Goal: Information Seeking & Learning: Learn about a topic

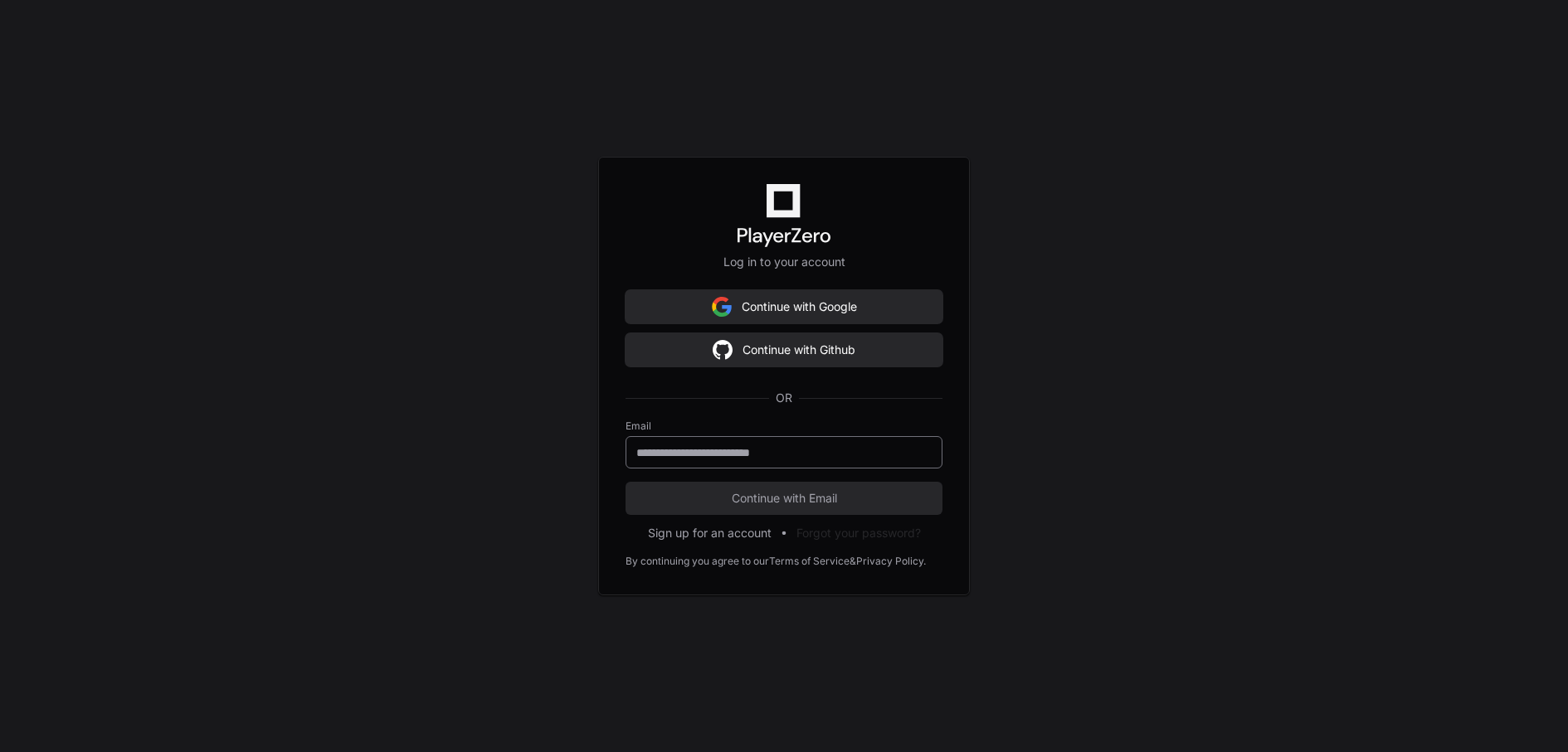
click at [853, 455] on input "email" at bounding box center [784, 453] width 295 height 17
type input "**********"
click at [799, 509] on button "Continue with Email" at bounding box center [784, 499] width 317 height 33
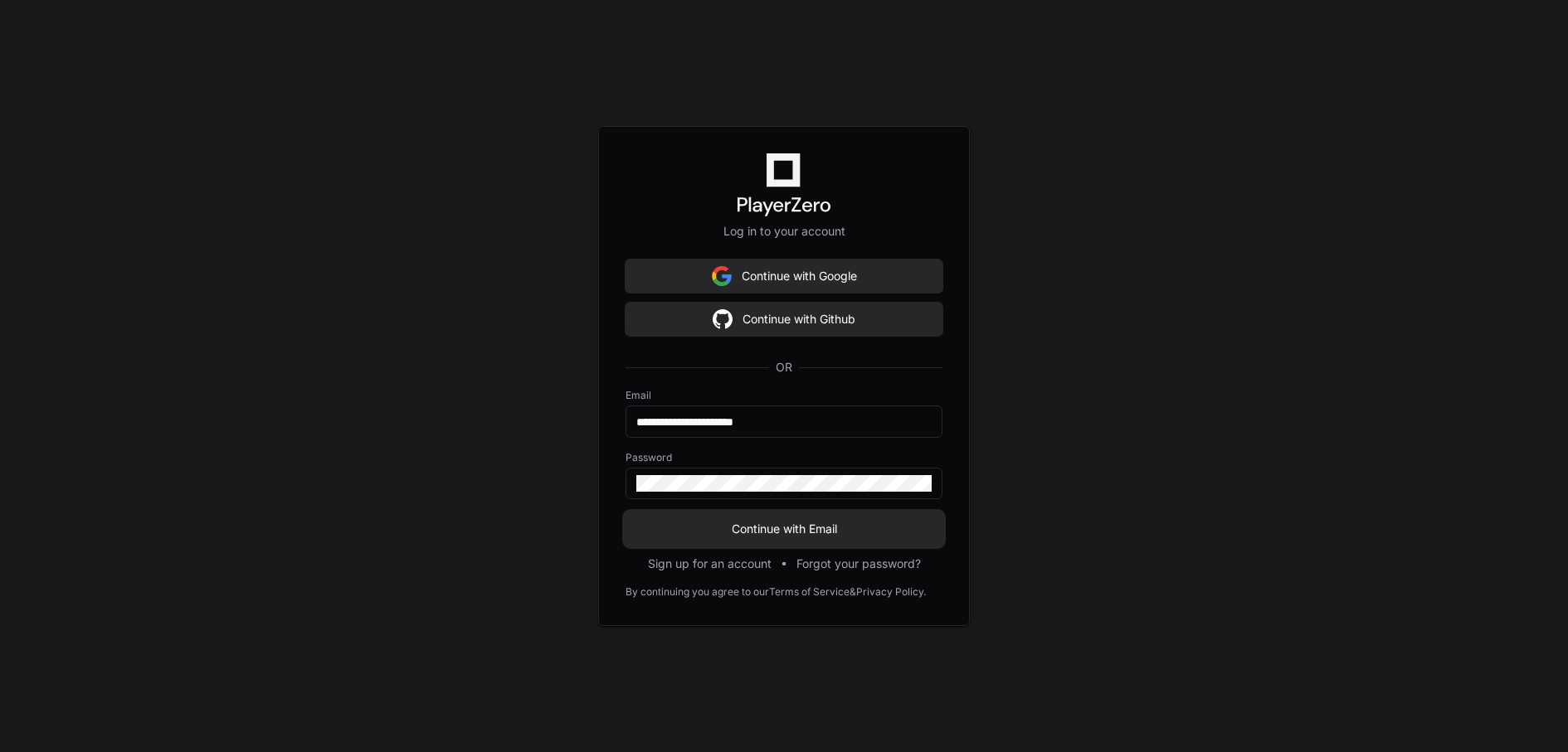
click at [793, 534] on span "Continue with Email" at bounding box center [784, 529] width 317 height 17
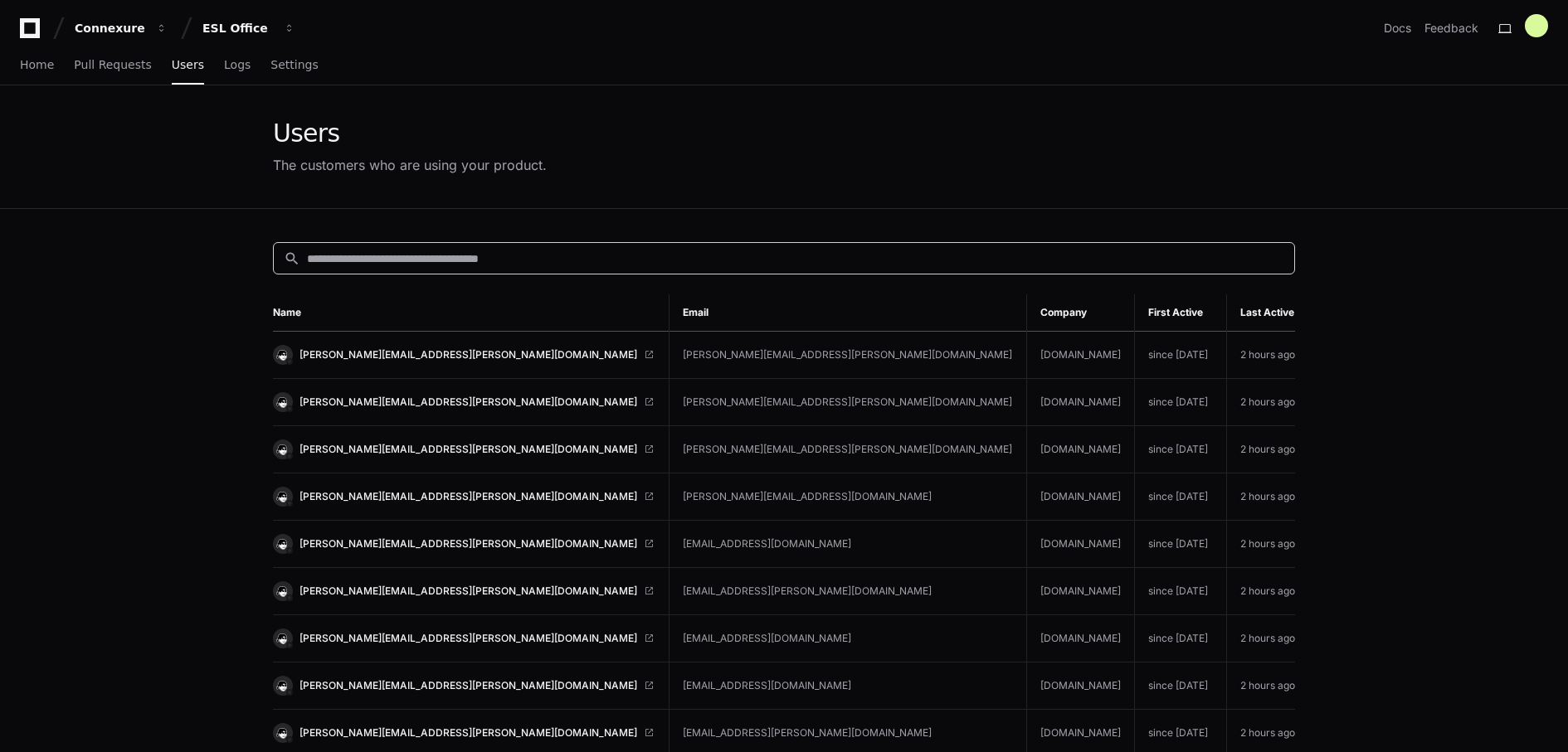
click at [472, 264] on input at bounding box center [795, 258] width 977 height 17
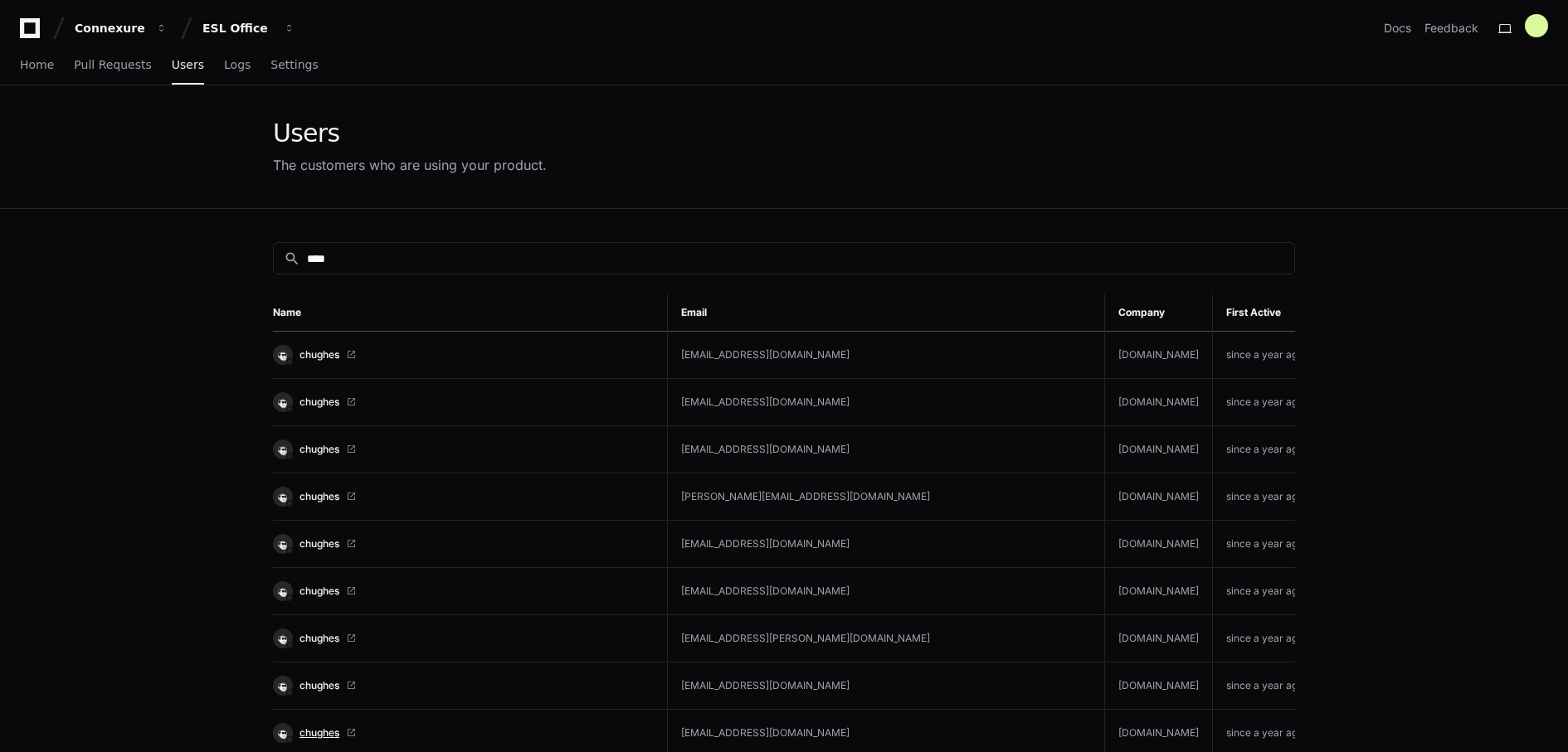
click at [312, 732] on span "chughes" at bounding box center [319, 733] width 40 height 13
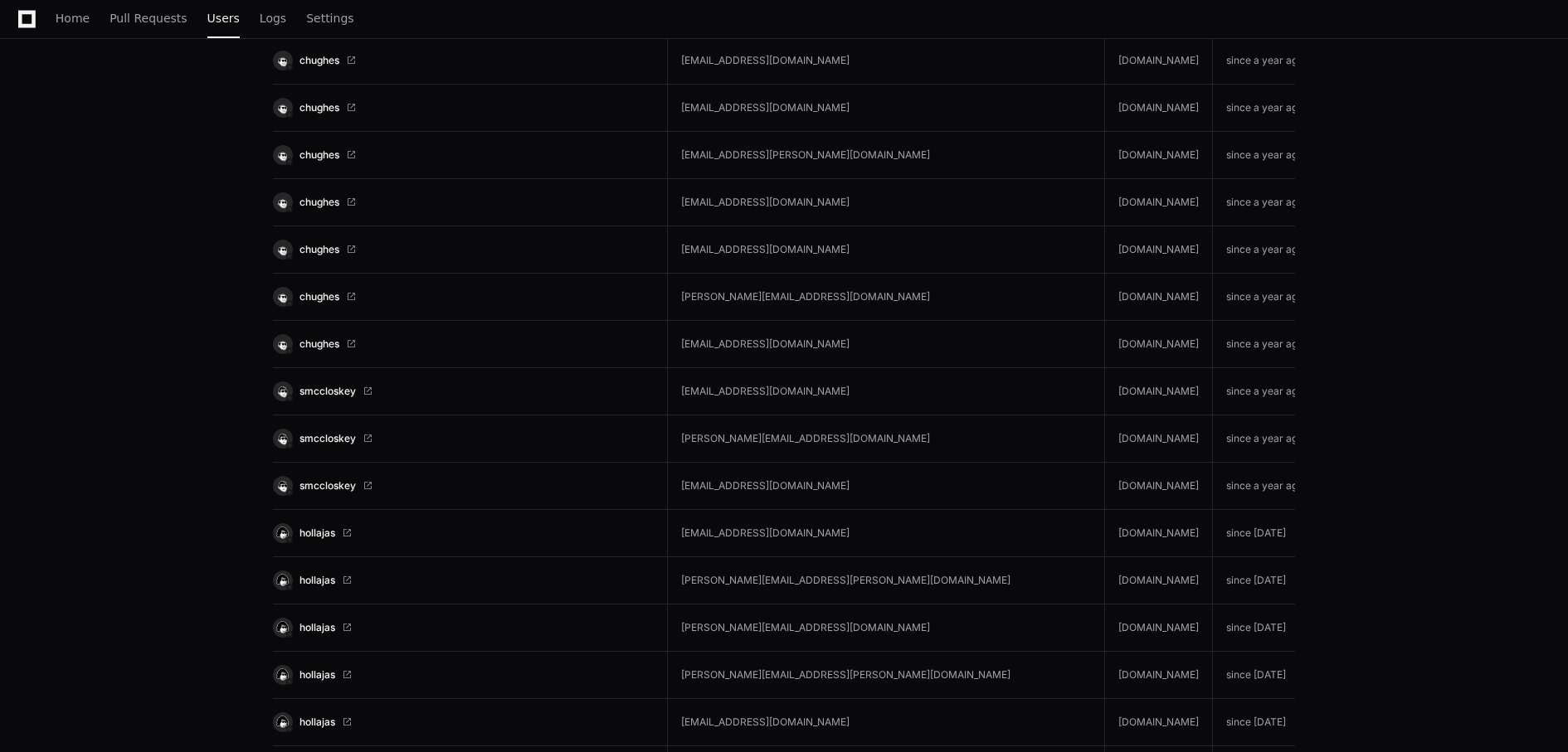
scroll to position [484, 0]
click at [315, 487] on span "smccloskey" at bounding box center [327, 485] width 57 height 13
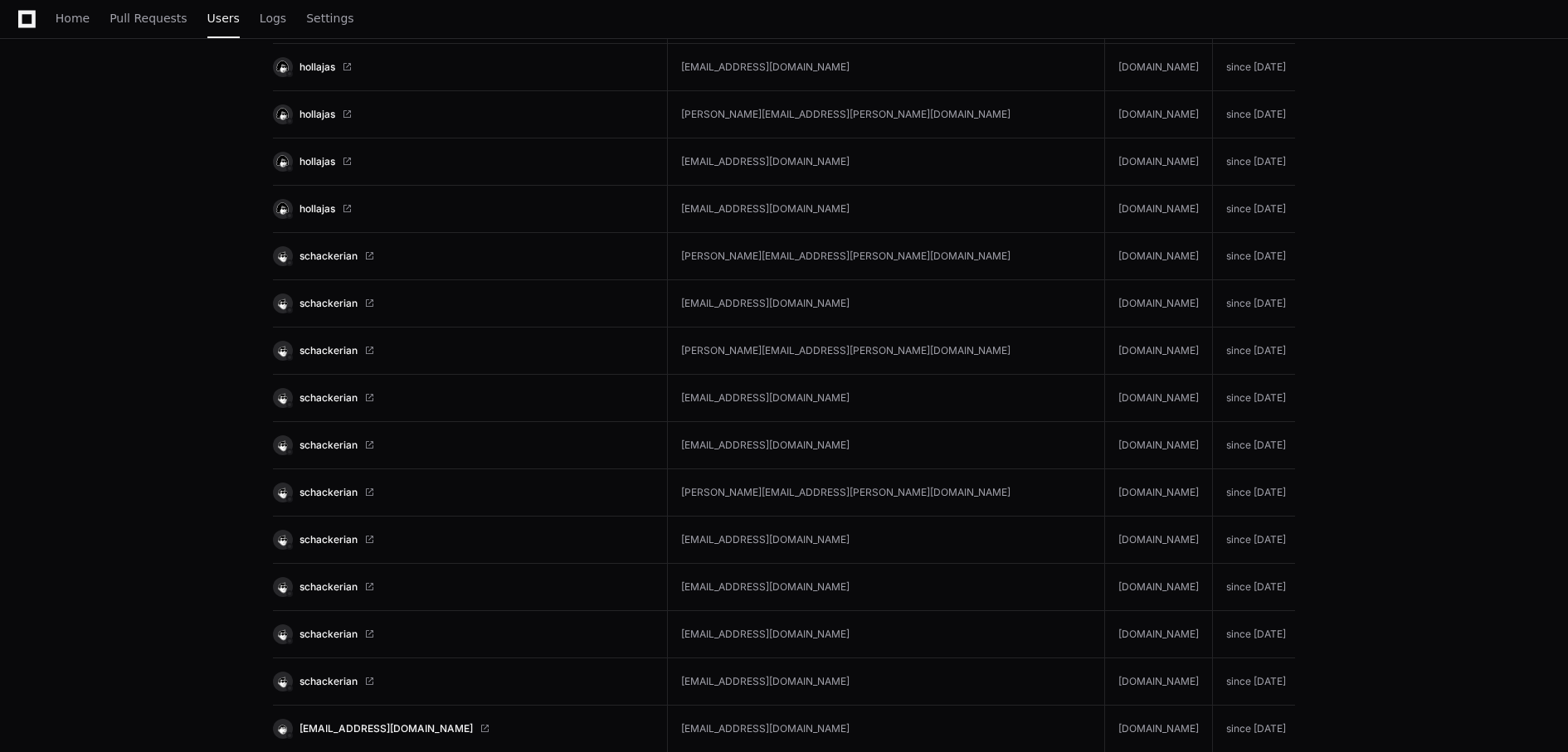
scroll to position [1140, 0]
click at [314, 161] on span "hollajas" at bounding box center [317, 161] width 36 height 13
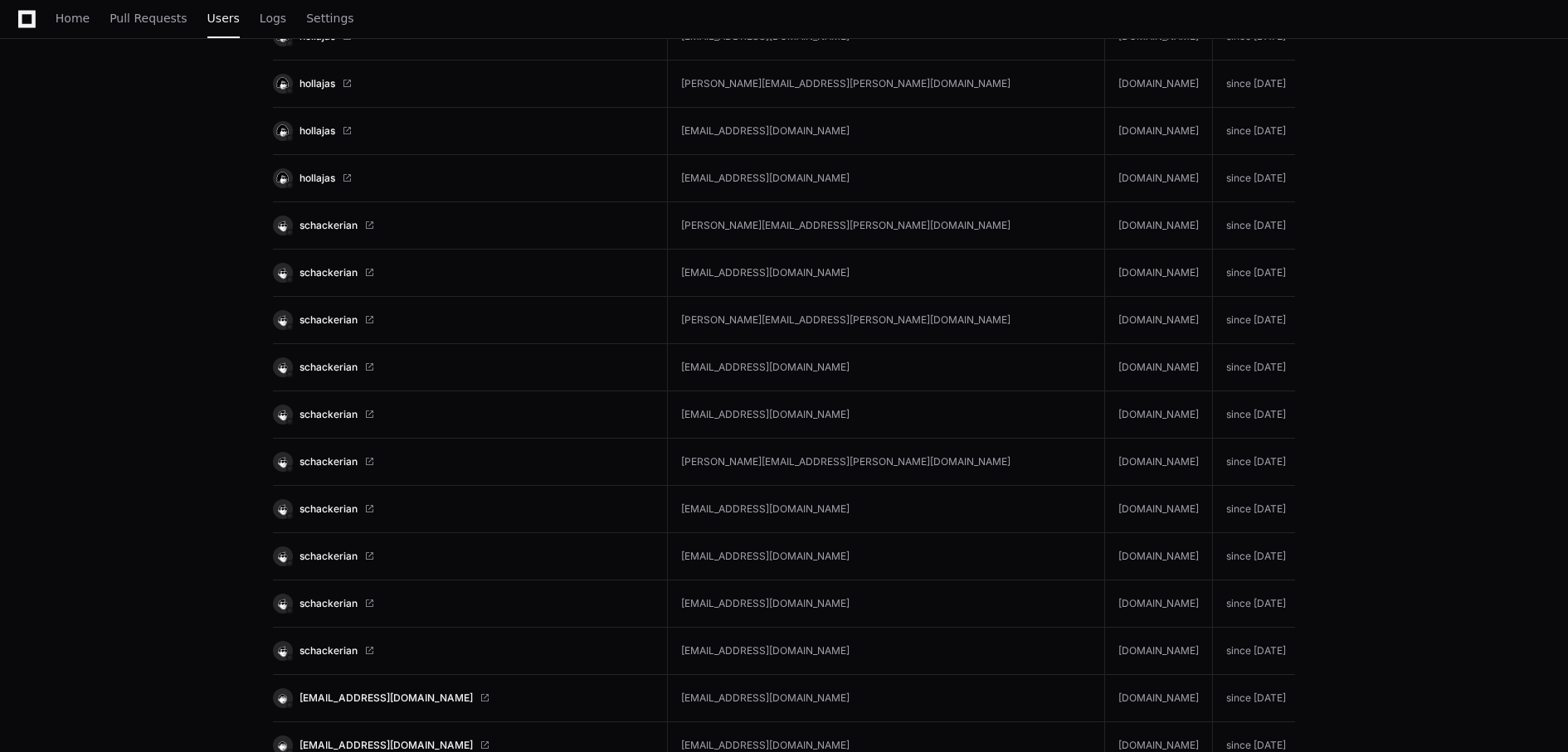
scroll to position [1170, 0]
click at [336, 557] on span "schackerian" at bounding box center [328, 556] width 58 height 13
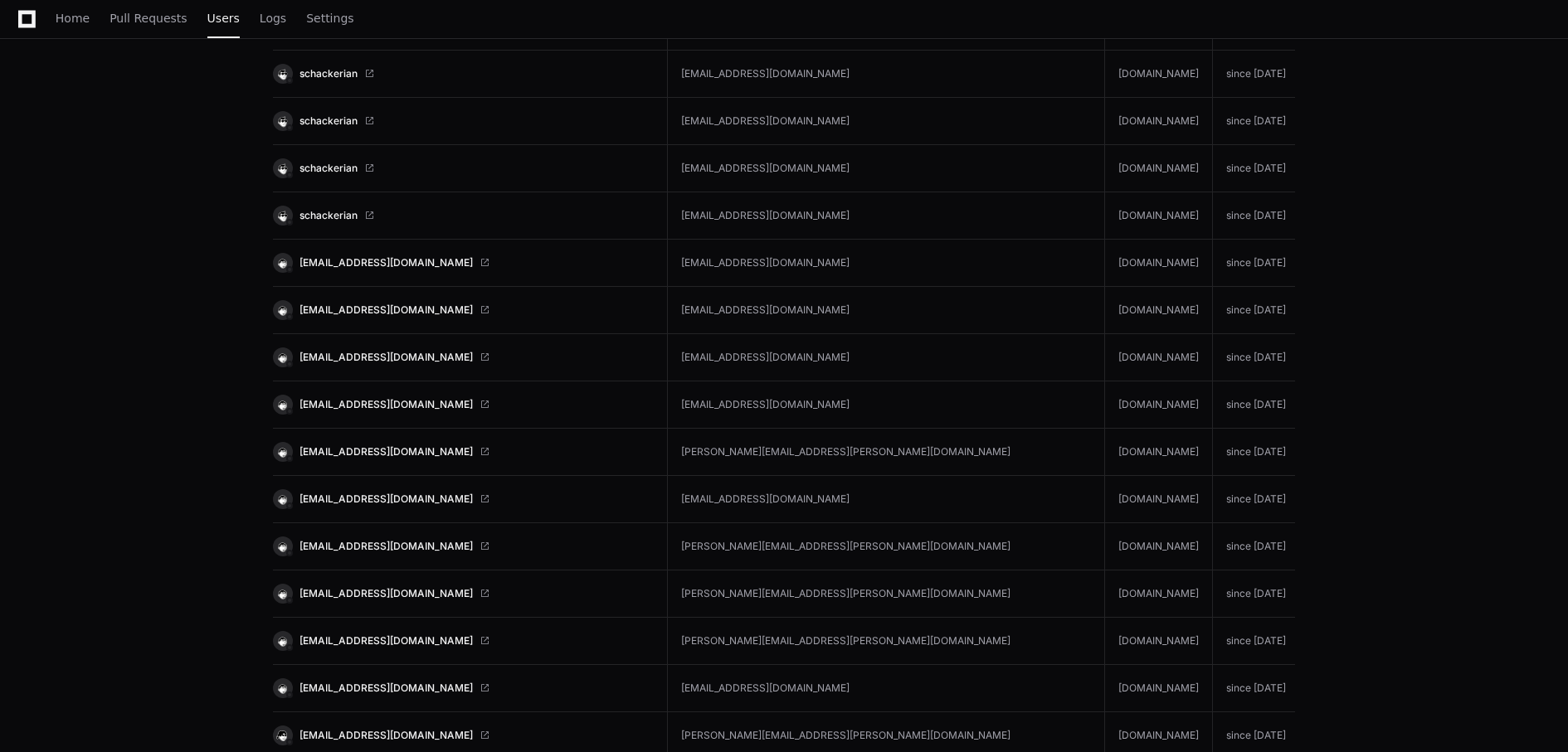
scroll to position [1606, 0]
click at [401, 404] on span "tcorbett@rockportbenefits.com" at bounding box center [386, 404] width 174 height 13
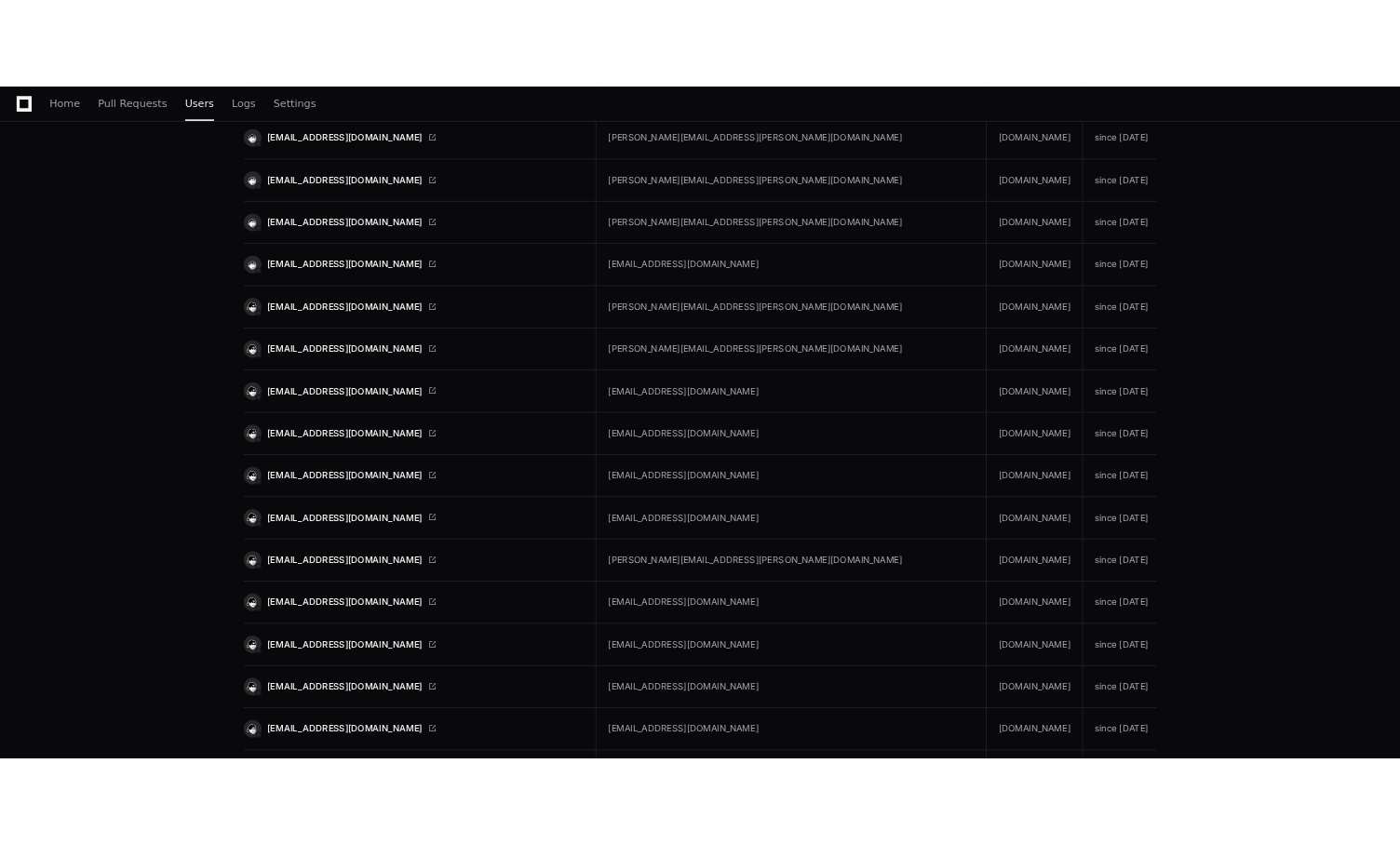
scroll to position [2351, 0]
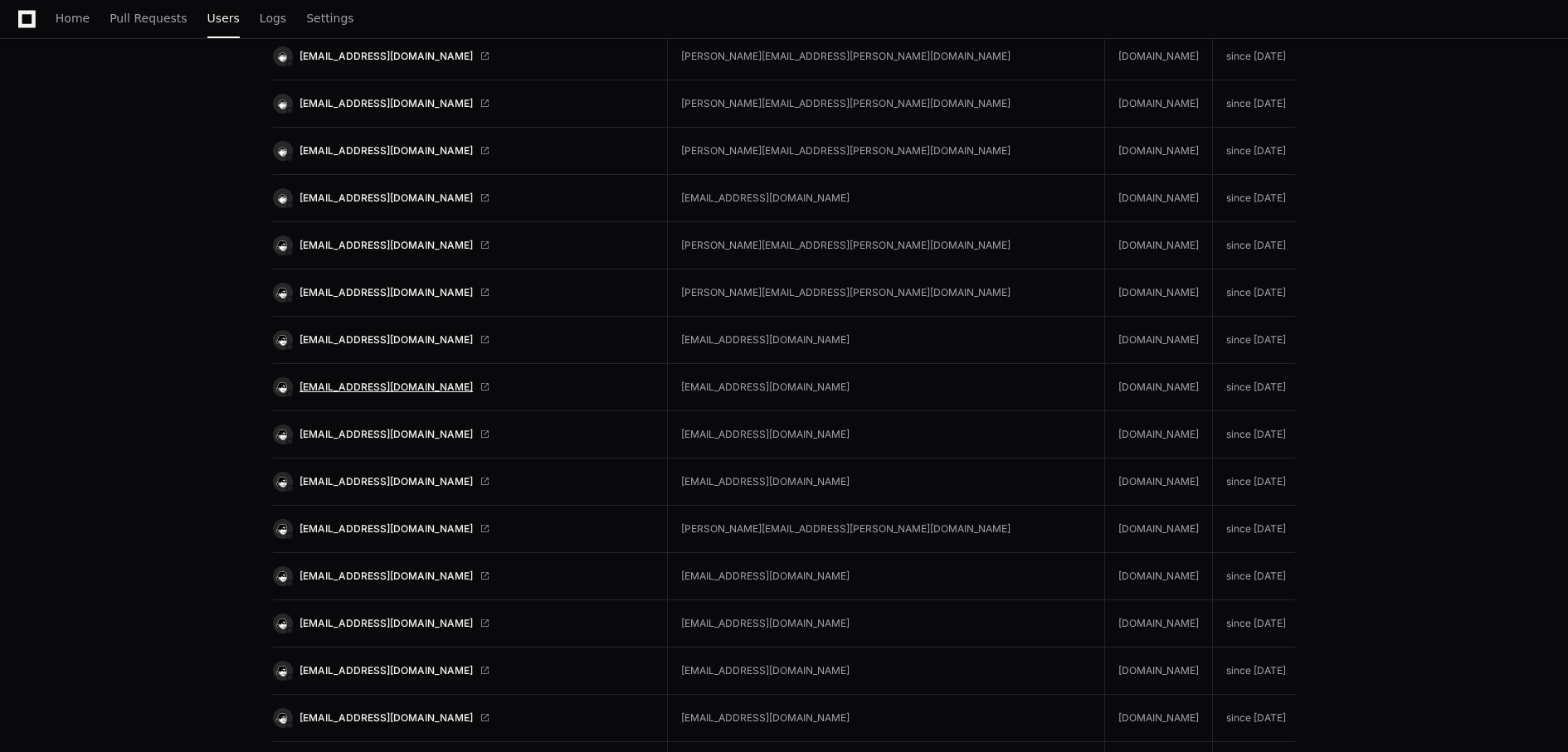
click at [349, 390] on span "jdenison@xbllc.com" at bounding box center [386, 387] width 174 height 13
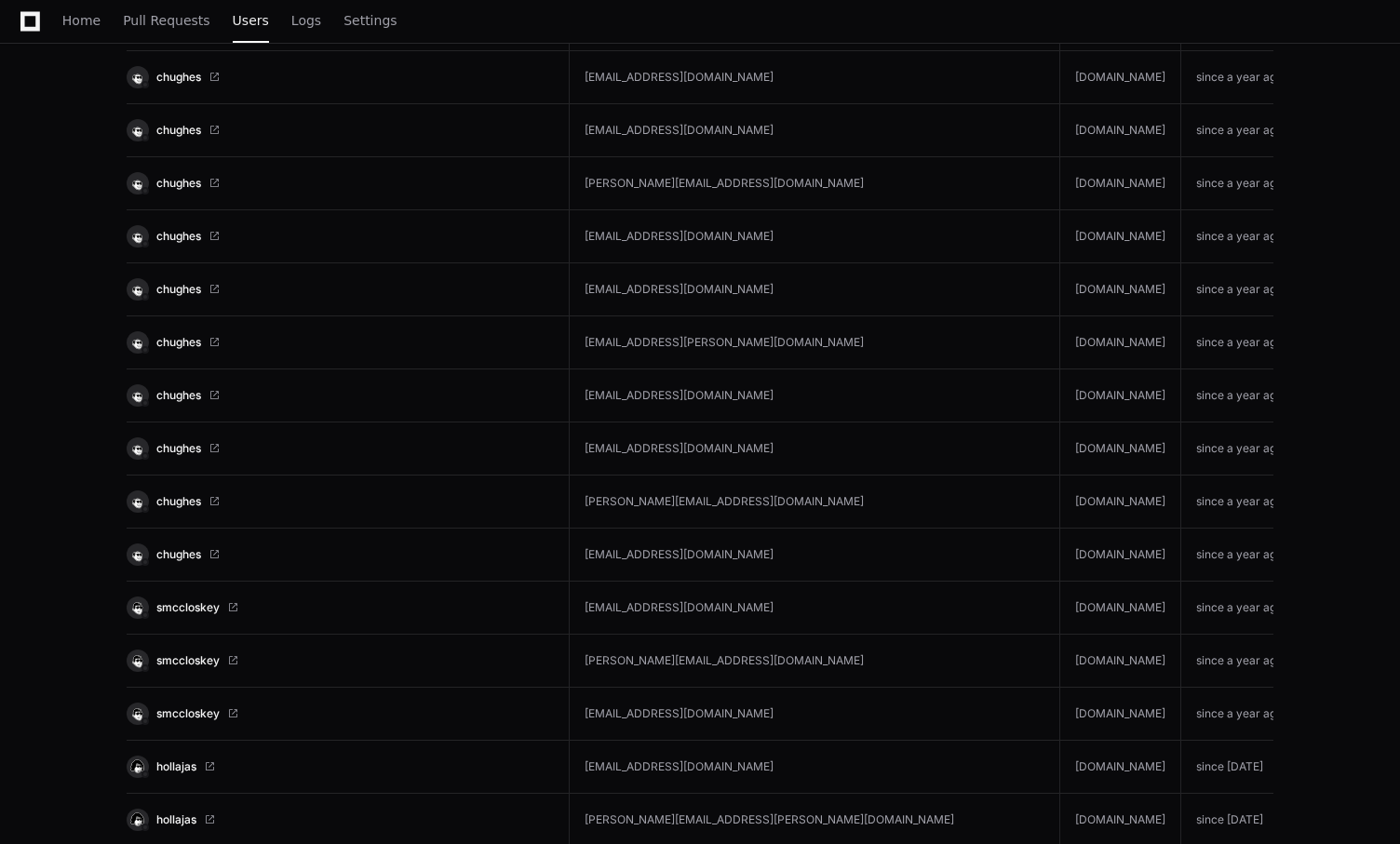
scroll to position [0, 0]
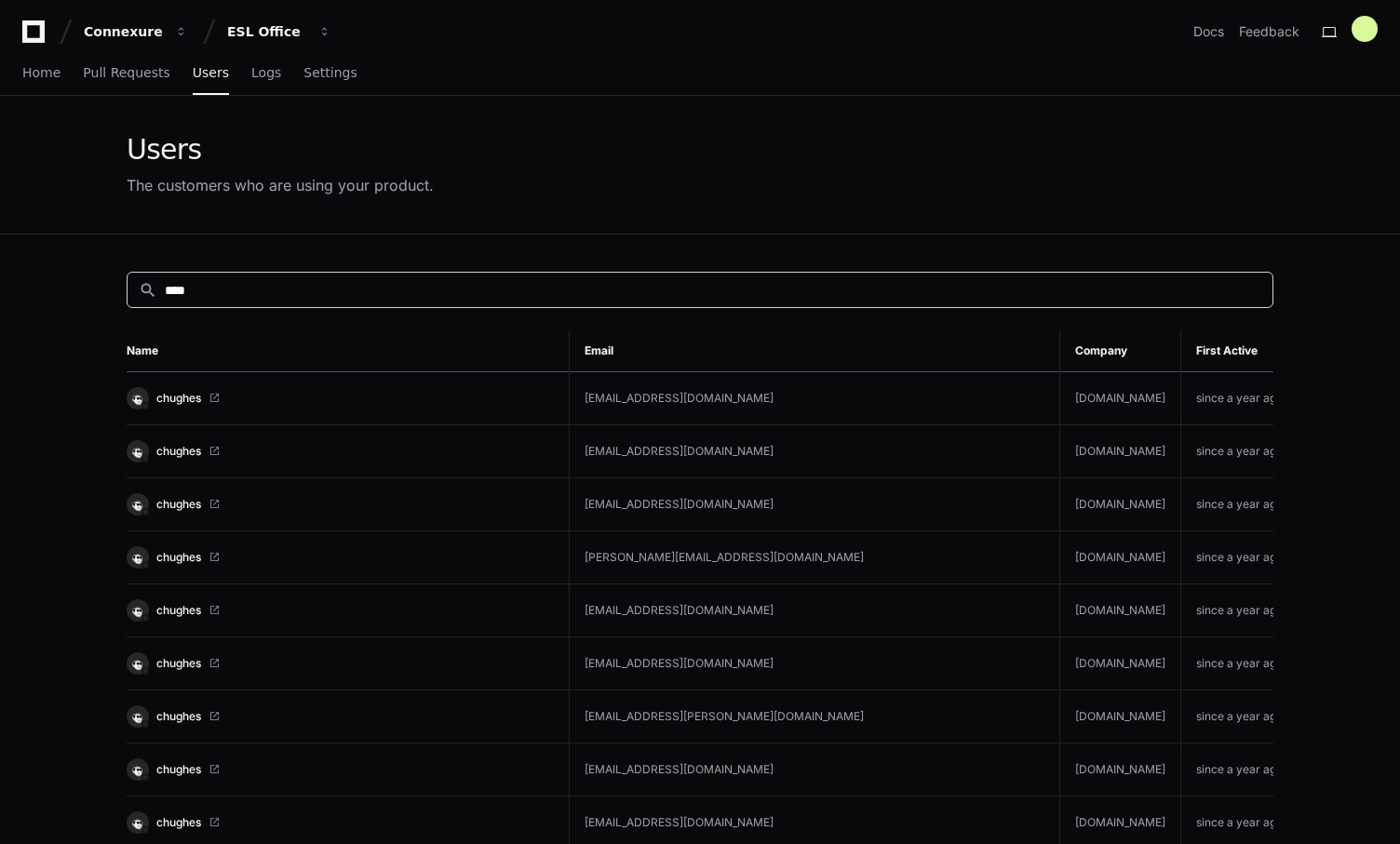
click at [288, 291] on input "****" at bounding box center [714, 290] width 1097 height 19
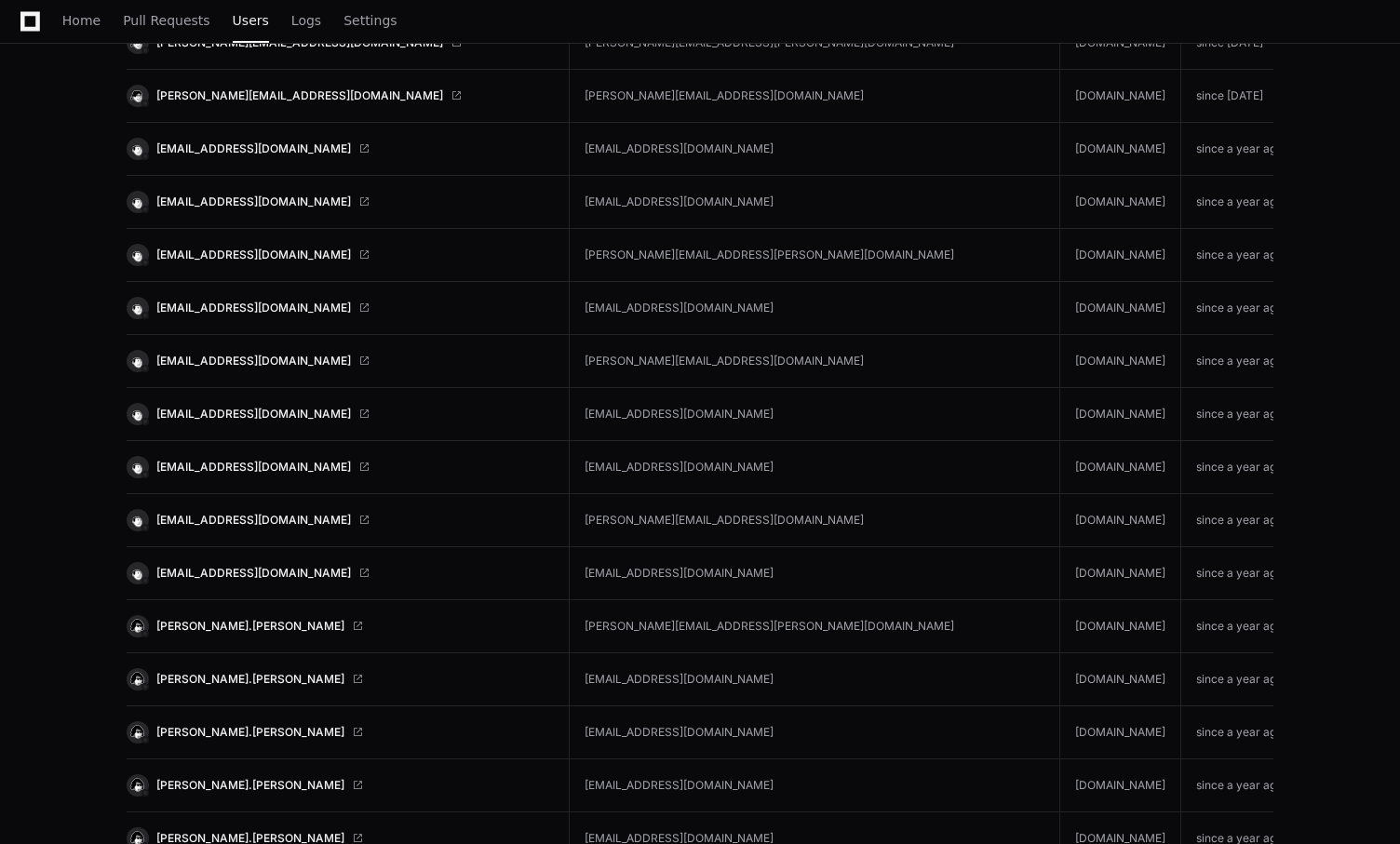
scroll to position [6820, 0]
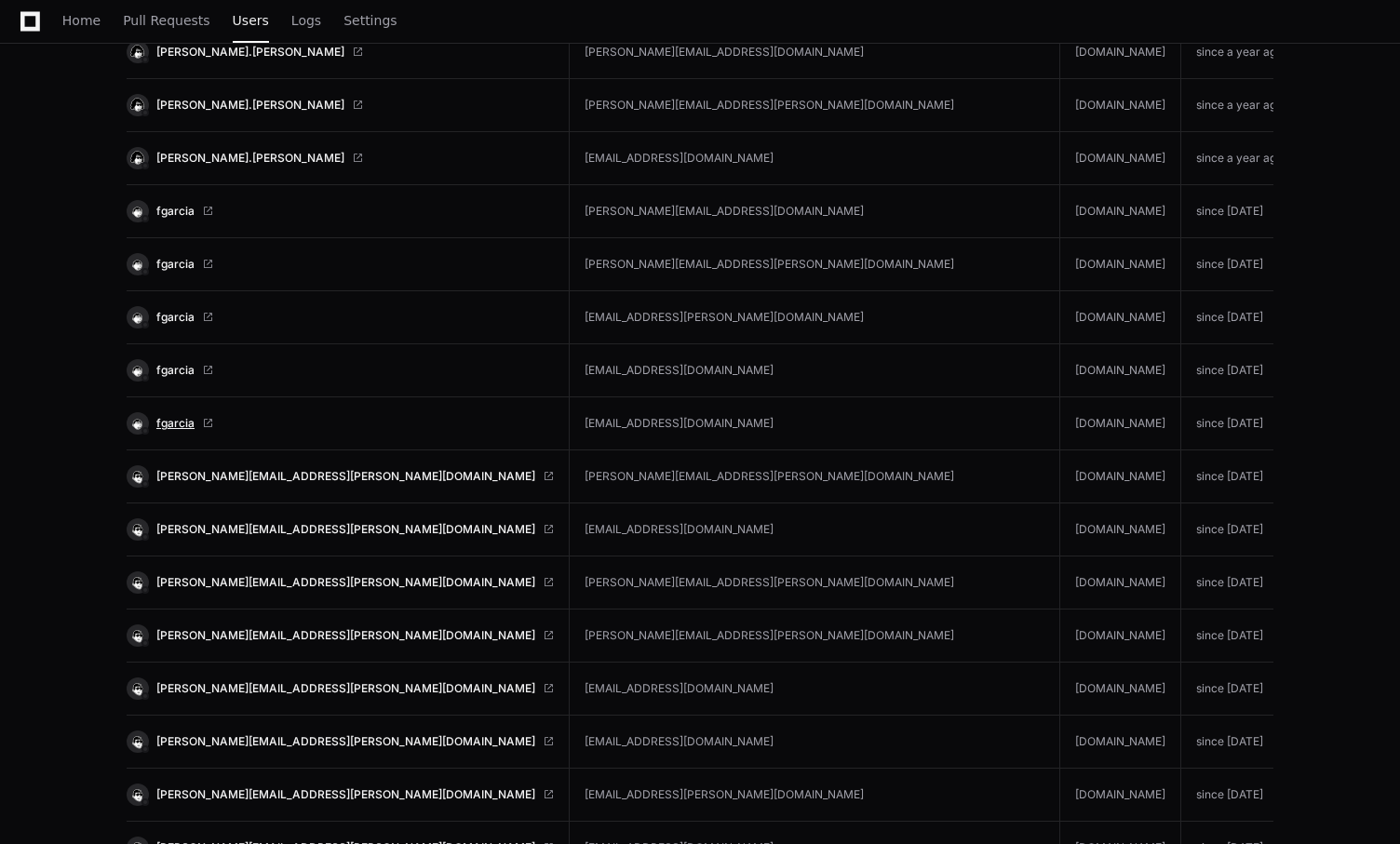
click at [179, 422] on span "fgarcia" at bounding box center [175, 423] width 38 height 15
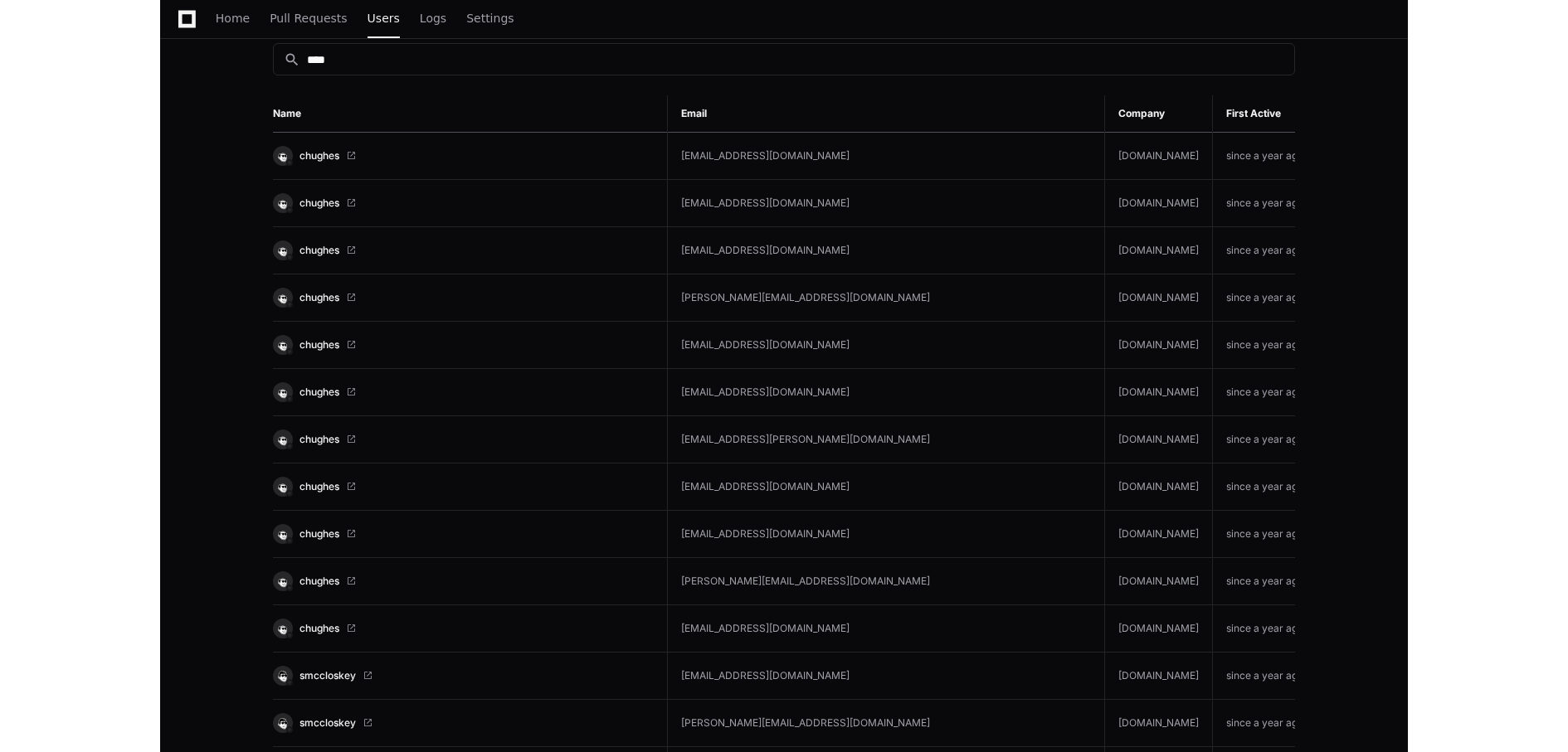
scroll to position [0, 0]
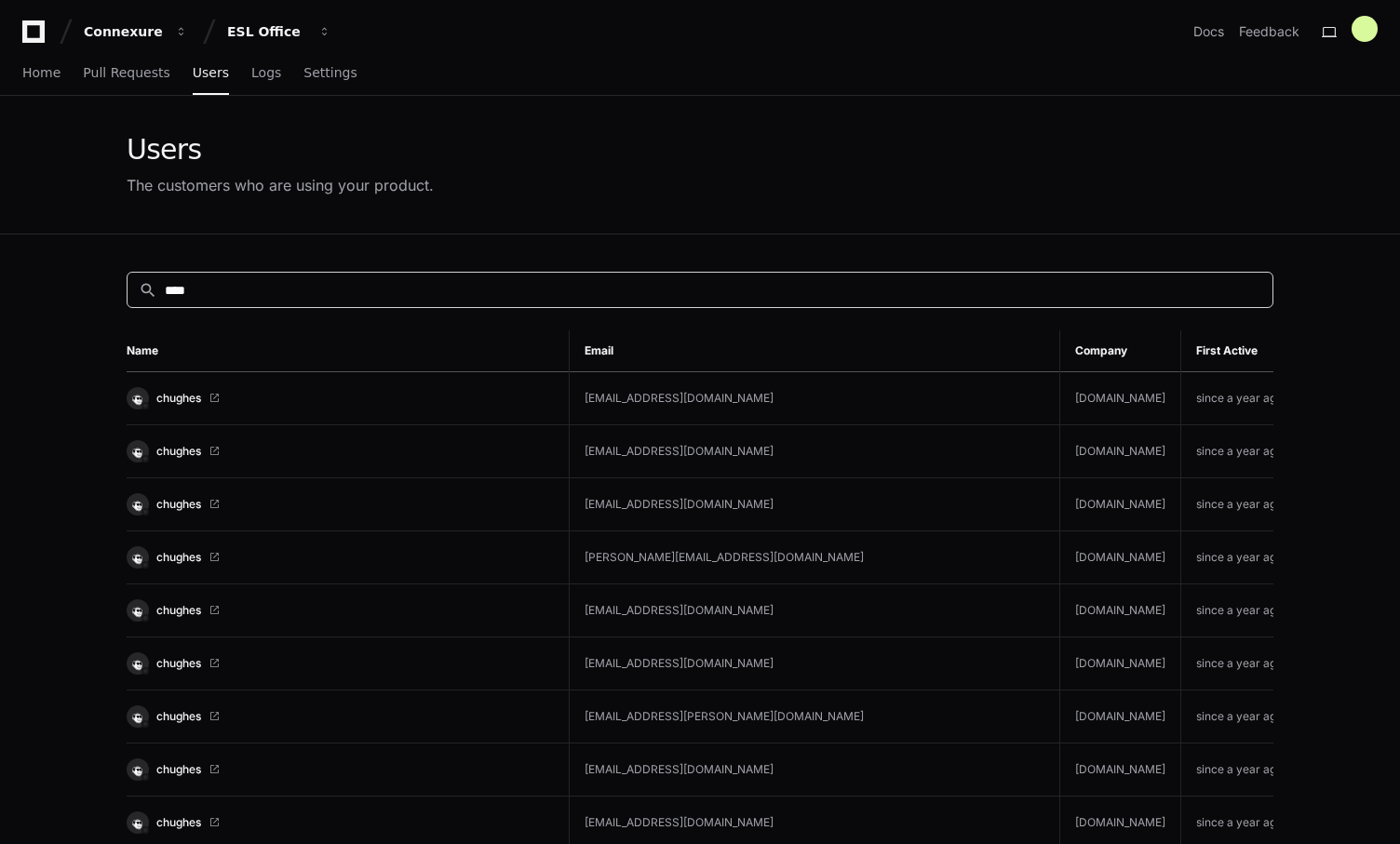
click at [561, 284] on input "****" at bounding box center [714, 290] width 1097 height 19
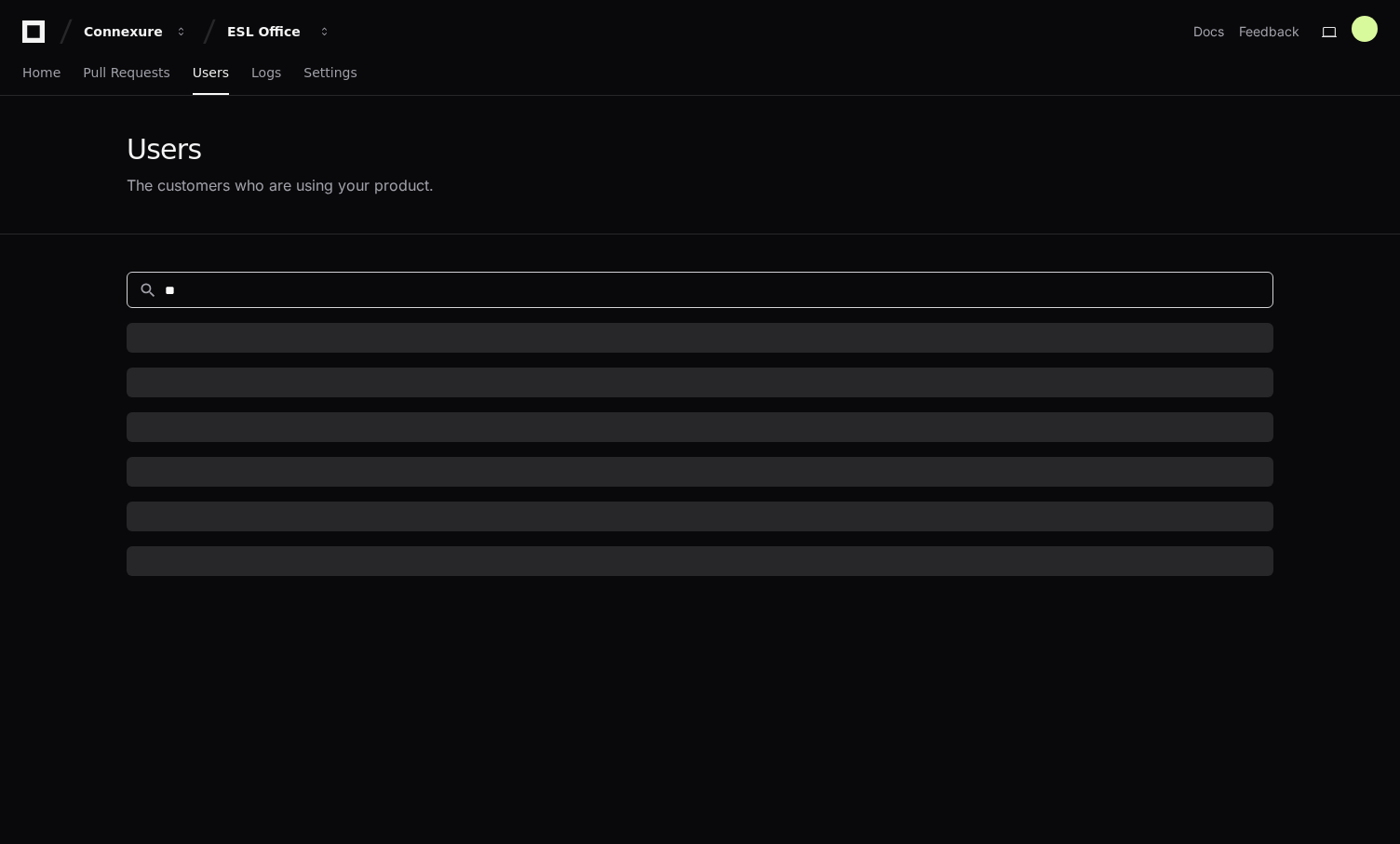
type input "*"
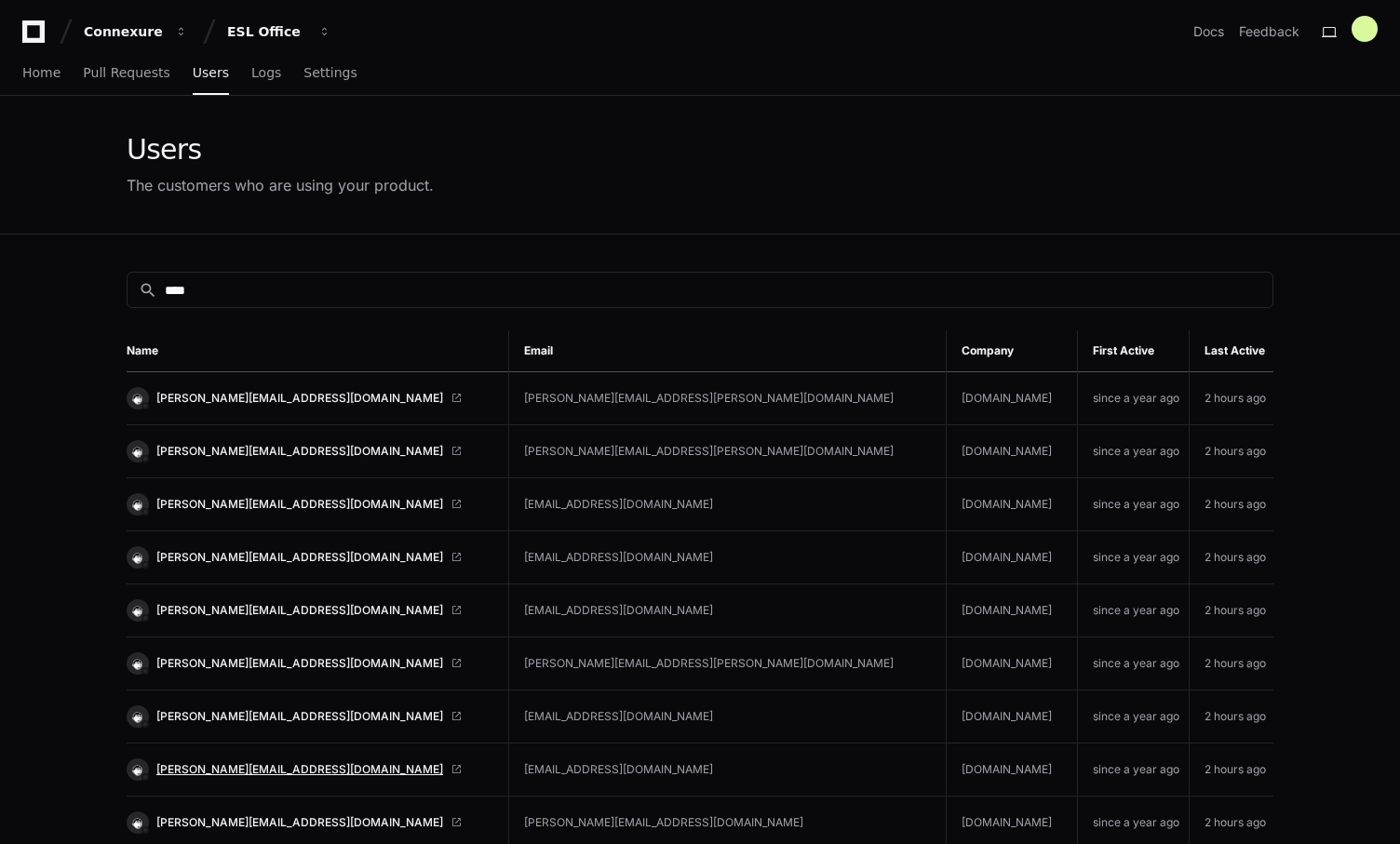
click at [313, 770] on span "elyse.tufts@stoplosspartners.com" at bounding box center [299, 770] width 286 height 15
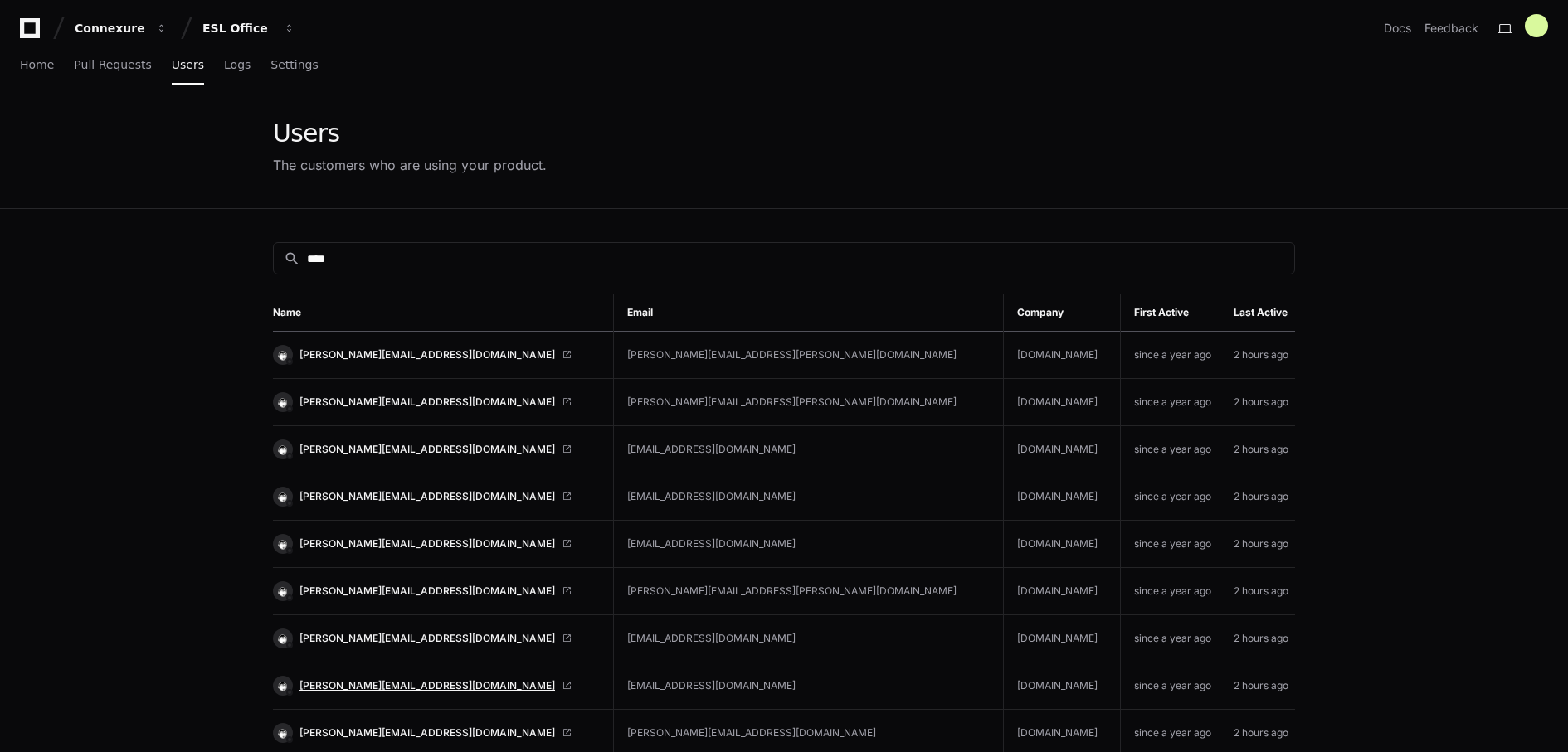
click at [389, 681] on span "elyse.tufts@stoplosspartners.com" at bounding box center [426, 686] width 255 height 13
click at [499, 245] on div "search ****" at bounding box center [784, 258] width 1022 height 32
type input "*"
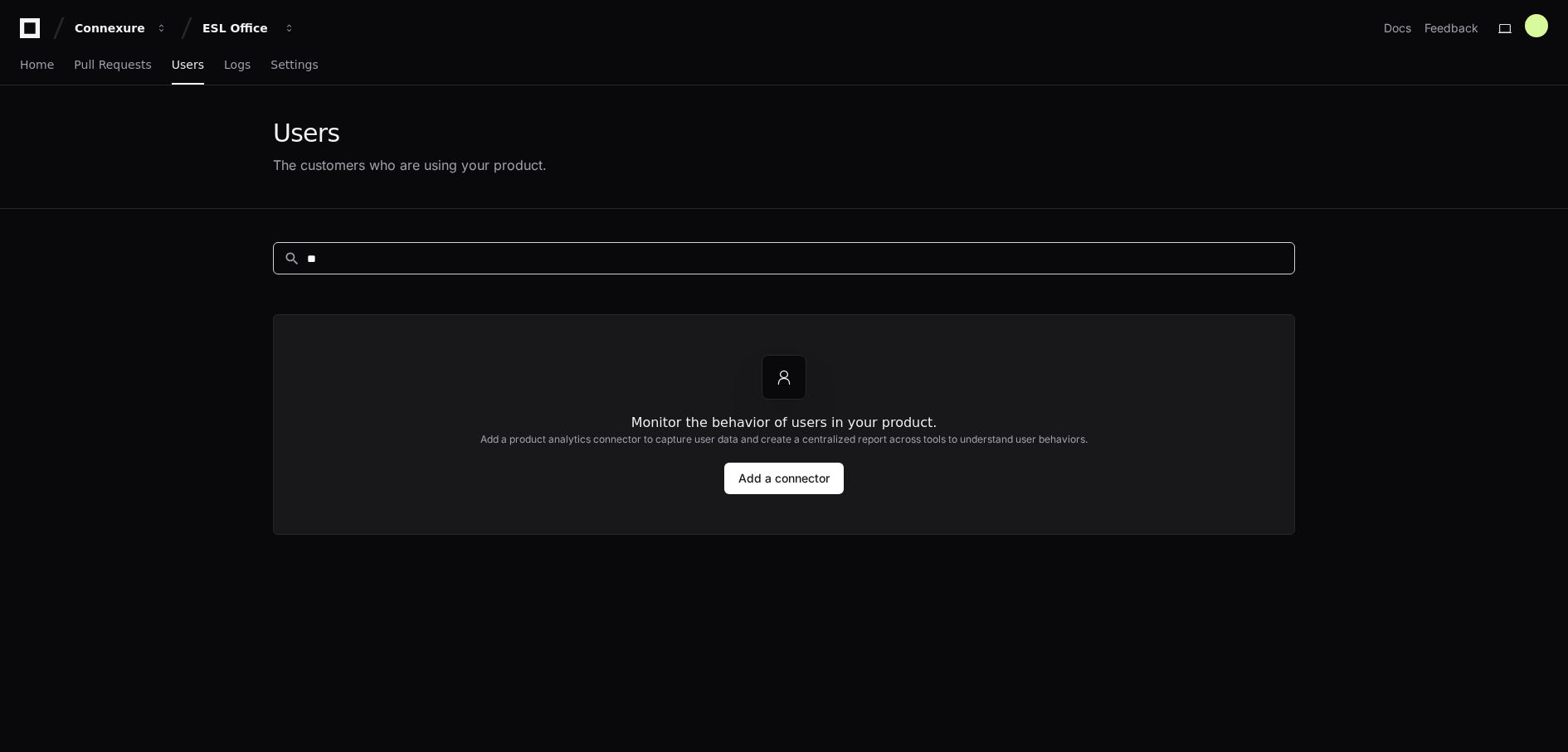
type input "*"
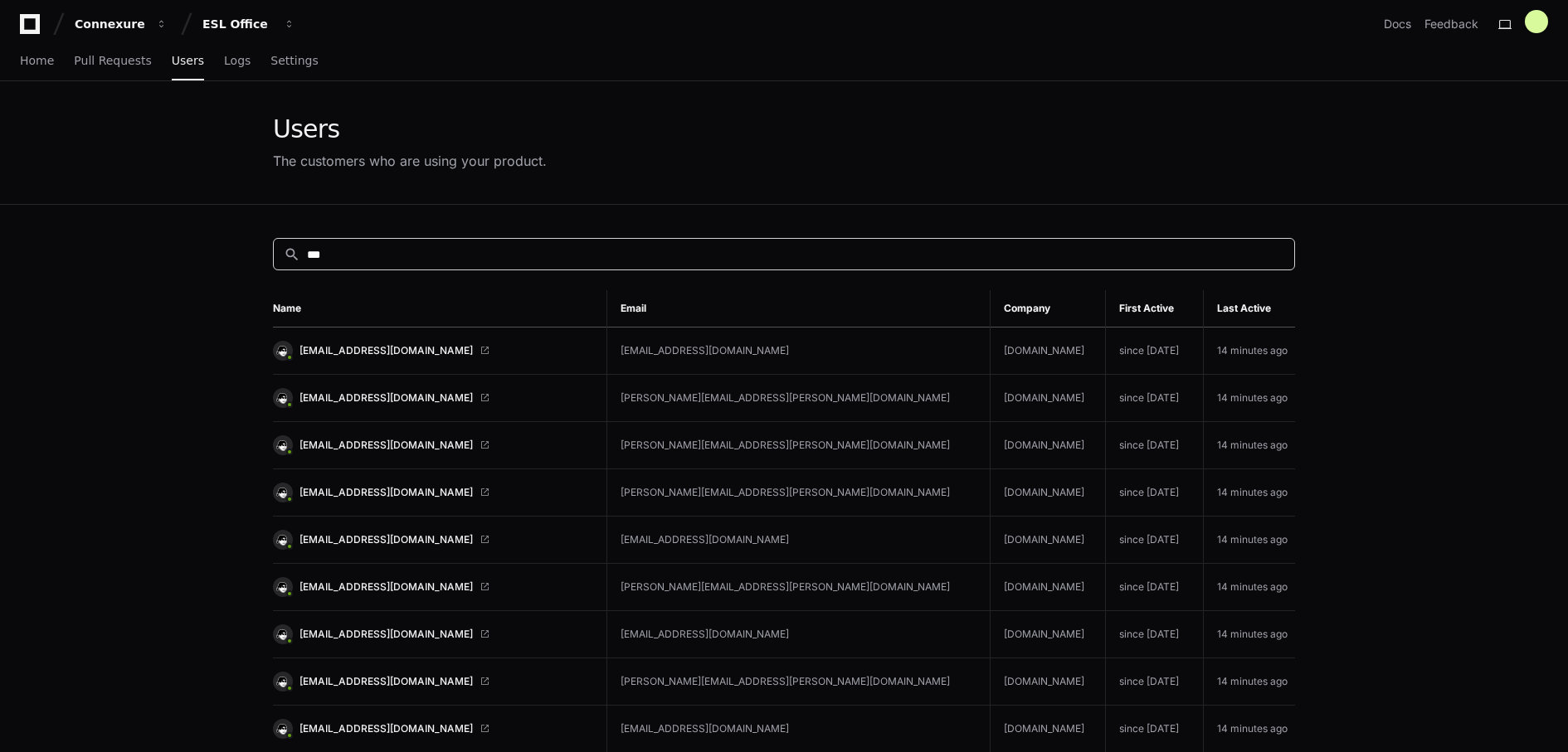
scroll to position [2, 0]
click at [369, 258] on input "***" at bounding box center [795, 257] width 977 height 17
type input "*"
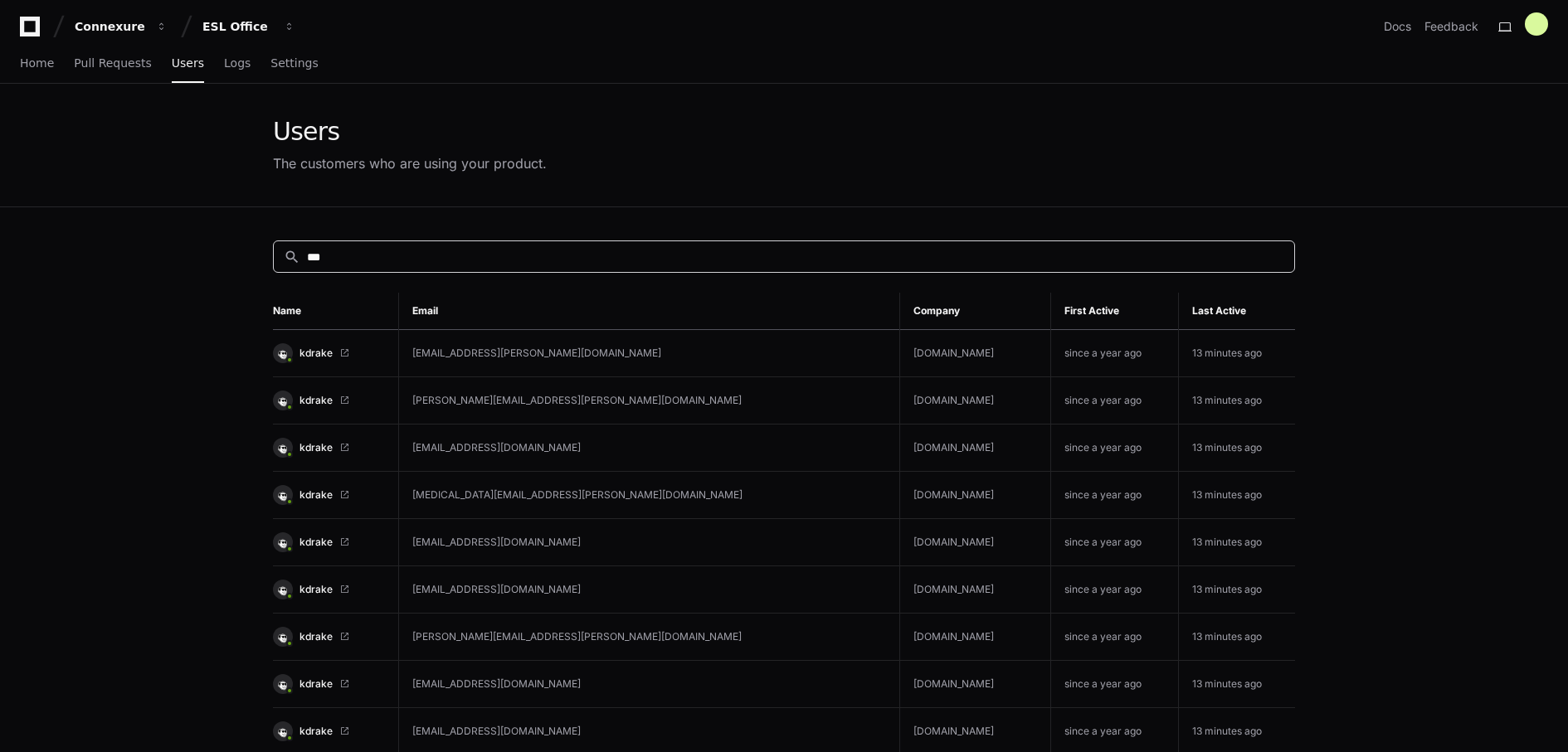
type input "***"
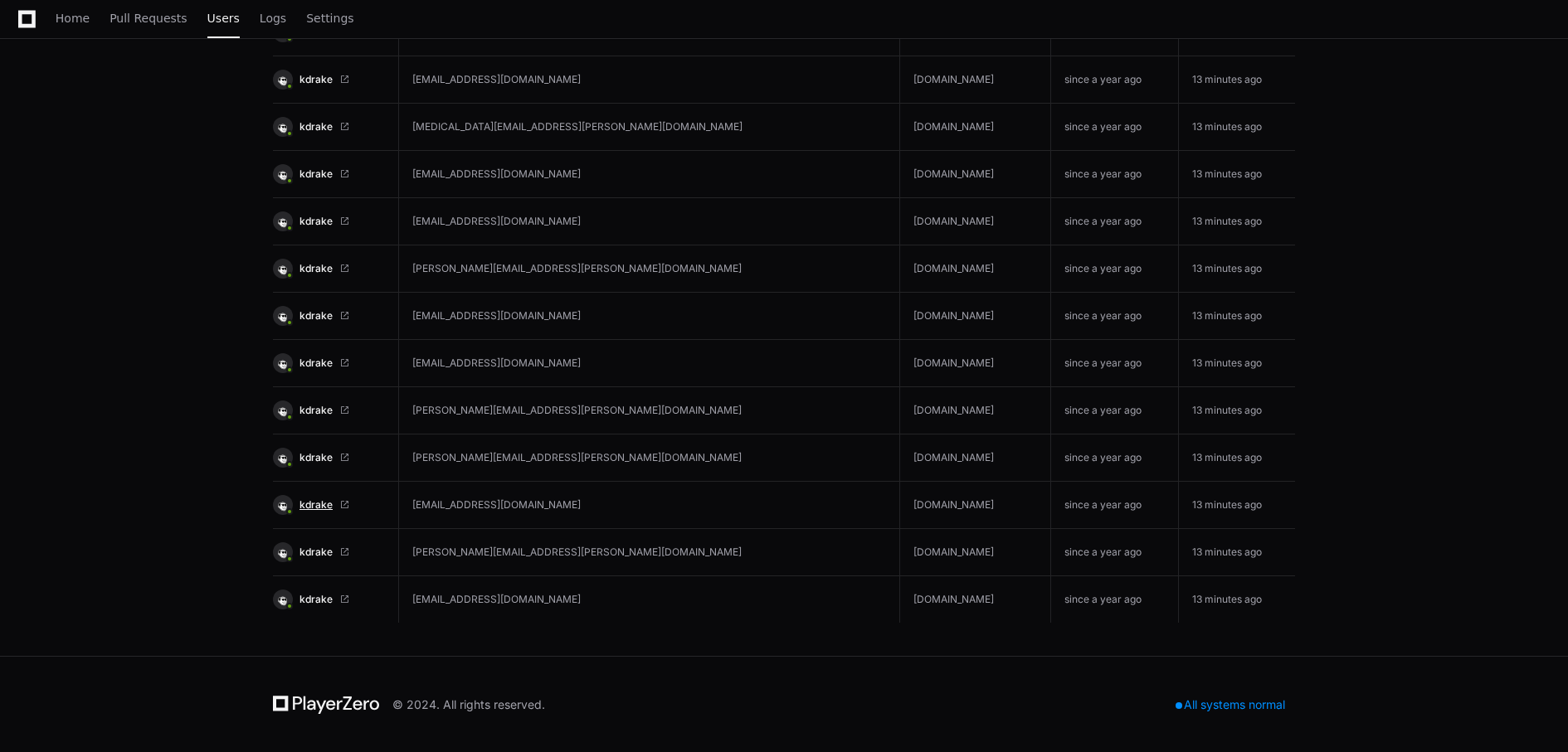
click at [309, 505] on span "kdrake" at bounding box center [316, 505] width 33 height 13
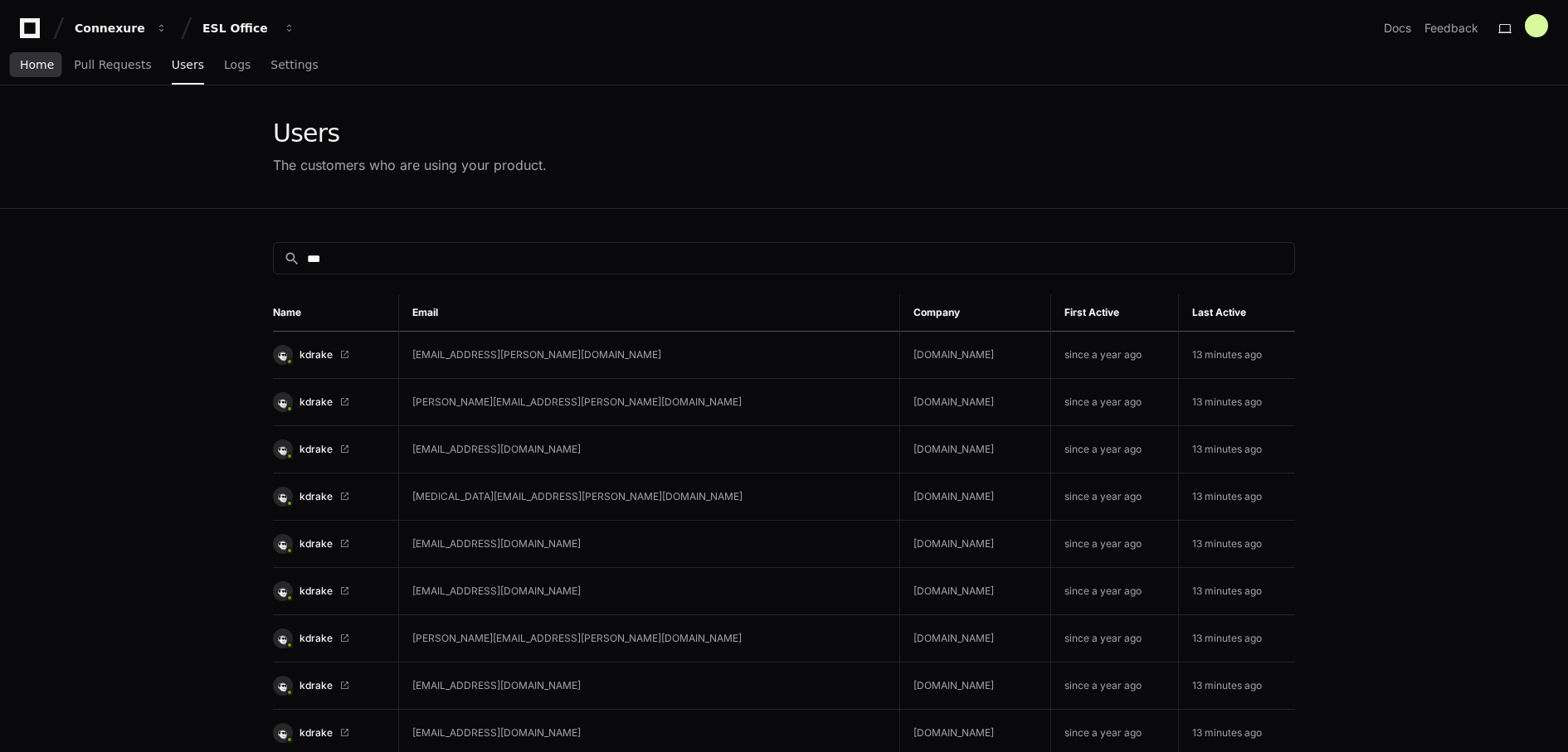
click at [43, 62] on span "Home" at bounding box center [37, 65] width 34 height 10
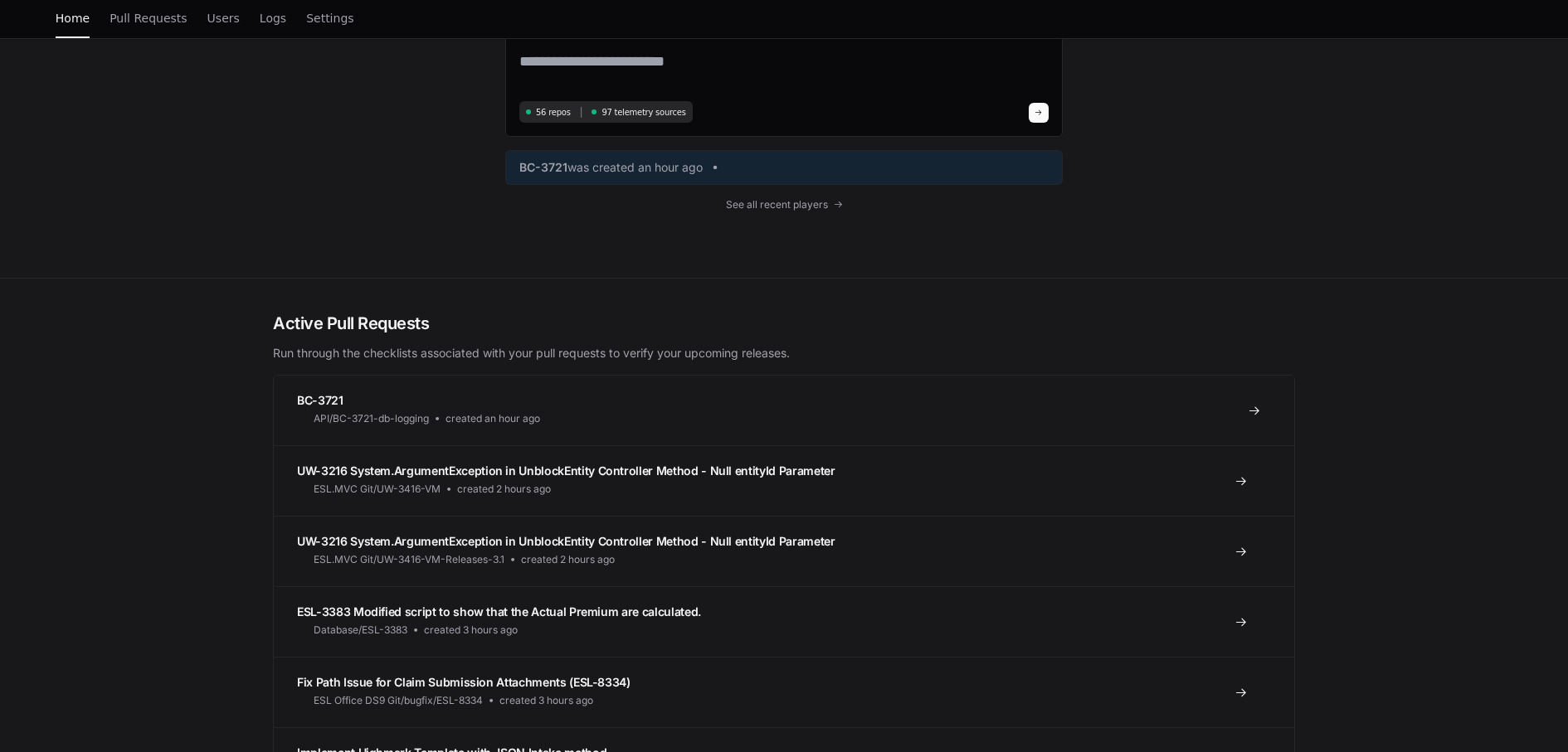
scroll to position [148, 0]
click at [533, 537] on span "UW-3216 System.ArgumentException in UnblockEntity Controller Method - Null enti…" at bounding box center [565, 539] width 538 height 14
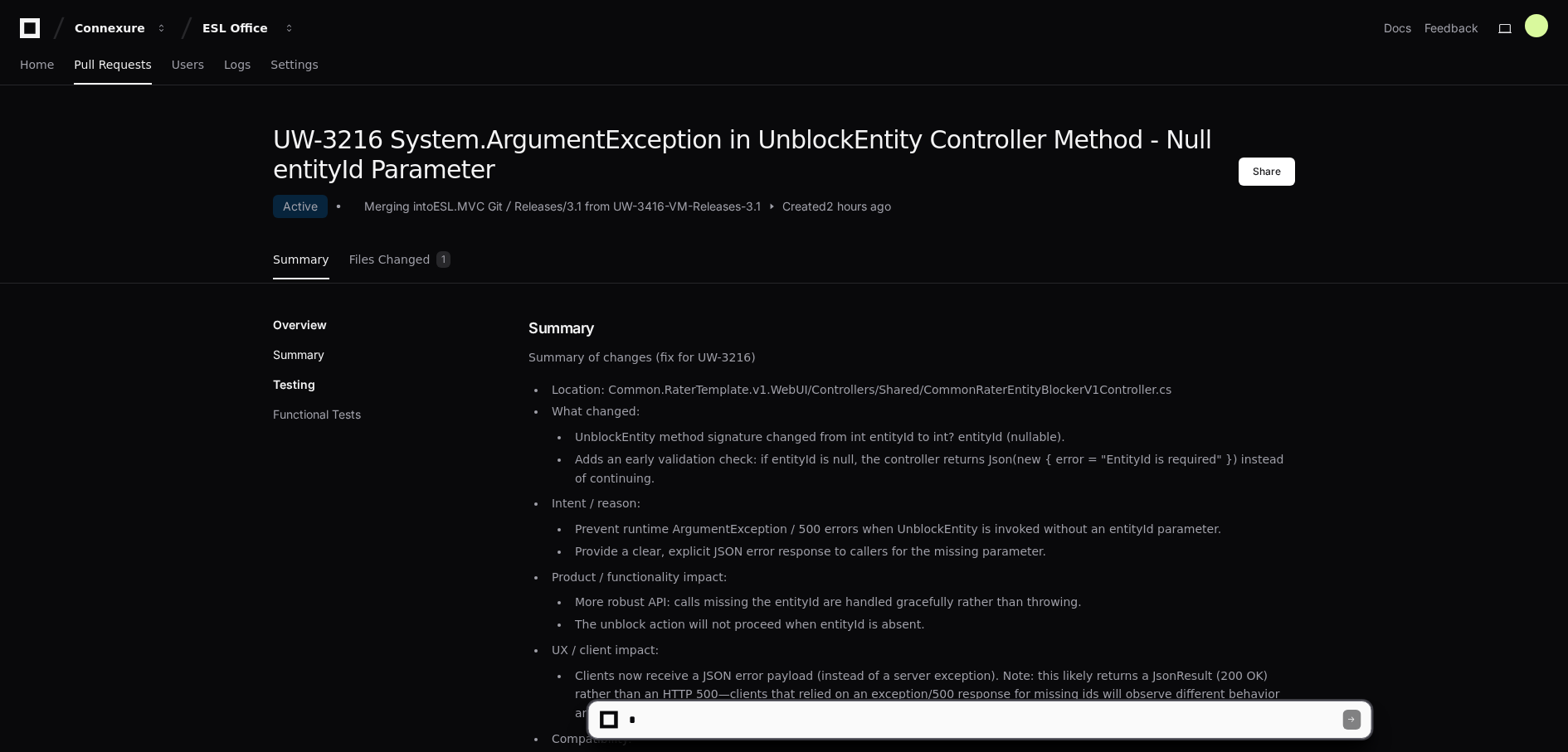
click at [297, 351] on button "Summary" at bounding box center [298, 355] width 52 height 17
click at [375, 248] on link "Files Changed 1" at bounding box center [400, 260] width 102 height 45
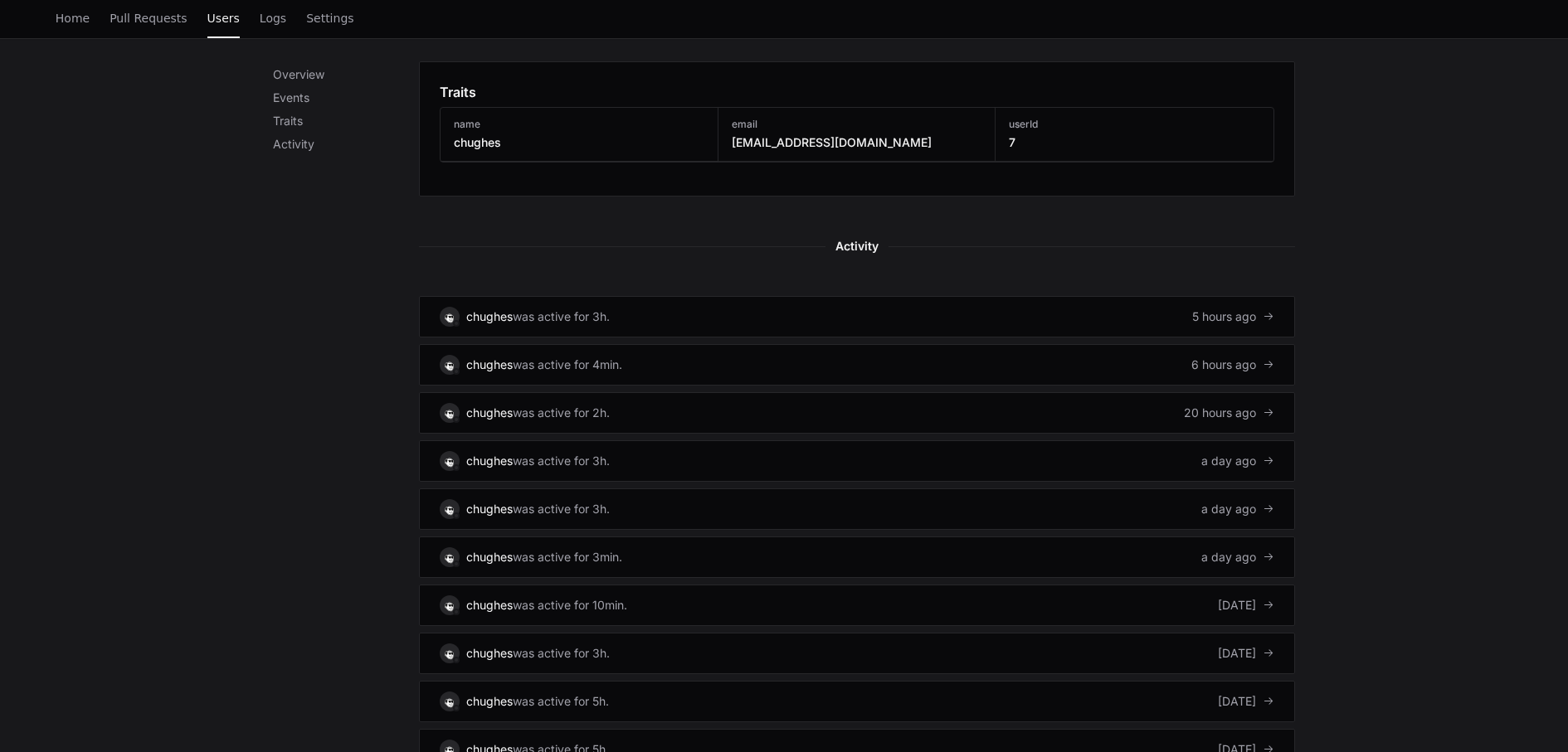
scroll to position [838, 0]
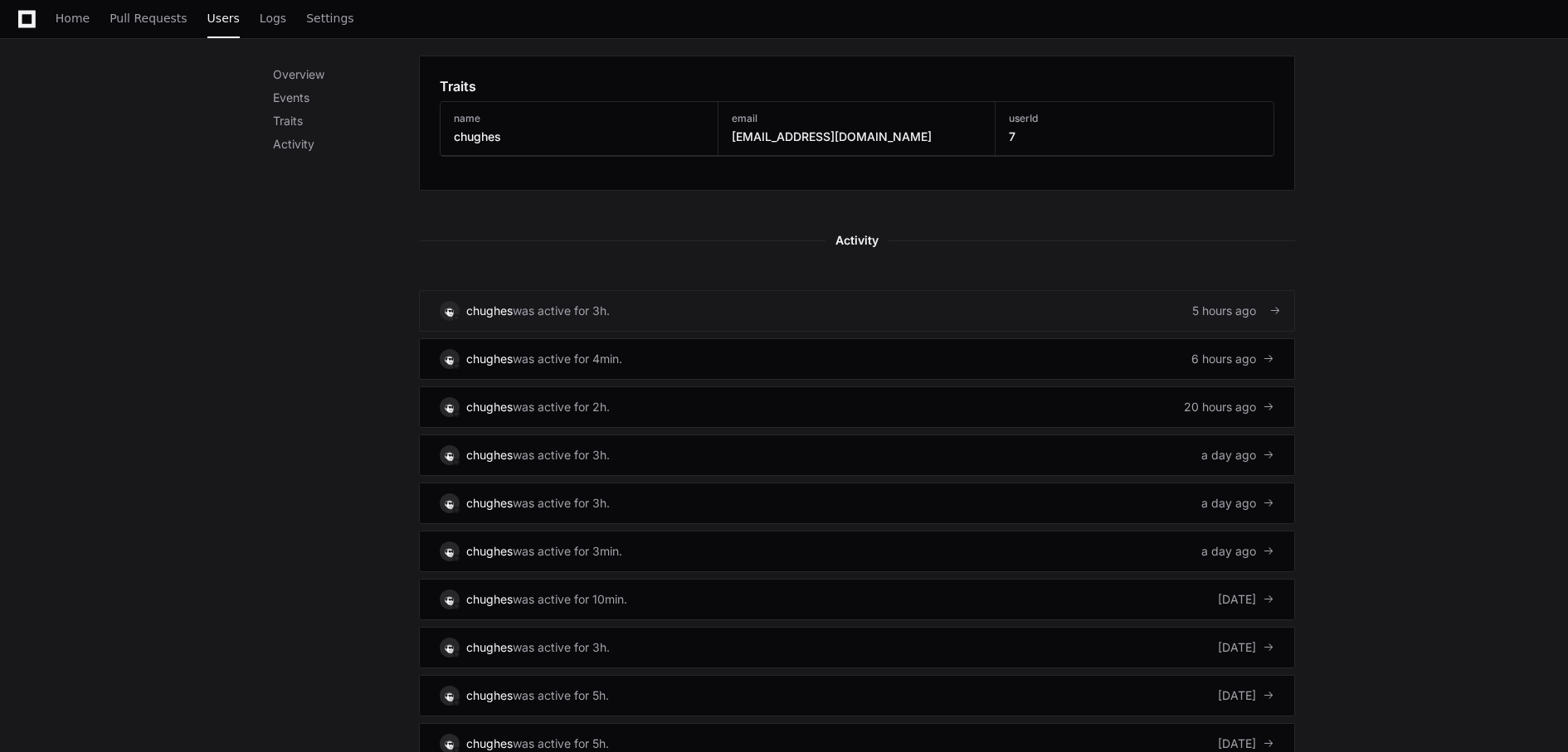
click at [592, 313] on div "was active for 3h." at bounding box center [561, 311] width 97 height 17
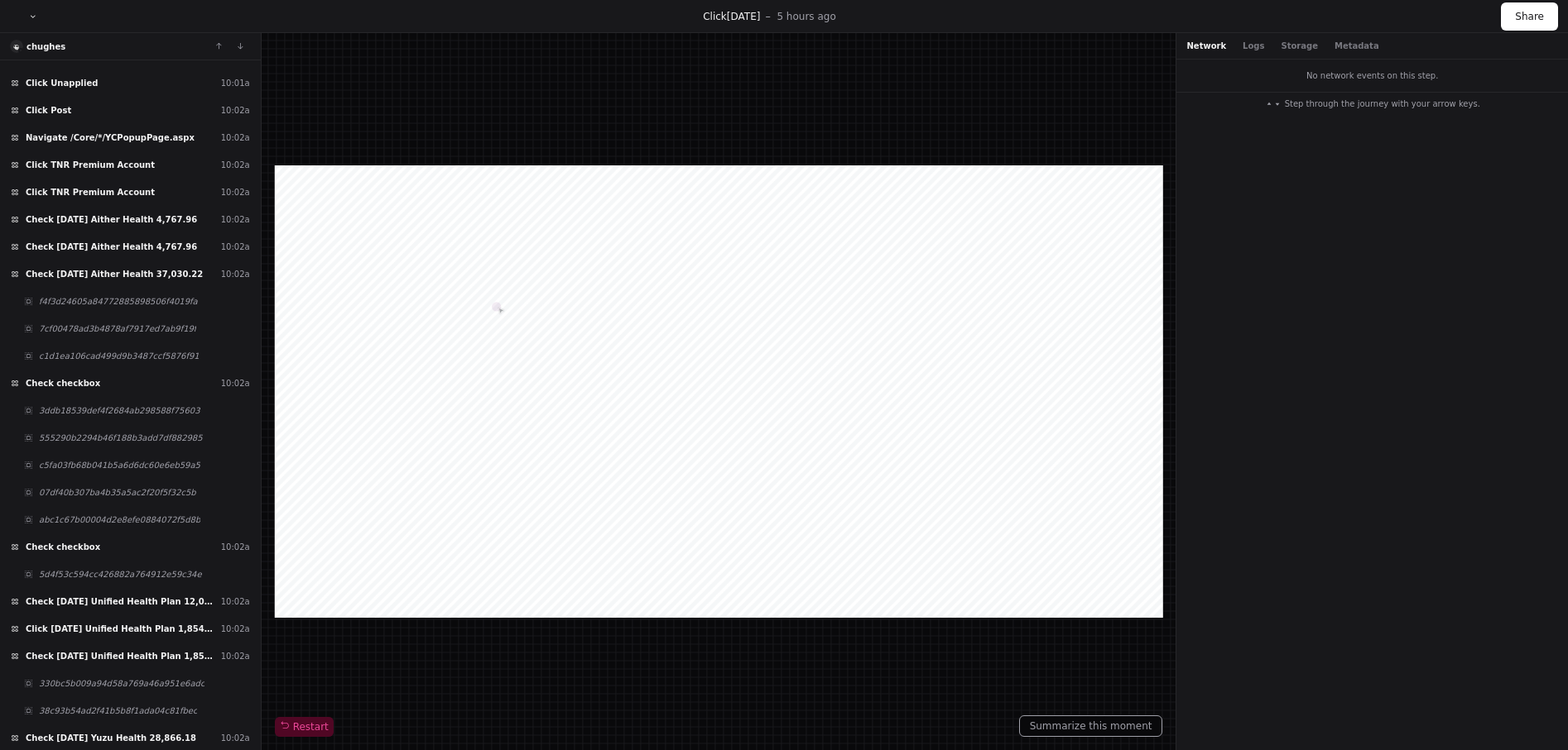
scroll to position [9627, 0]
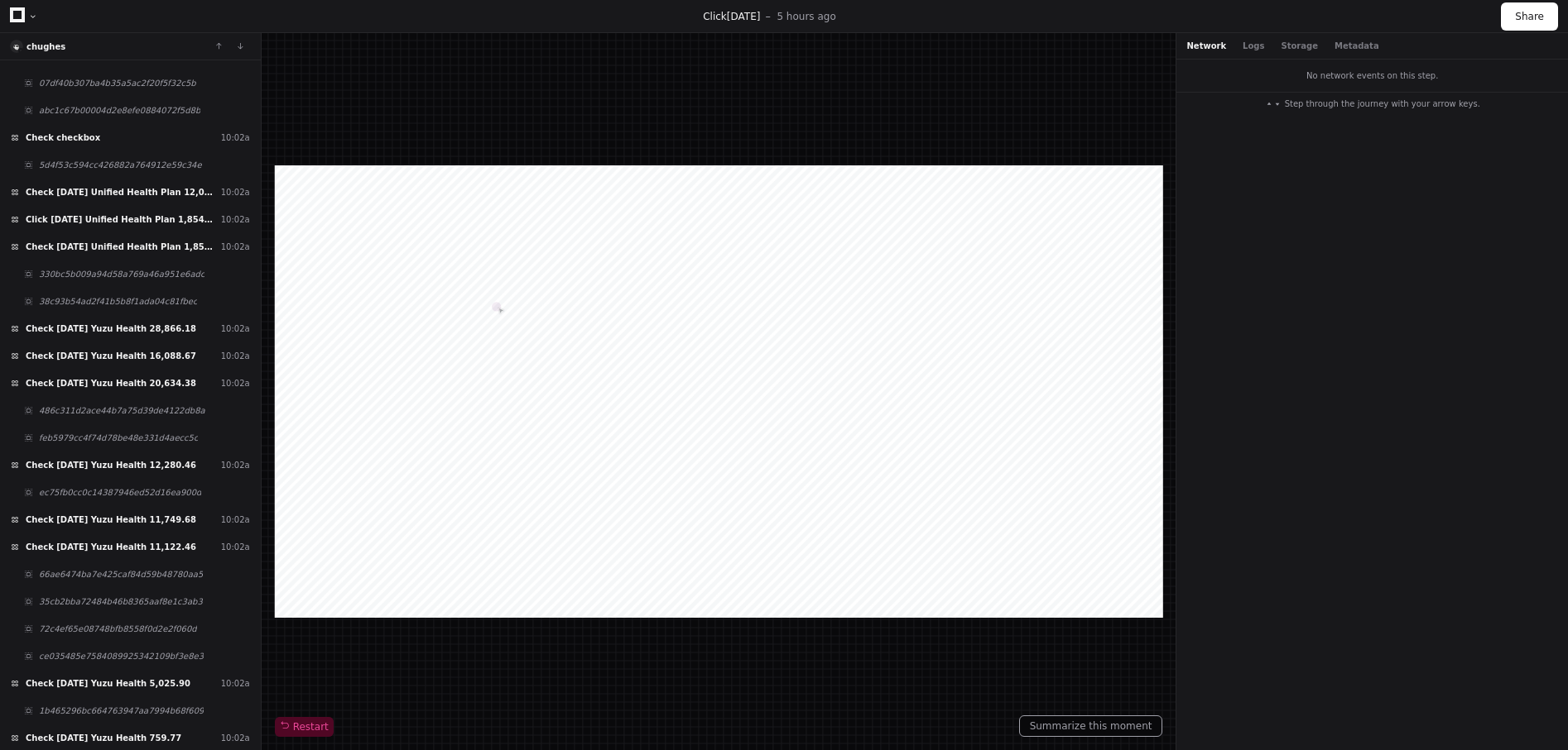
click at [390, 78] on div "Restart" at bounding box center [718, 392] width 888 height 691
click at [1243, 43] on button "Logs" at bounding box center [1253, 46] width 22 height 12
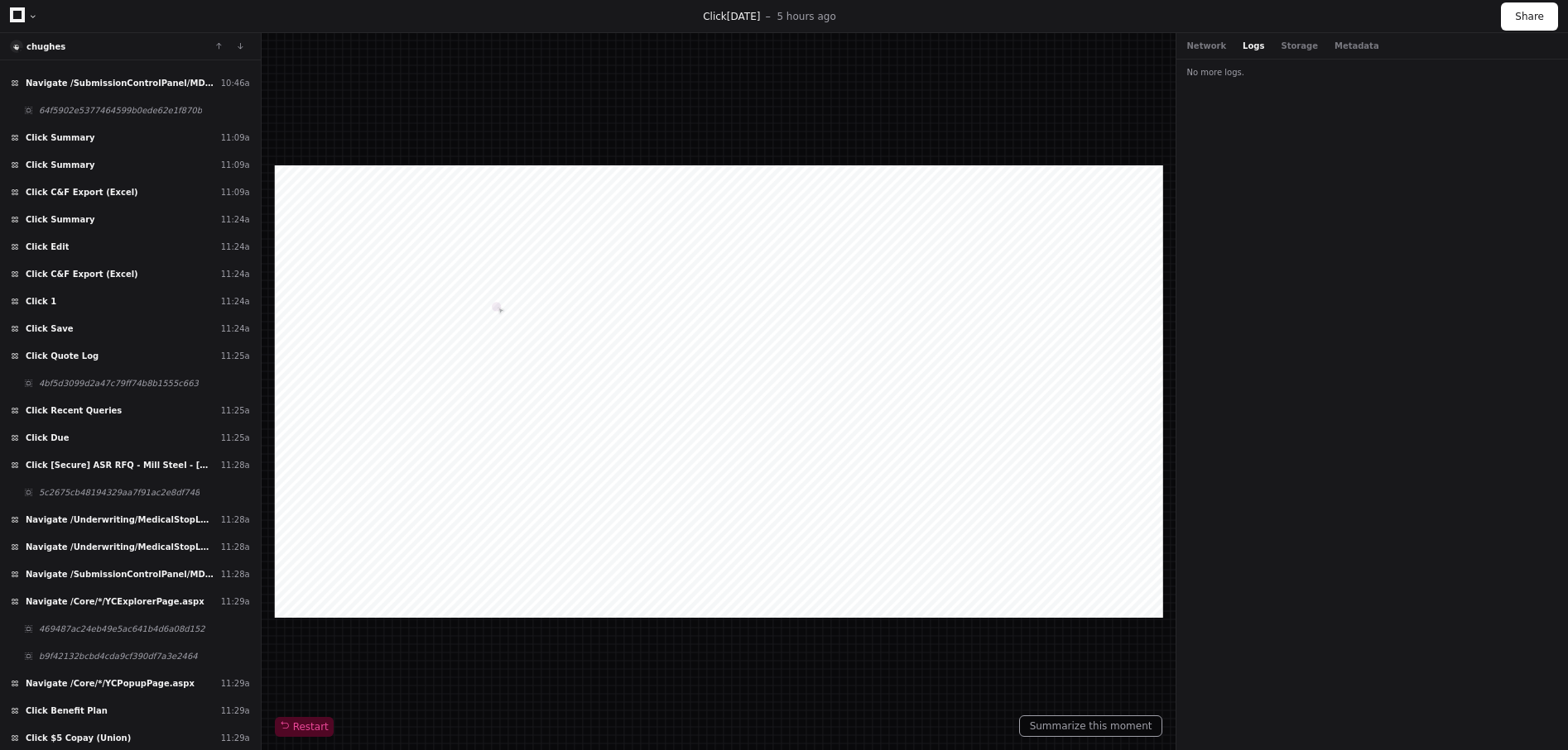
scroll to position [15769, 0]
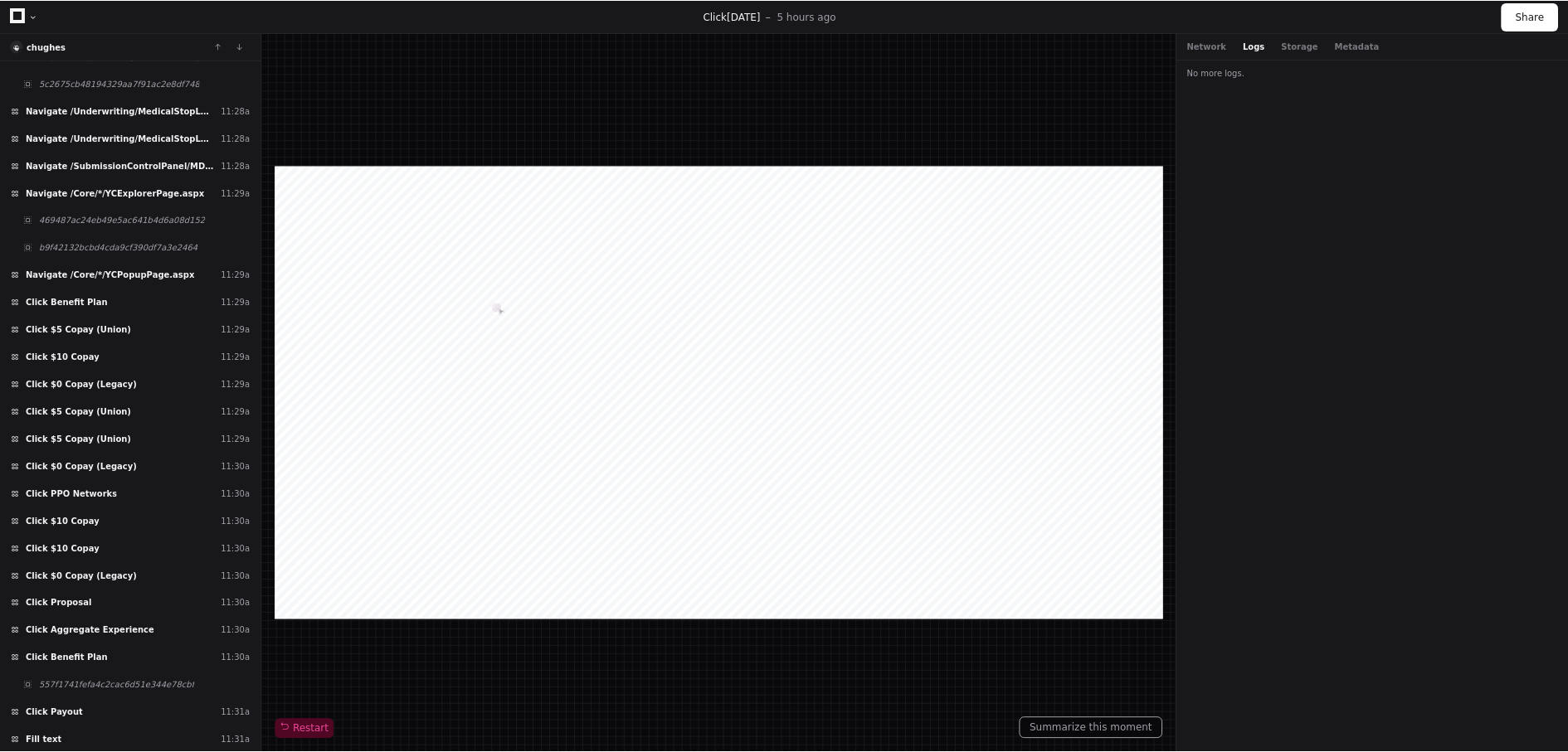
scroll to position [460, 0]
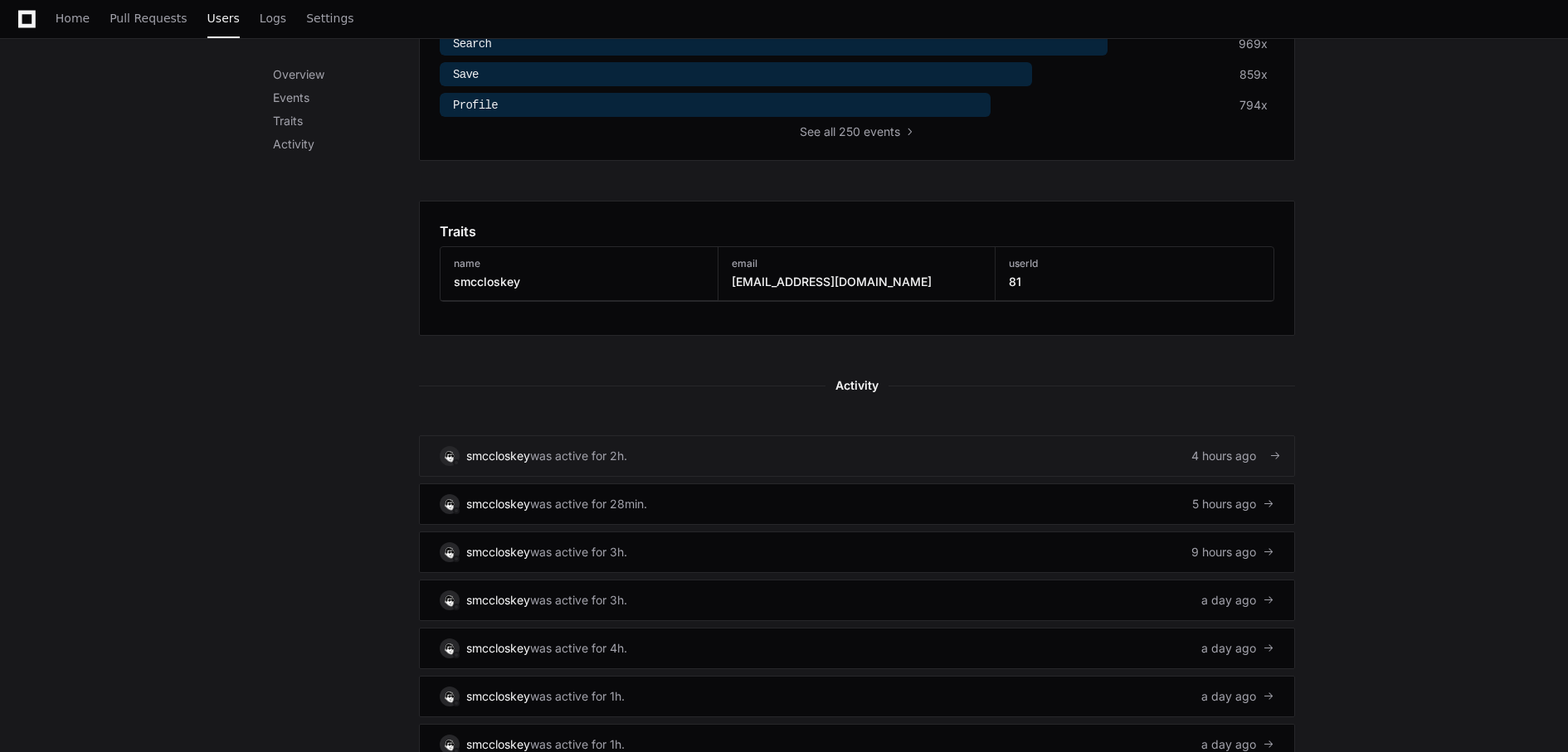
scroll to position [694, 0]
click at [528, 449] on div "smccloskey" at bounding box center [498, 455] width 64 height 17
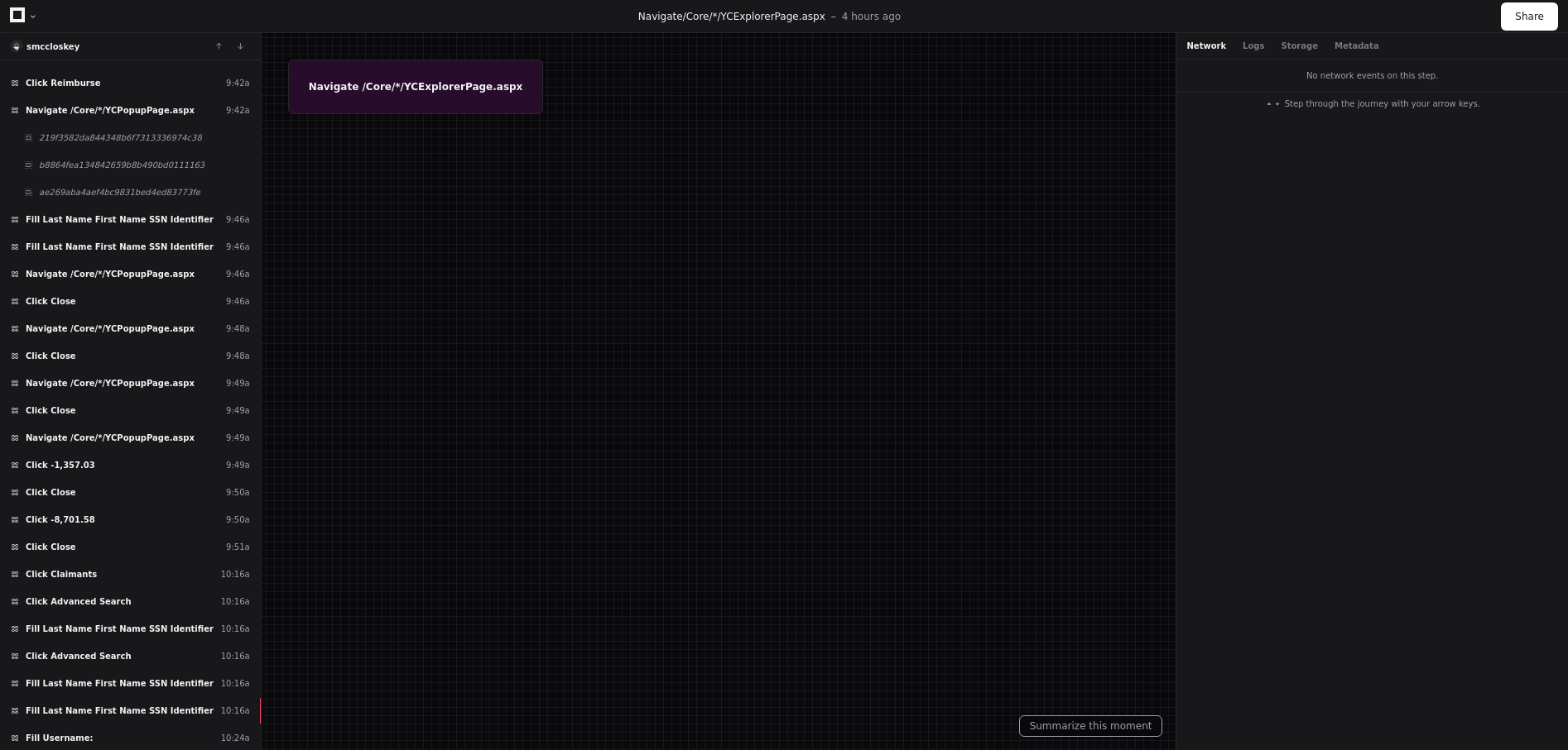
scroll to position [1028, 0]
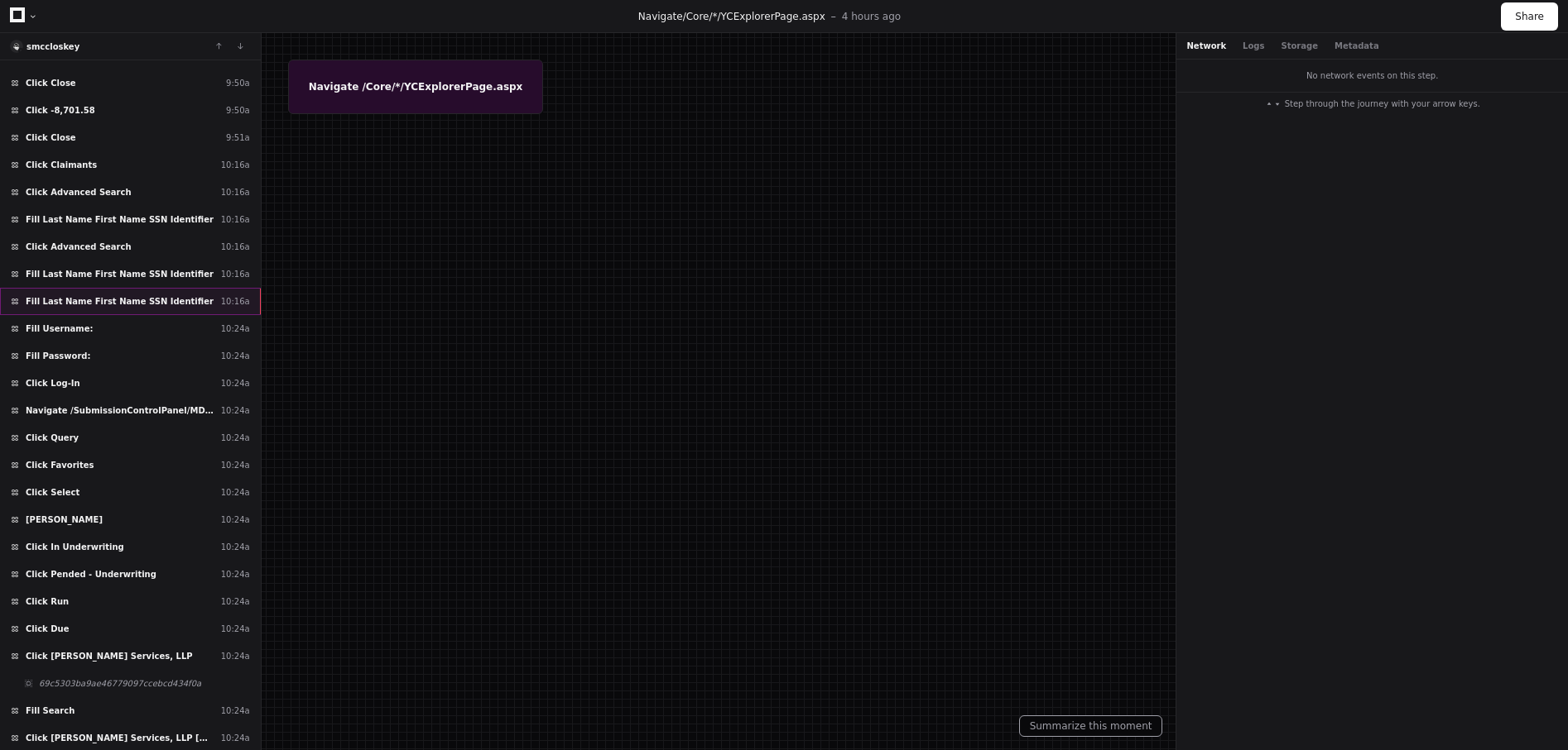
click at [124, 293] on div "Fill Last Name First Name SSN Identifier 10:16a" at bounding box center [130, 301] width 260 height 27
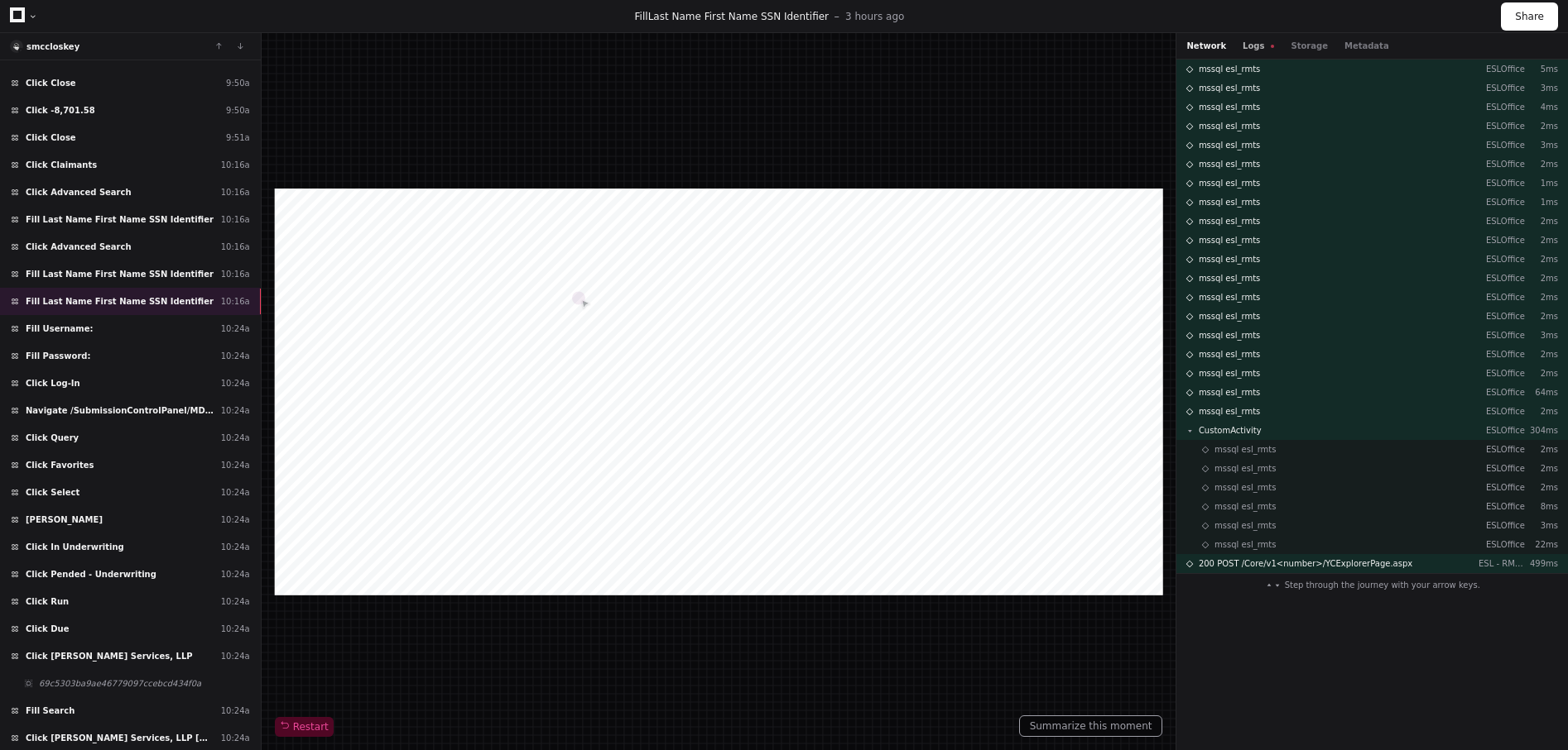
click at [1242, 41] on button "Logs" at bounding box center [1258, 46] width 32 height 12
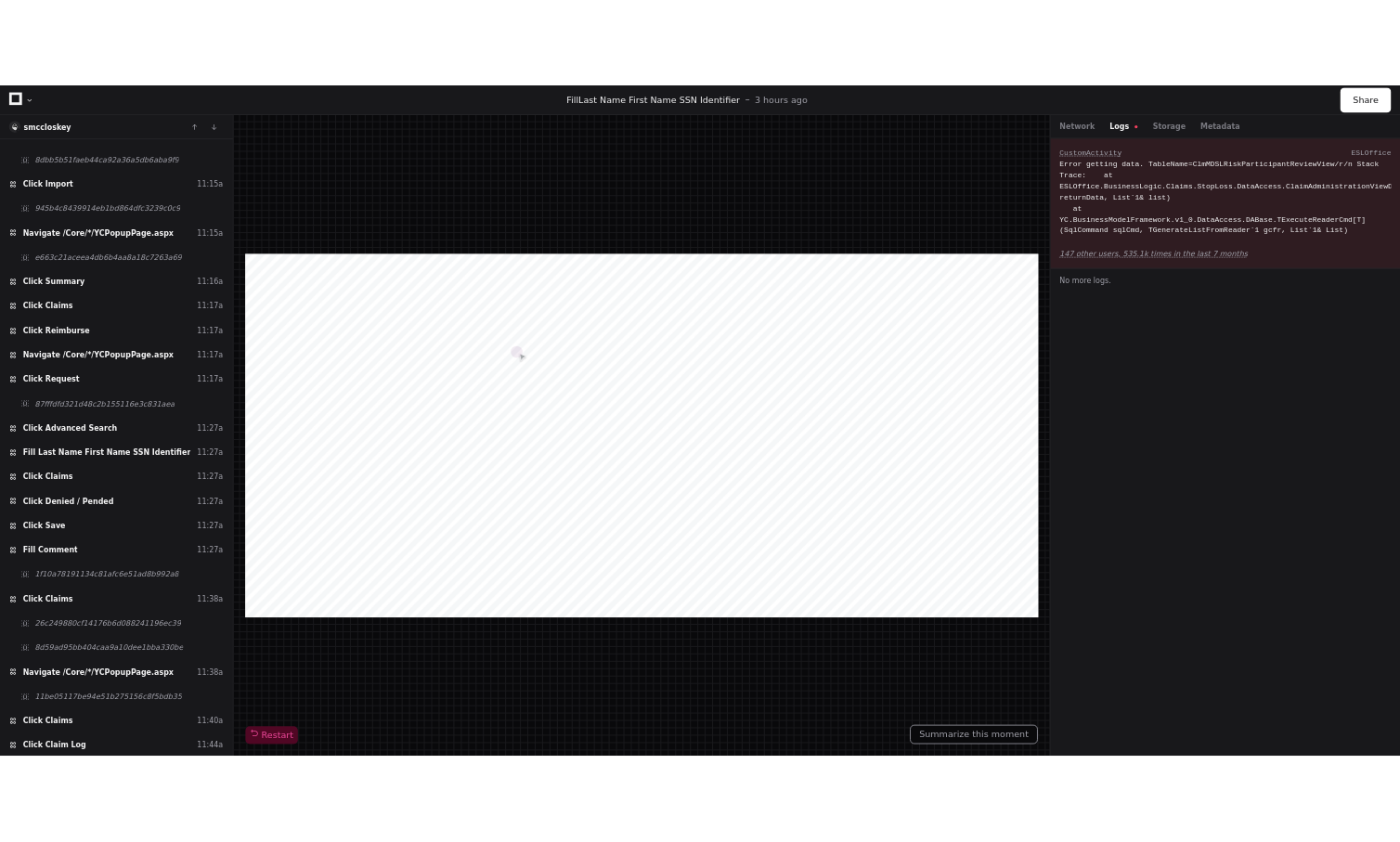
scroll to position [3605, 0]
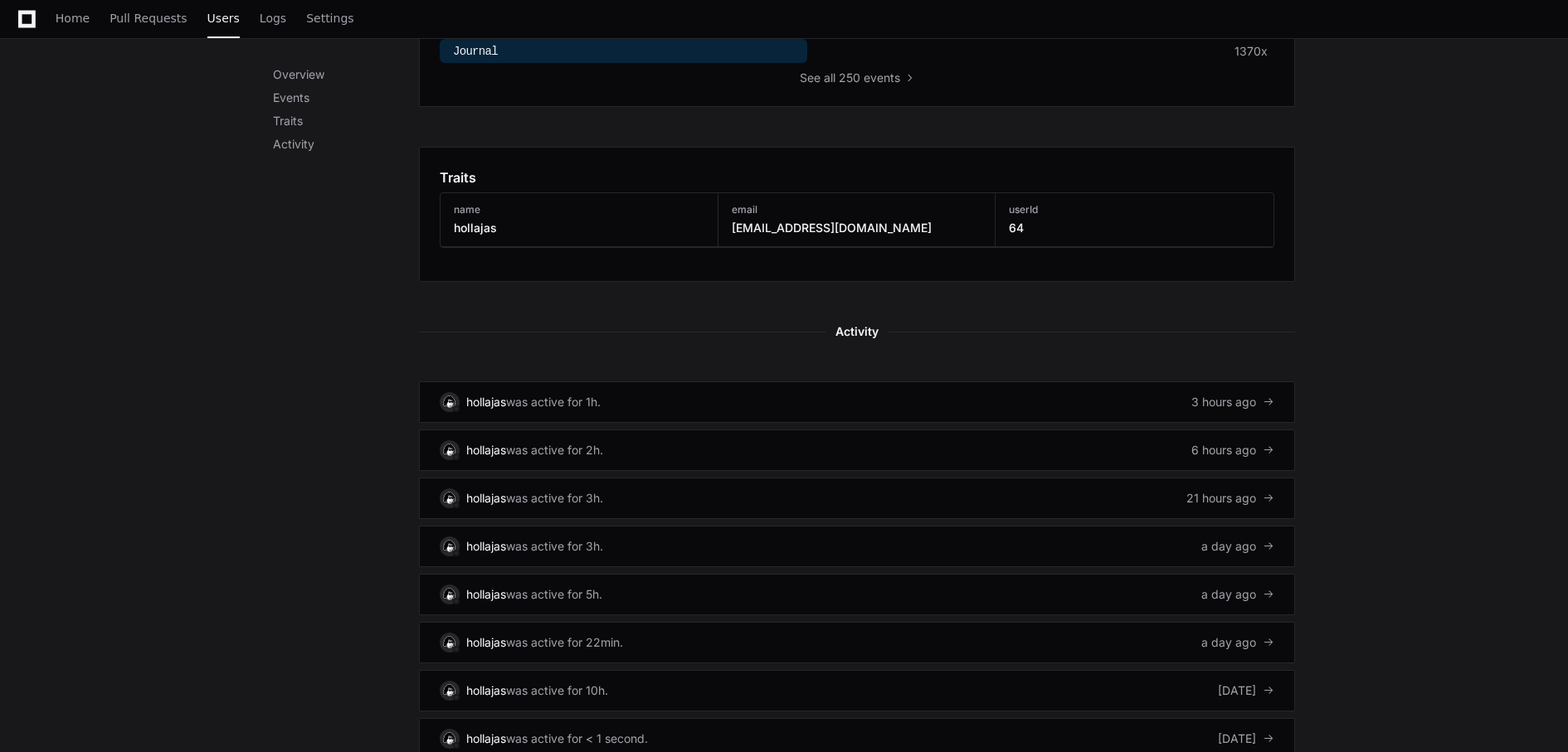
scroll to position [751, 0]
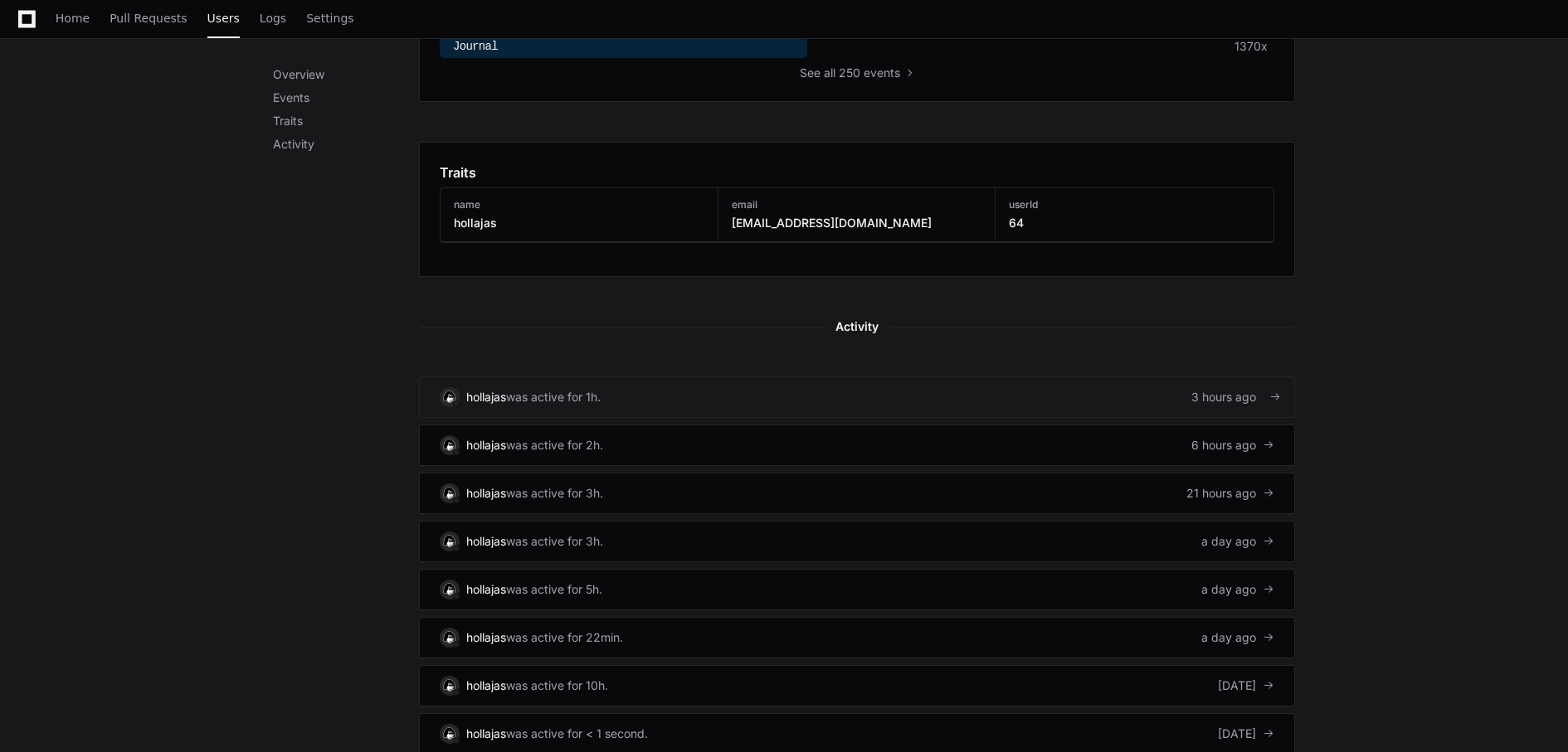
click at [936, 389] on link "hollajas was active for 1h. 3 hours ago" at bounding box center [857, 397] width 876 height 42
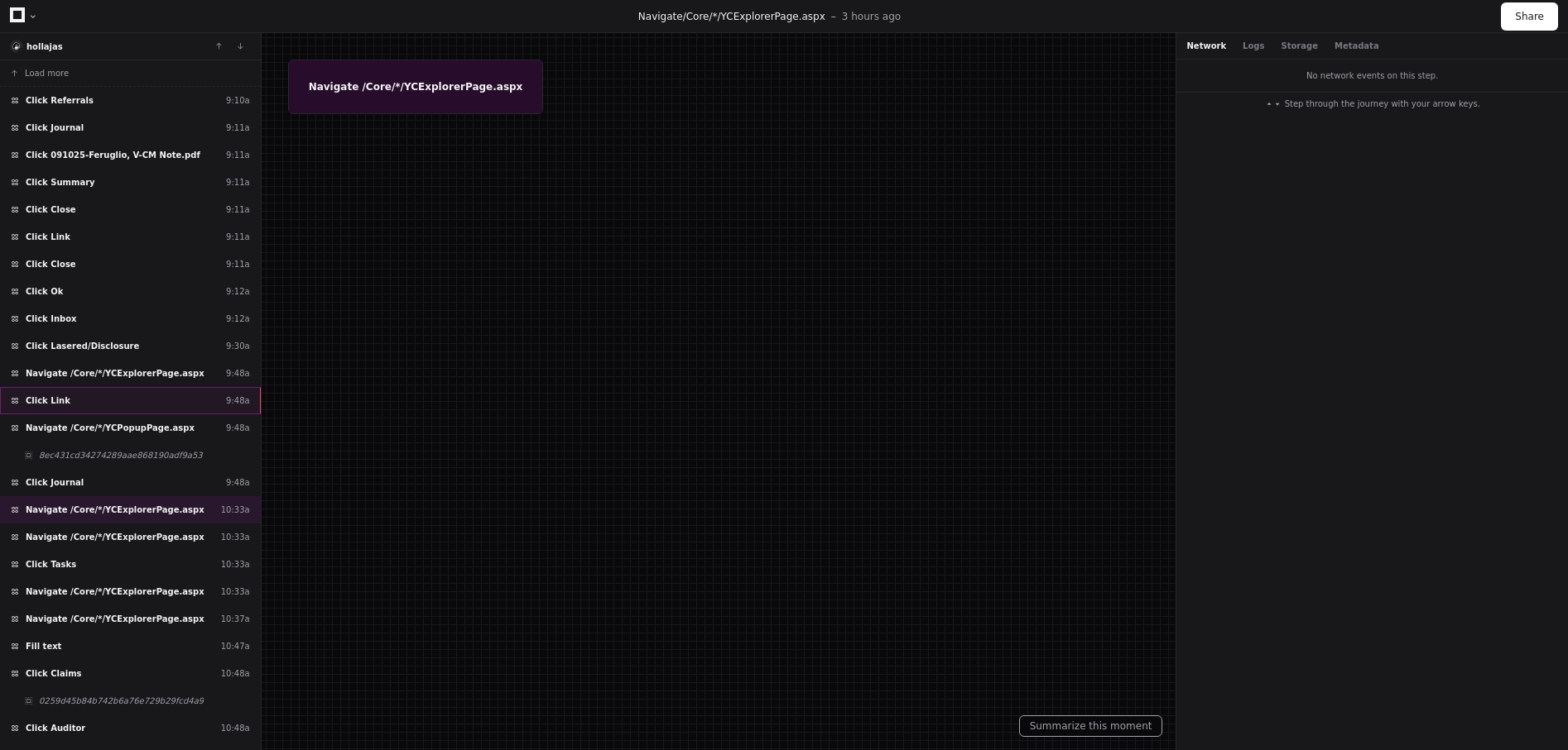
click at [140, 398] on div "Click Link 9:48a" at bounding box center [130, 400] width 260 height 27
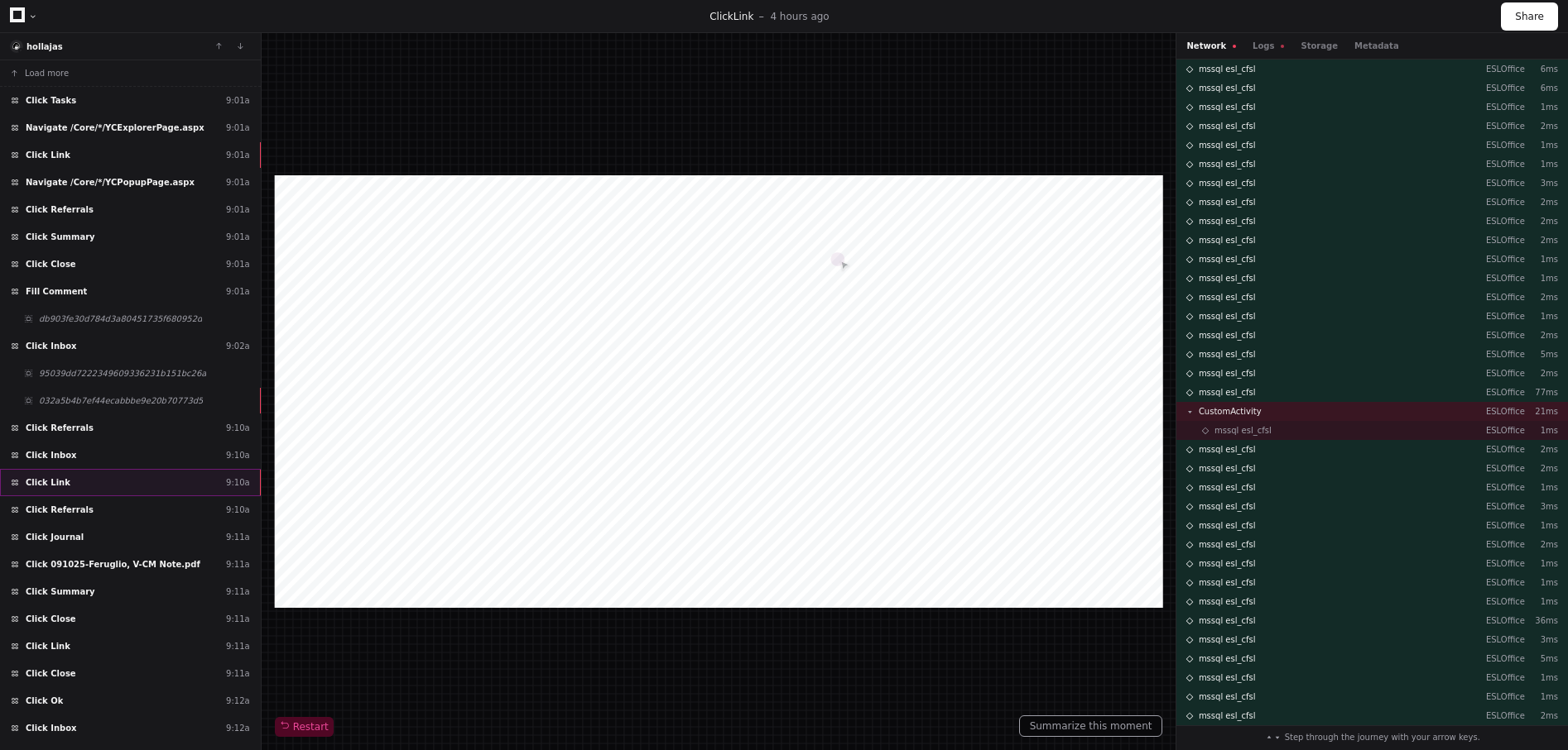
click at [111, 480] on div "Click Link 9:10a" at bounding box center [130, 482] width 260 height 27
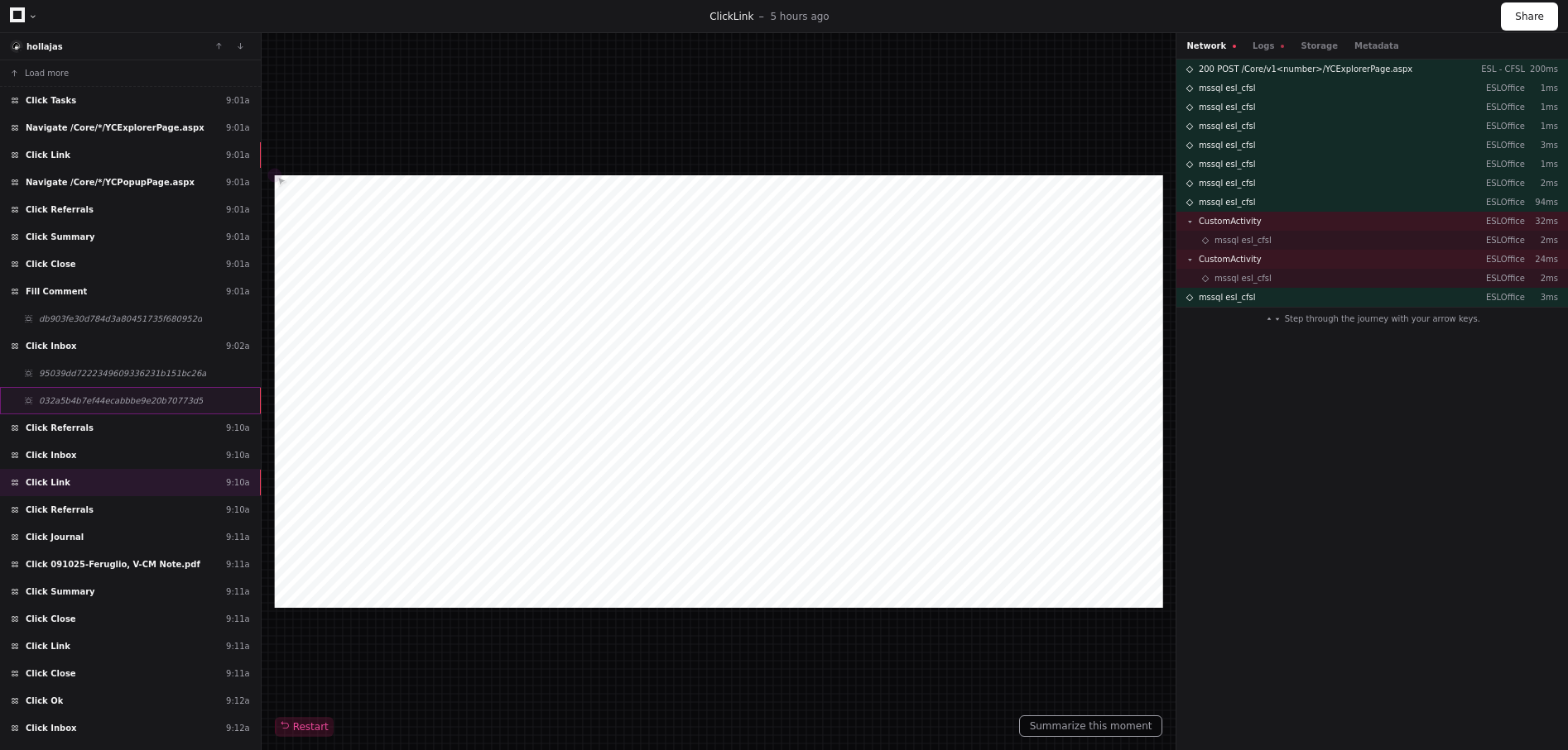
click at [112, 405] on span "032a5b4b7ef44ecabbbe9e20b70773d5" at bounding box center [121, 400] width 164 height 12
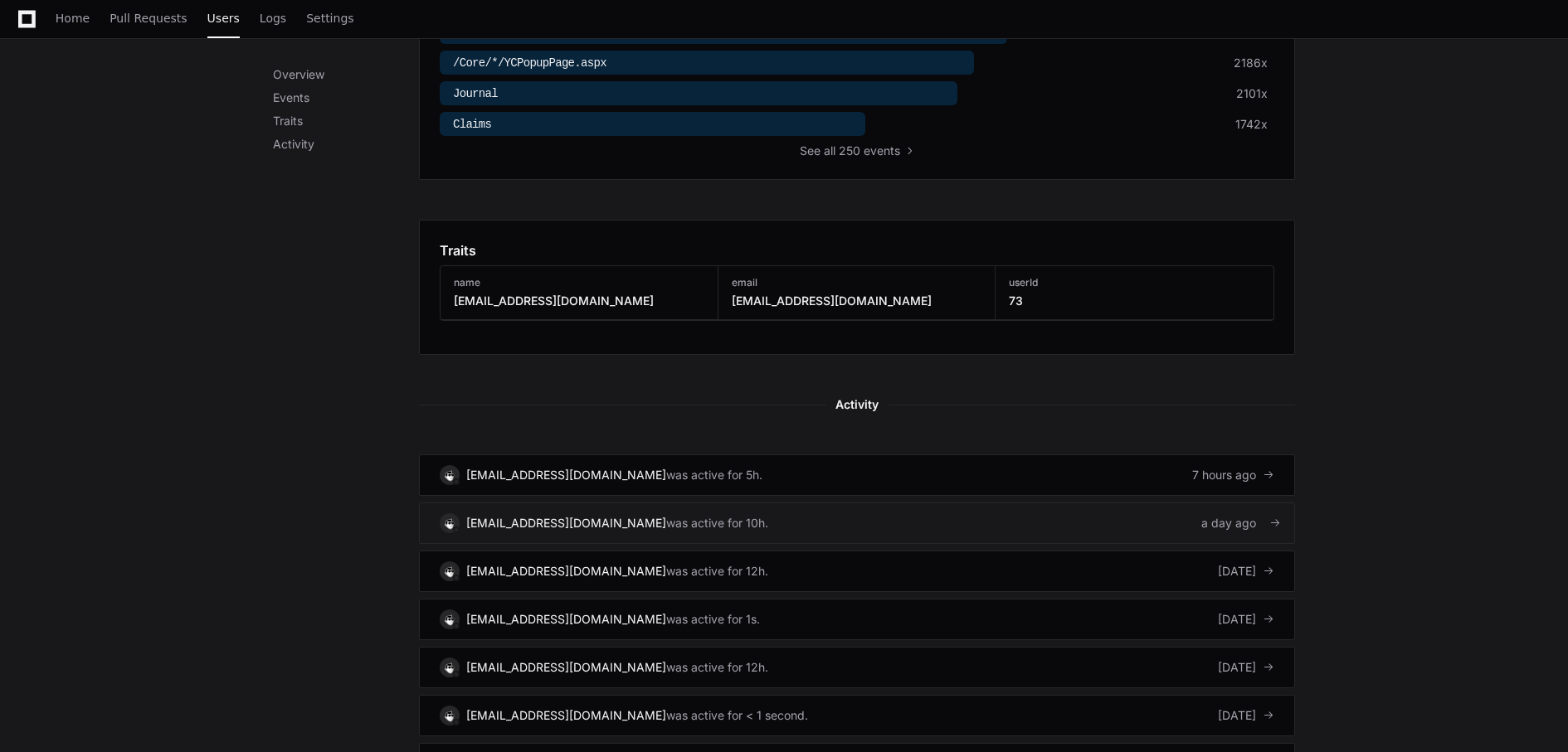
scroll to position [675, 0]
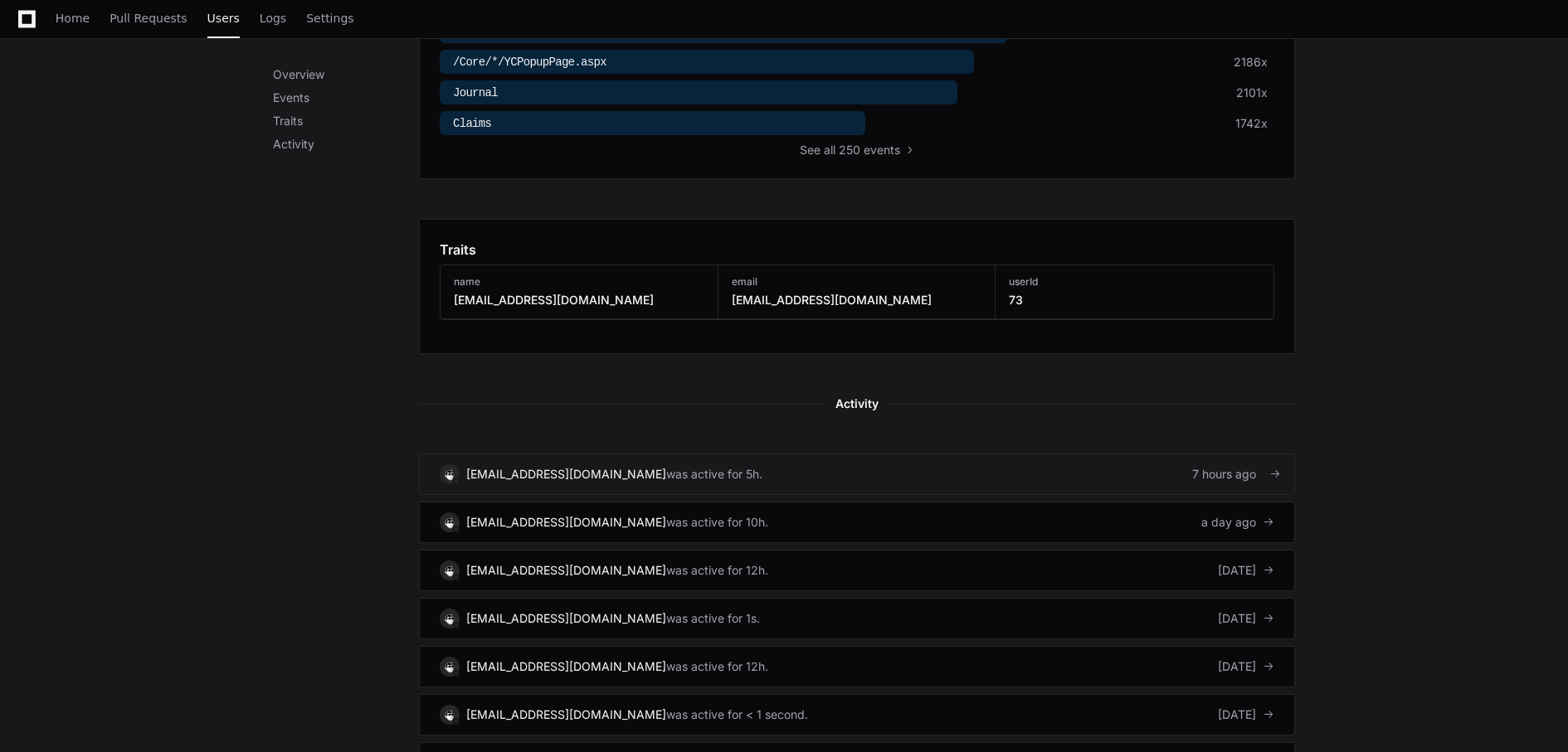
click at [892, 467] on link "scrisafulli@berkleyah.com was active for 5h. 7 hours ago" at bounding box center [857, 474] width 876 height 42
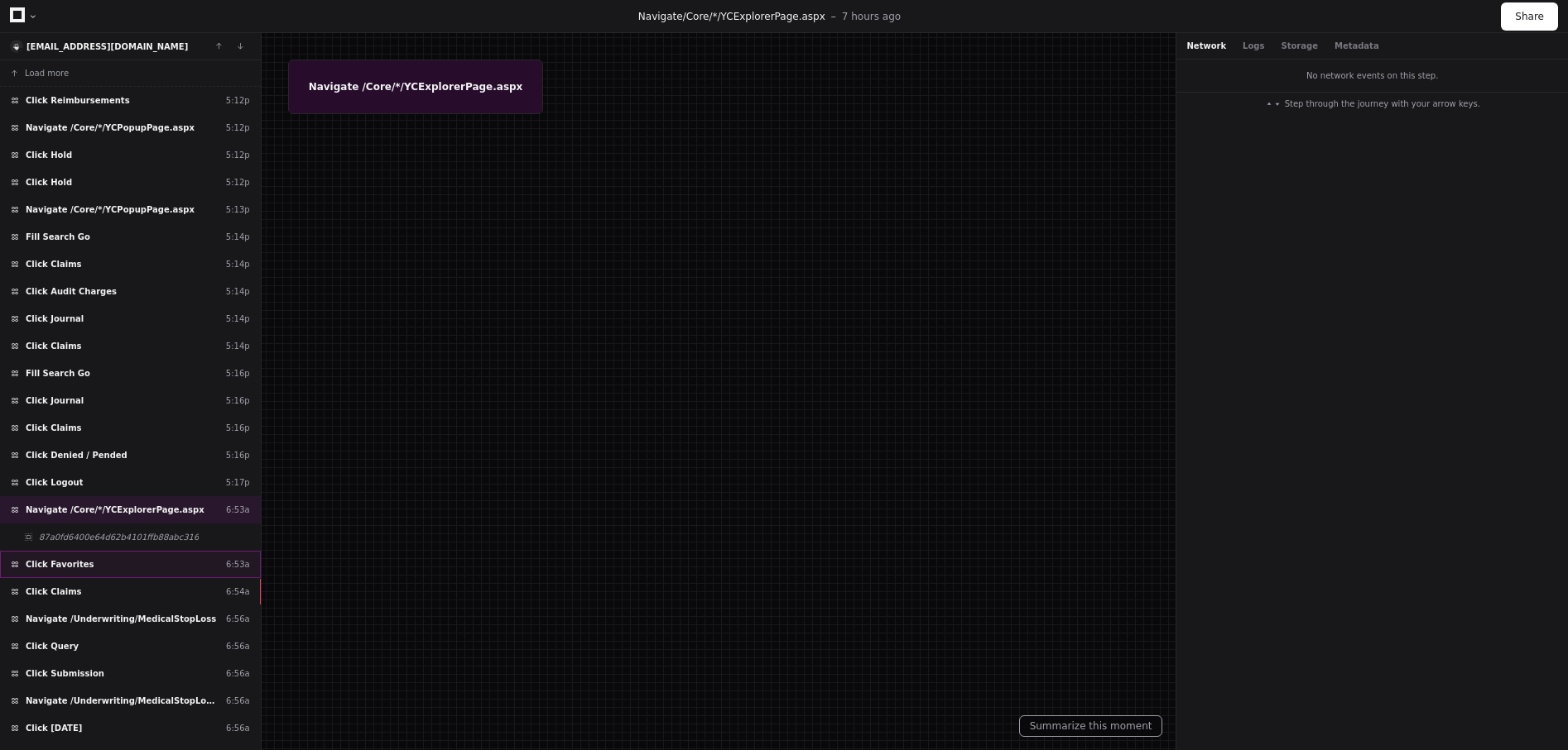
click at [187, 578] on div "Click Favorites 6:53a" at bounding box center [130, 564] width 260 height 27
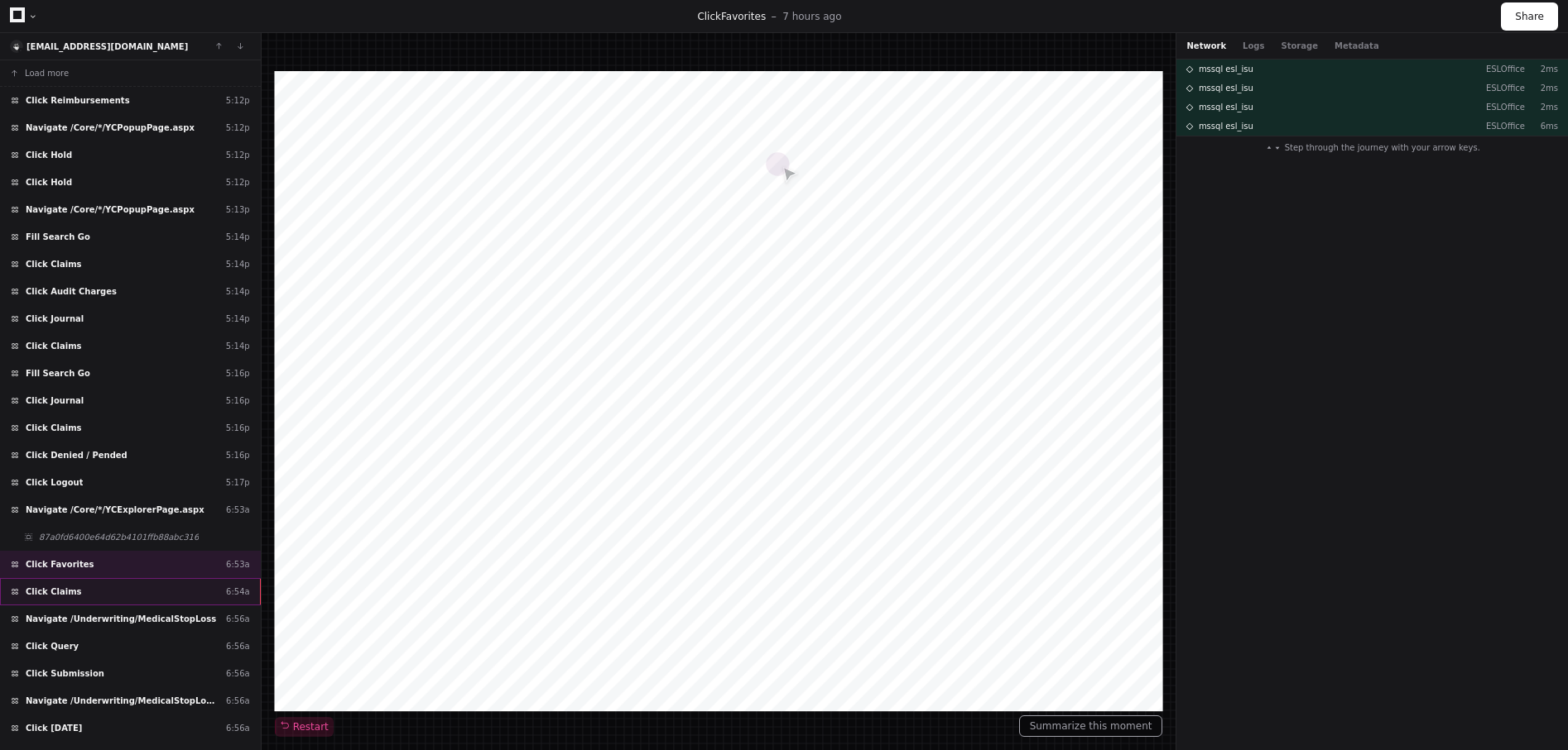
click at [182, 592] on div "Click Claims 6:54a" at bounding box center [130, 592] width 260 height 27
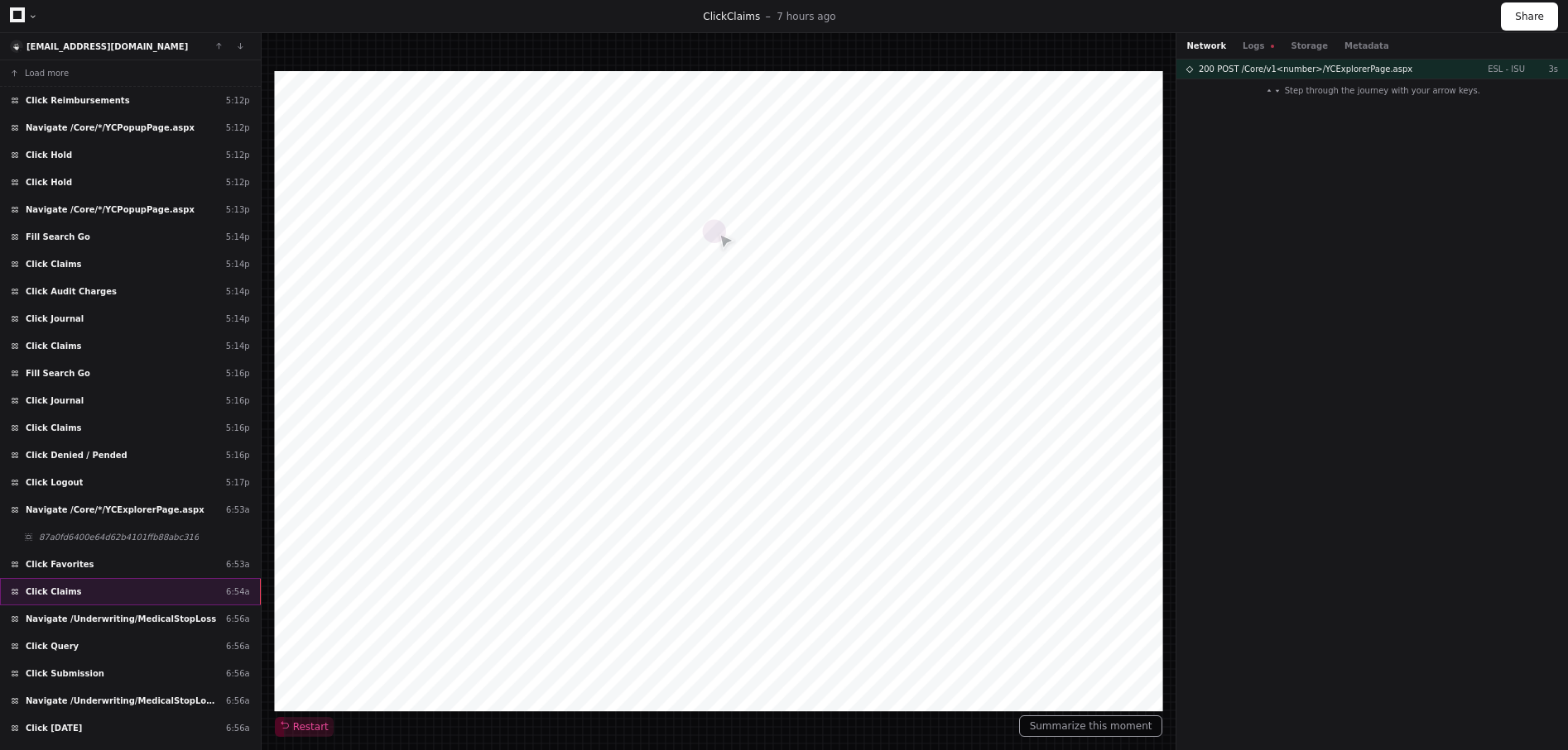
scroll to position [209, 0]
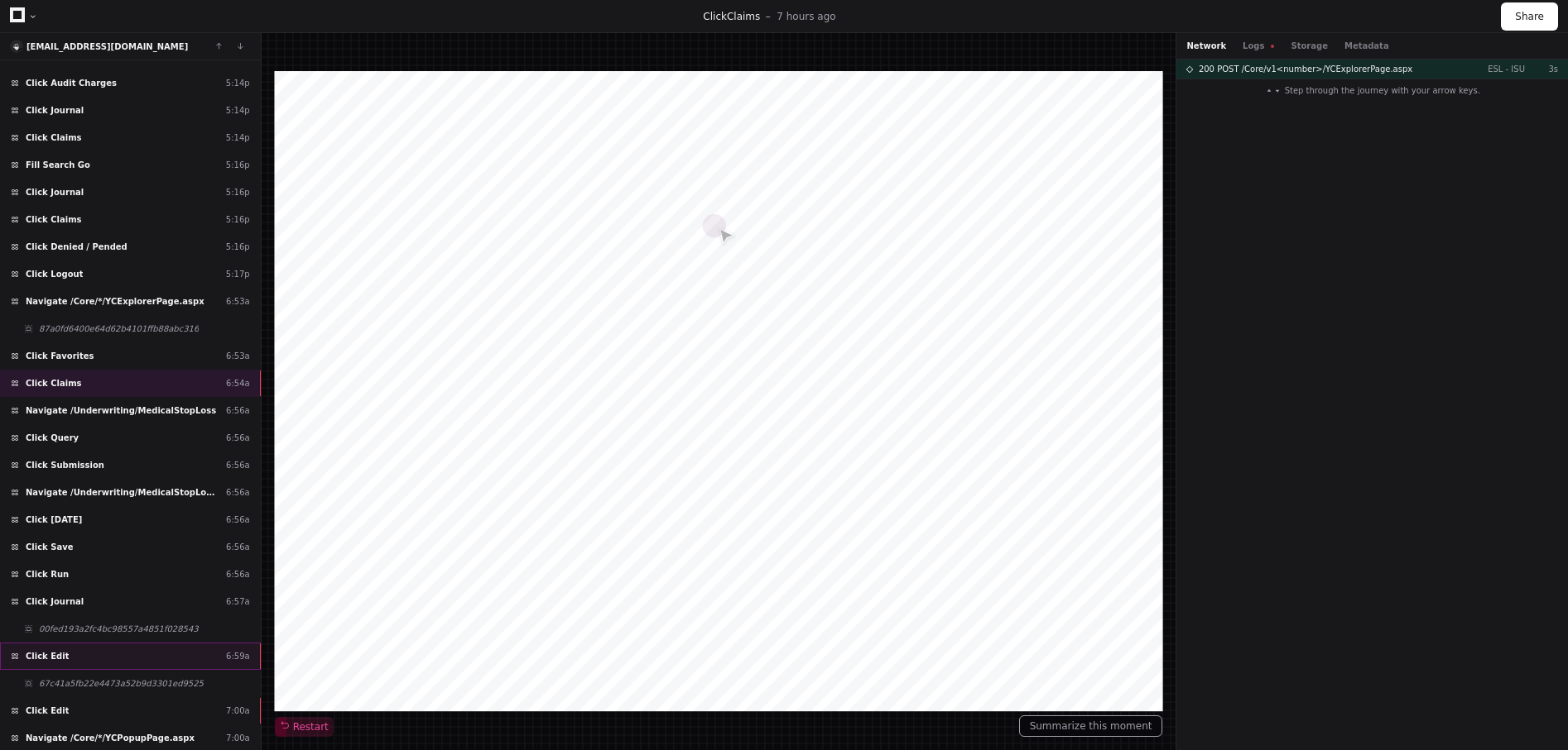
click at [143, 657] on div "Click Edit 6:59a" at bounding box center [130, 656] width 260 height 27
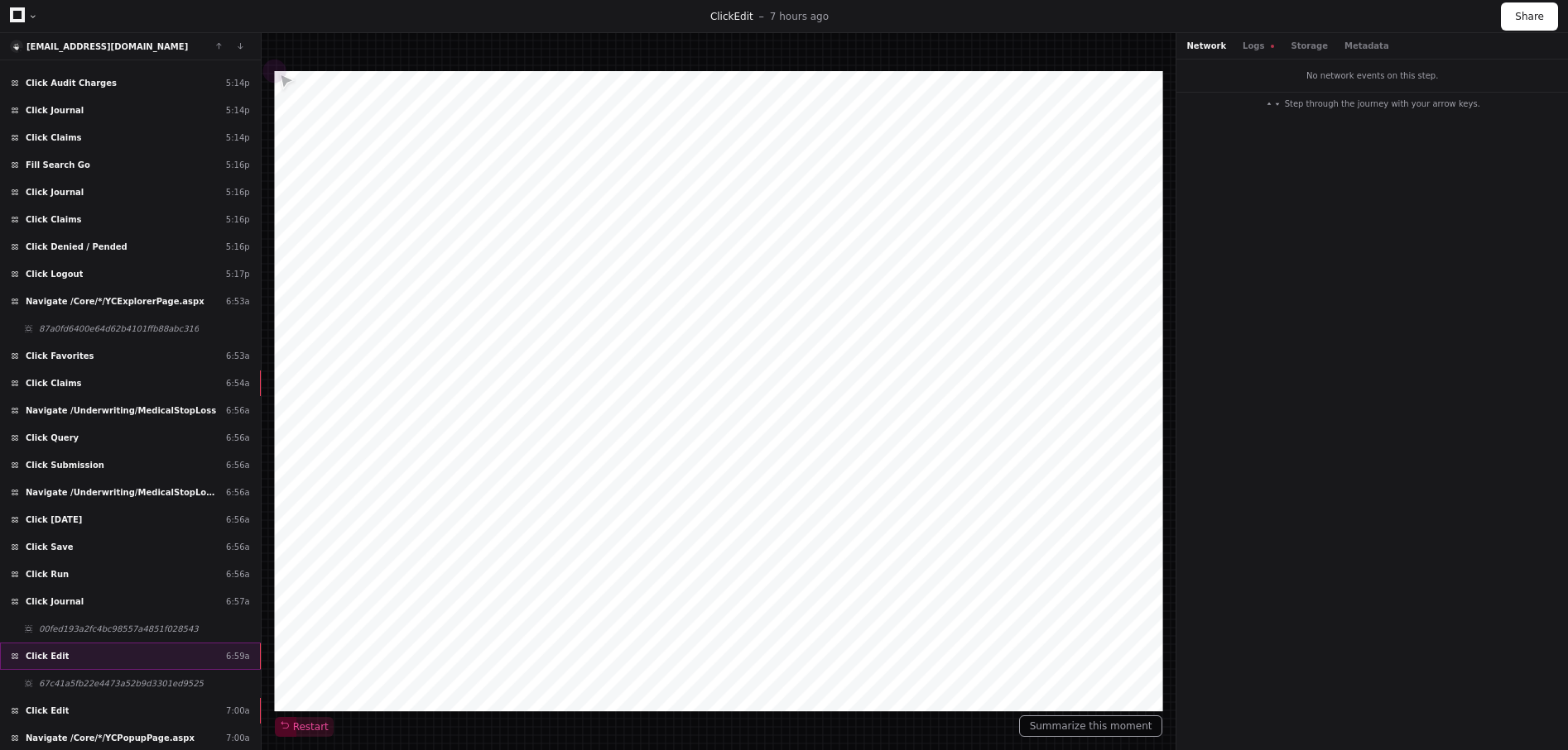
scroll to position [618, 0]
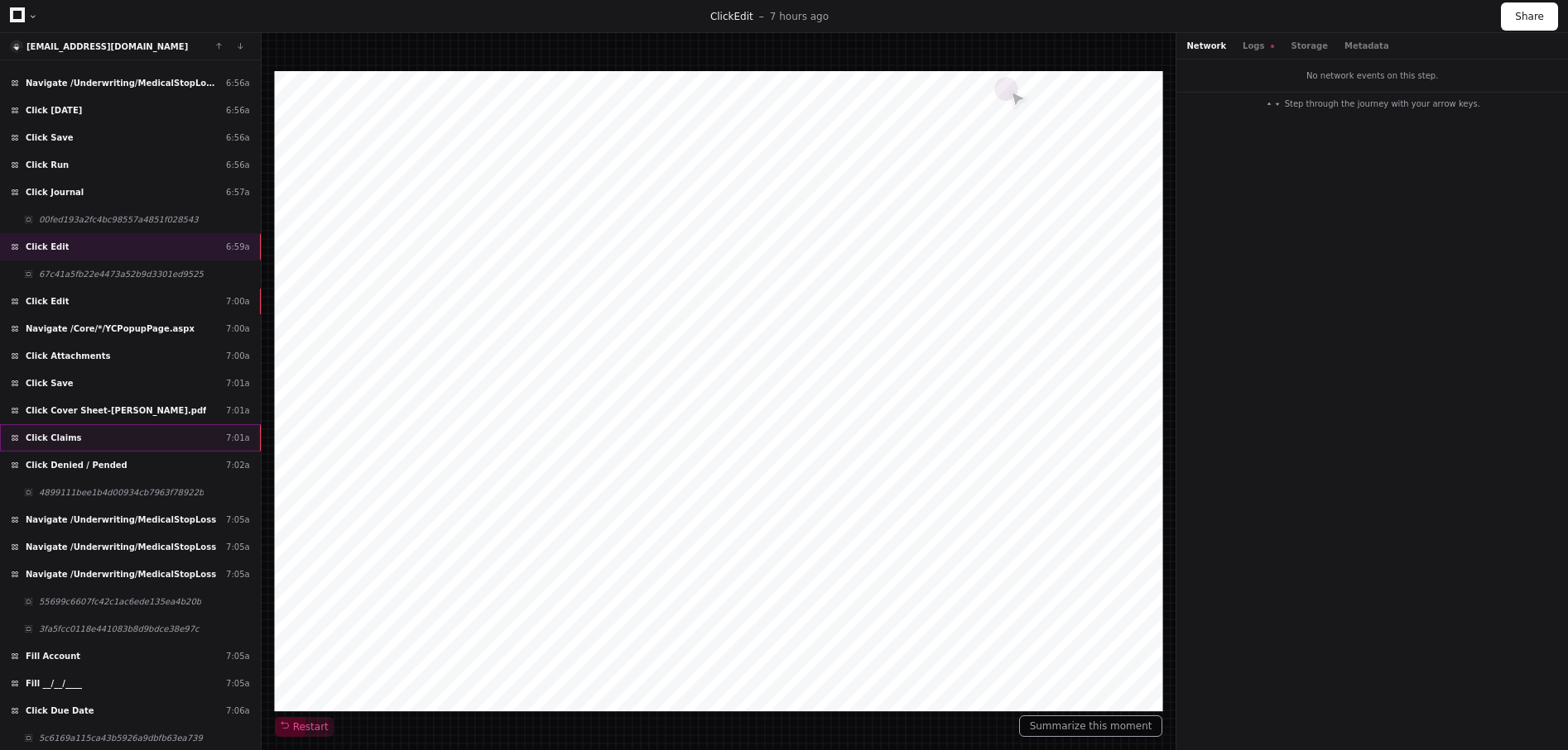
click at [154, 438] on div "Click Claims 7:01a" at bounding box center [130, 438] width 260 height 27
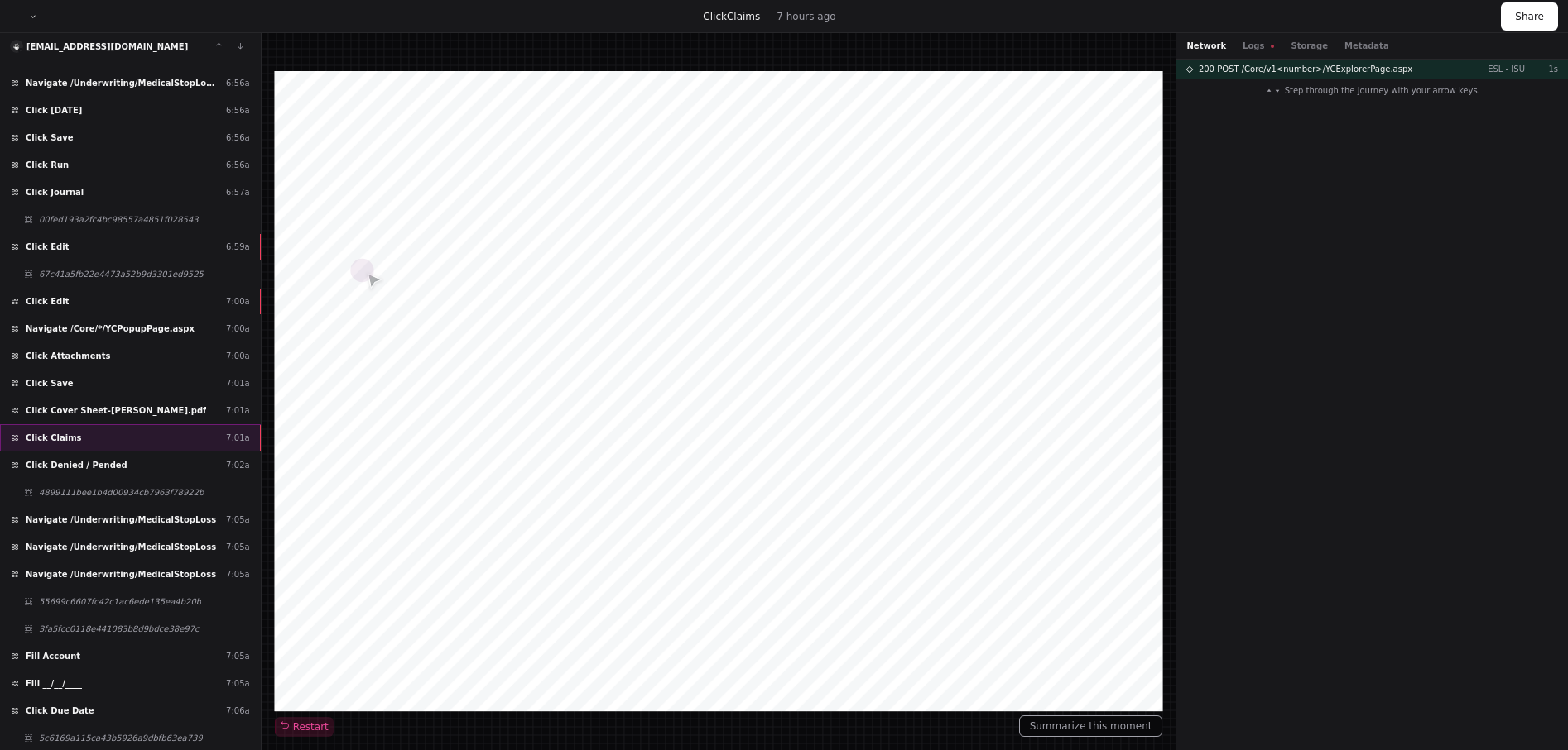
scroll to position [1028, 0]
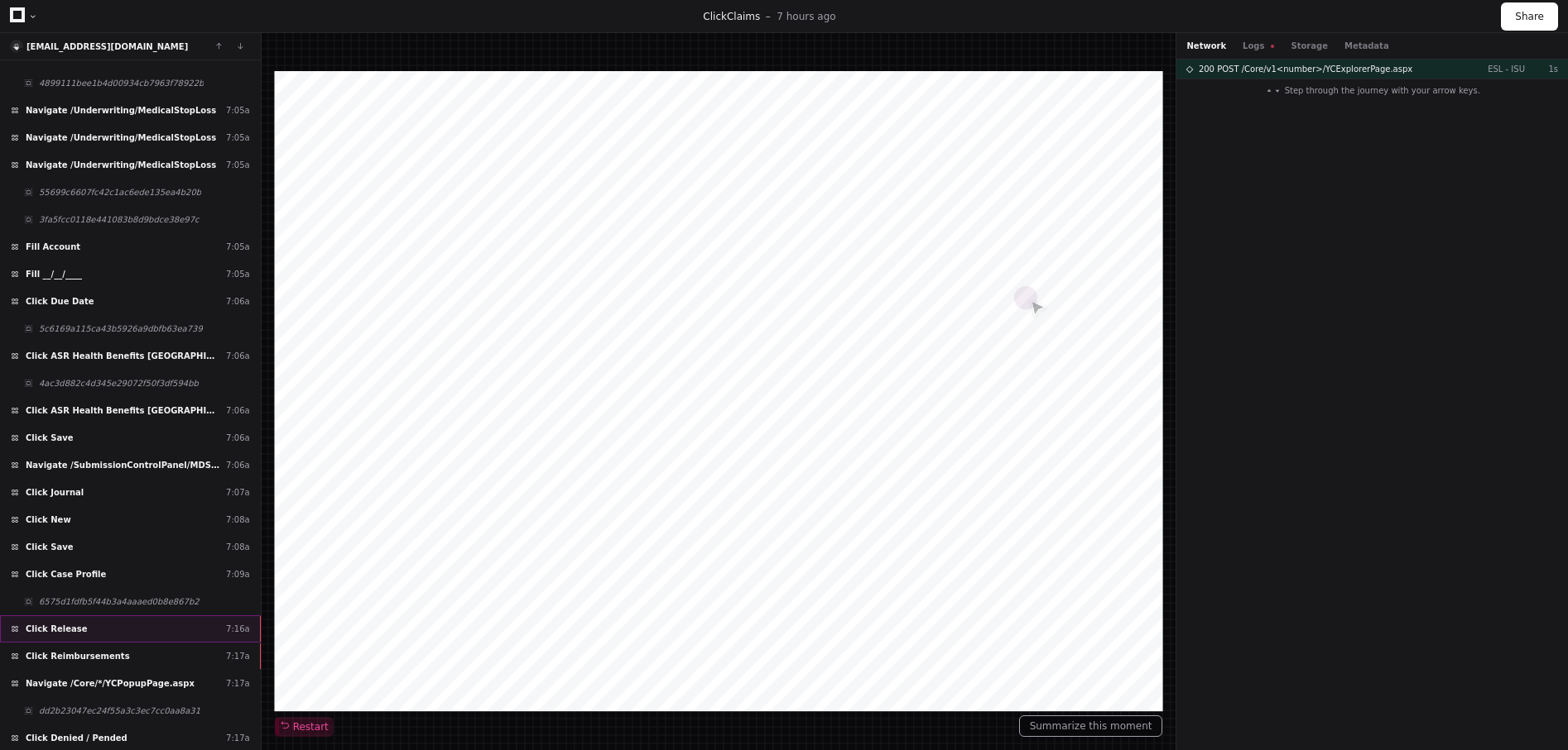
click at [119, 633] on div "Click Release 7:16a" at bounding box center [130, 629] width 260 height 27
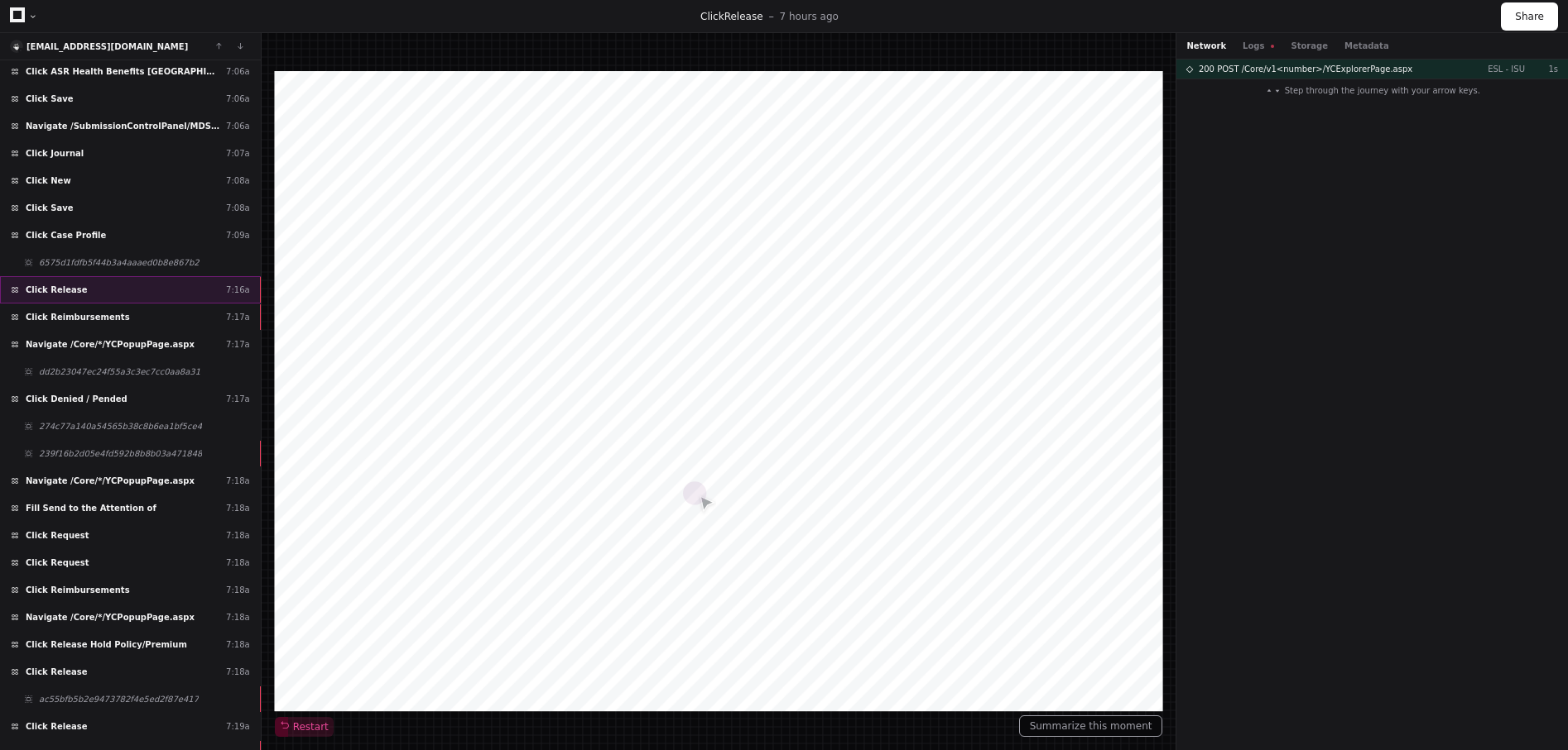
scroll to position [1437, 0]
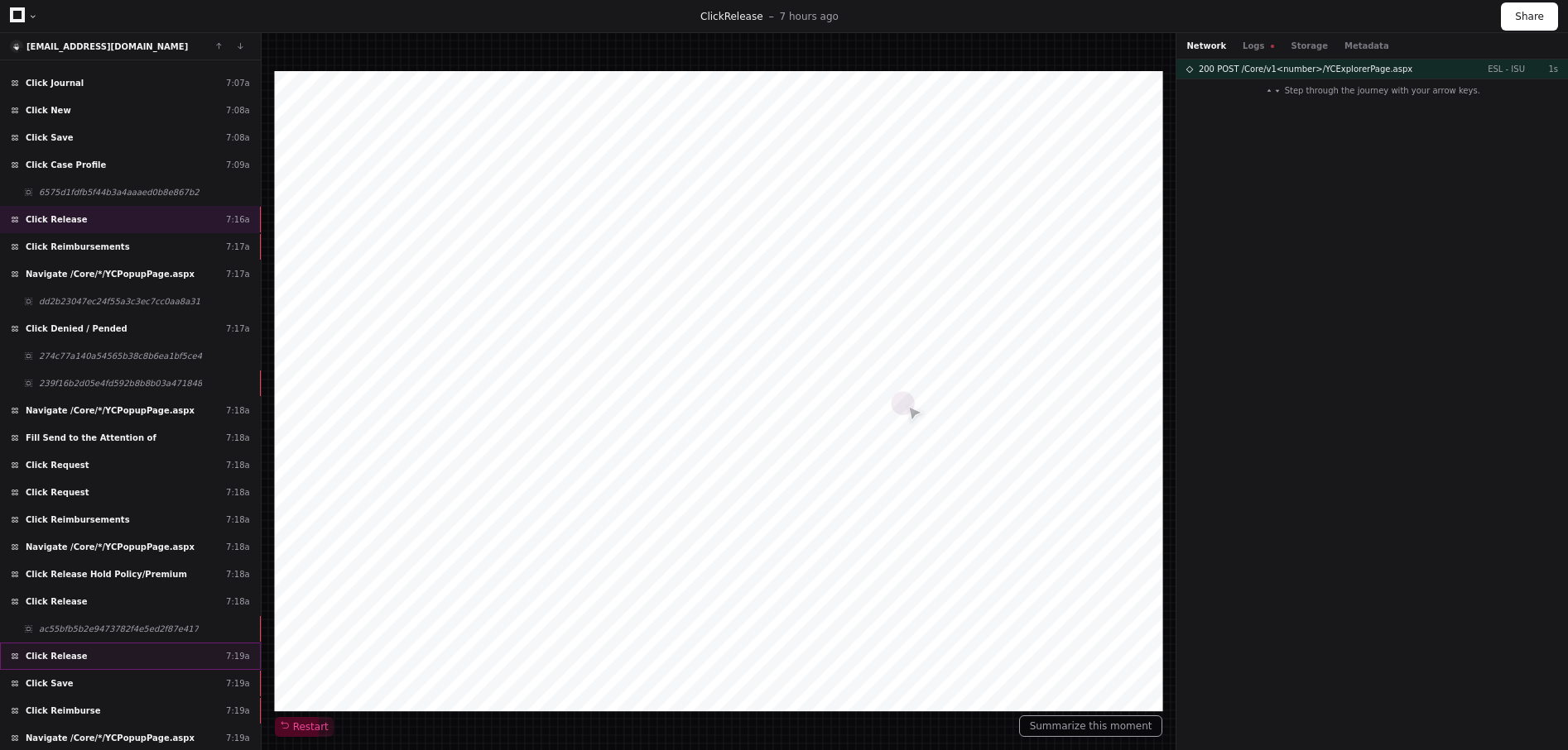
click at [112, 662] on div "Click Release 7:19a" at bounding box center [130, 656] width 260 height 27
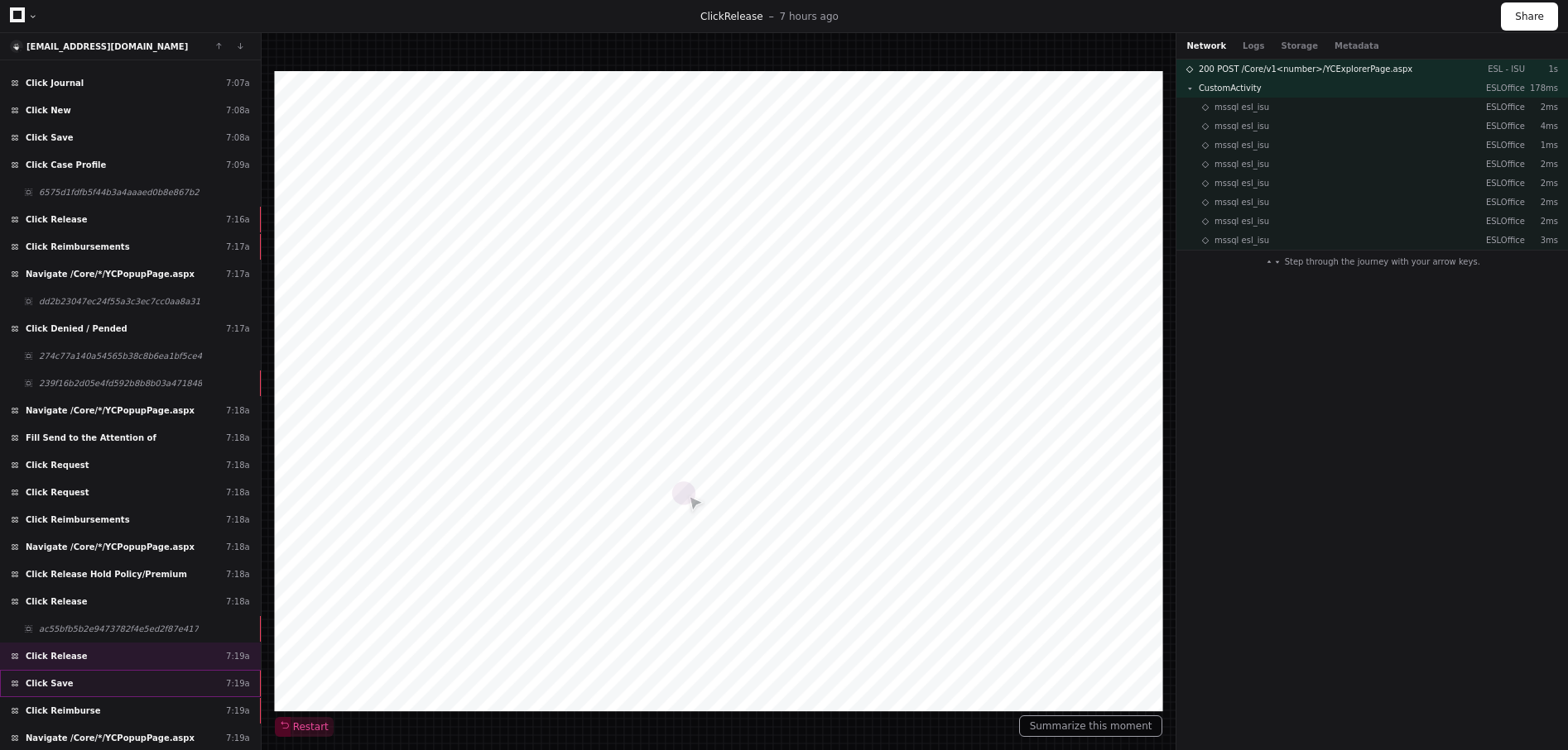
click at [113, 687] on div "Click Save 7:19a" at bounding box center [130, 684] width 260 height 27
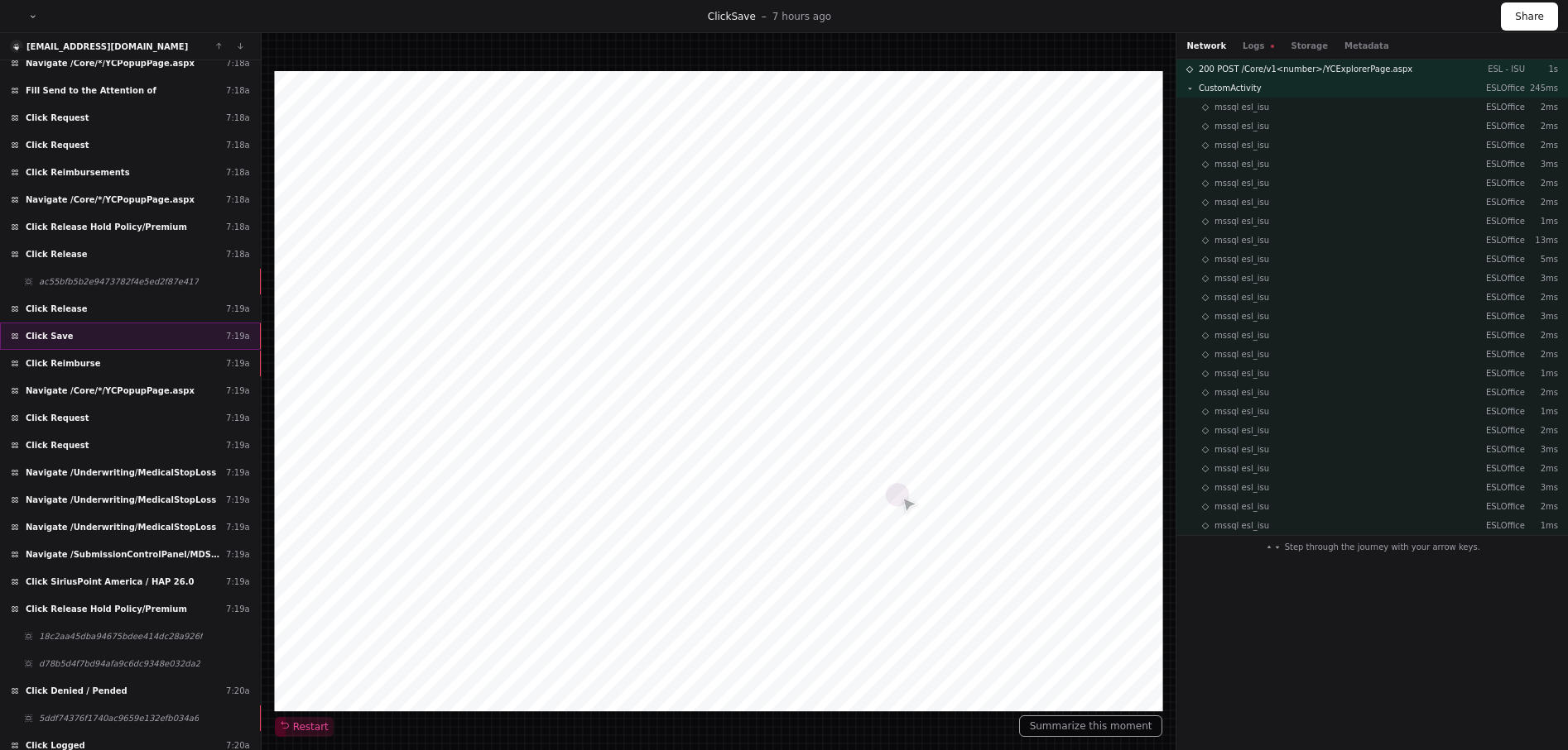
scroll to position [1846, 0]
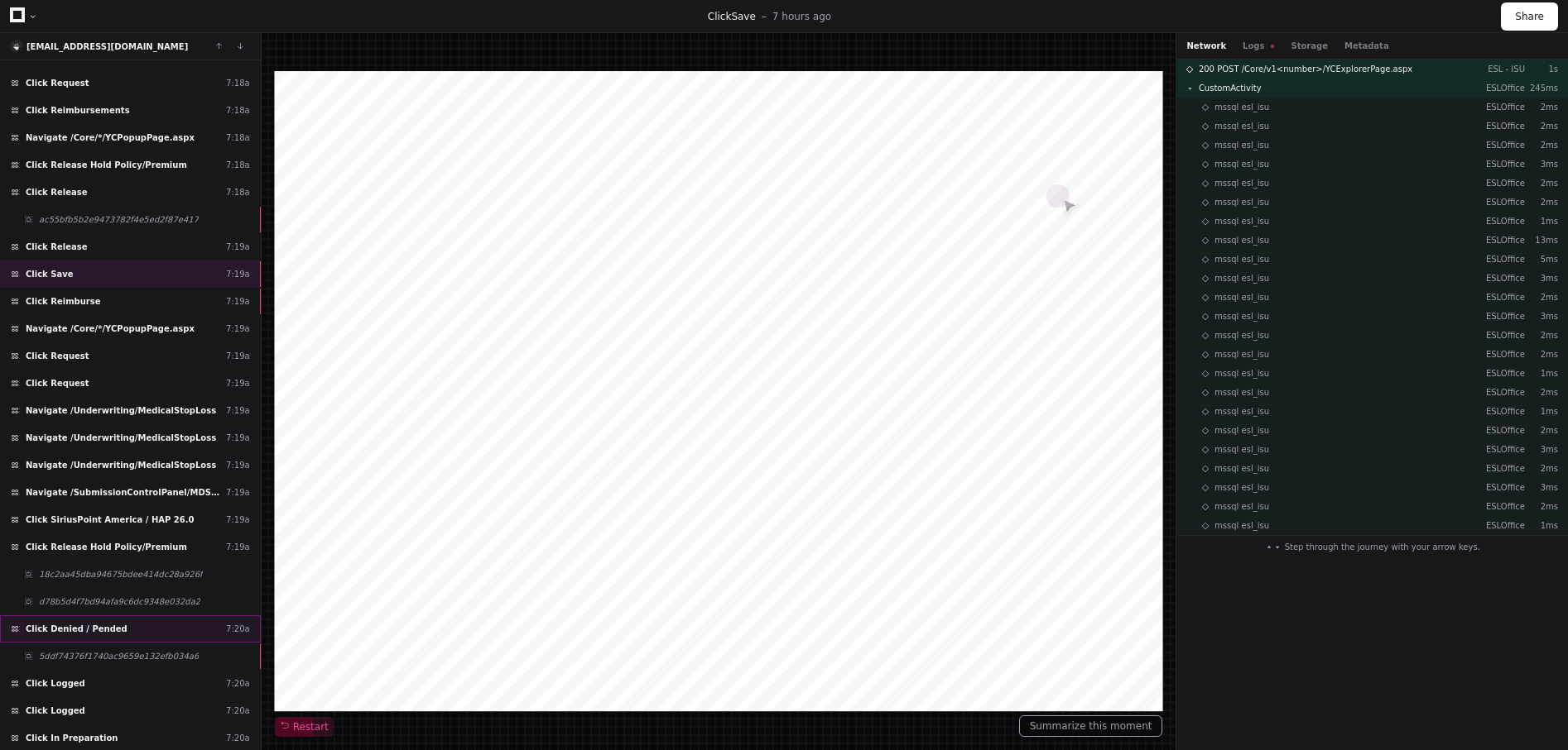
click at [122, 629] on div "Click Denied / Pended 7:20a" at bounding box center [130, 629] width 260 height 27
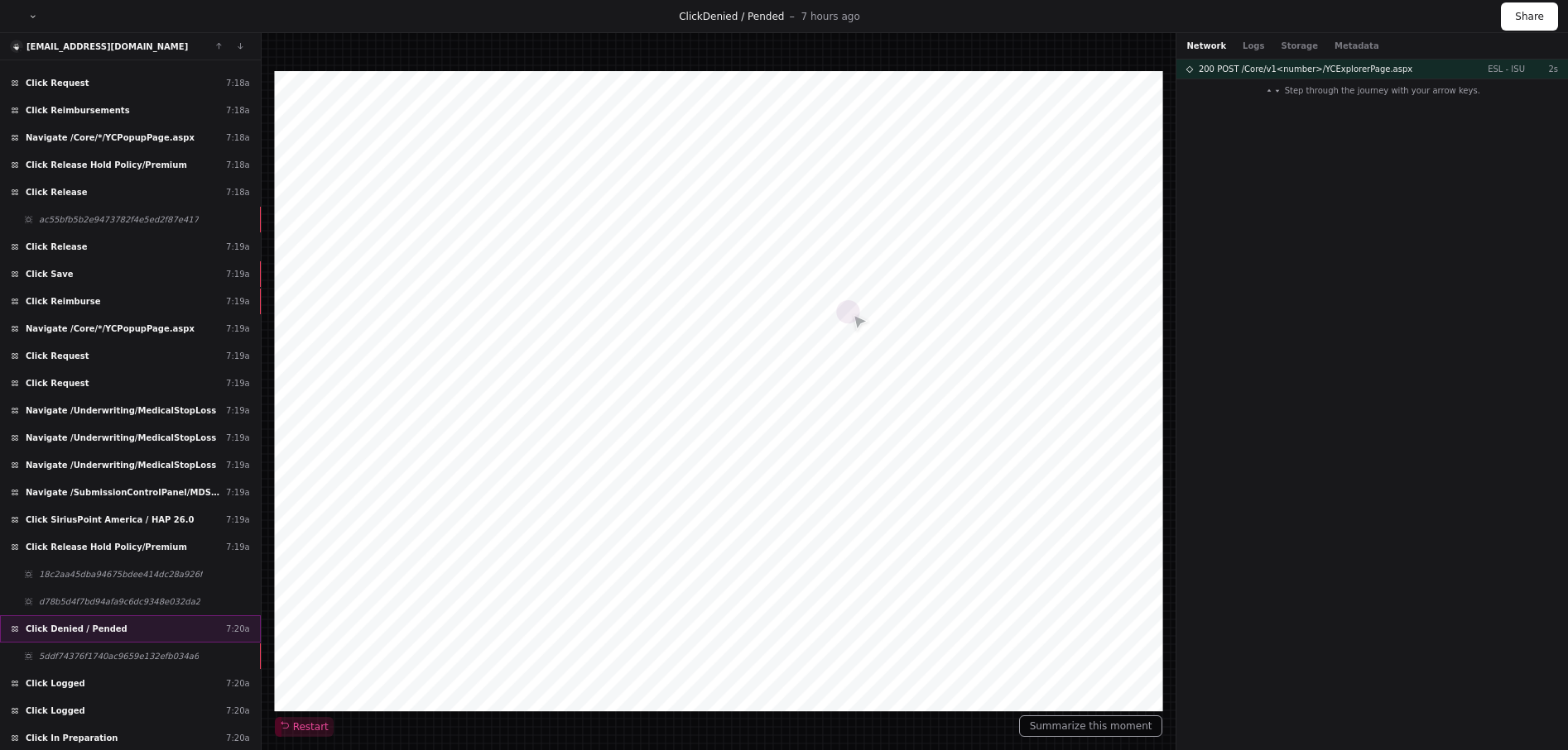
scroll to position [2256, 0]
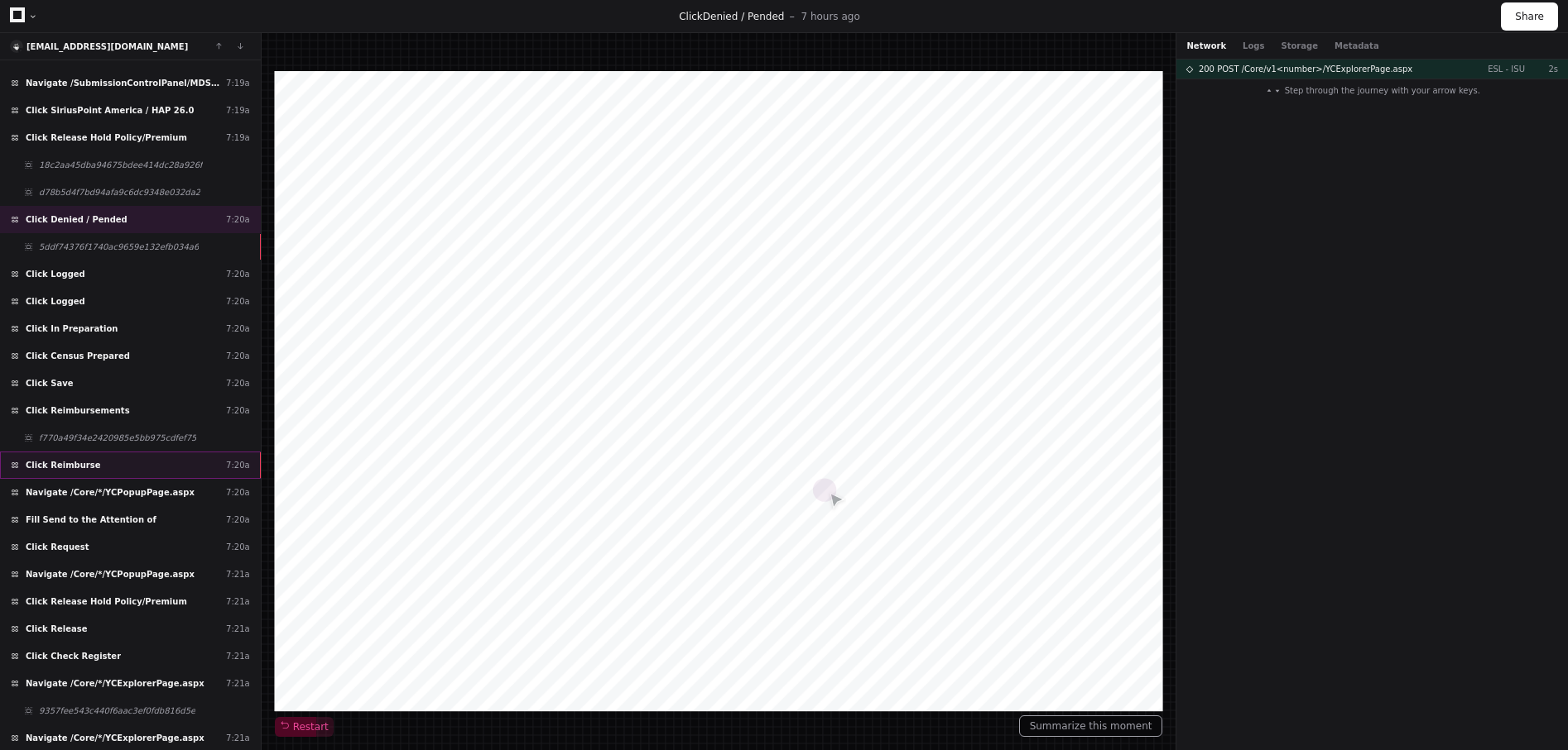
click at [136, 462] on div "Click Reimburse 7:20a" at bounding box center [130, 465] width 260 height 27
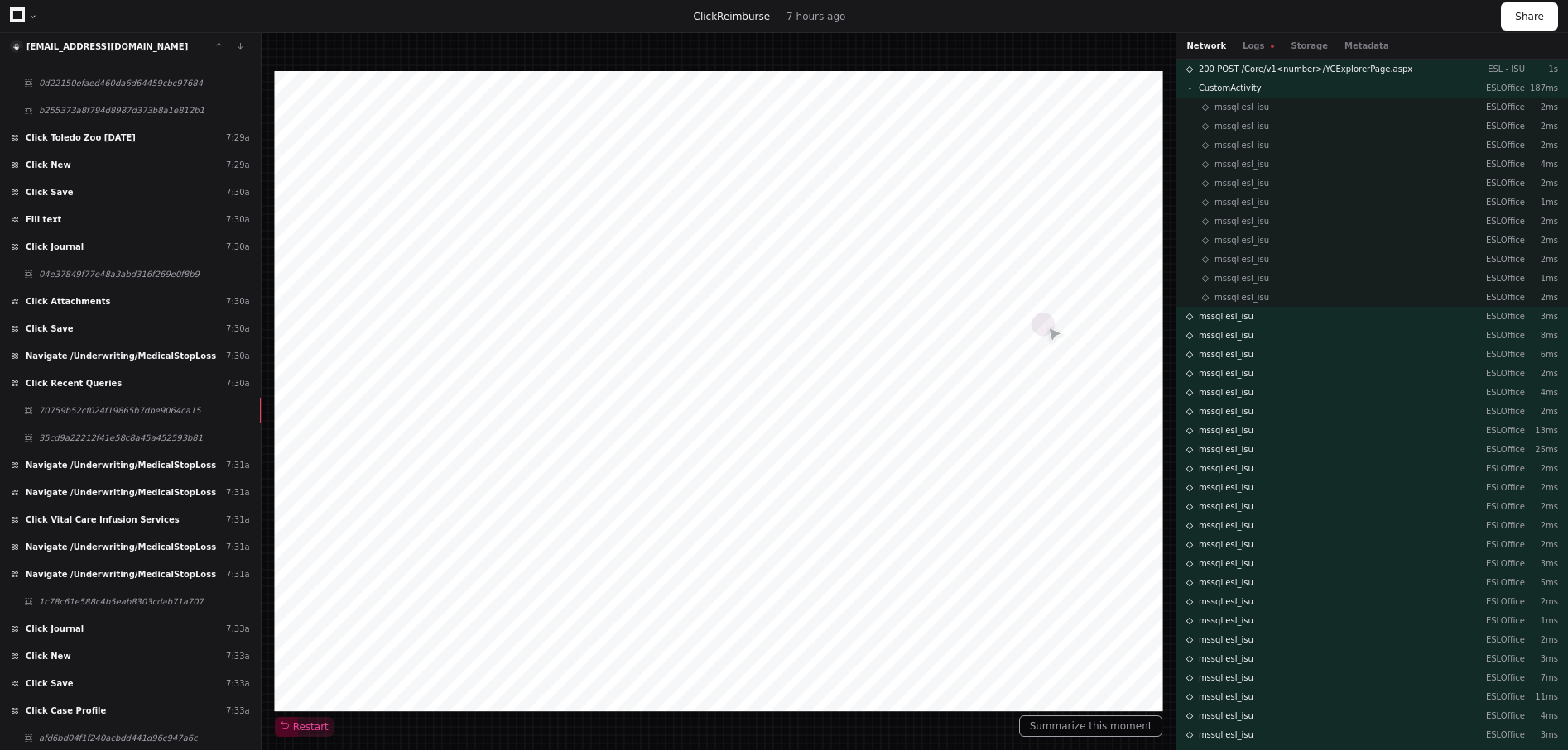
scroll to position [4304, 0]
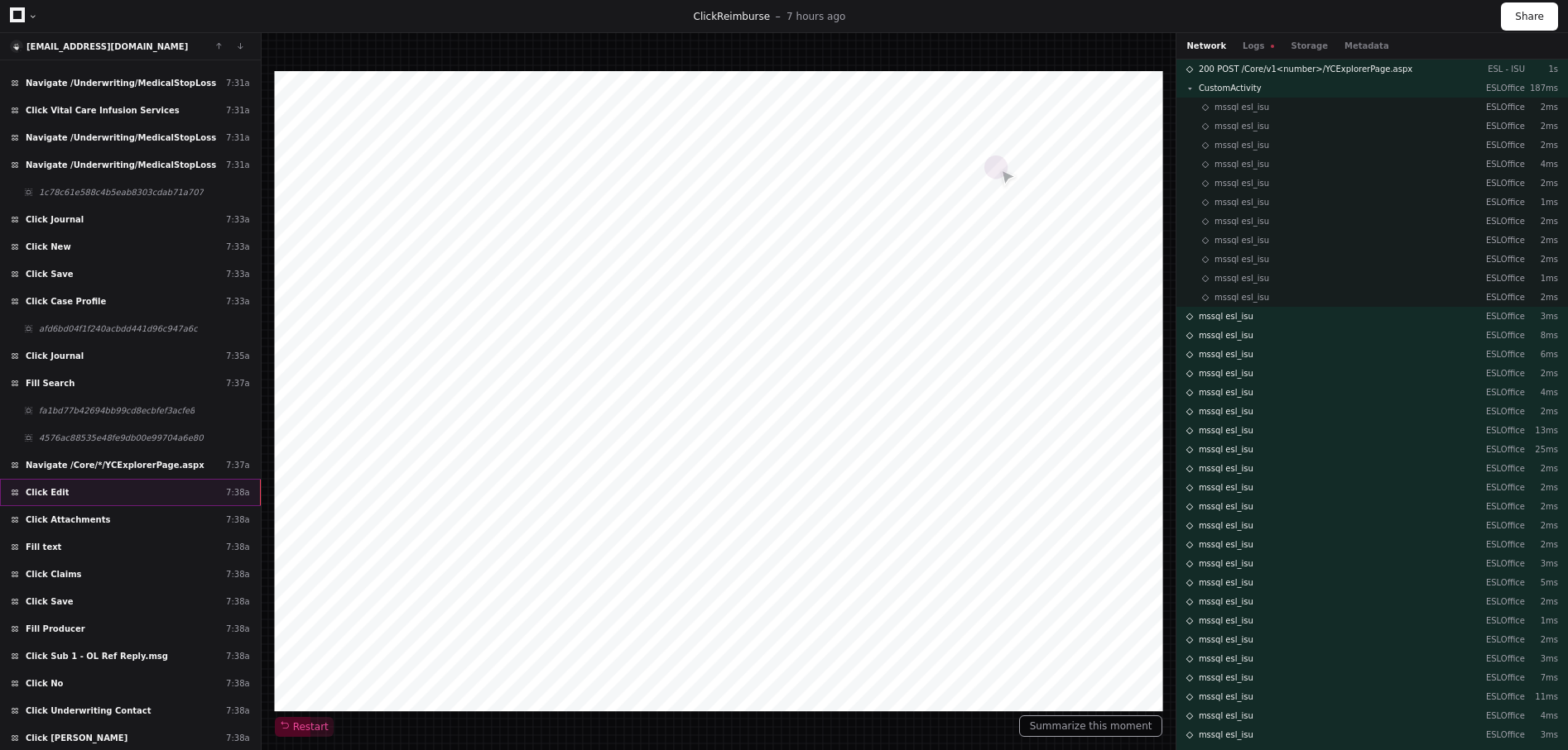
click at [118, 484] on div "Click Edit 7:38a" at bounding box center [130, 492] width 260 height 27
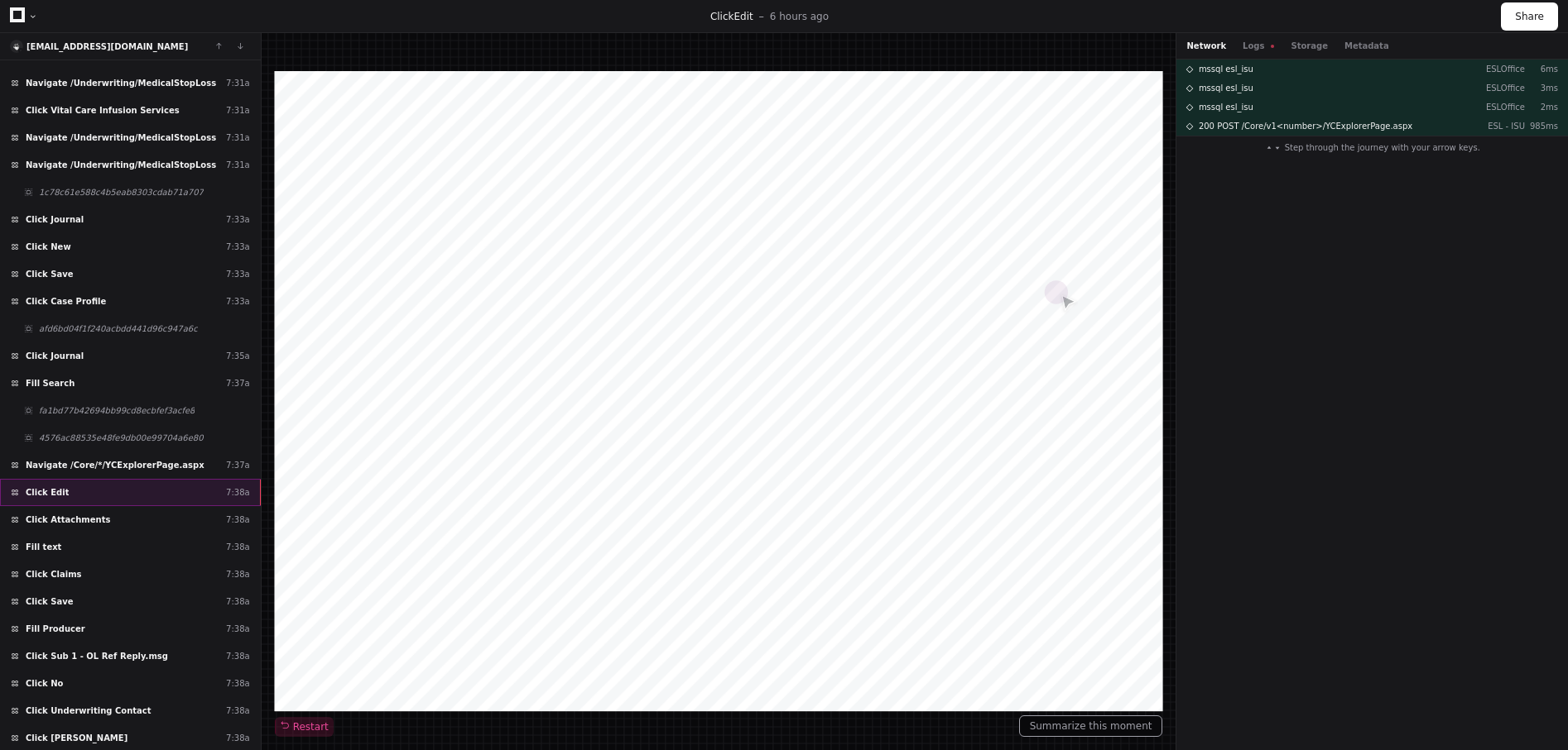
scroll to position [4713, 0]
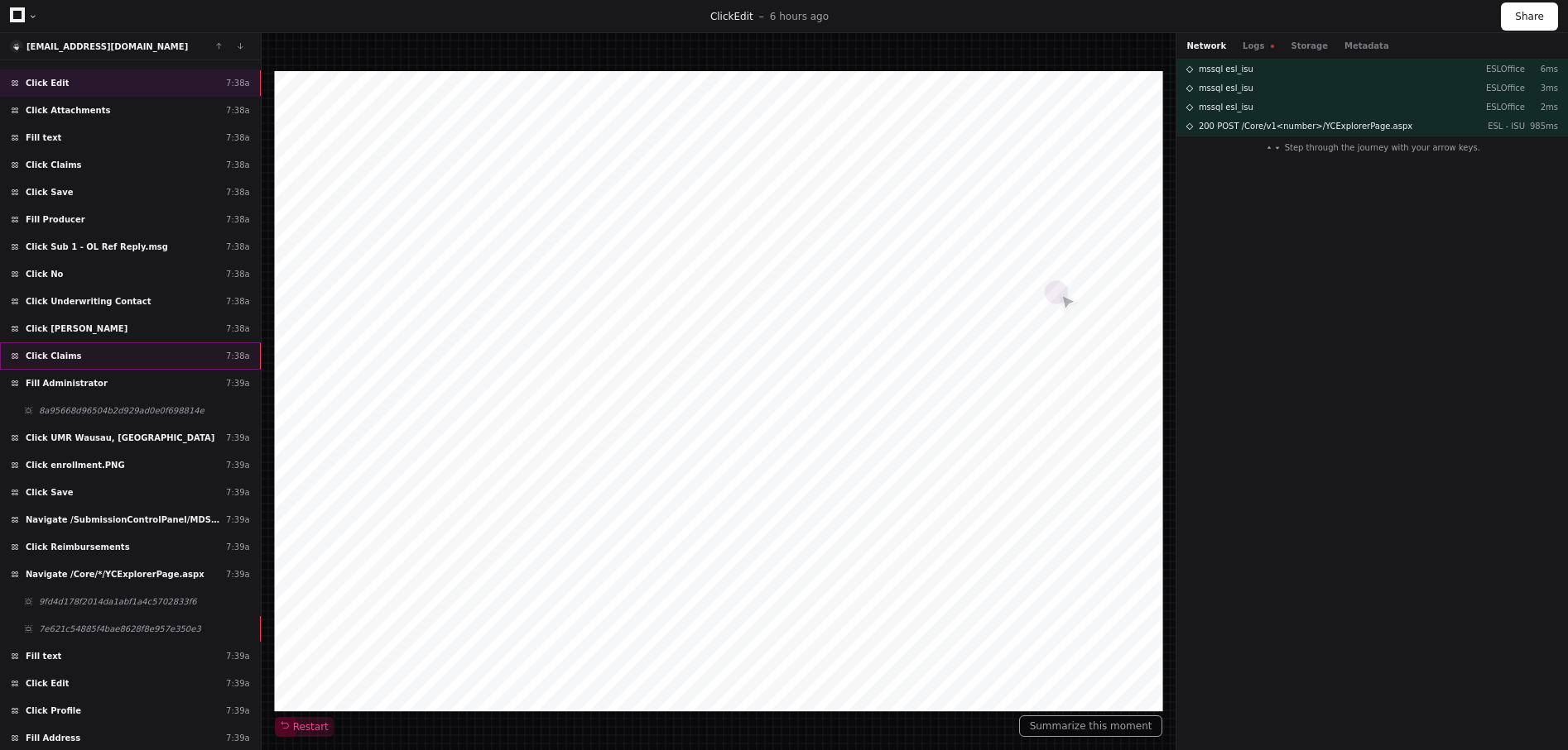
click at [112, 342] on div "Click Claims 7:38a" at bounding box center [130, 356] width 260 height 27
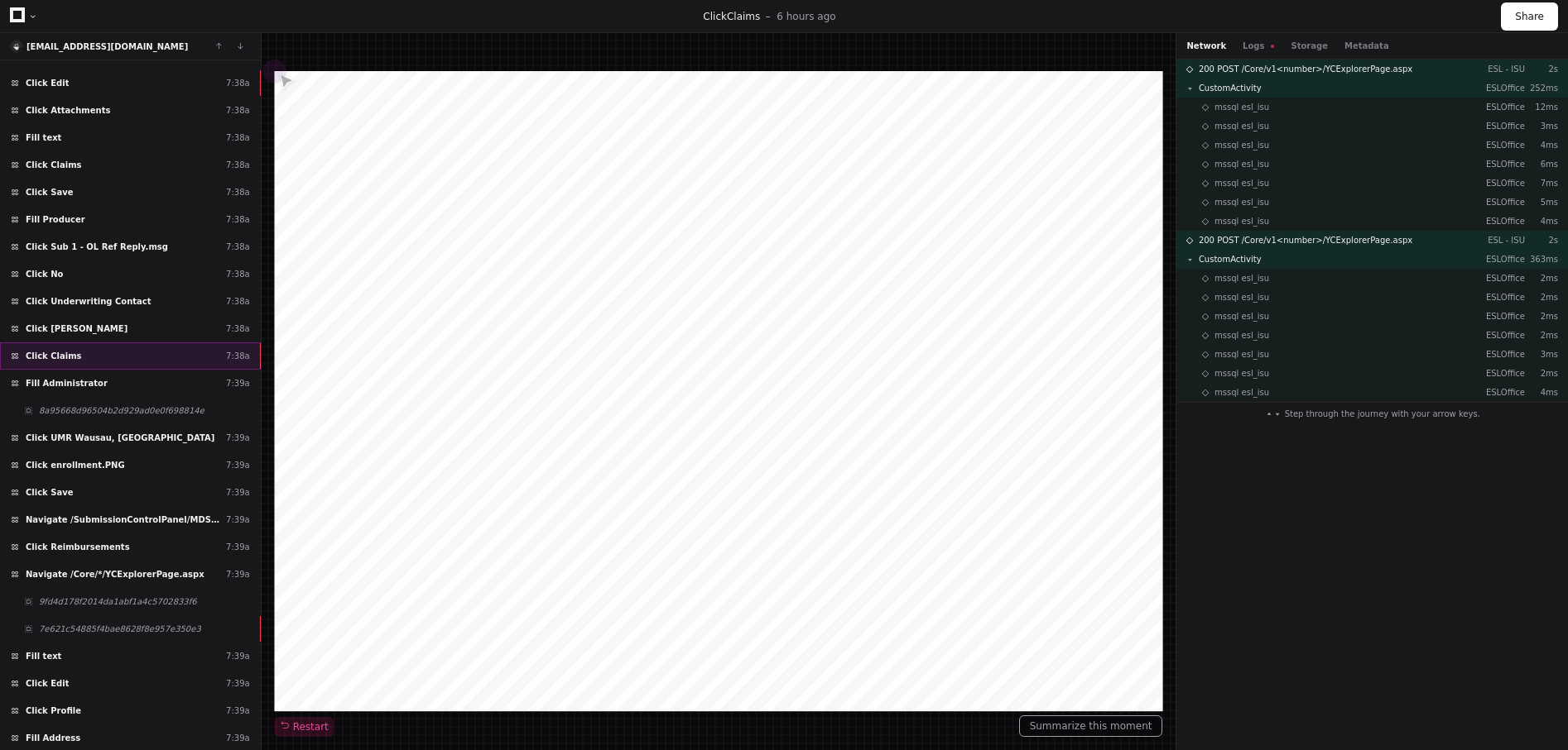
scroll to position [5122, 0]
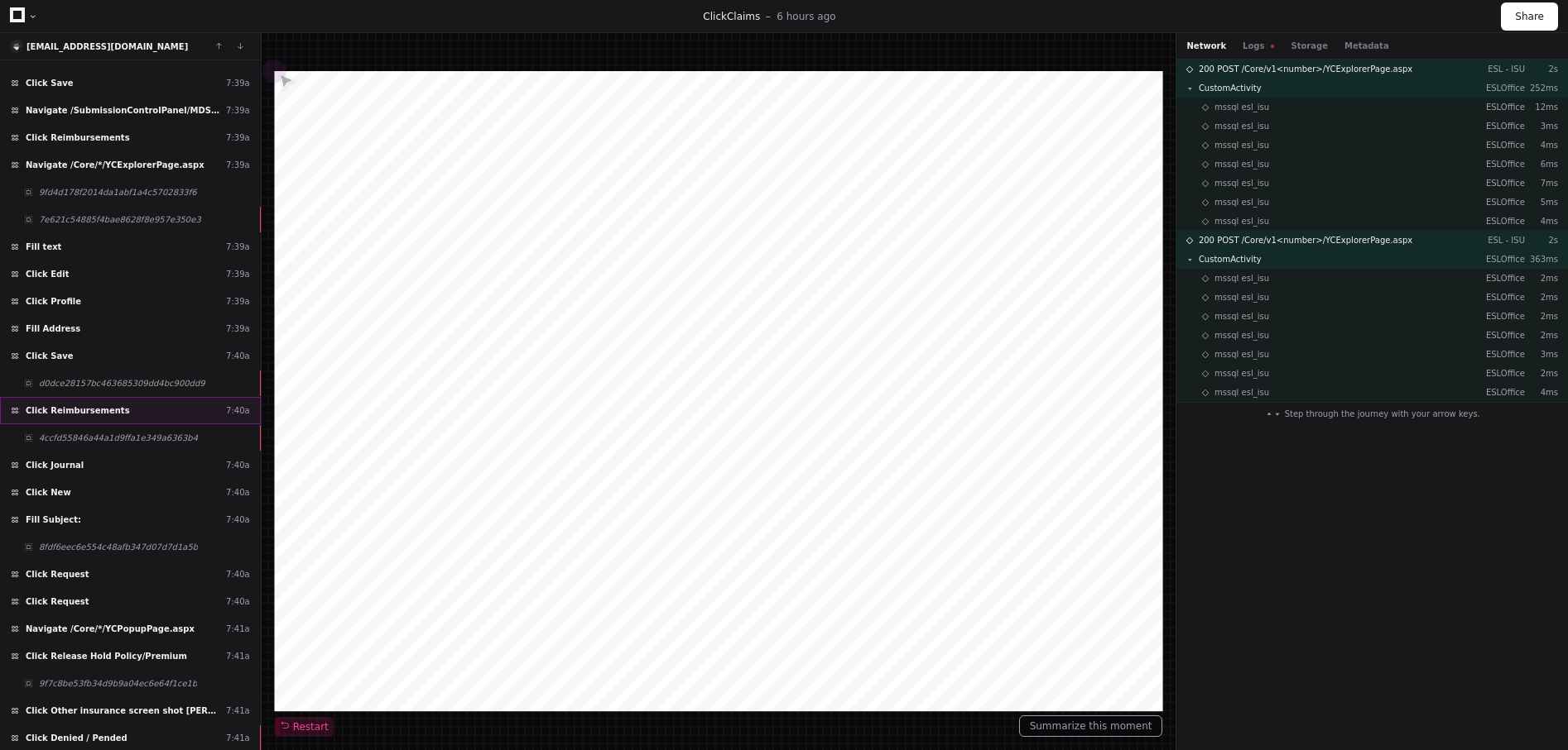
click at [100, 419] on div "Click Reimbursements 7:40a" at bounding box center [130, 410] width 260 height 27
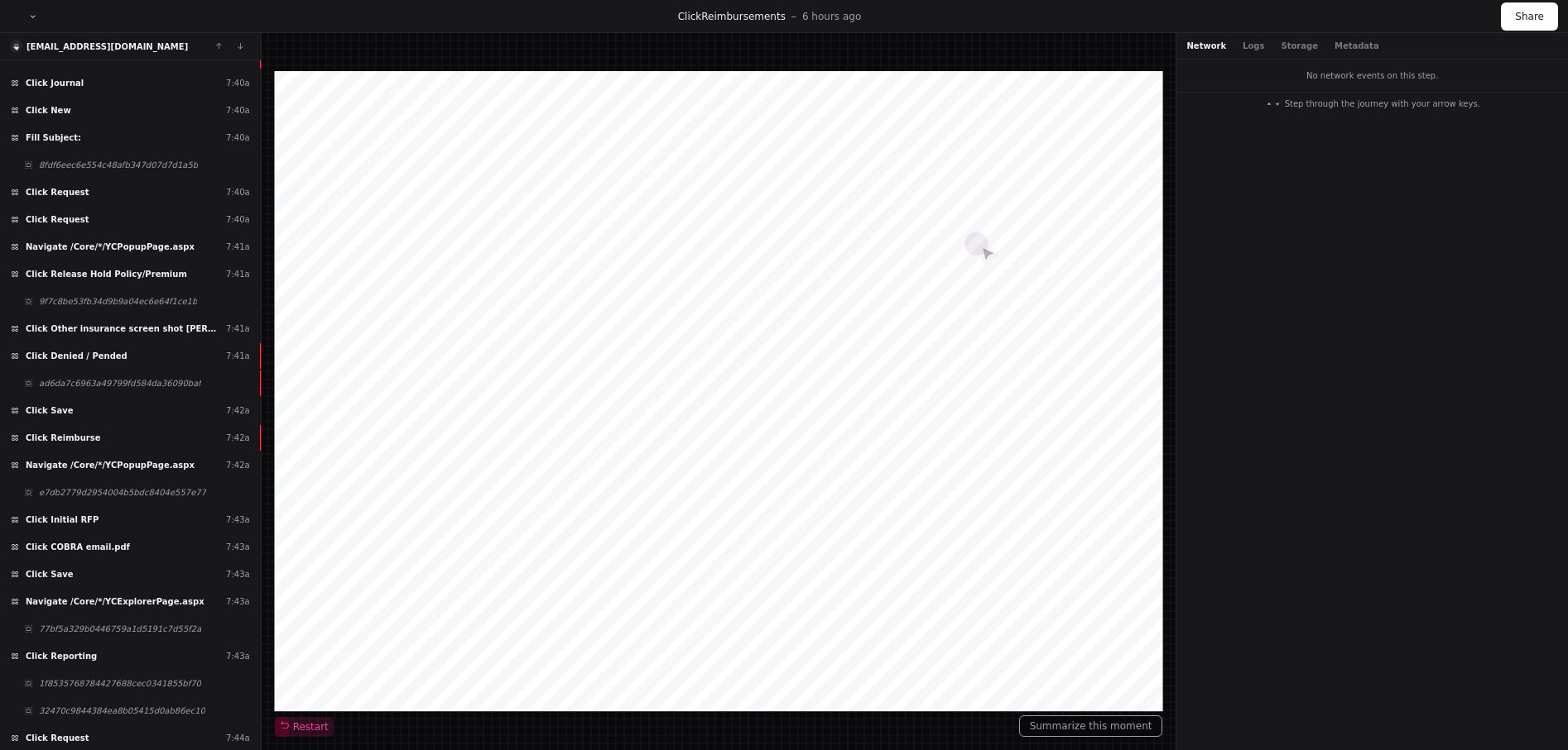
scroll to position [5532, 0]
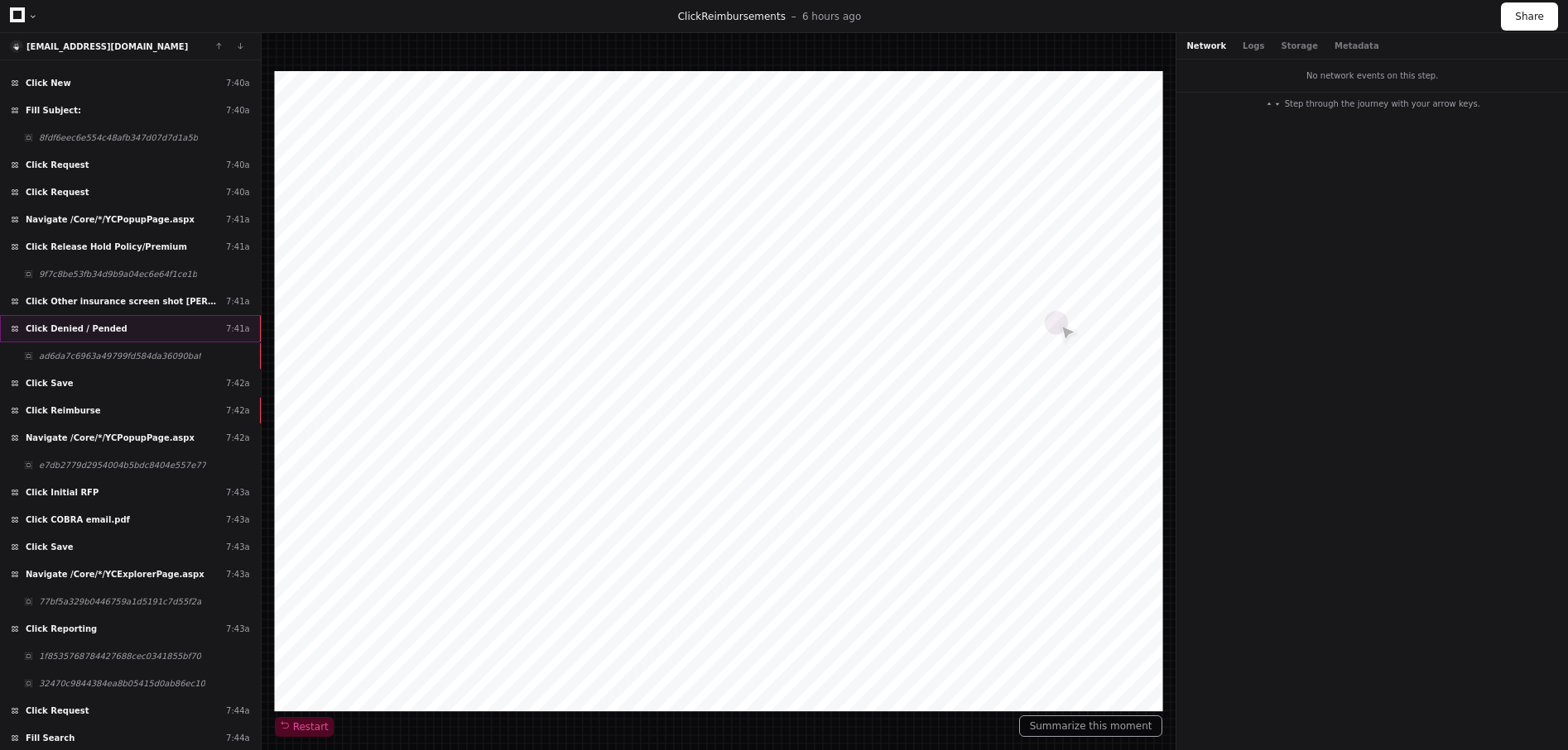
click at [99, 340] on div "Click Denied / Pended 7:41a" at bounding box center [130, 328] width 260 height 27
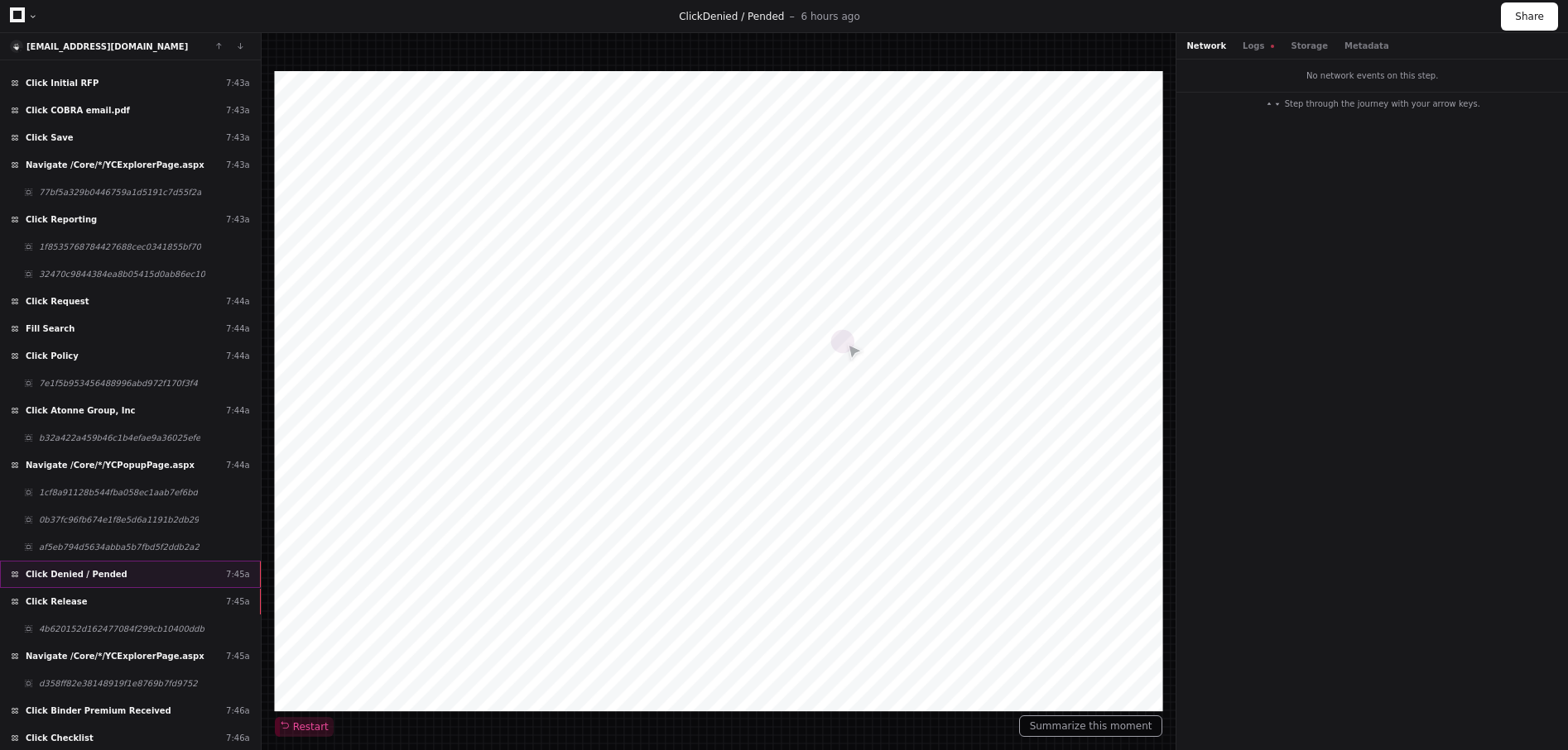
click at [100, 586] on div "Click Denied / Pended 7:45a" at bounding box center [130, 574] width 260 height 27
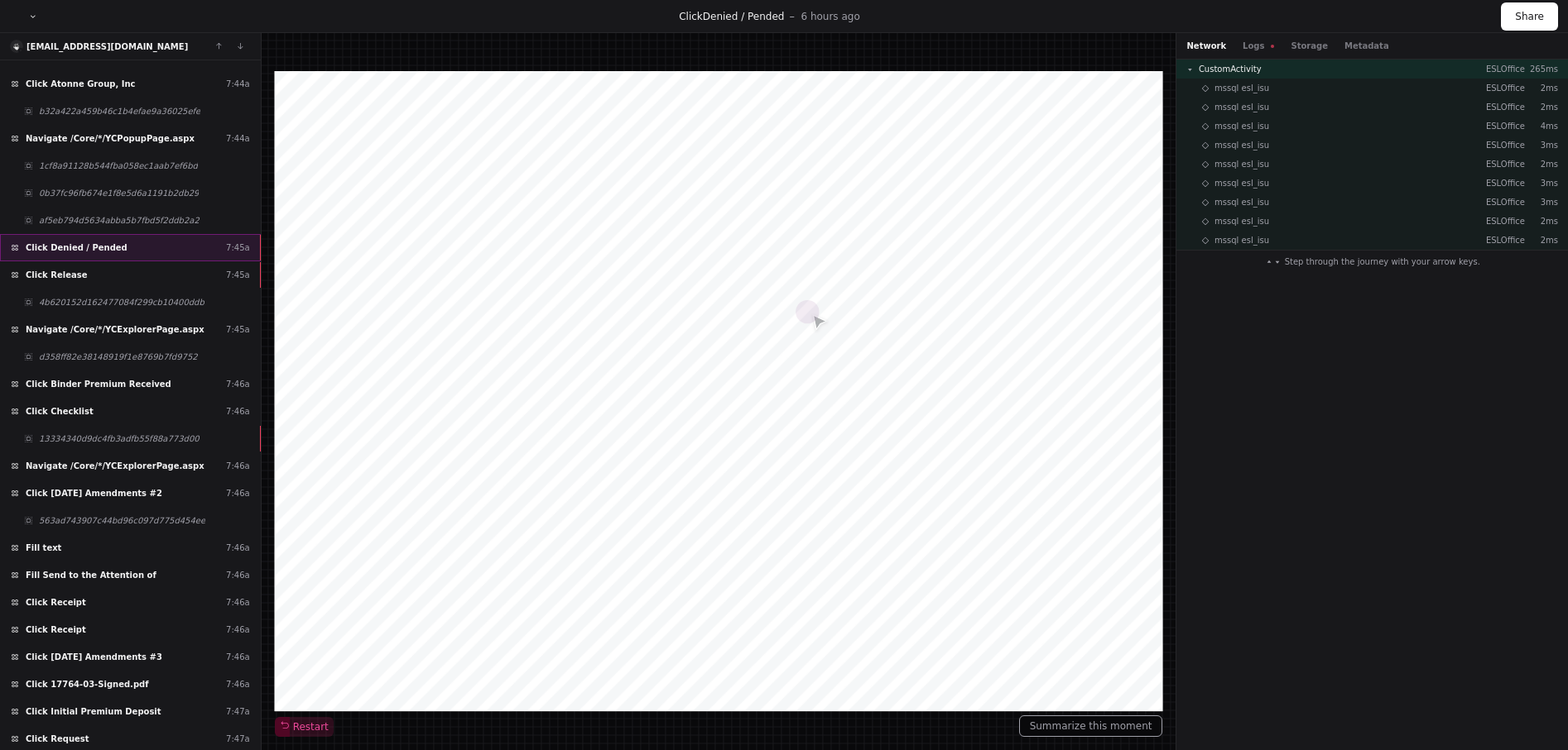
scroll to position [6351, 0]
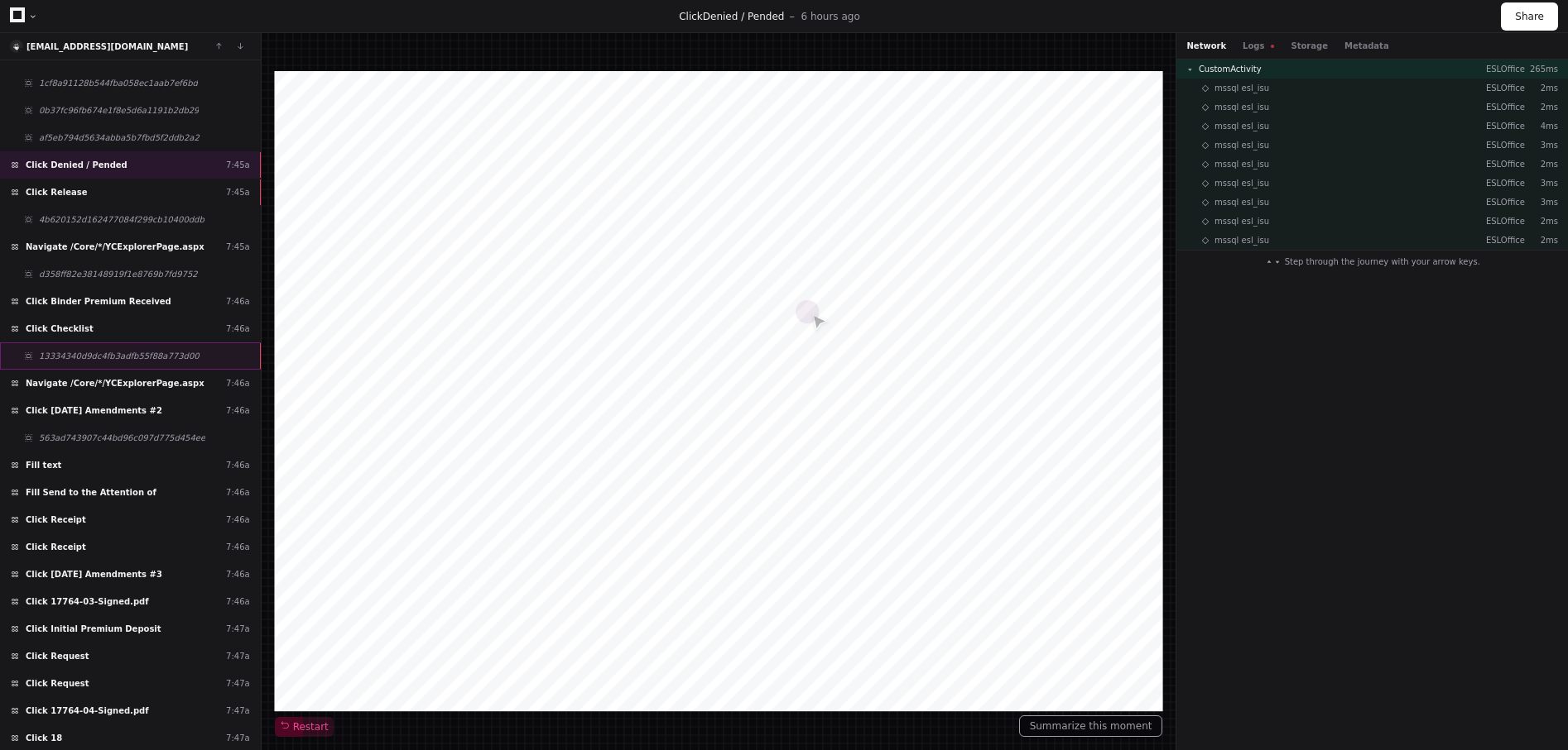
click at [67, 357] on span "13334340d9dc4fb3adfb55f88a773d00" at bounding box center [119, 356] width 161 height 12
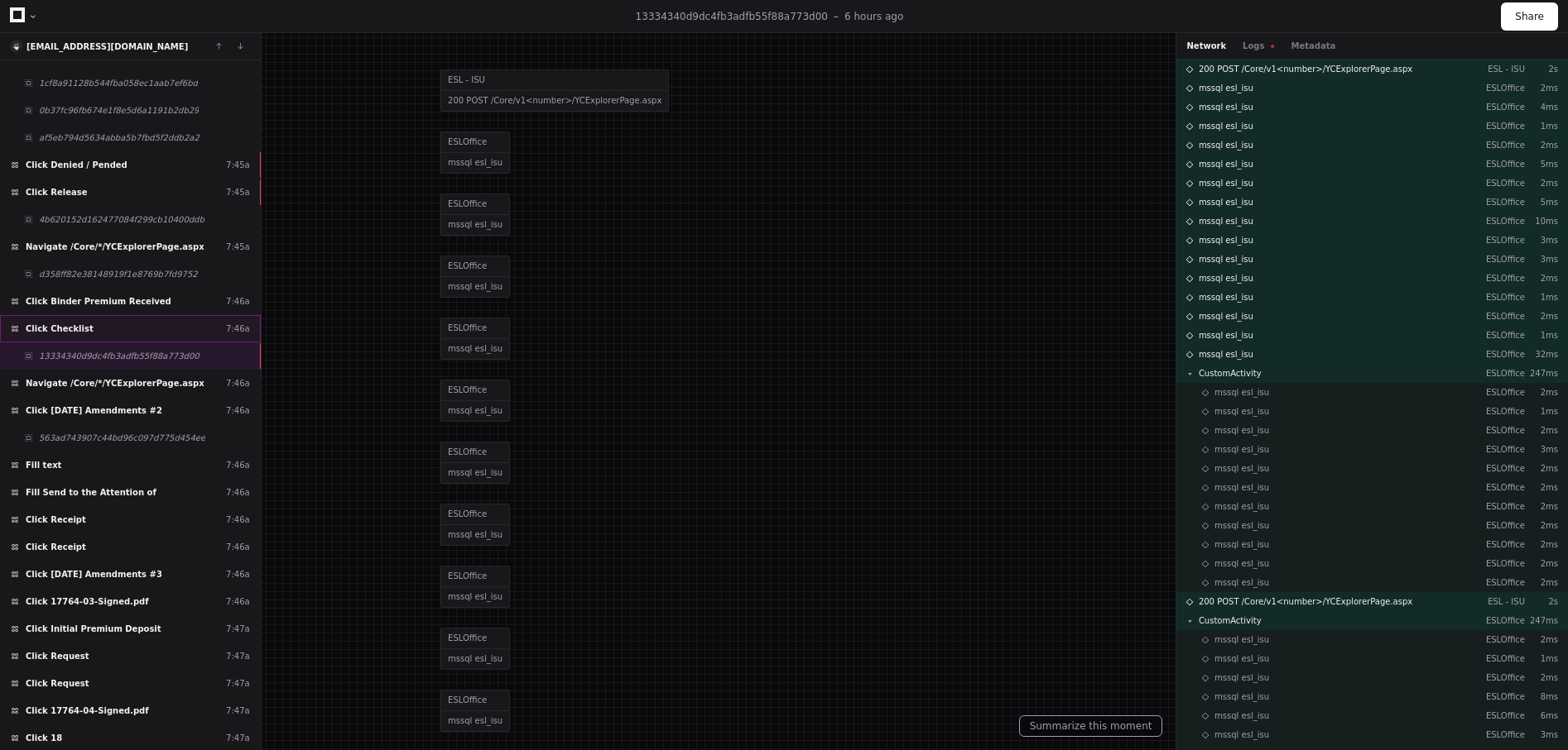
click at [72, 328] on span "Click Checklist" at bounding box center [60, 328] width 68 height 12
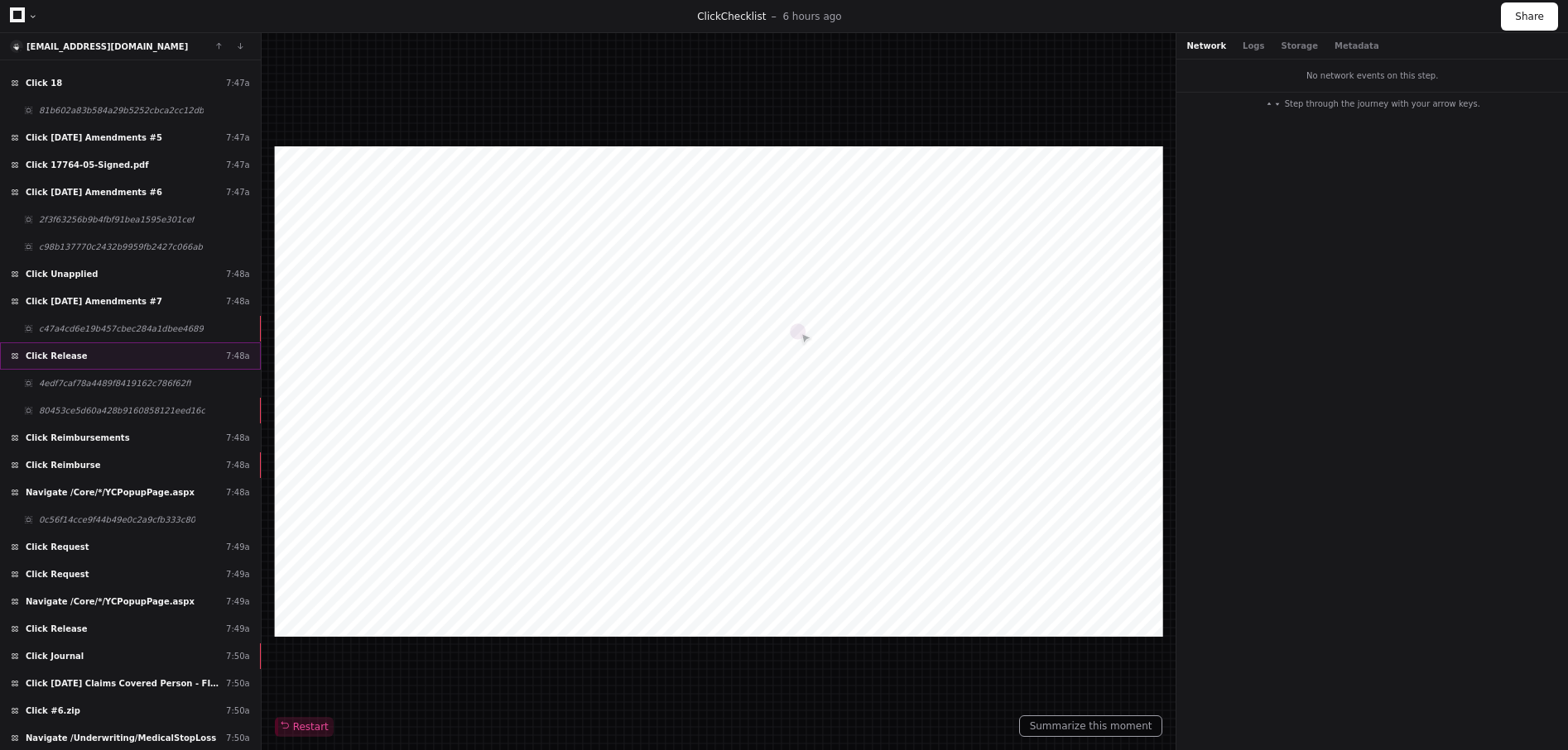
scroll to position [7116, 0]
click at [83, 404] on span "80453ce5d60a428b9160858121eed16c" at bounding box center [122, 409] width 167 height 12
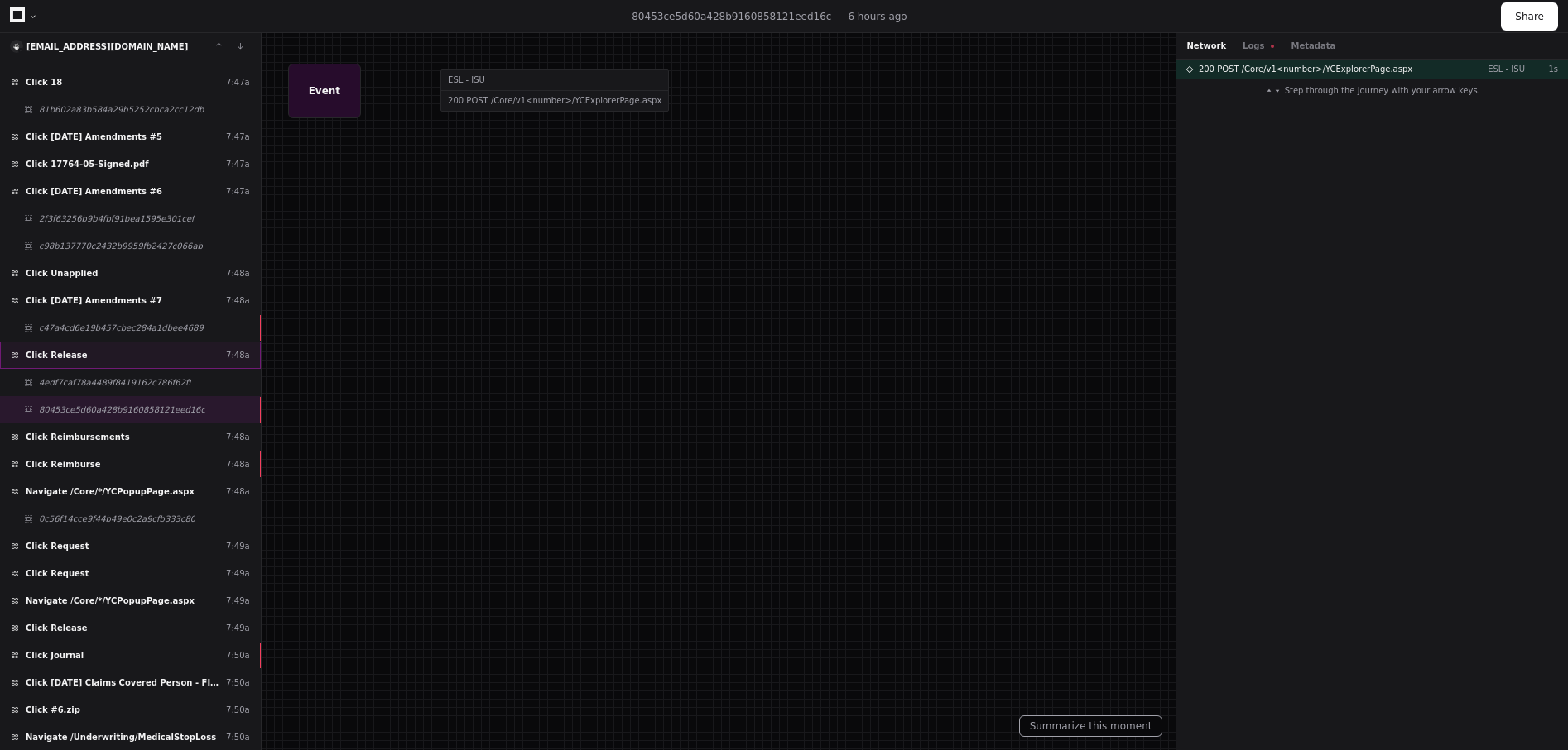
click at [82, 359] on div "Click Release 7:48a" at bounding box center [130, 355] width 260 height 27
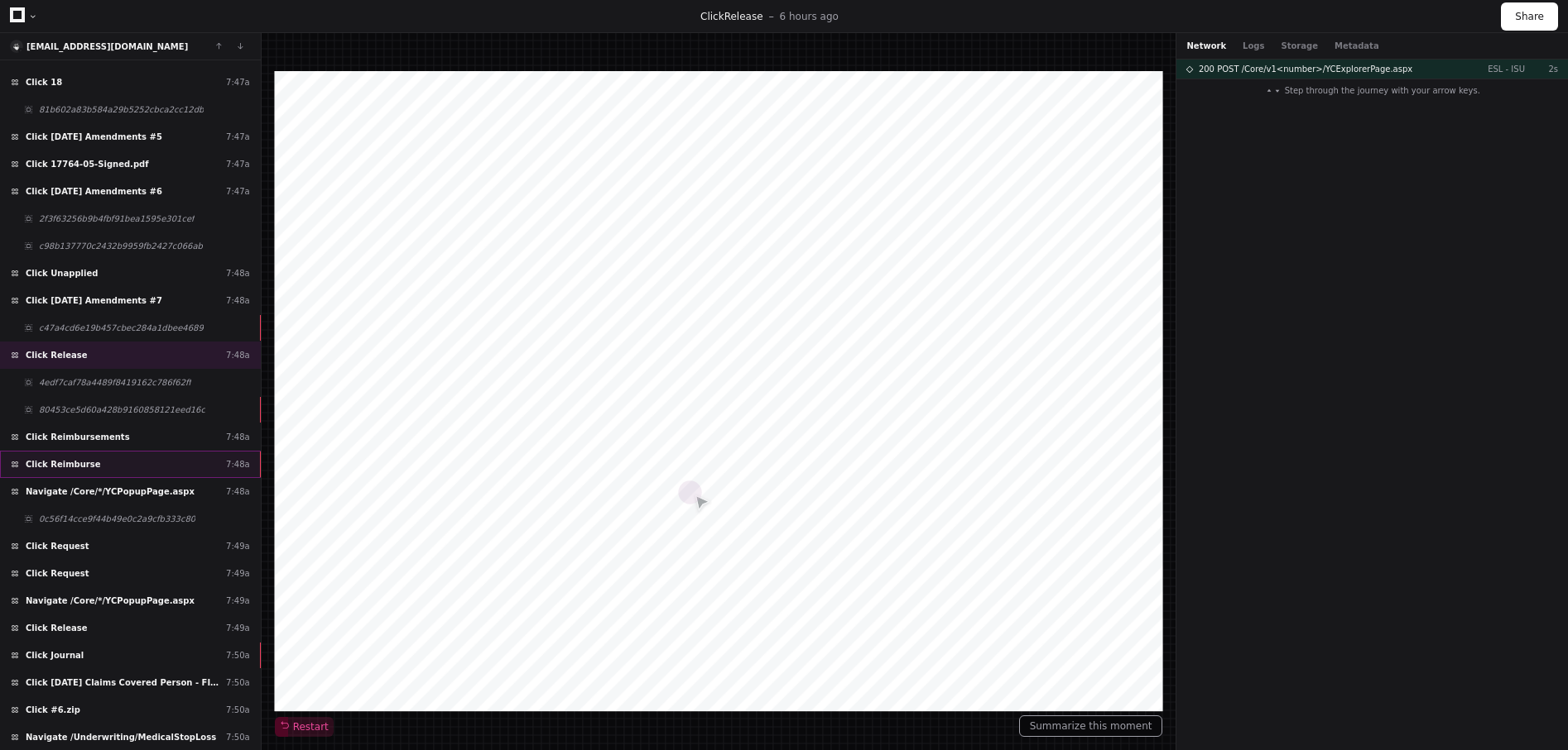
click at [91, 451] on div "Click Reimburse 7:48a" at bounding box center [130, 464] width 260 height 27
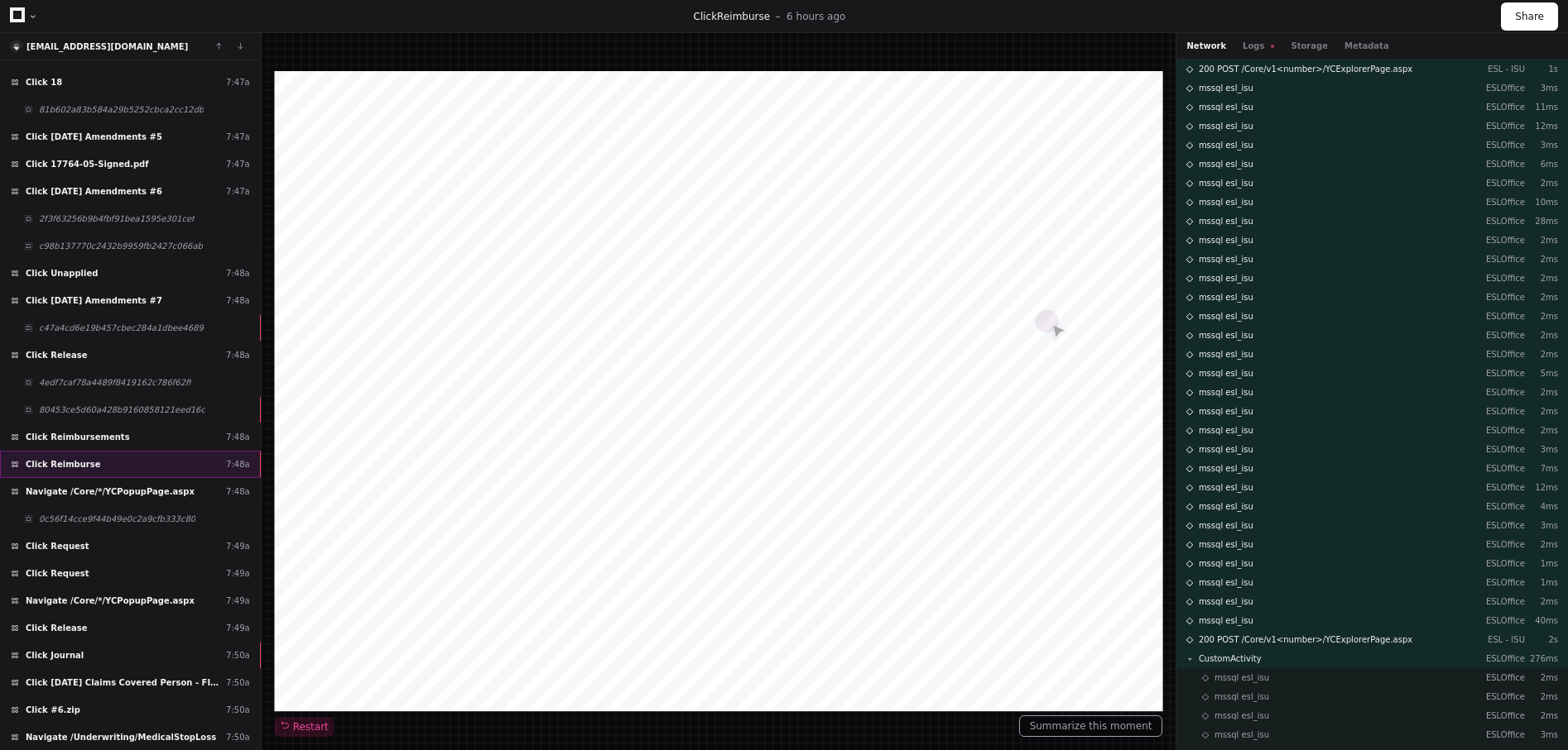
scroll to position [7170, 0]
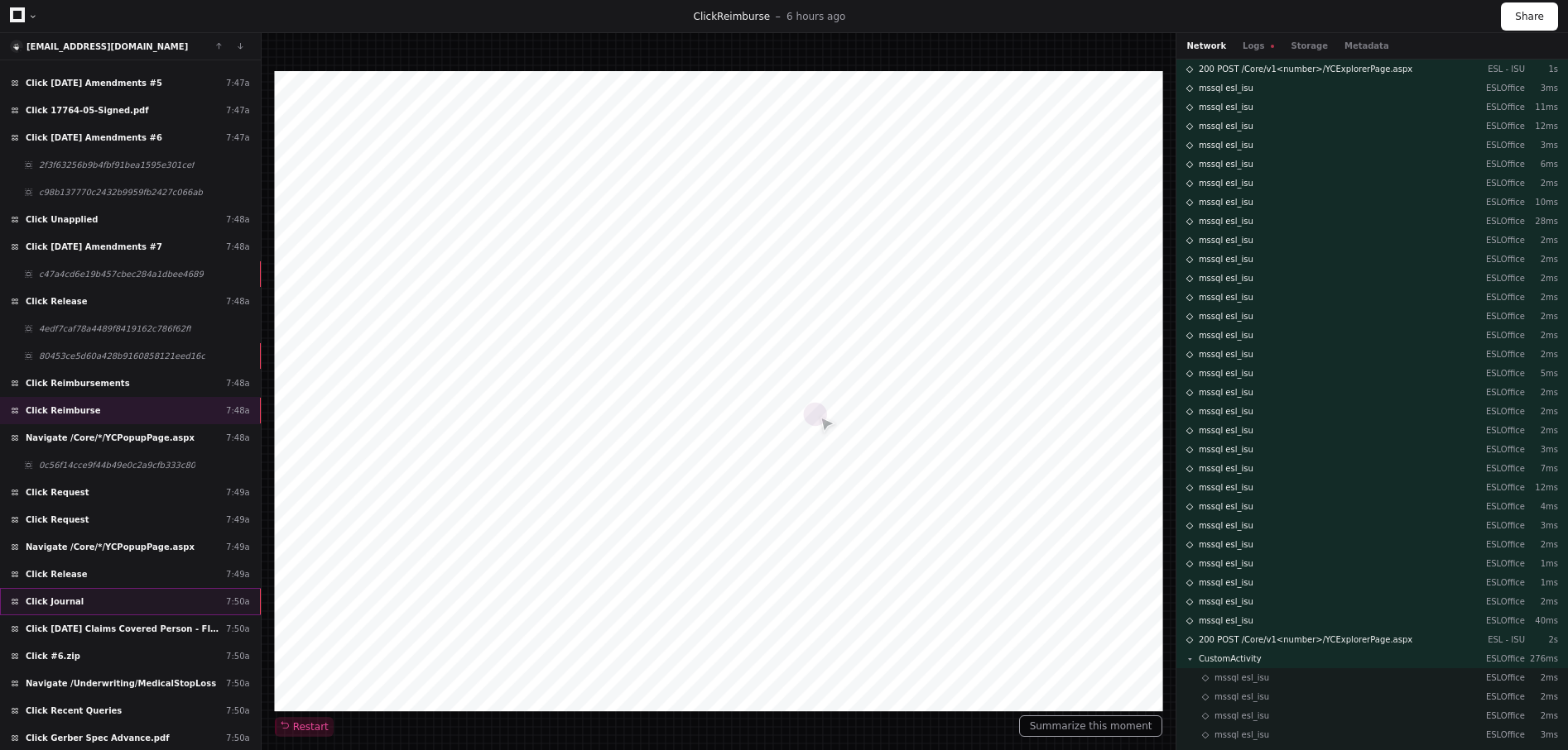
click at [101, 606] on div "Click Journal 7:50a" at bounding box center [130, 602] width 260 height 27
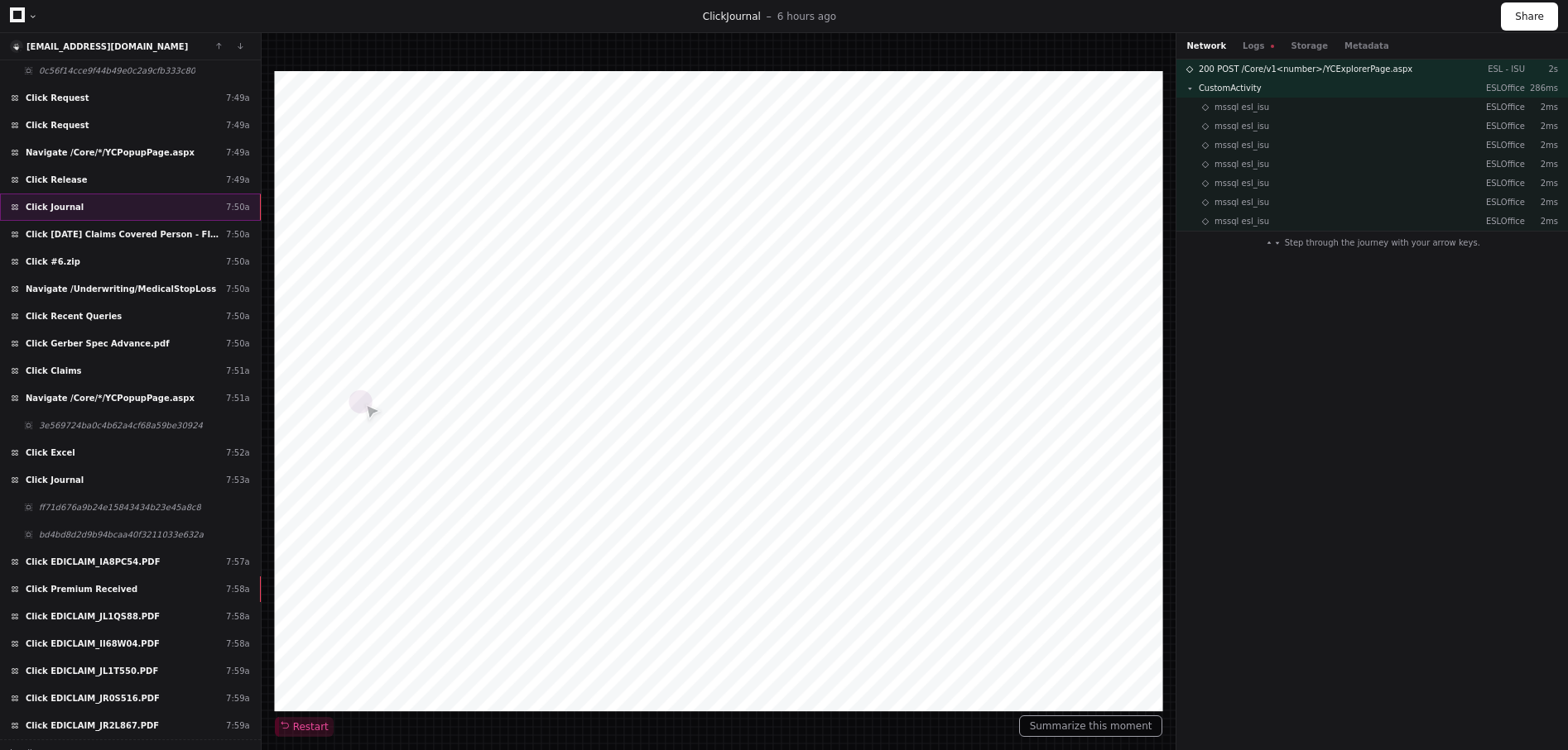
scroll to position [7580, 0]
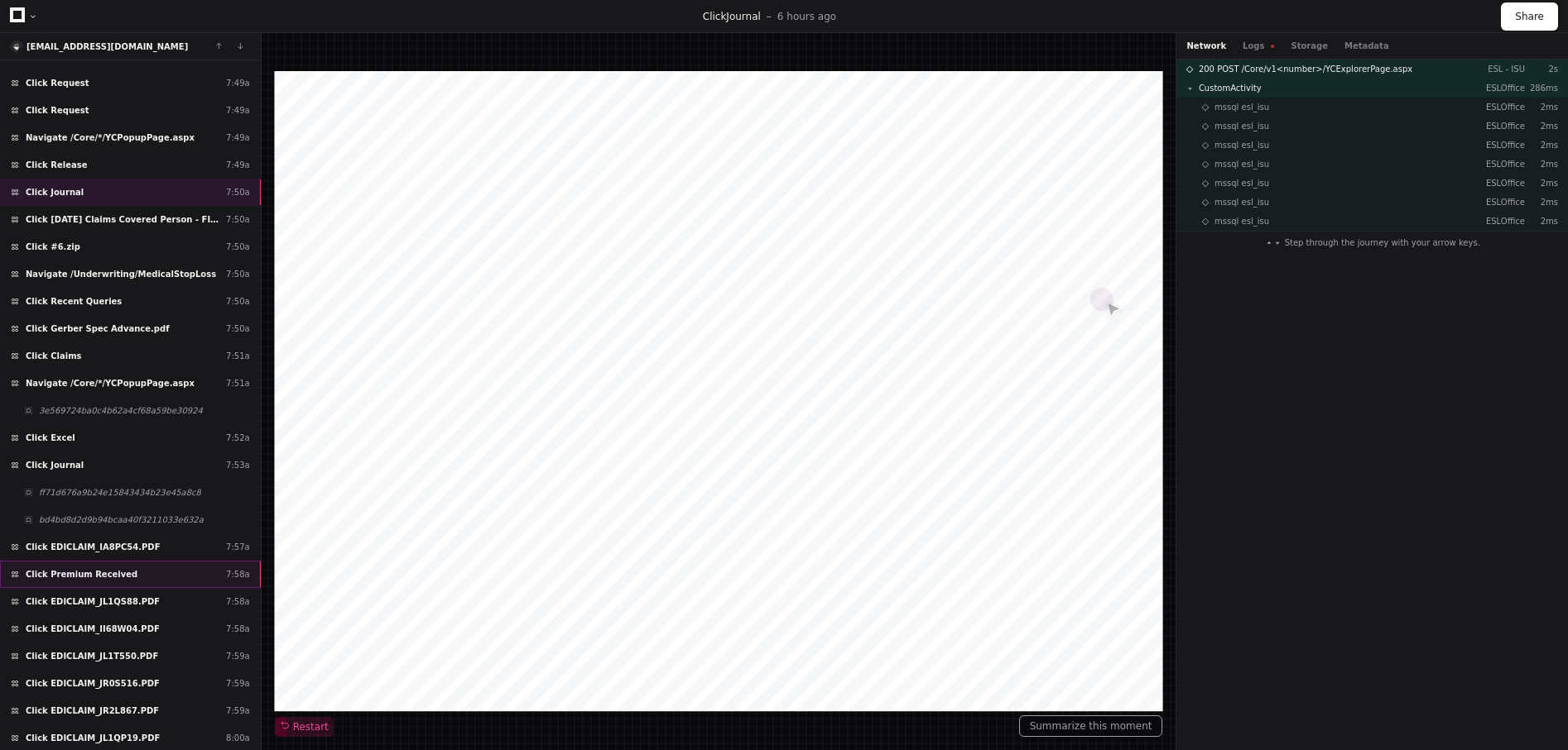
click at [90, 577] on span "Click Premium Received" at bounding box center [81, 574] width 112 height 12
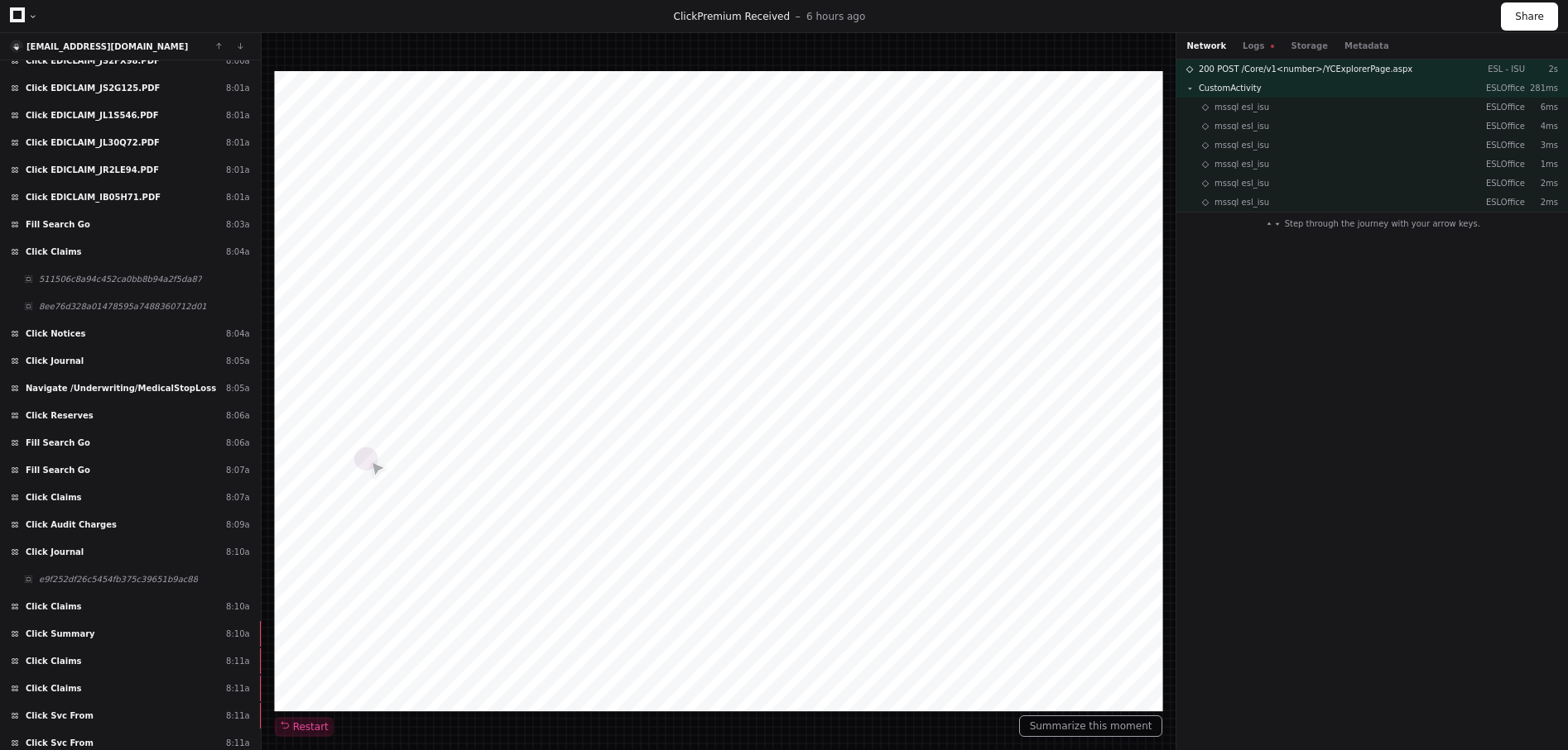
scroll to position [8398, 0]
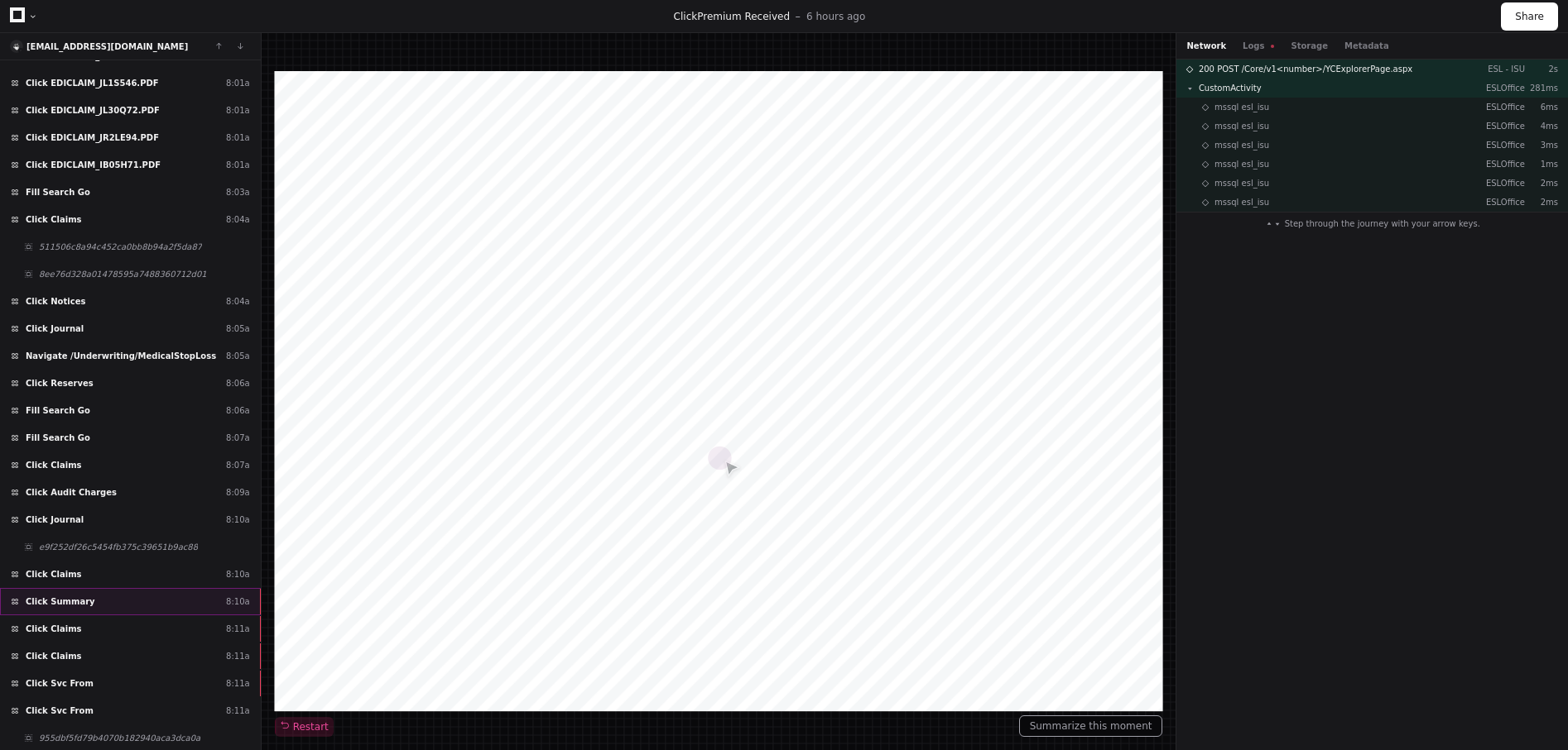
click at [85, 595] on div "Click Summary 8:10a" at bounding box center [130, 602] width 260 height 27
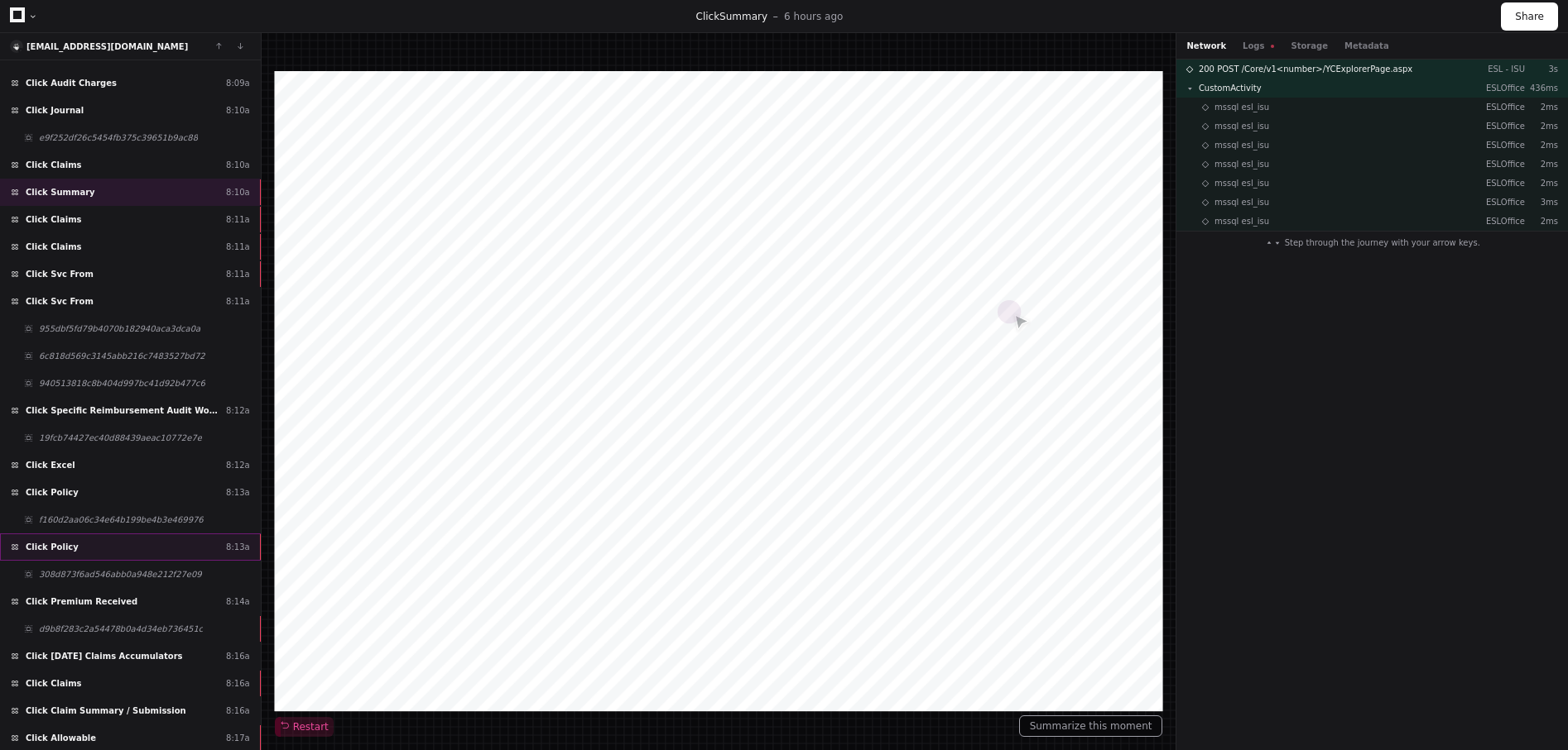
click at [66, 542] on span "Click Policy" at bounding box center [52, 547] width 53 height 12
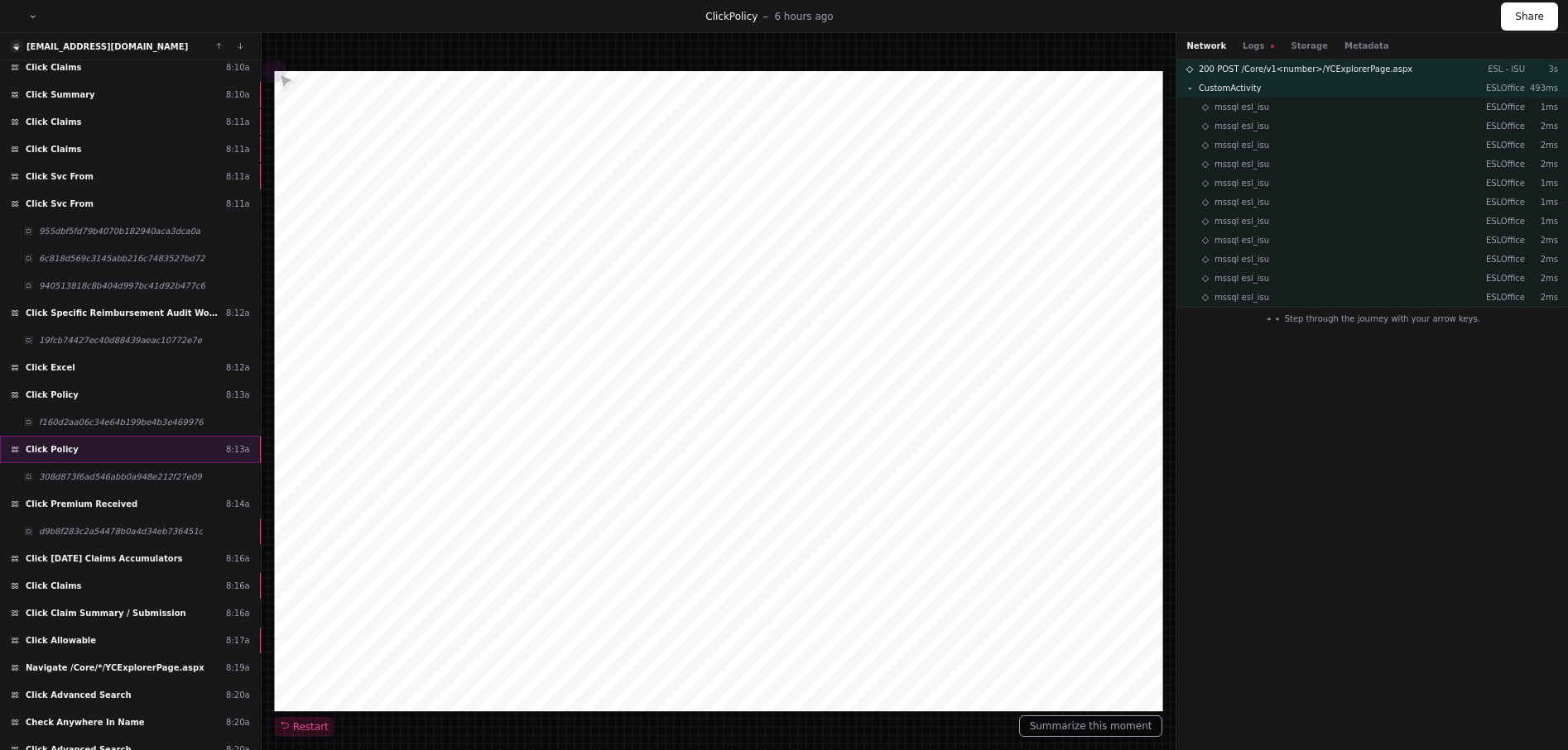
scroll to position [8908, 0]
click at [66, 544] on div "Click 4/25/2025 Claims Accumulators 8:16a" at bounding box center [130, 556] width 260 height 27
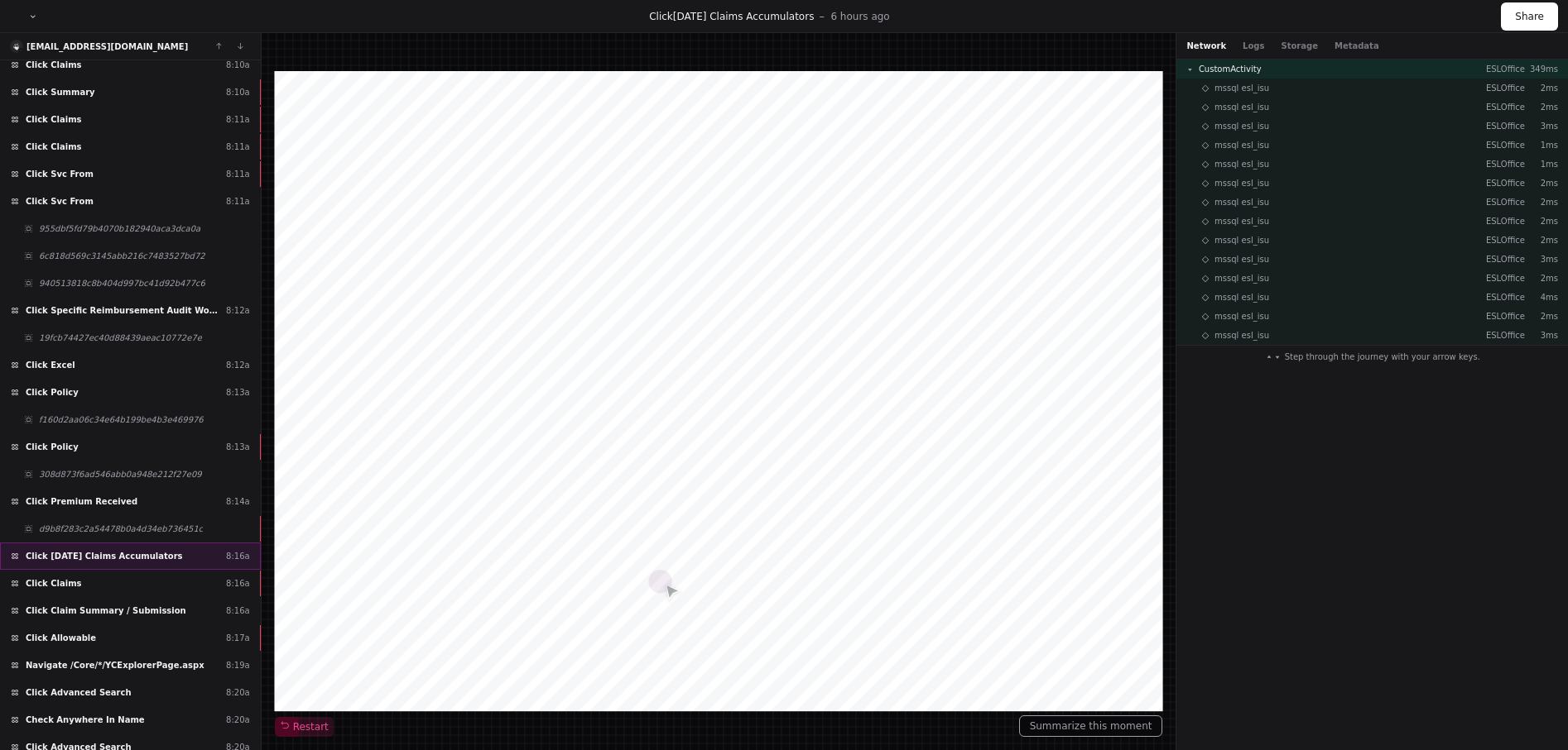
scroll to position [9217, 0]
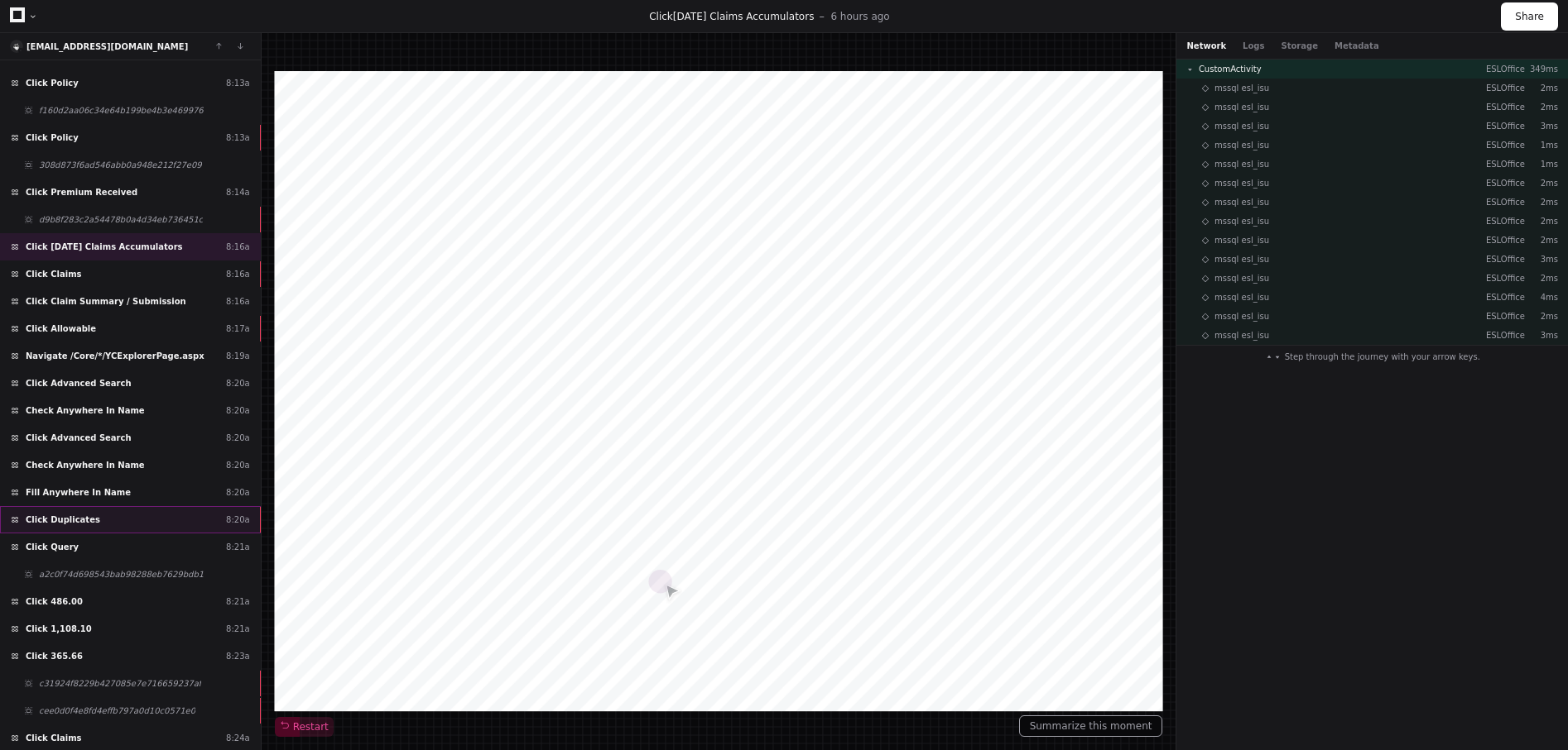
click at [66, 522] on span "Click Duplicates" at bounding box center [63, 520] width 75 height 12
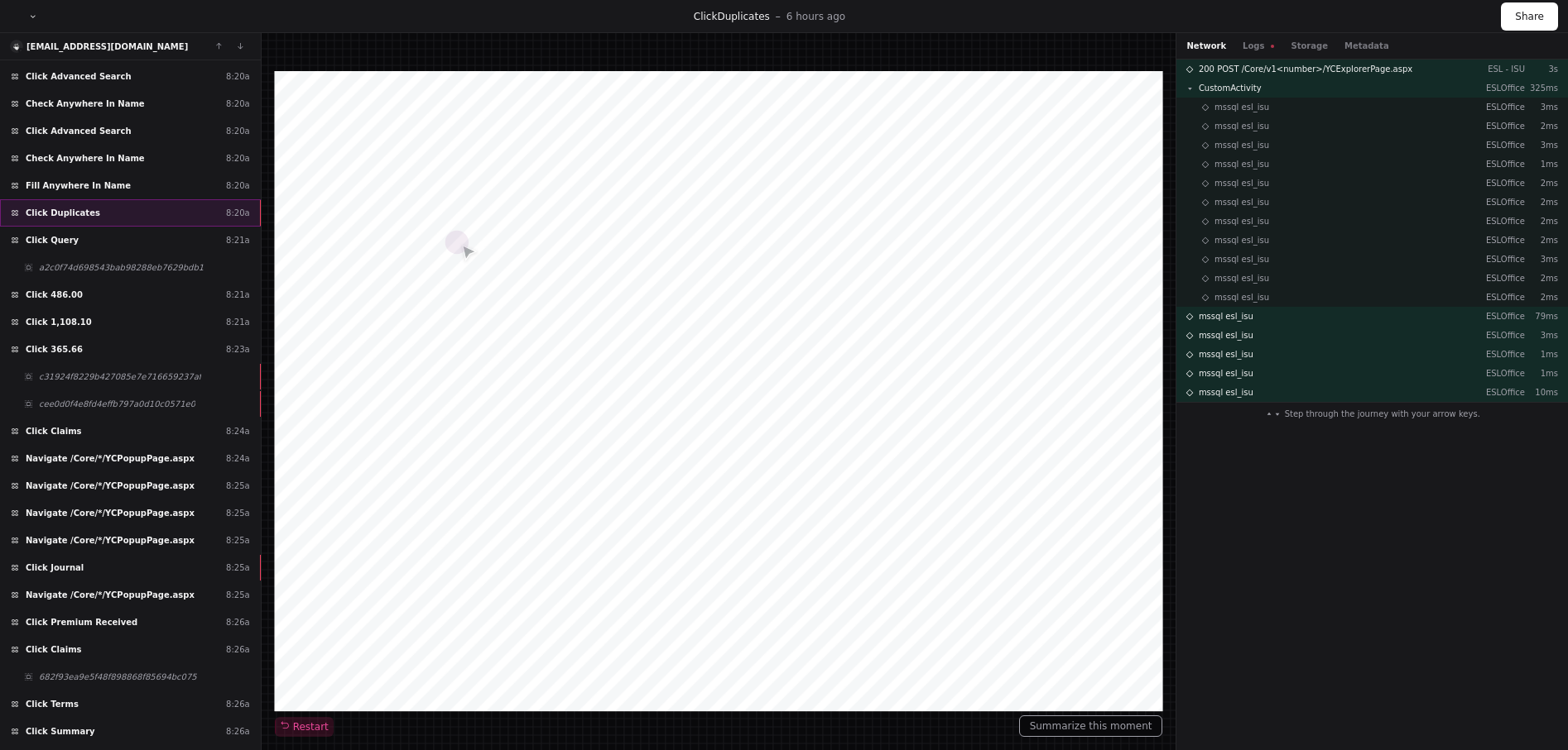
scroll to position [9627, 0]
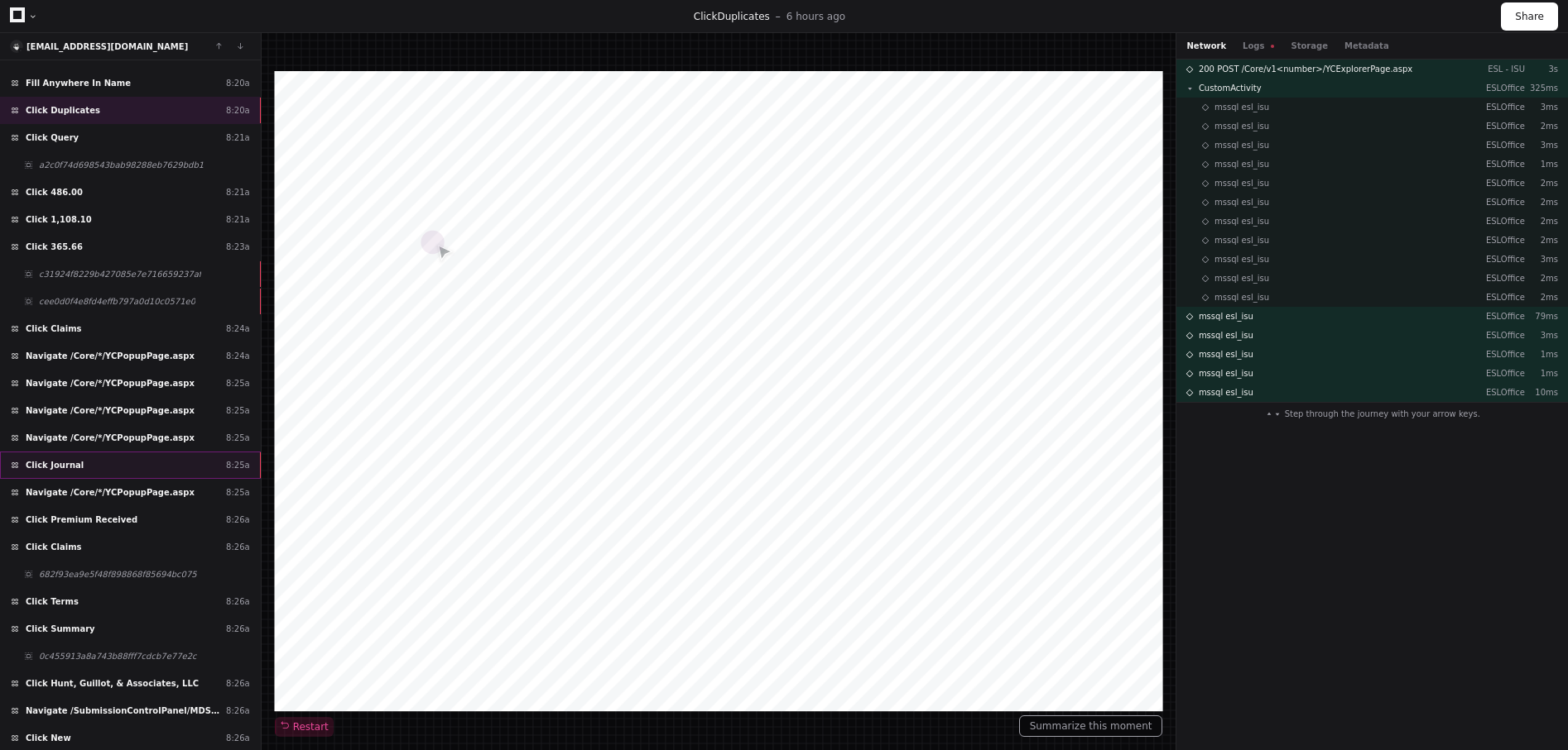
click at [138, 475] on div "Click Journal 8:25a" at bounding box center [130, 465] width 260 height 27
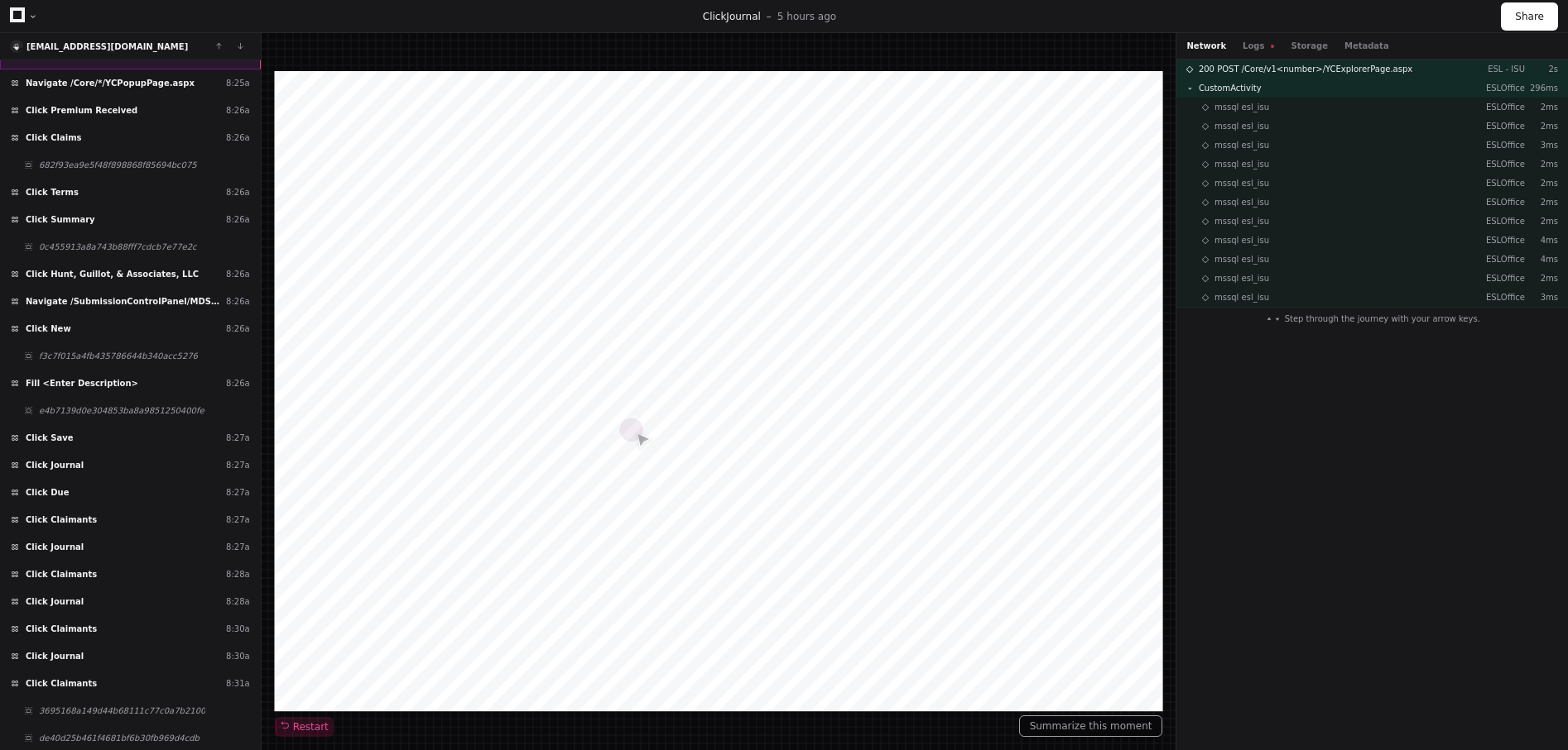
scroll to position [10445, 0]
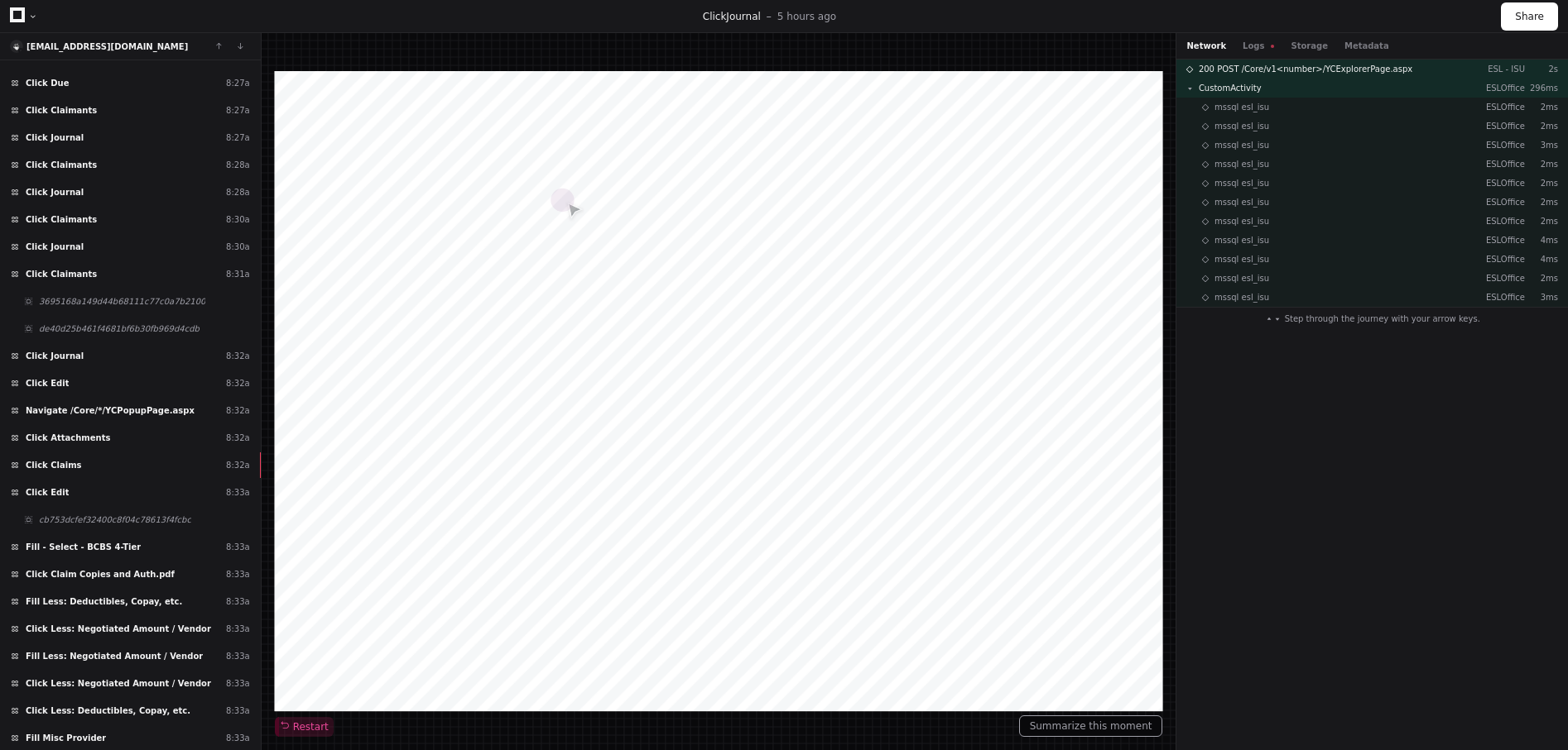
click at [138, 475] on div "Click Claims 8:32a" at bounding box center [130, 465] width 260 height 27
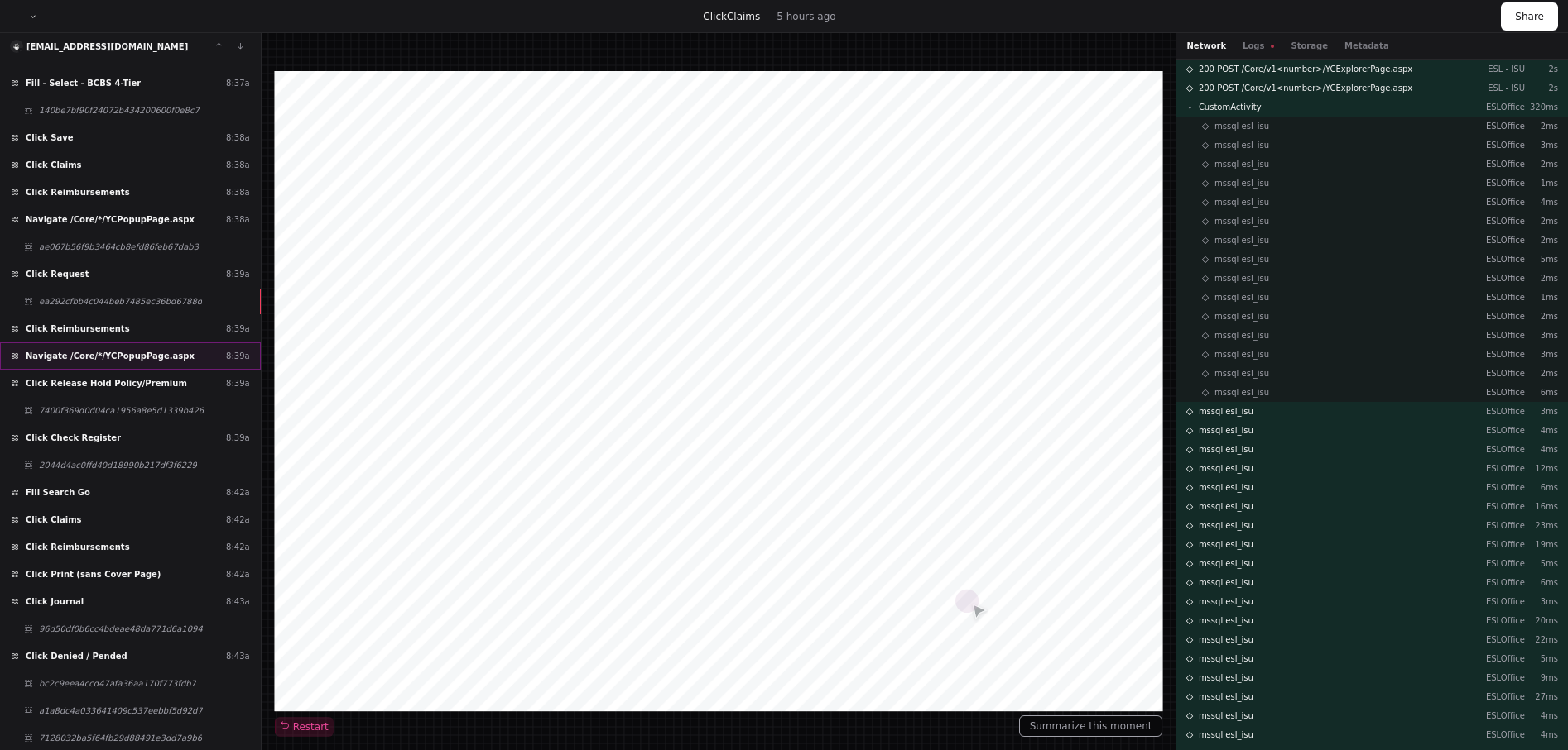
scroll to position [11906, 0]
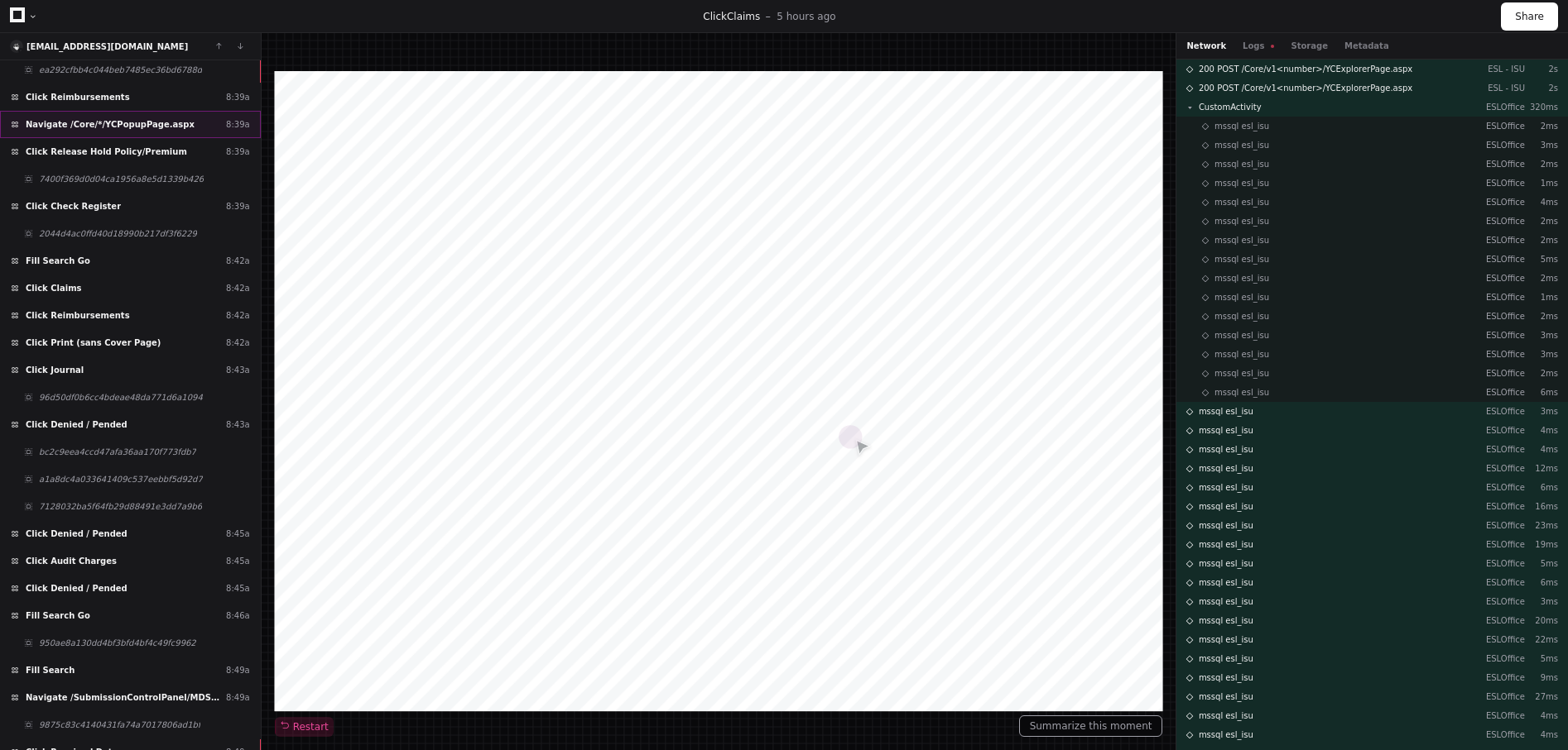
click at [115, 351] on div "Click Print (sans Cover Page) 8:42a" at bounding box center [130, 342] width 260 height 27
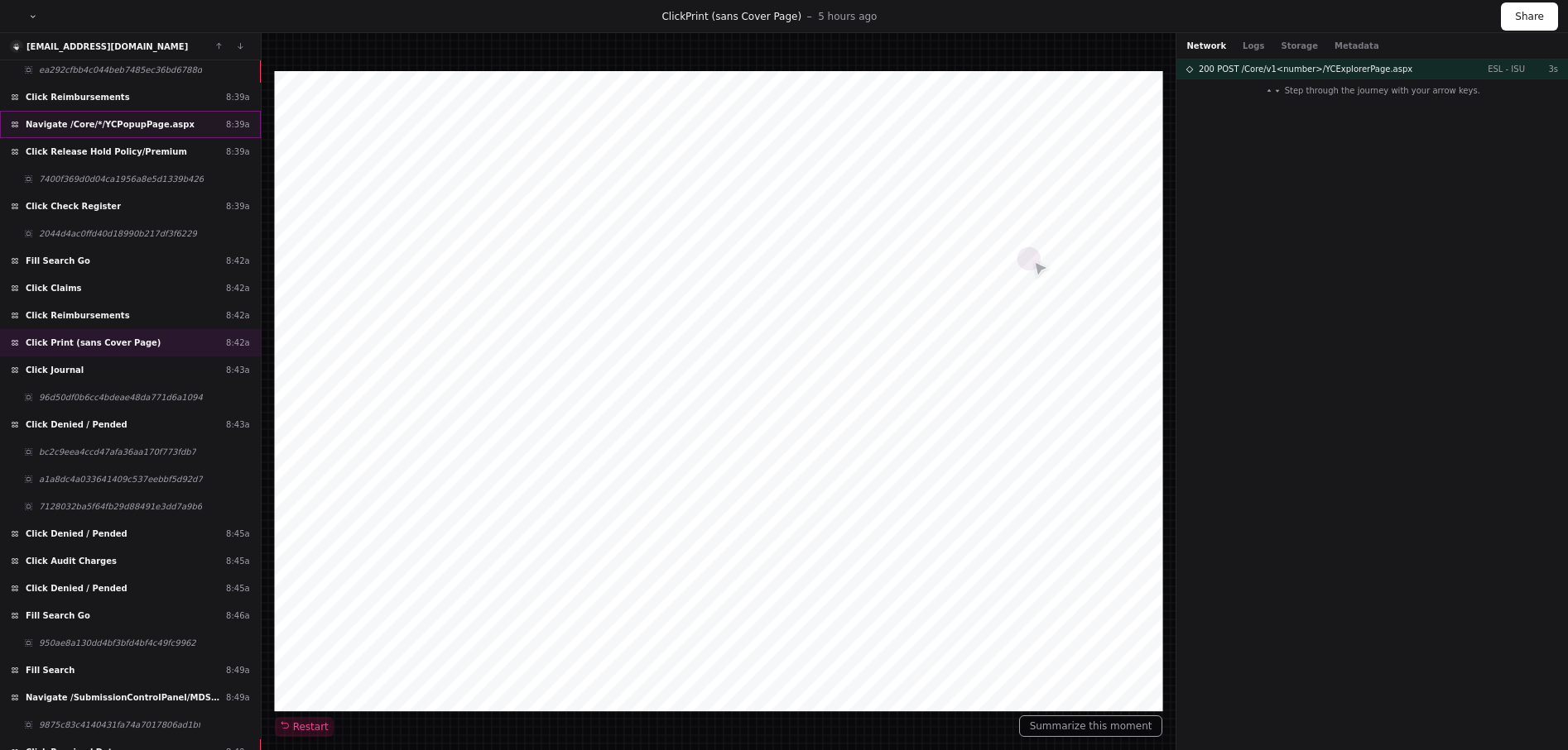
scroll to position [12084, 0]
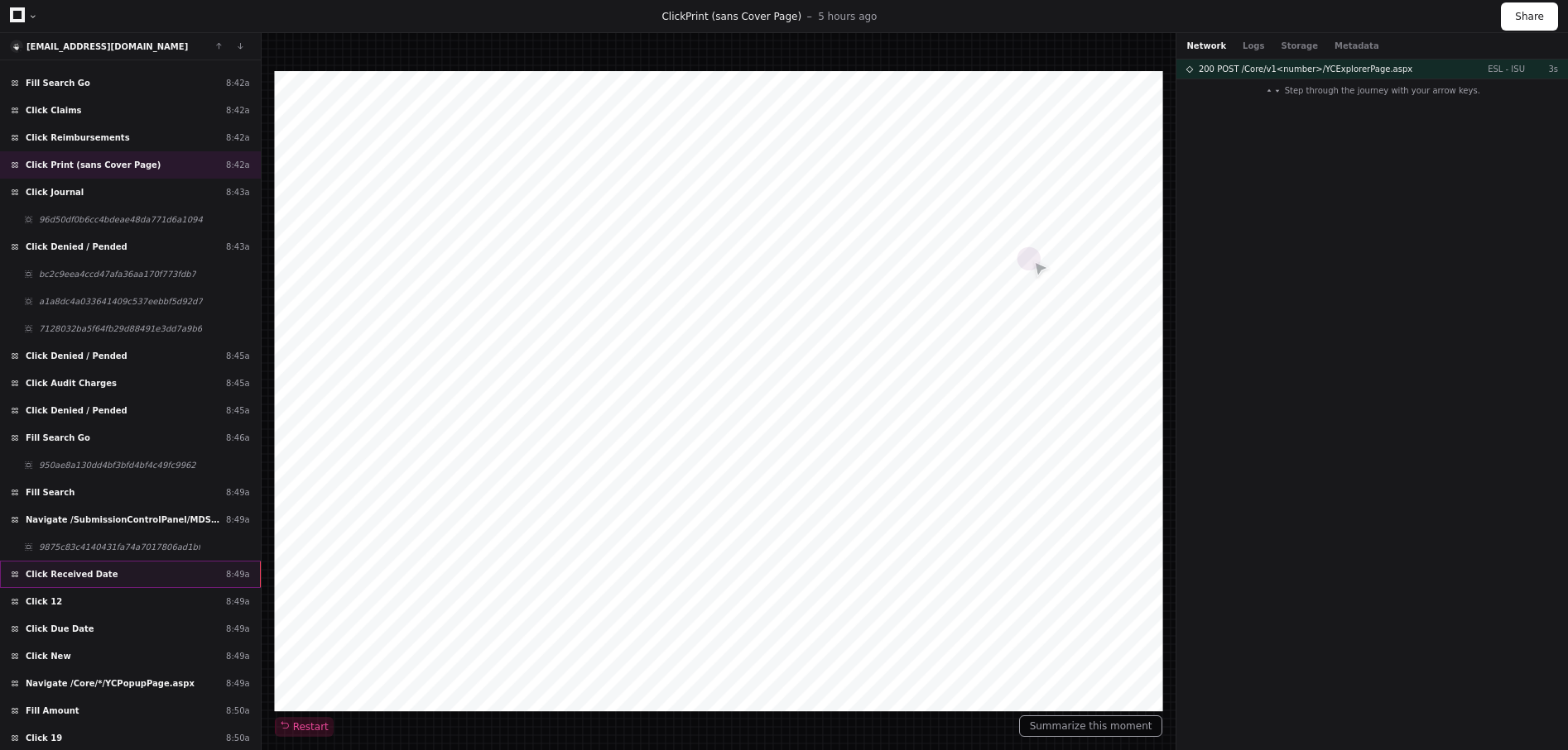
click at [95, 580] on span "Click Received Date" at bounding box center [71, 574] width 92 height 12
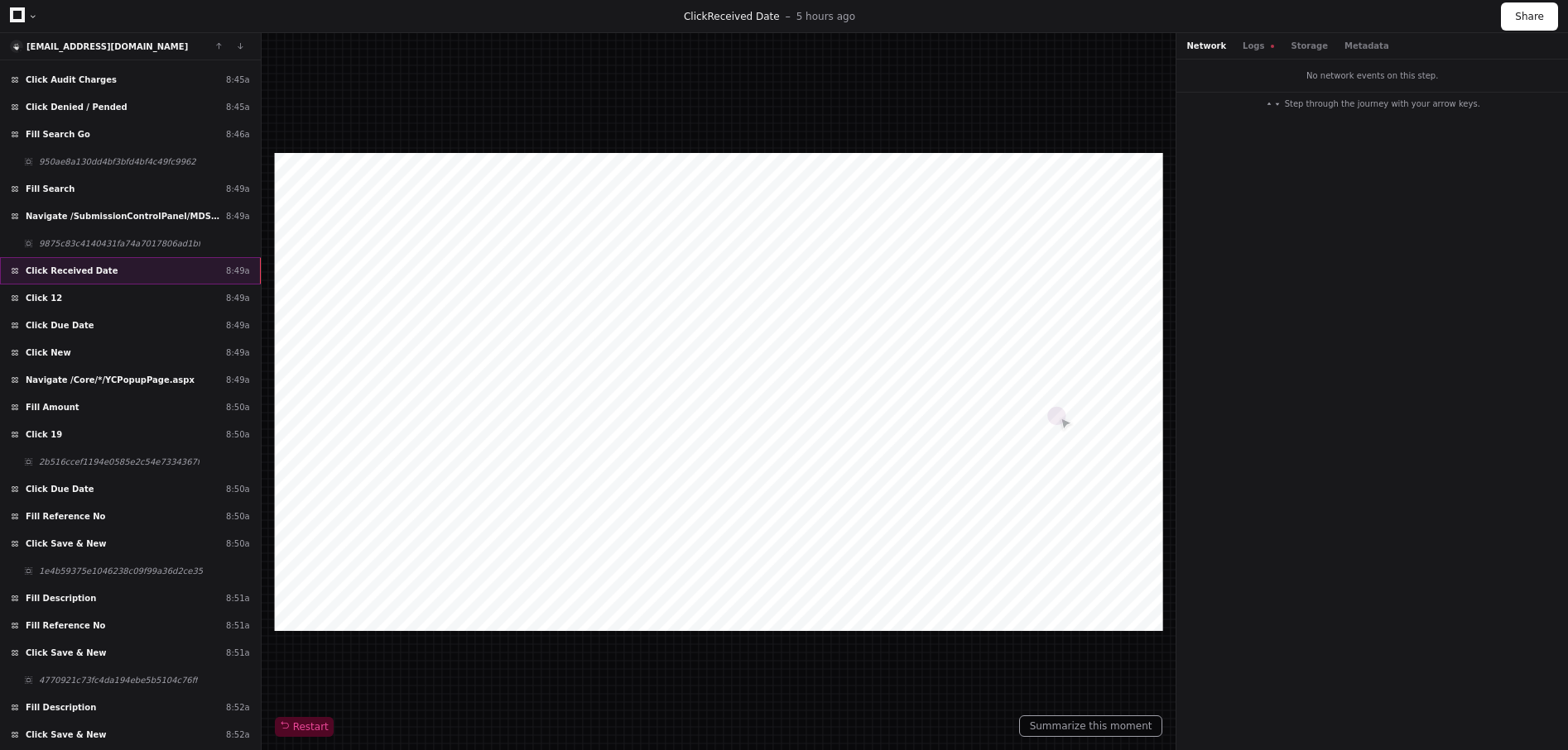
scroll to position [12388, 0]
click at [1242, 49] on button "Logs" at bounding box center [1258, 46] width 32 height 12
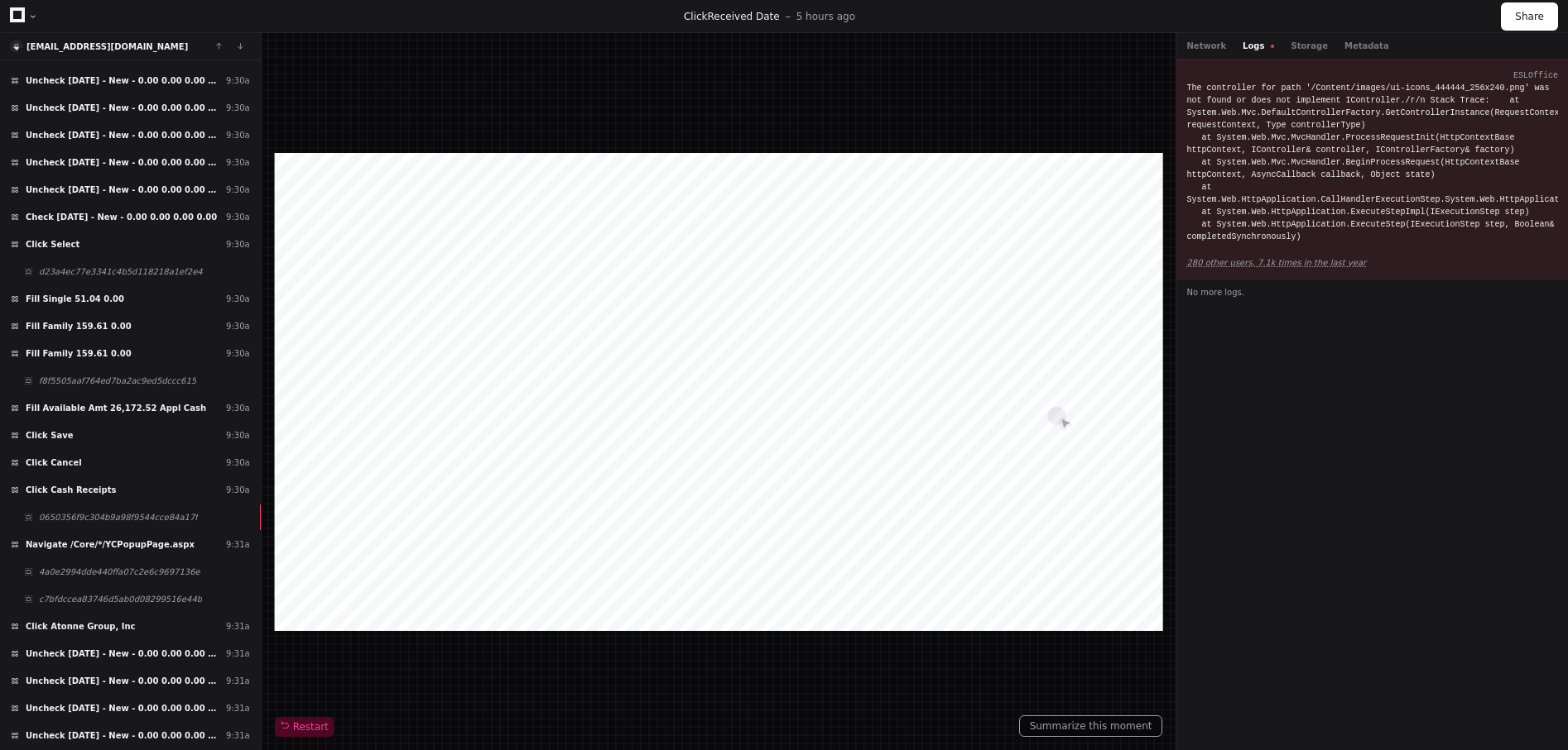
scroll to position [15936, 0]
click at [102, 486] on div "Click Cash Receipts 9:30a" at bounding box center [130, 489] width 260 height 27
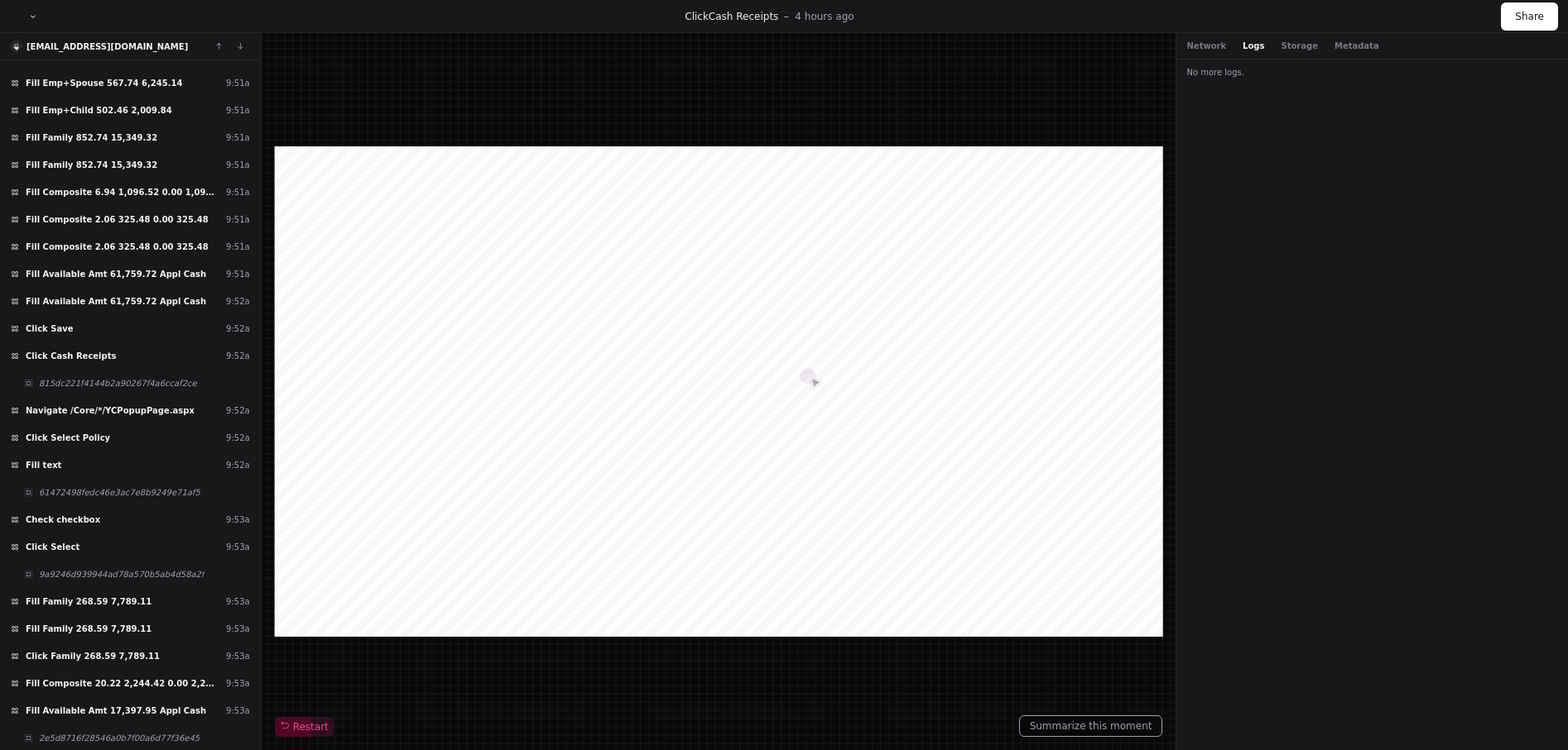
scroll to position [23140, 0]
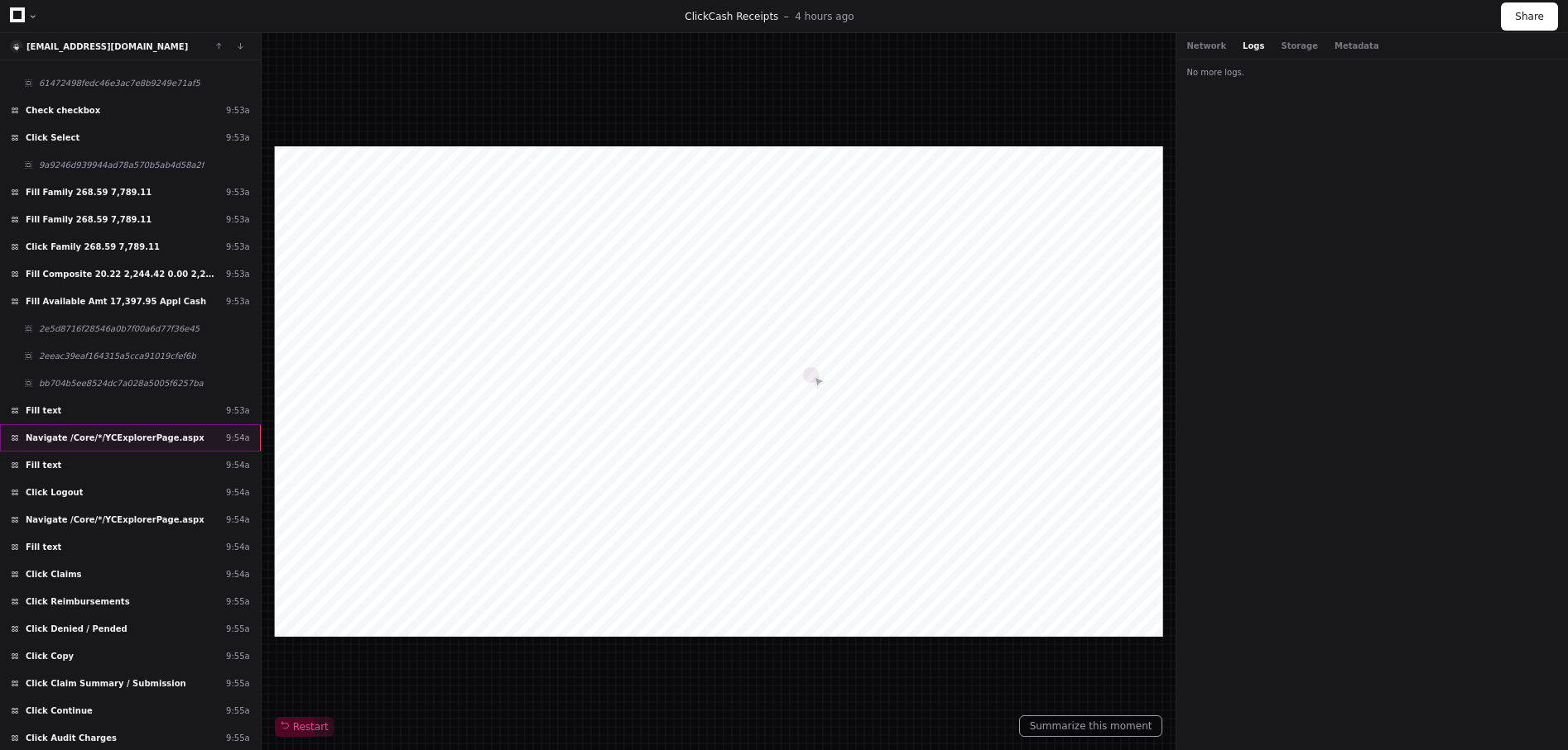
click at [84, 439] on span "Navigate /Core/*/YCExplorerPage.aspx" at bounding box center [115, 438] width 179 height 12
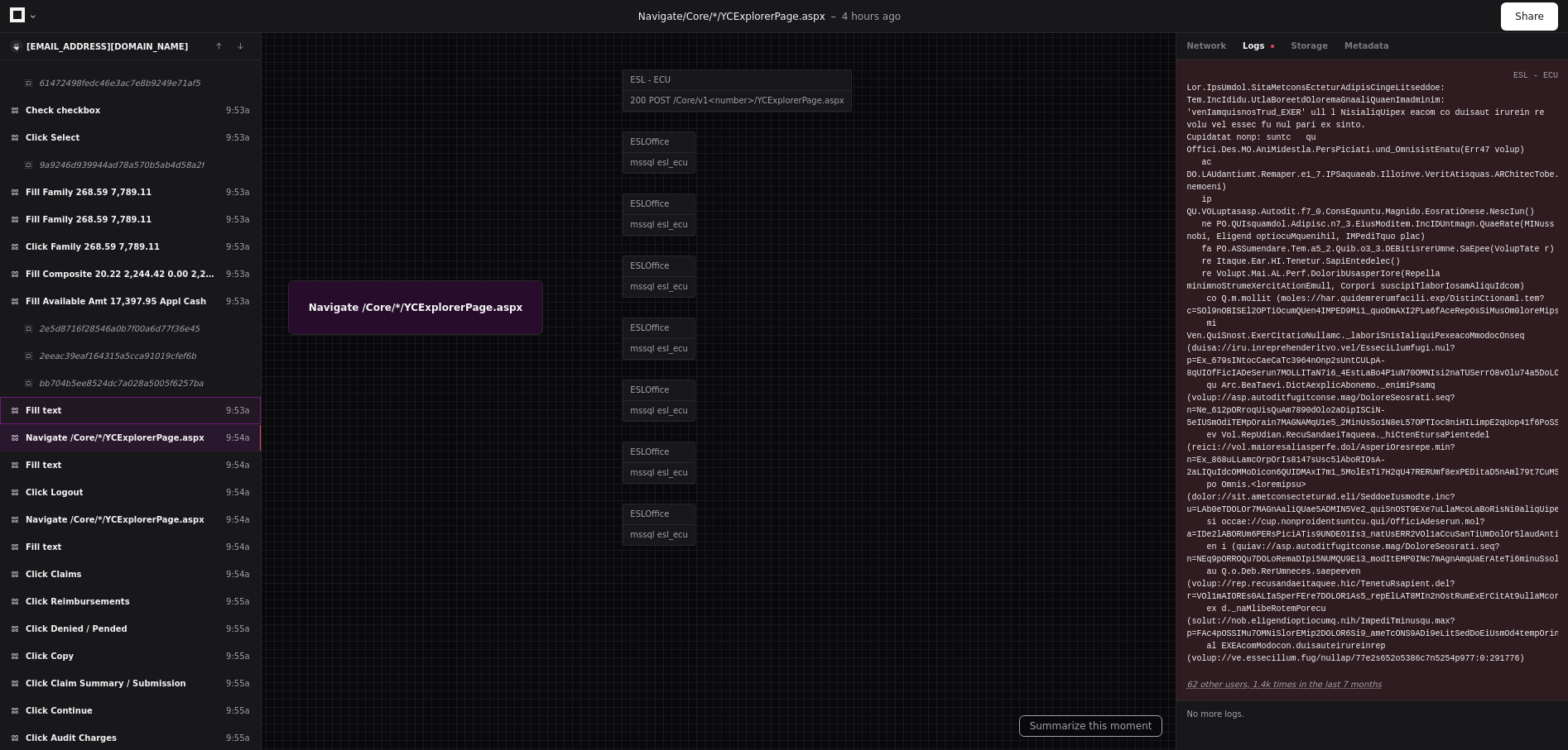
click at [85, 404] on div "Fill text 9:53a" at bounding box center [130, 410] width 260 height 27
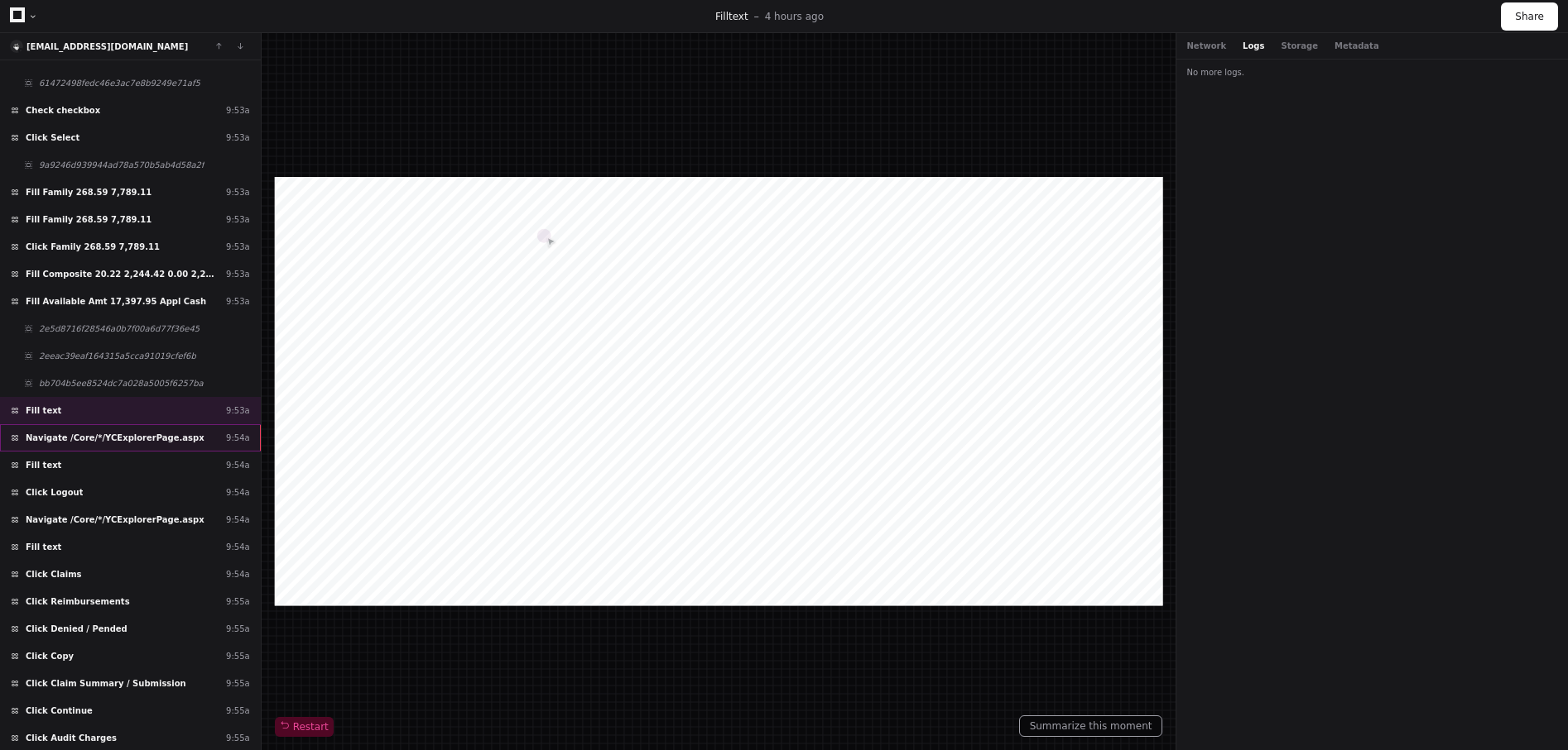
click at [89, 444] on div "Navigate /Core/*/YCExplorerPage.aspx 9:54a" at bounding box center [130, 438] width 260 height 27
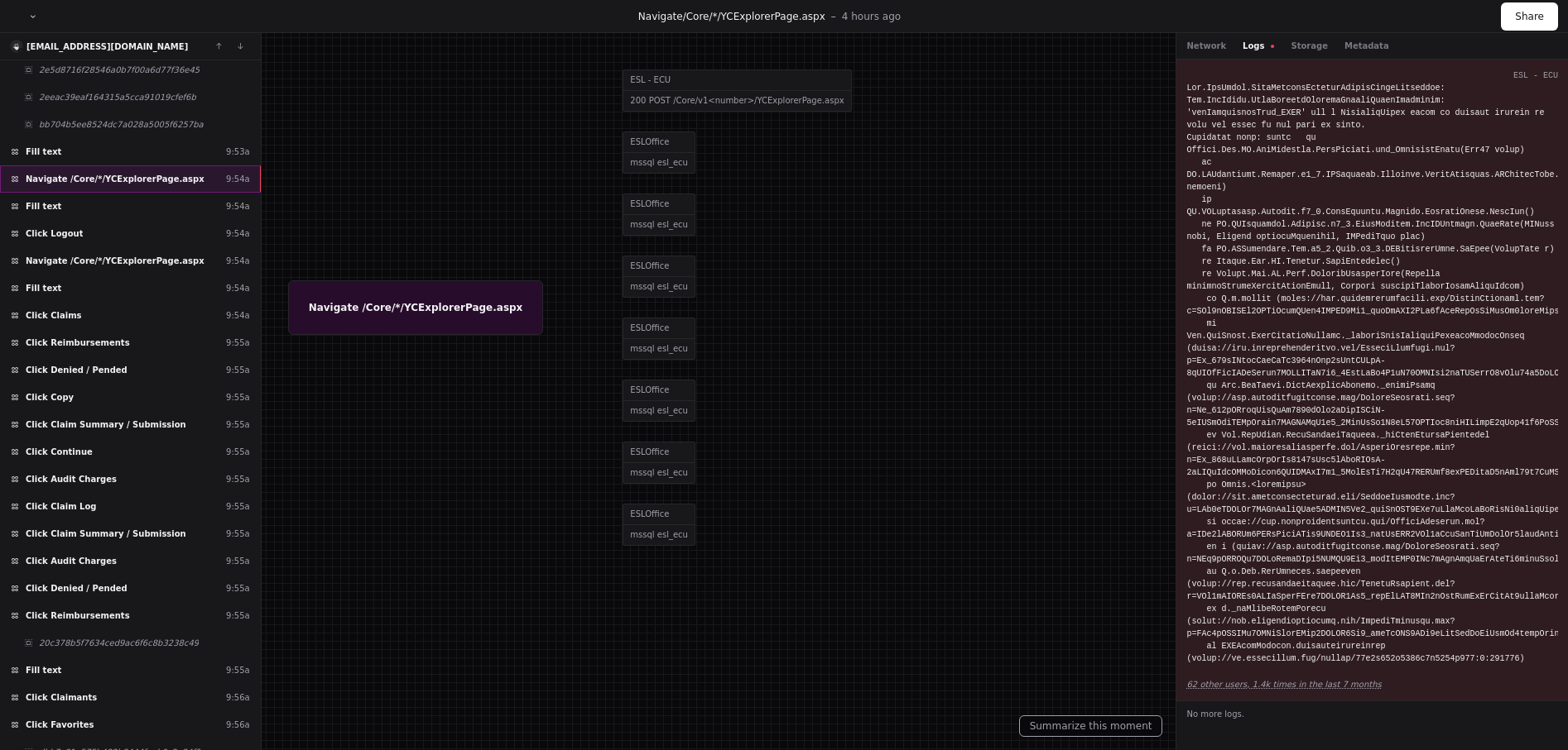
scroll to position [23549, 0]
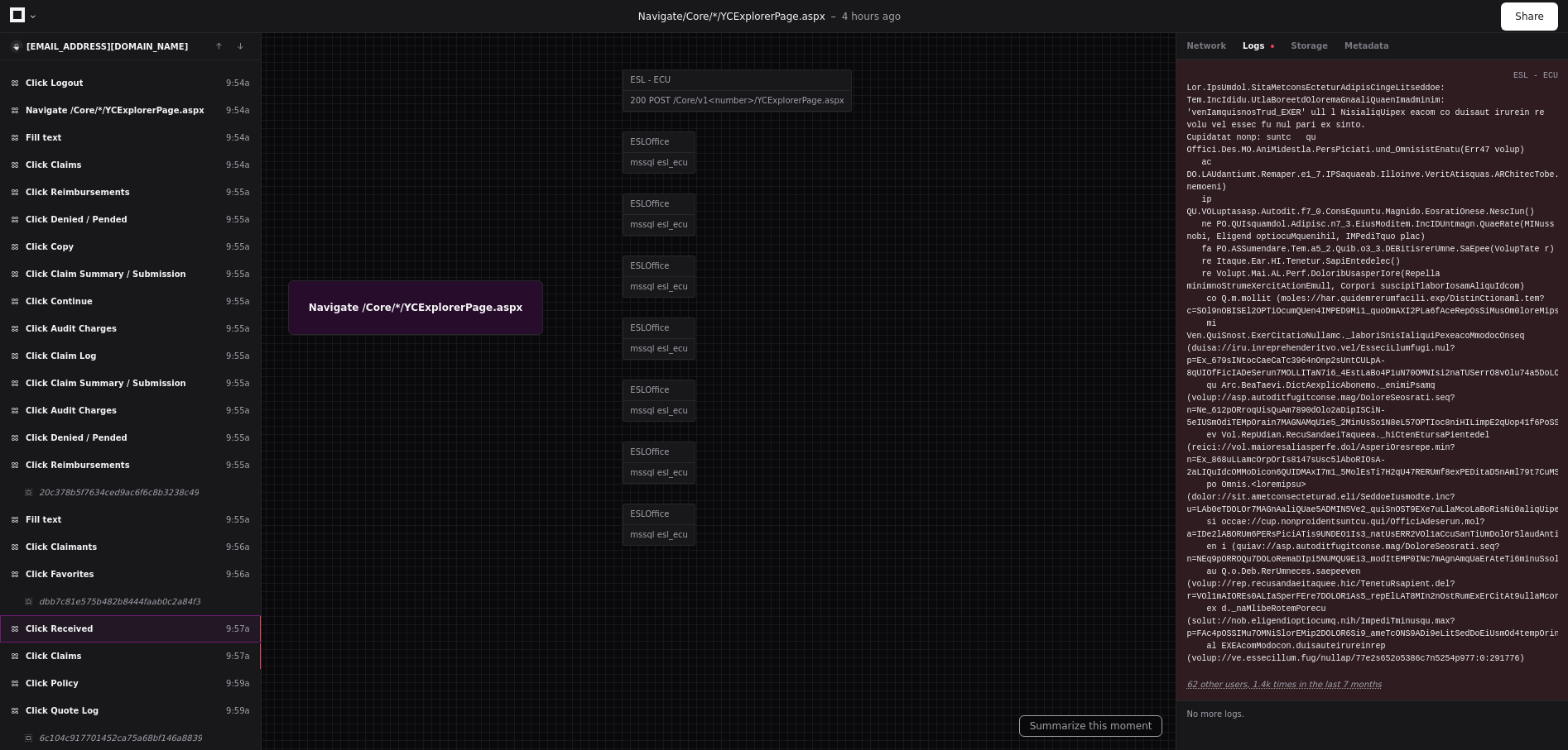
click at [118, 626] on div "Click Received 9:57a" at bounding box center [130, 629] width 260 height 27
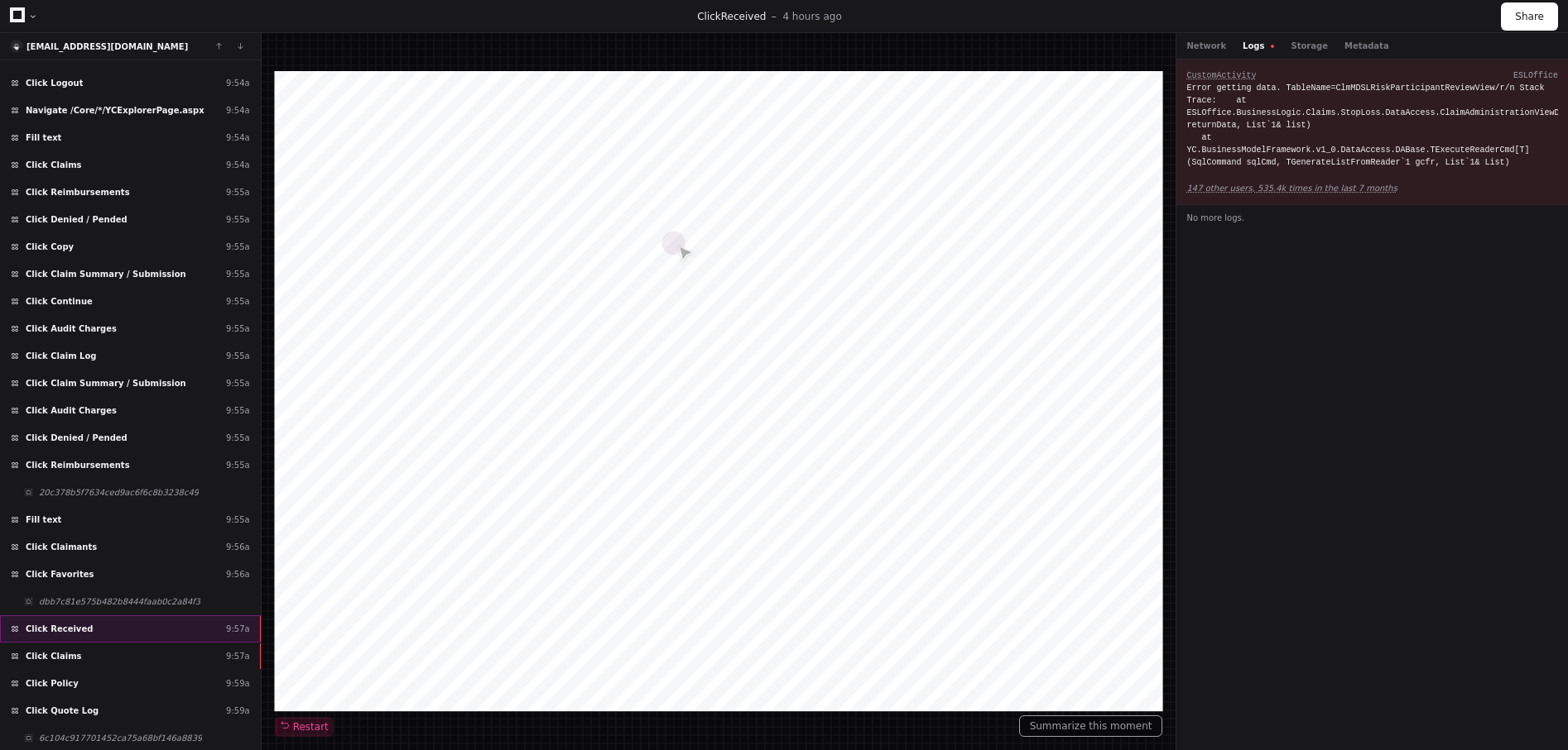
scroll to position [23959, 0]
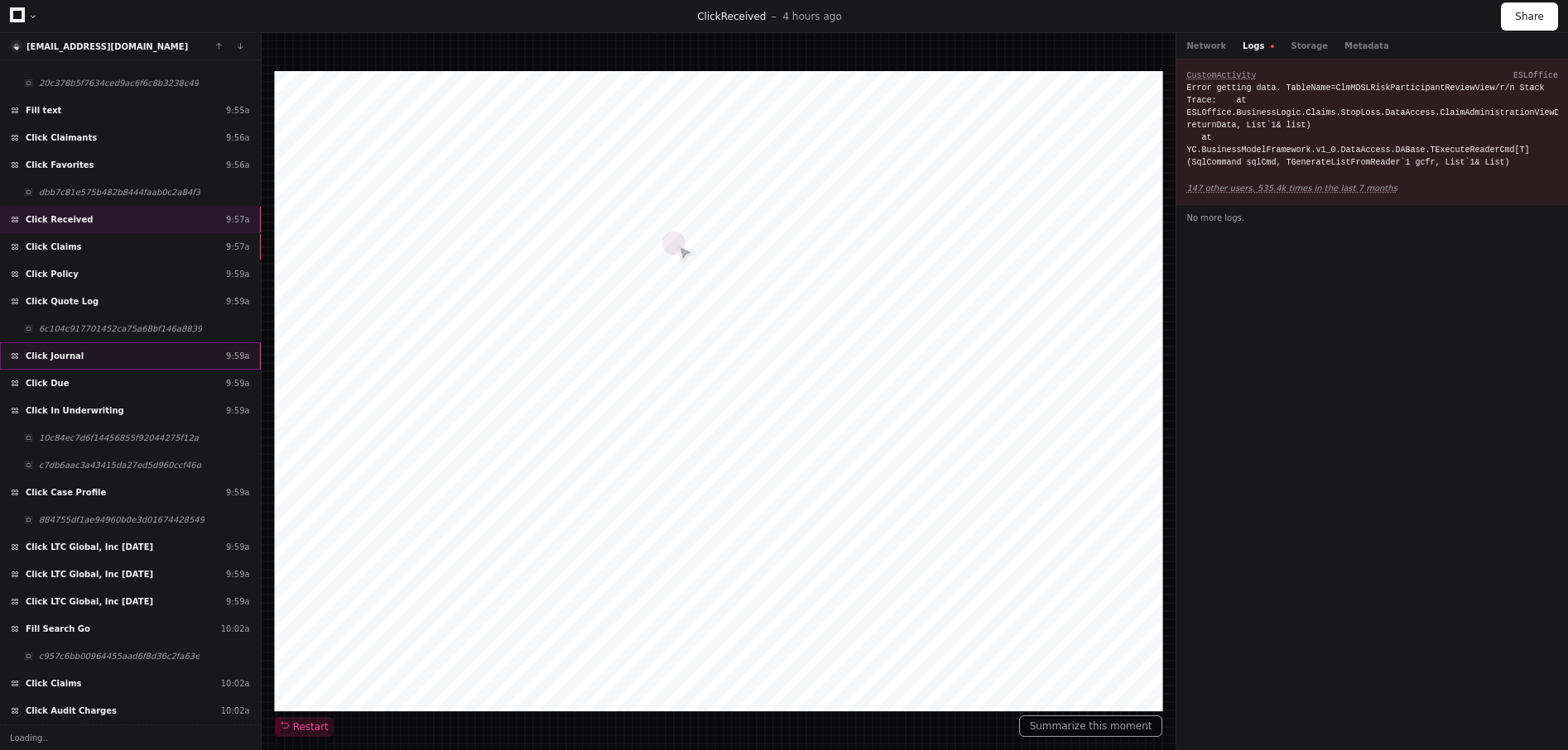
click at [95, 360] on div "Click Journal 9:59a" at bounding box center [130, 356] width 260 height 27
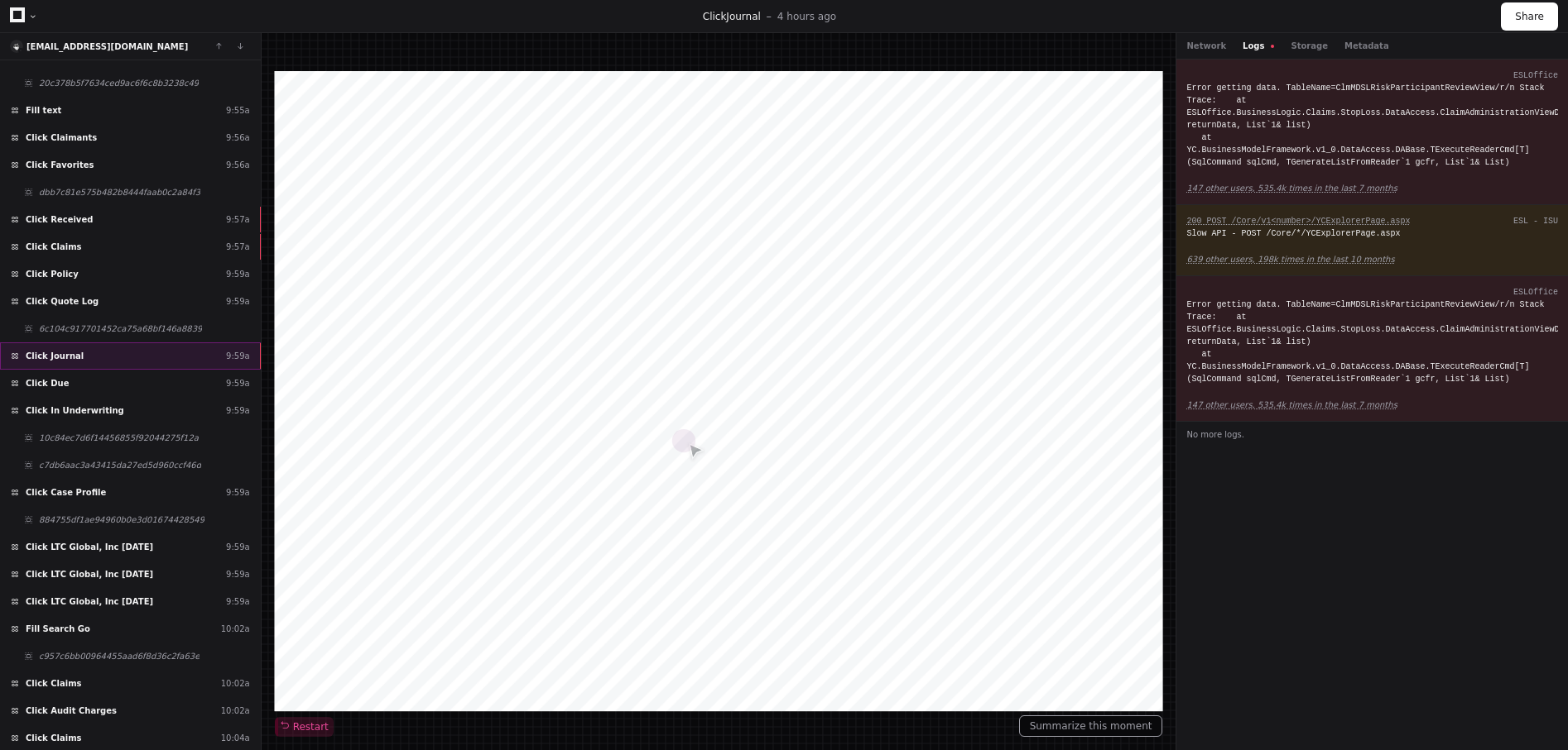
scroll to position [24368, 0]
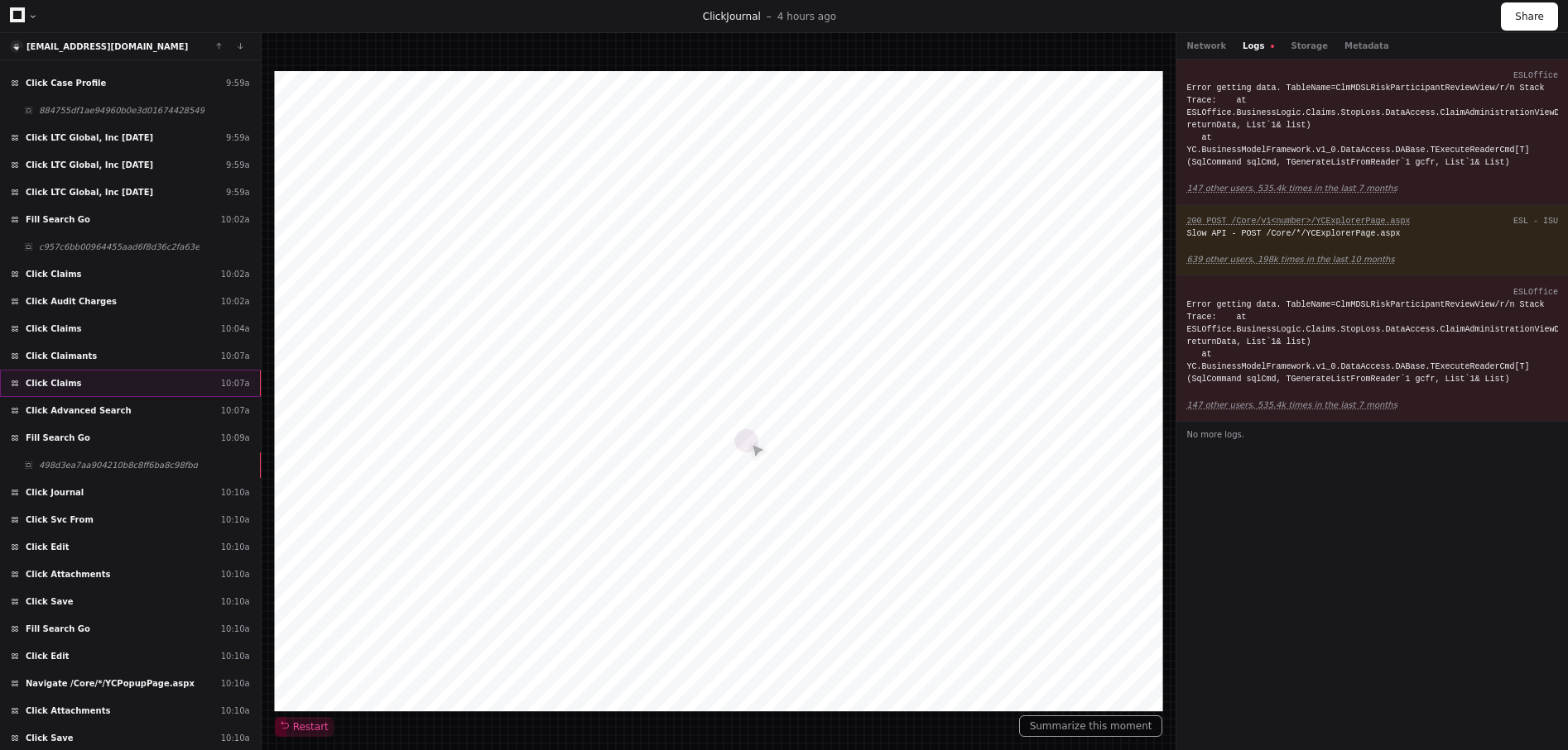
click at [95, 376] on div "Click Claims 10:07a" at bounding box center [130, 383] width 260 height 27
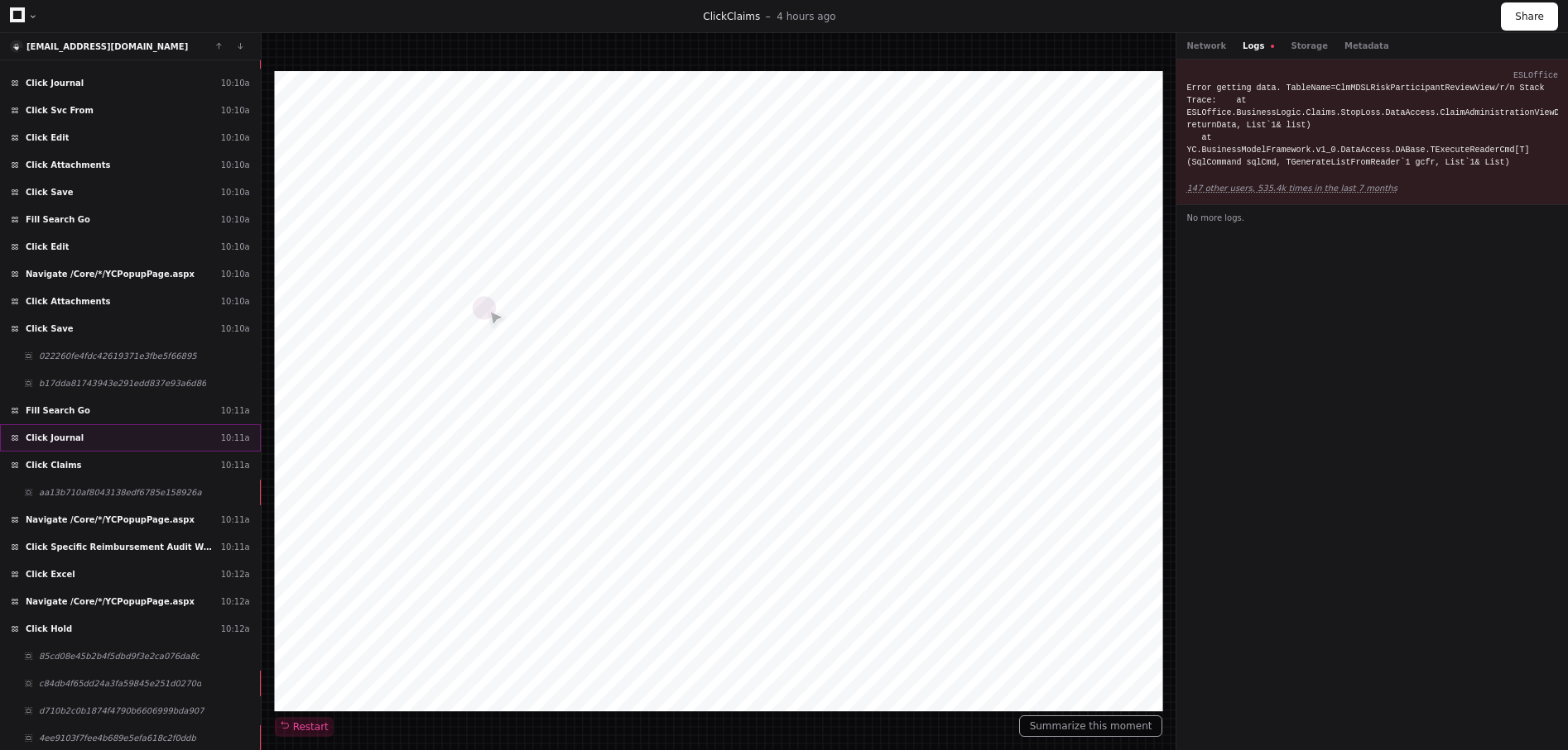
scroll to position [25023, 0]
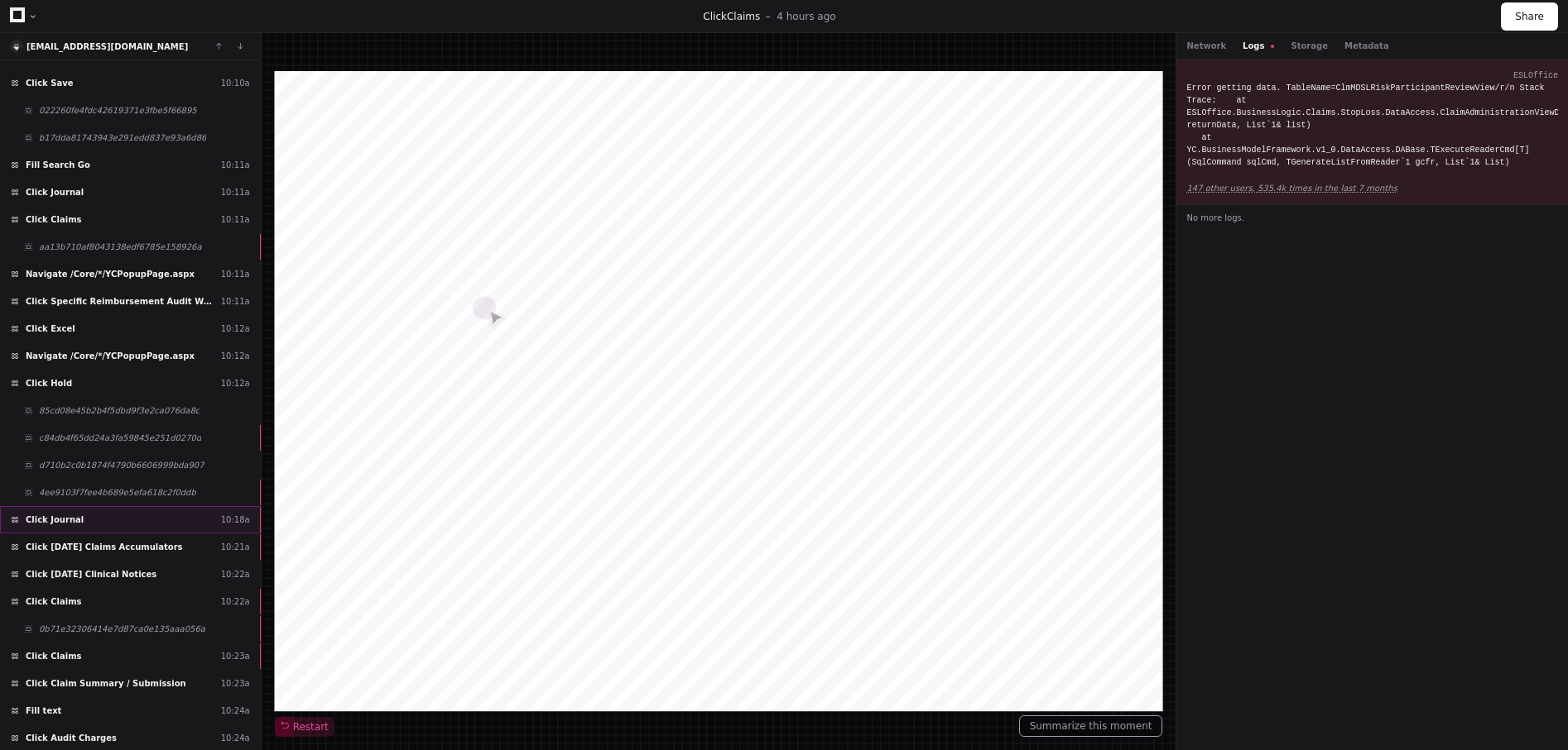
click at [105, 511] on div "Click Journal 10:18a" at bounding box center [130, 520] width 260 height 27
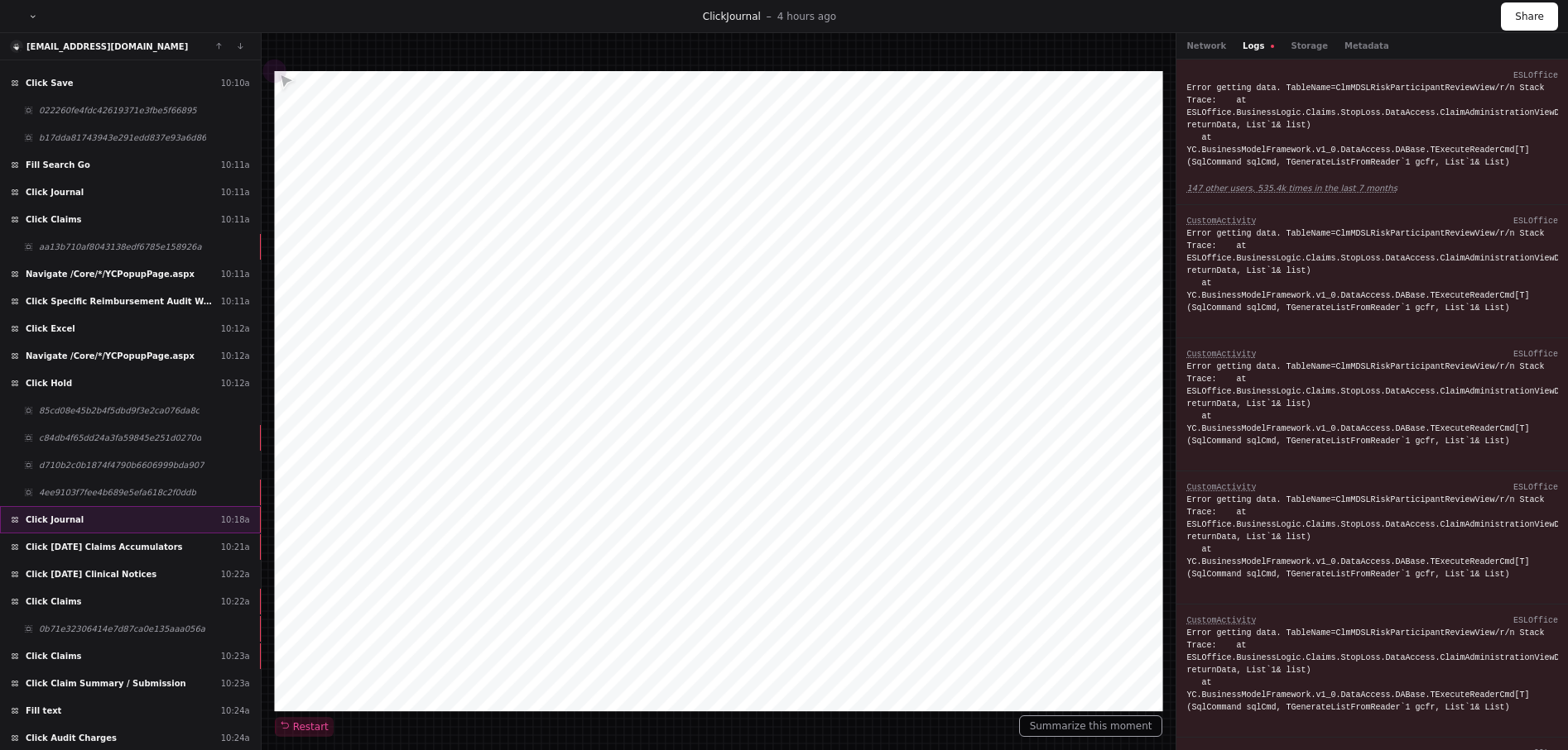
scroll to position [25188, 0]
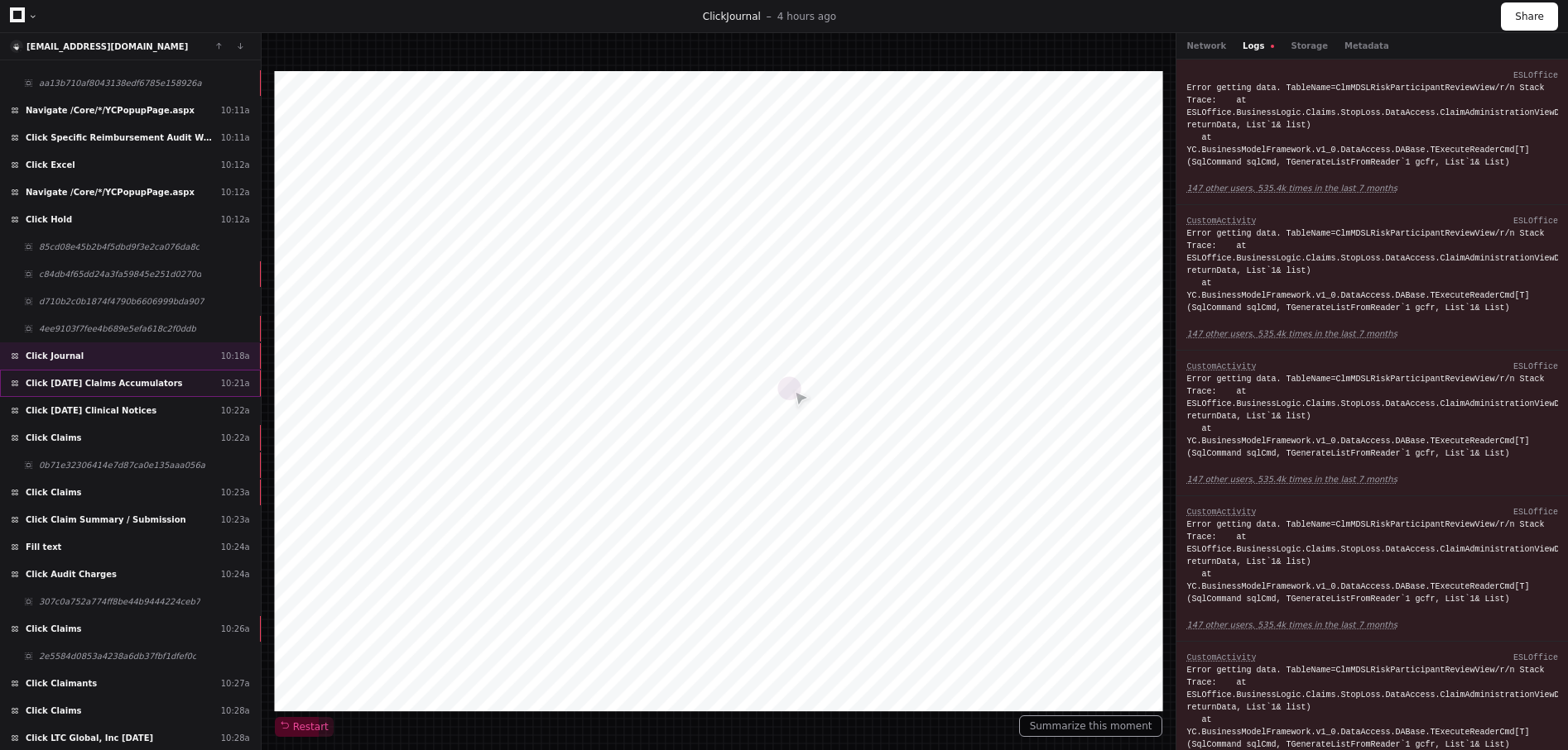
click at [124, 389] on span "Click 1/22/2025 Claims Accumulators" at bounding box center [104, 383] width 158 height 12
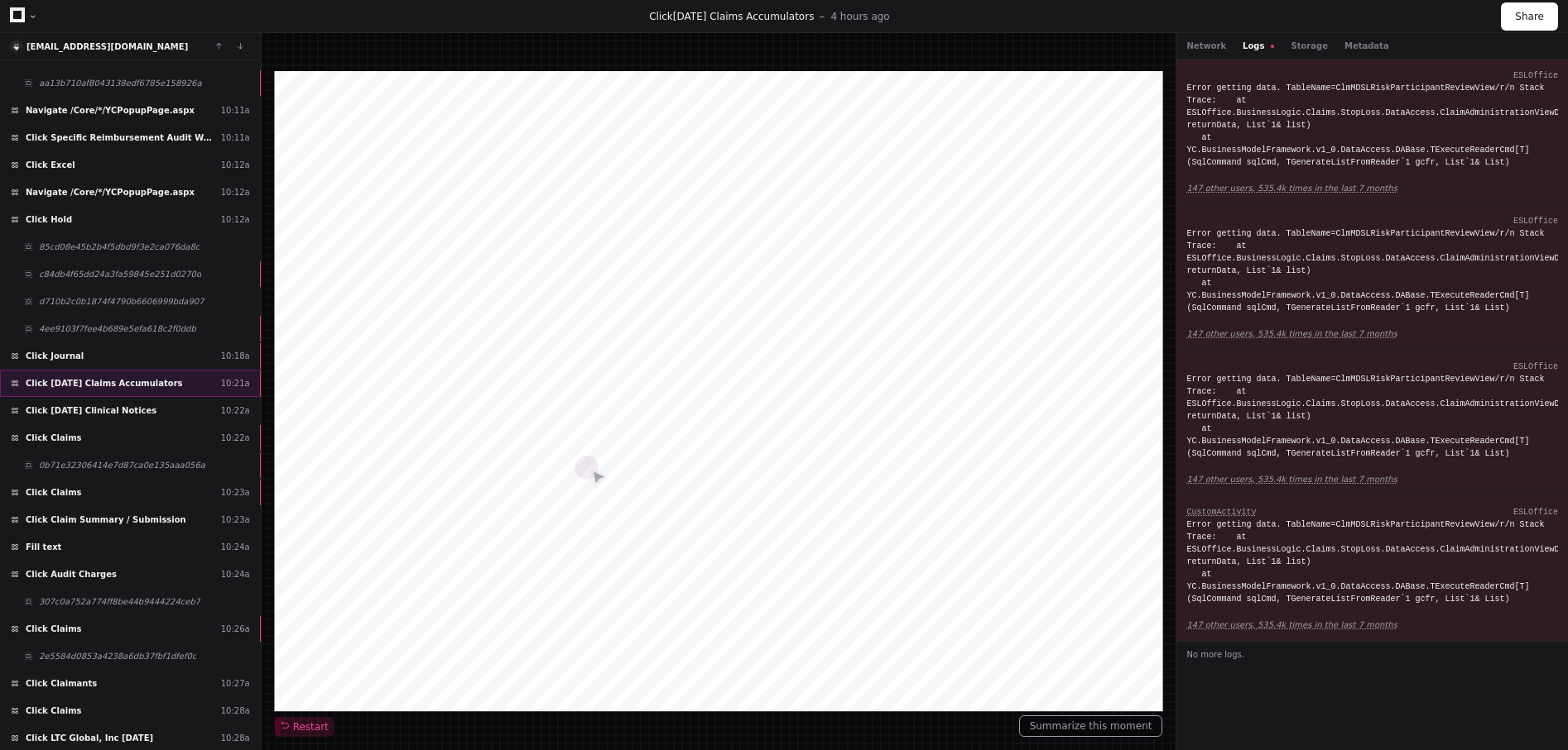
scroll to position [25597, 0]
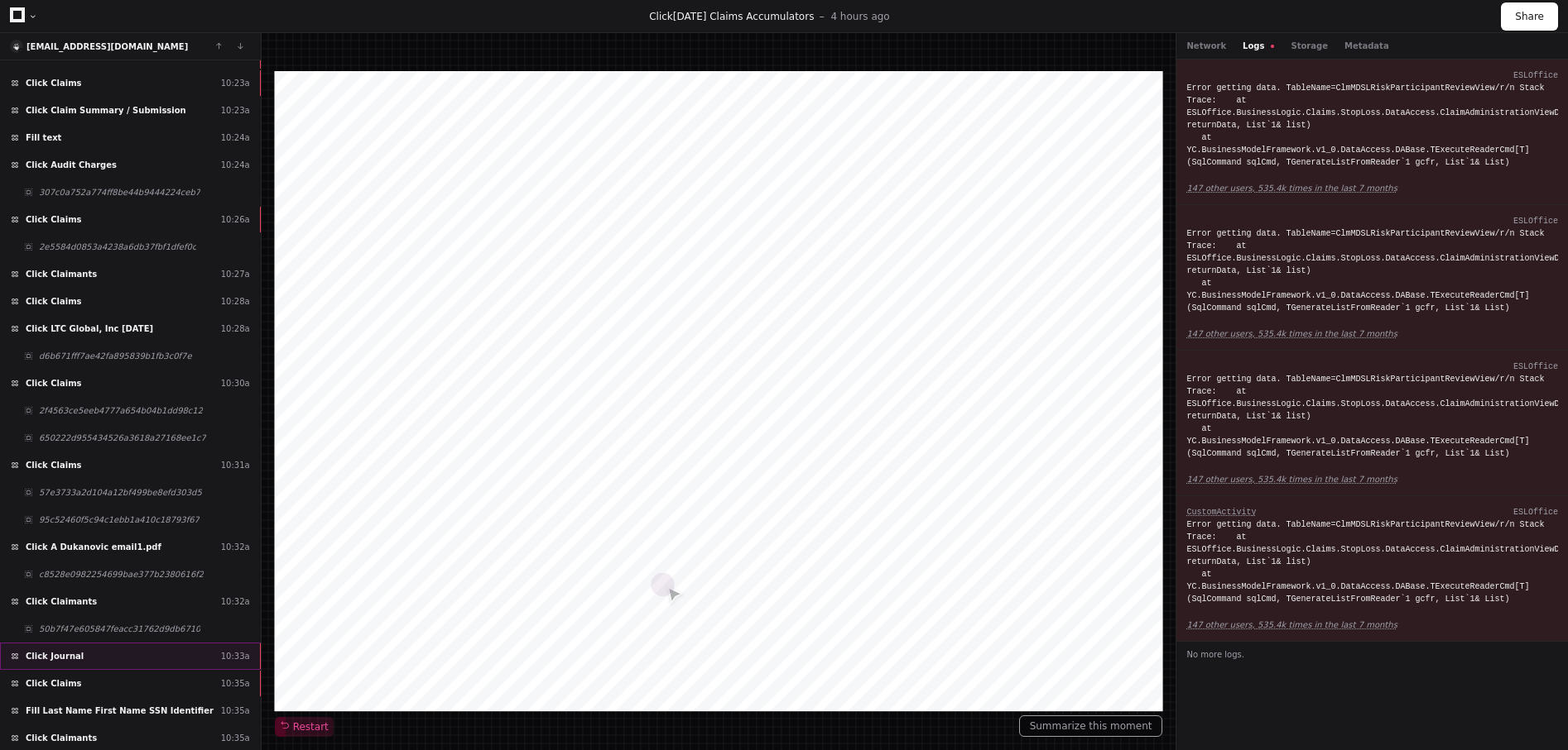
click at [137, 646] on div "Click Journal 10:33a" at bounding box center [130, 656] width 260 height 27
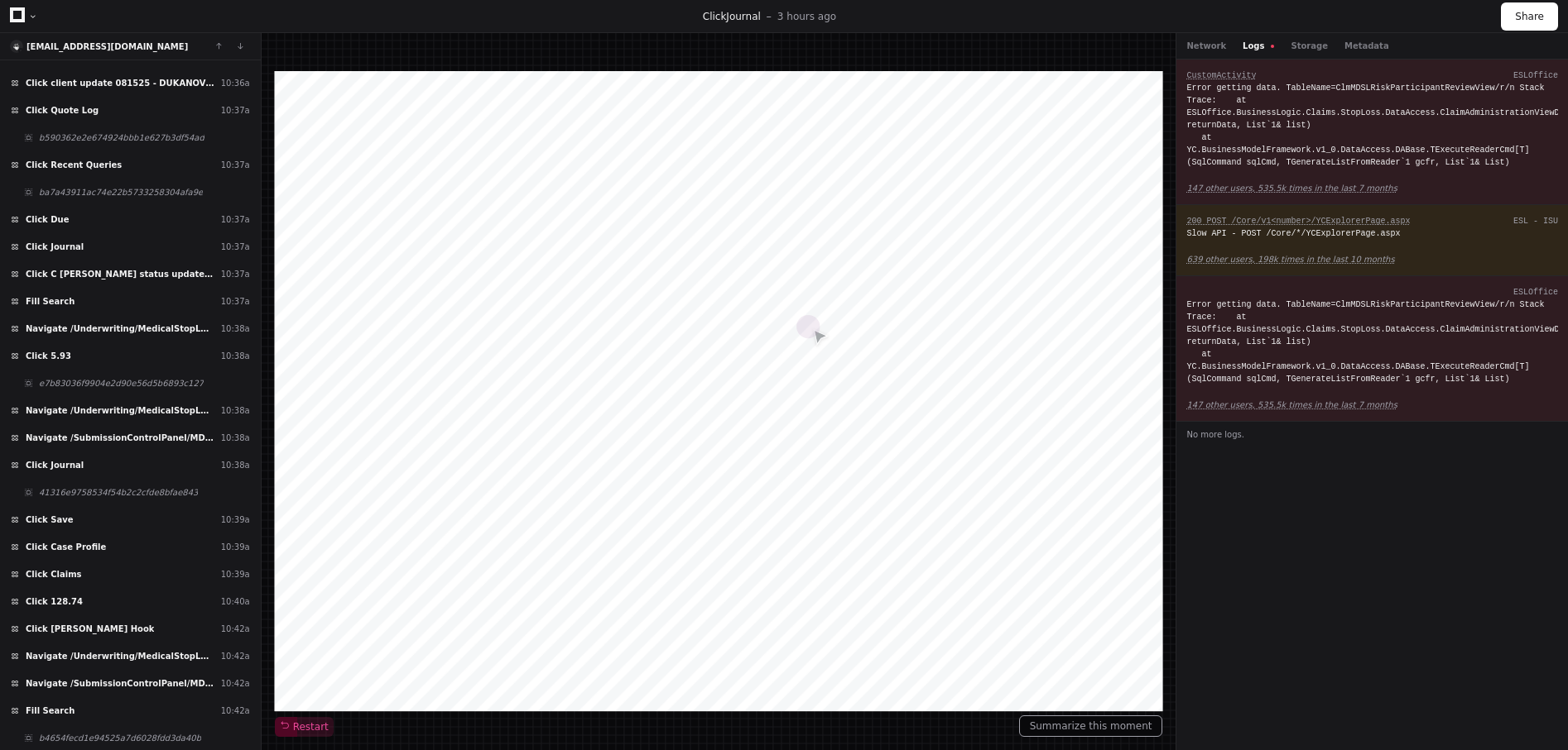
scroll to position [26825, 0]
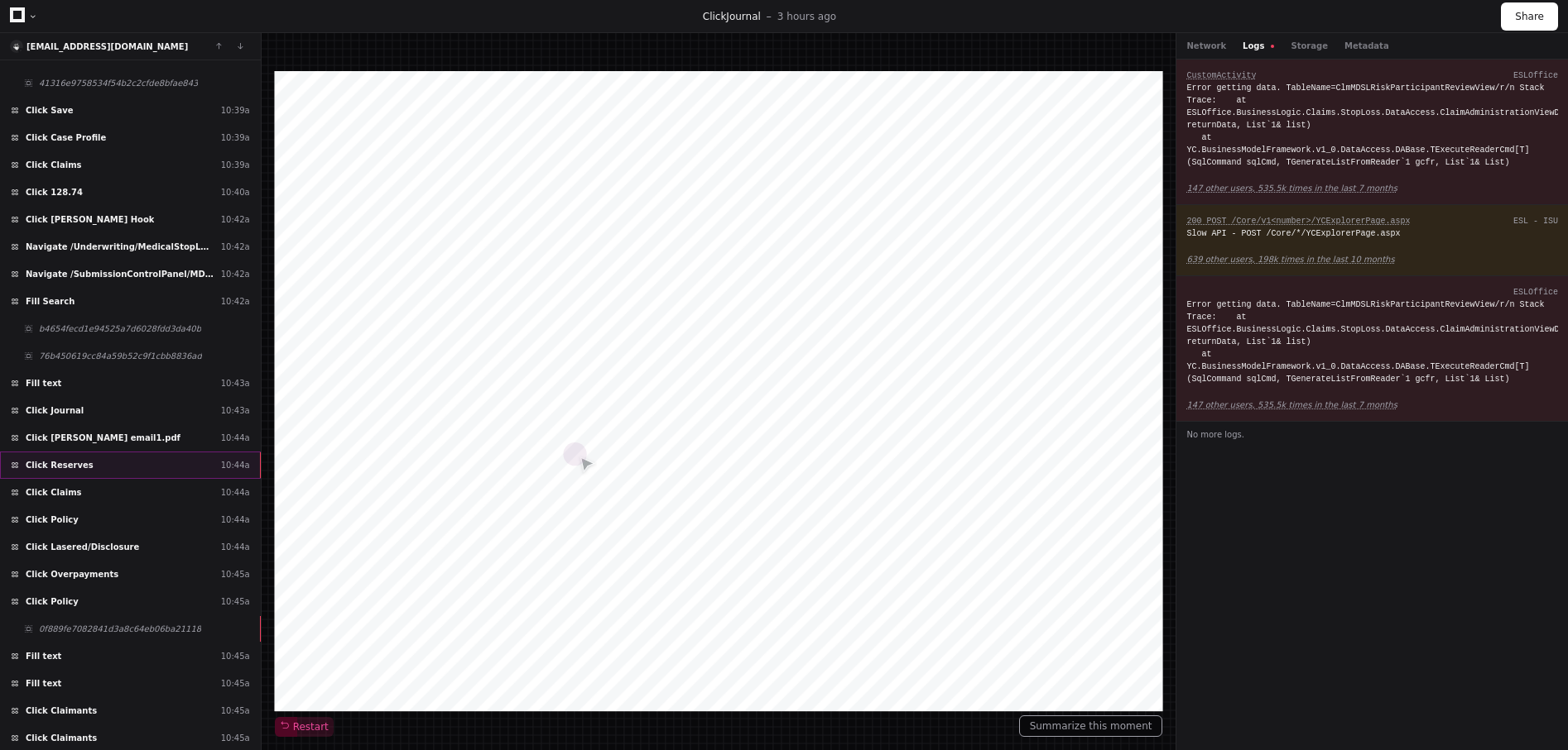
click at [118, 468] on div "Click Reserves 10:44a" at bounding box center [130, 465] width 260 height 27
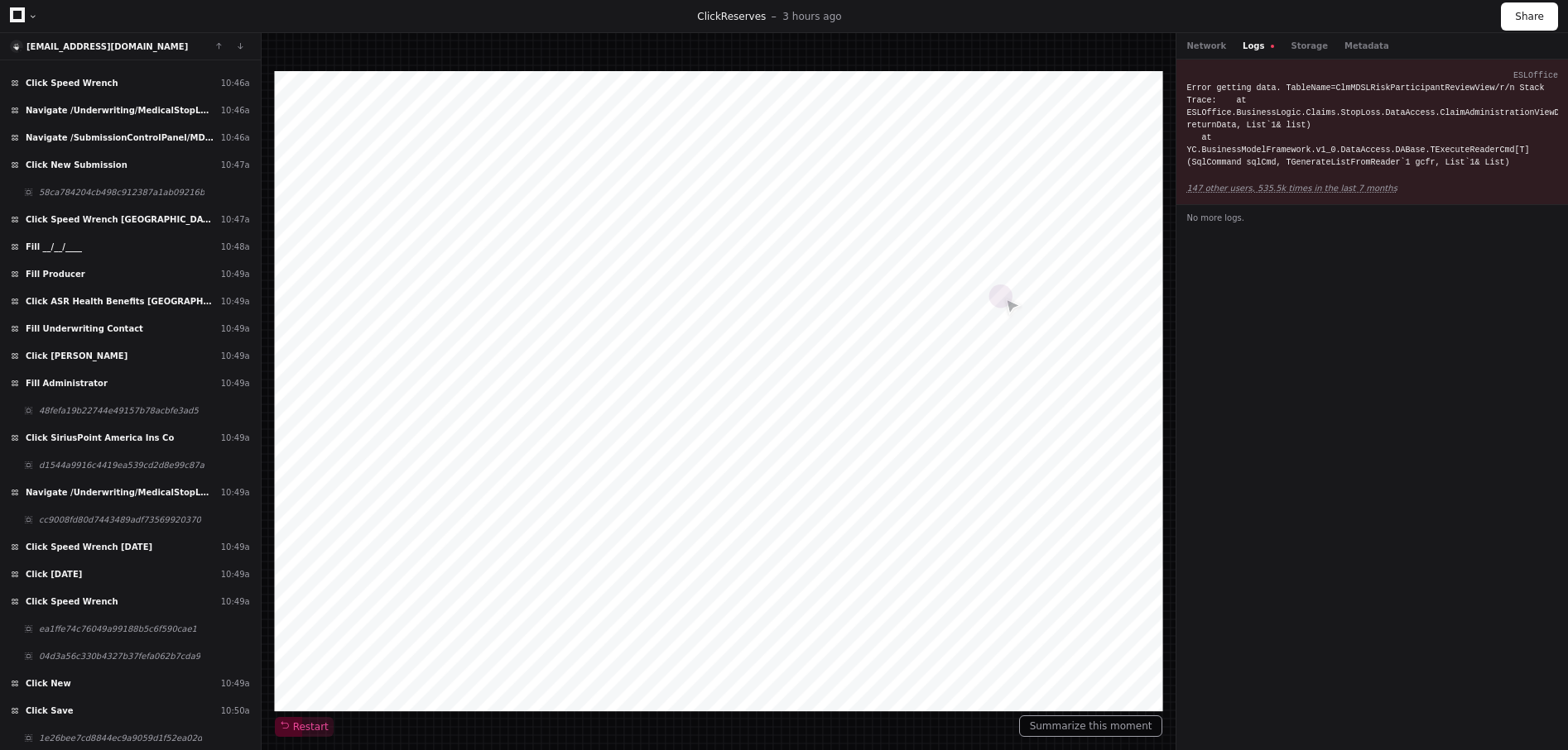
scroll to position [28053, 0]
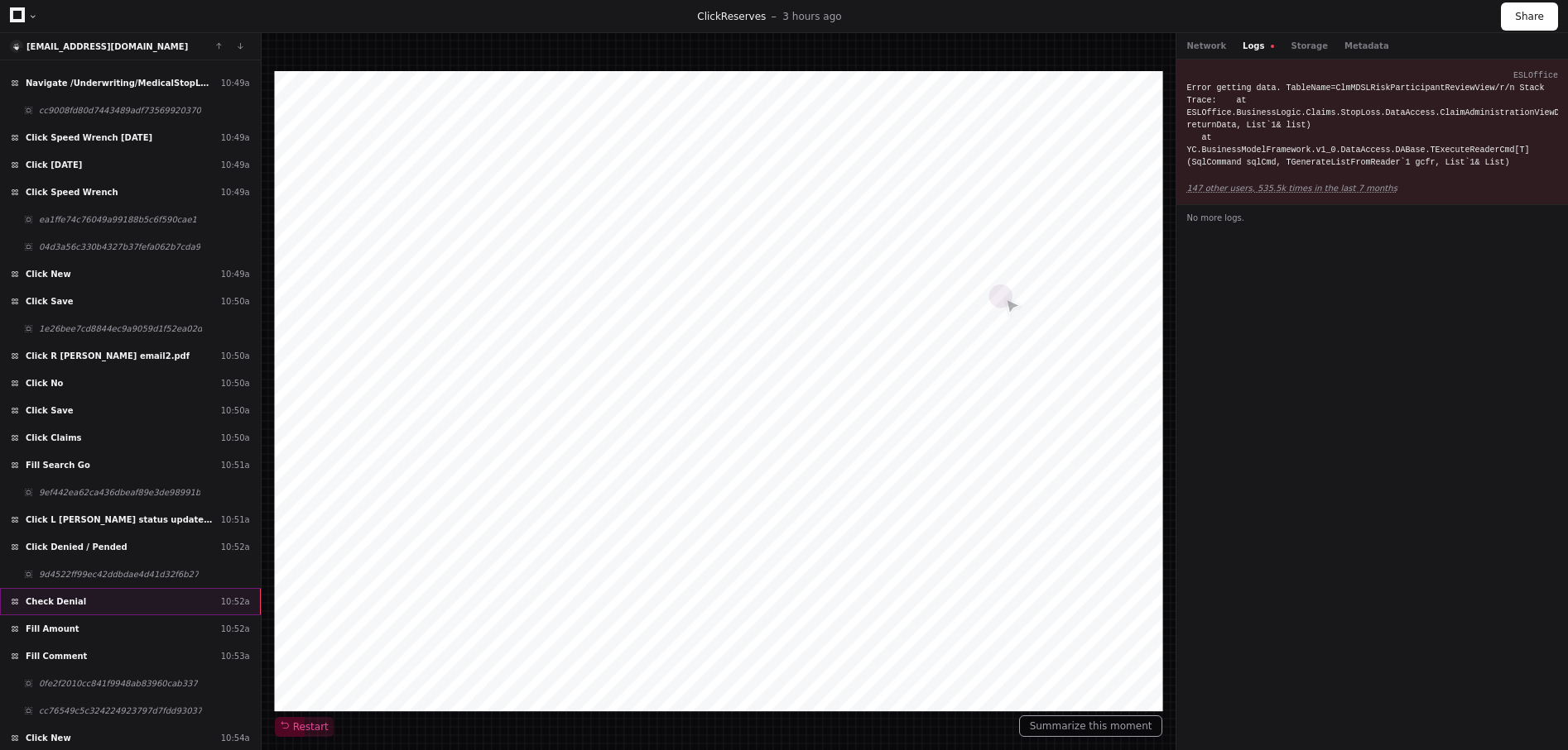
click at [100, 597] on div "Check Denial 10:52a" at bounding box center [130, 602] width 260 height 27
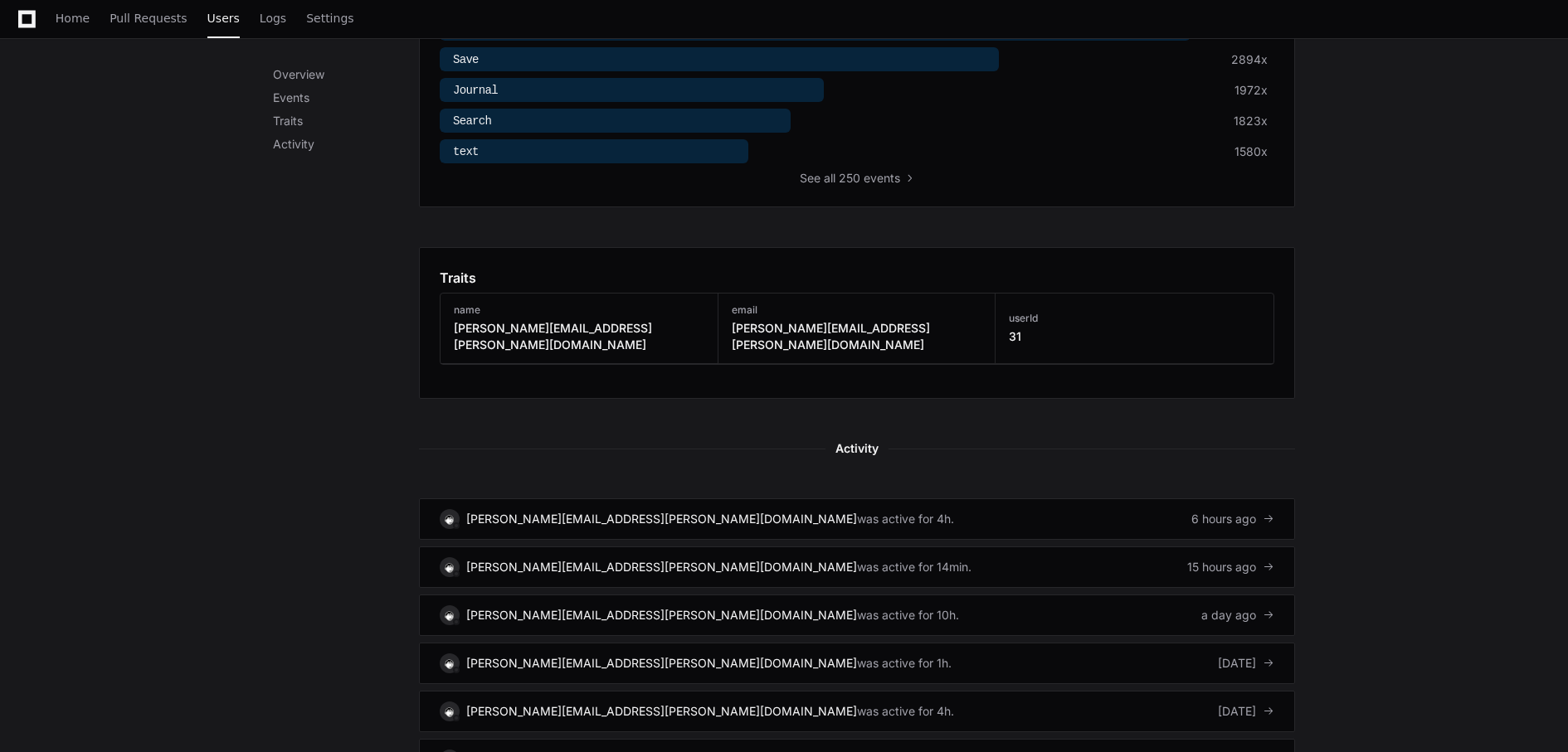
scroll to position [647, 0]
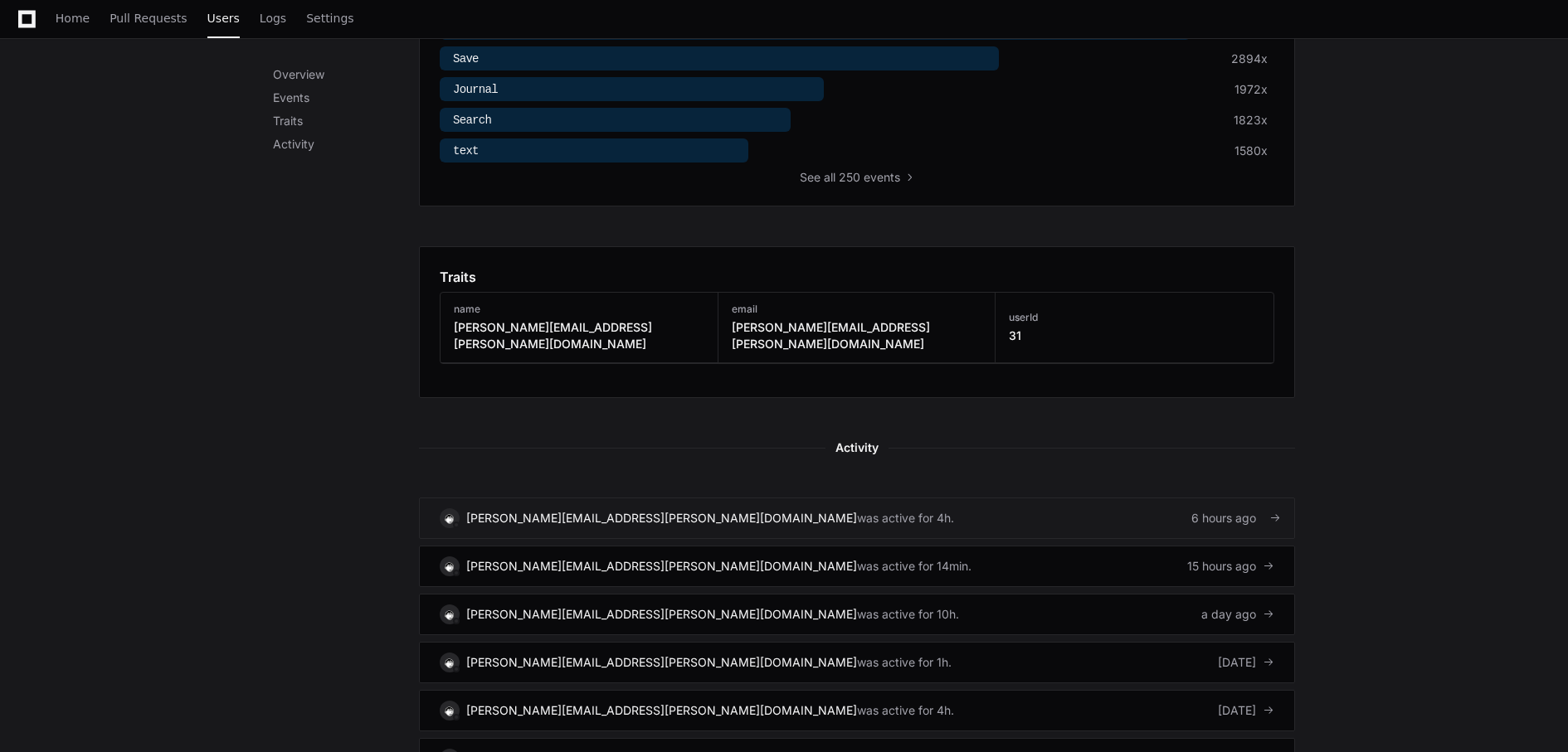
click at [725, 503] on link "[PERSON_NAME][EMAIL_ADDRESS][PERSON_NAME][DOMAIN_NAME] was active for 4h. 6 hou…" at bounding box center [857, 519] width 876 height 42
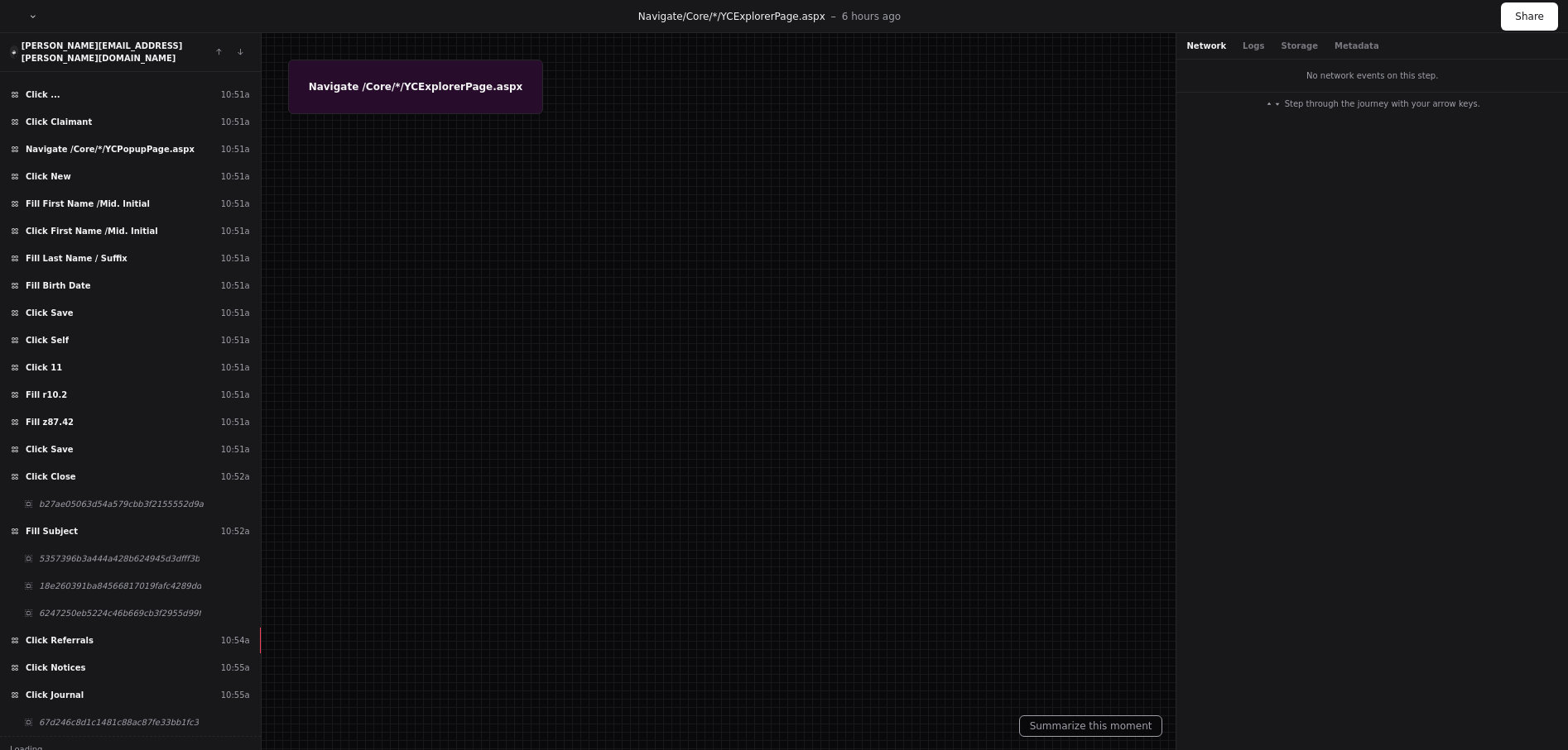
scroll to position [7230, 0]
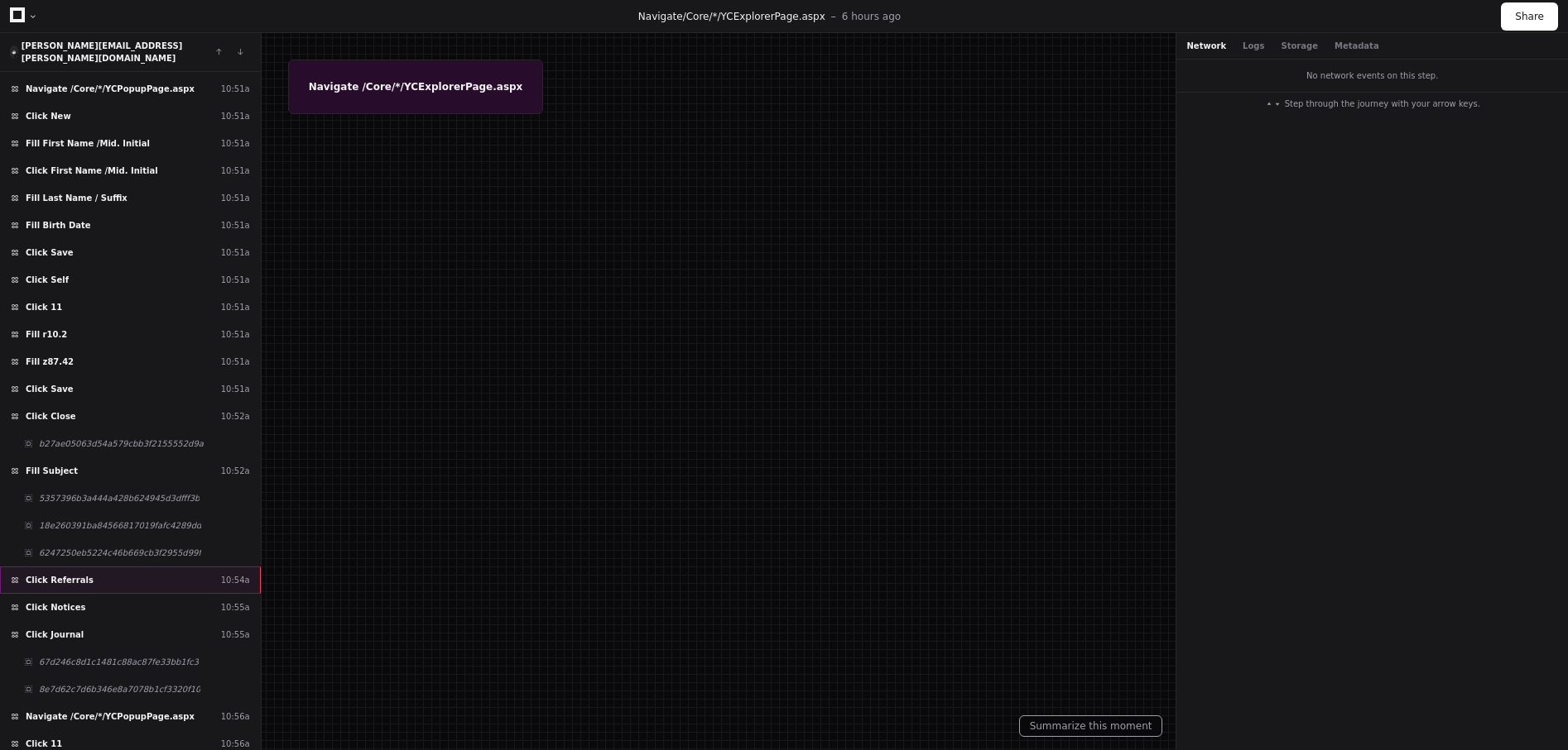
click at [182, 567] on div "Click Referrals 10:54a" at bounding box center [130, 580] width 260 height 27
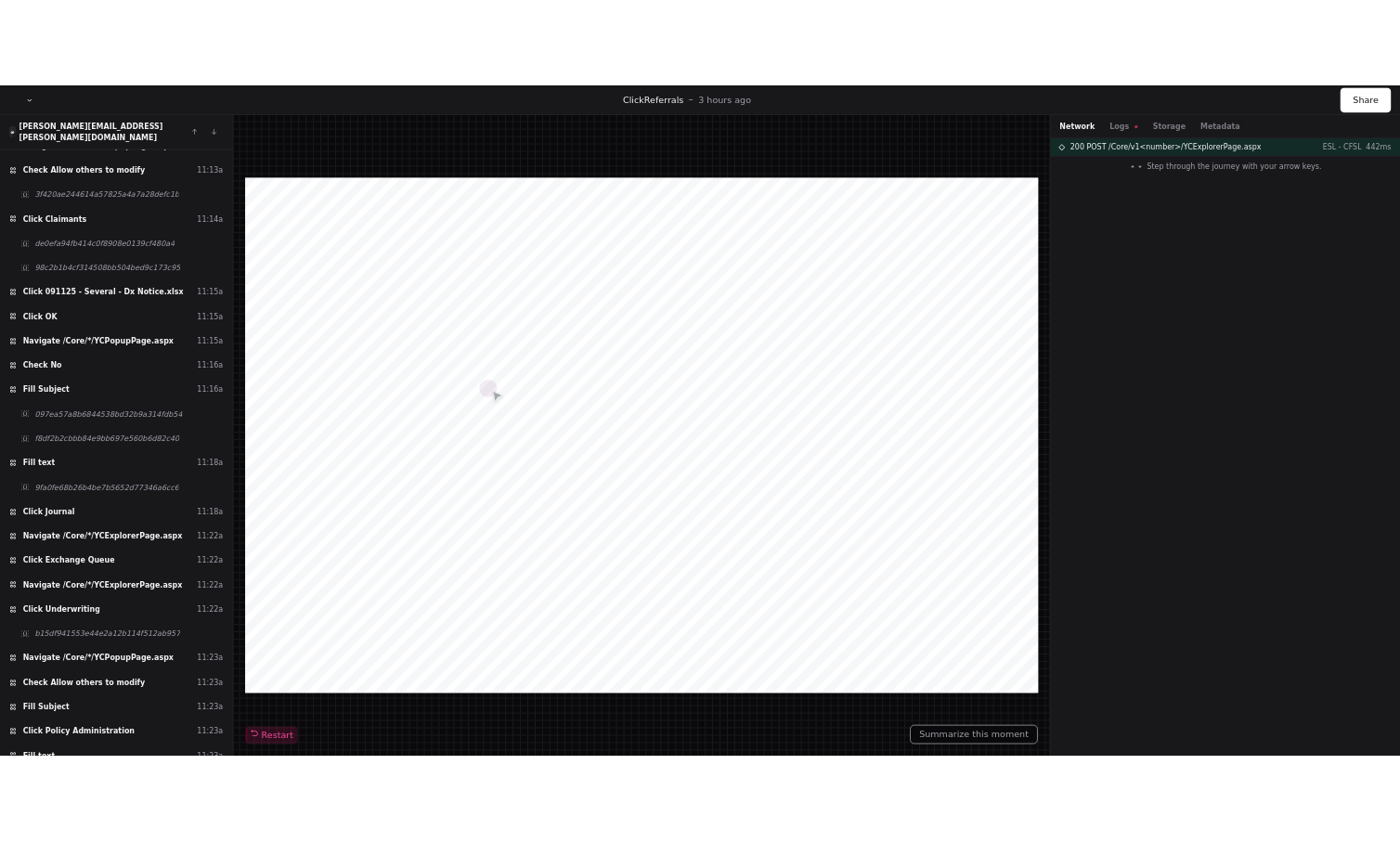
scroll to position [10807, 0]
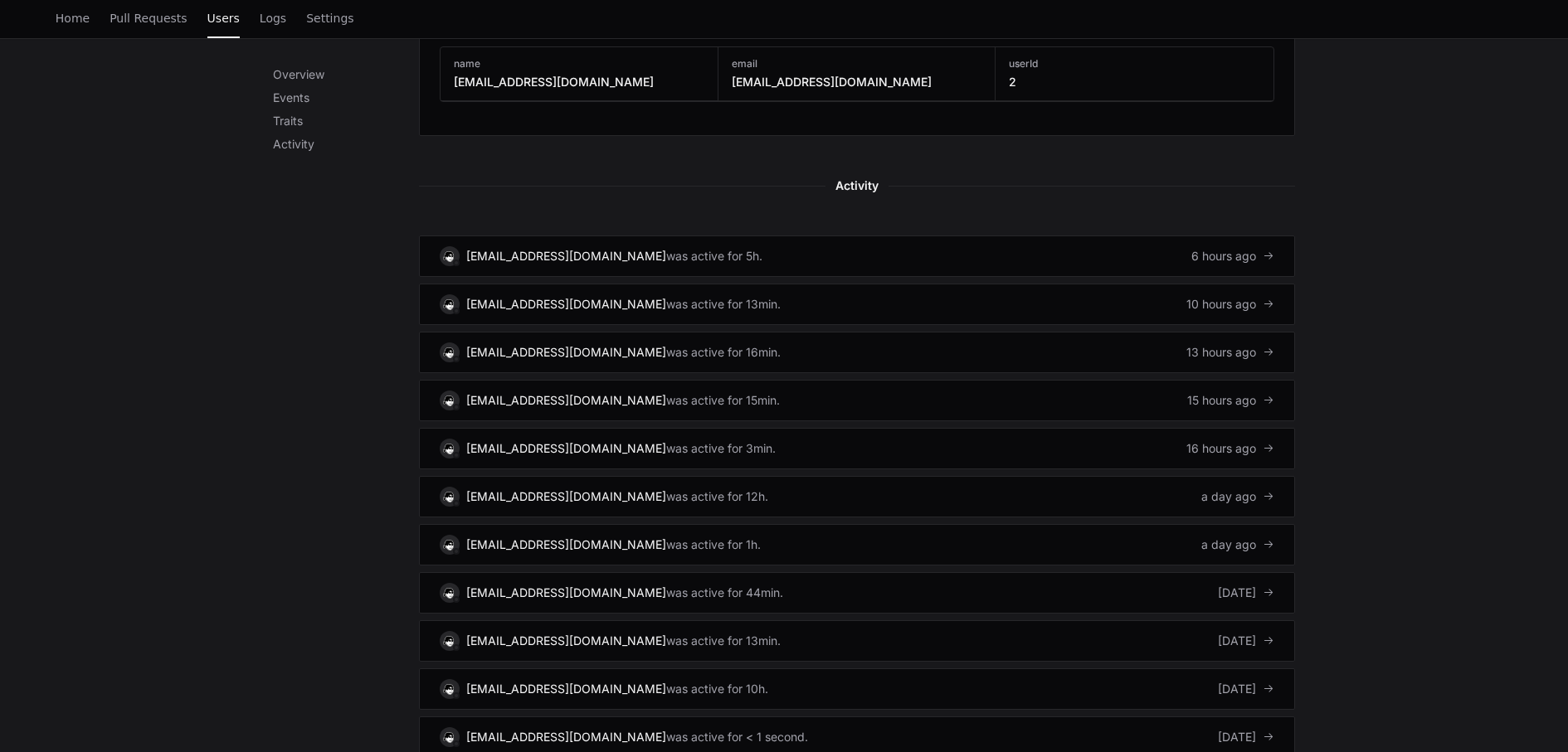
scroll to position [893, 0]
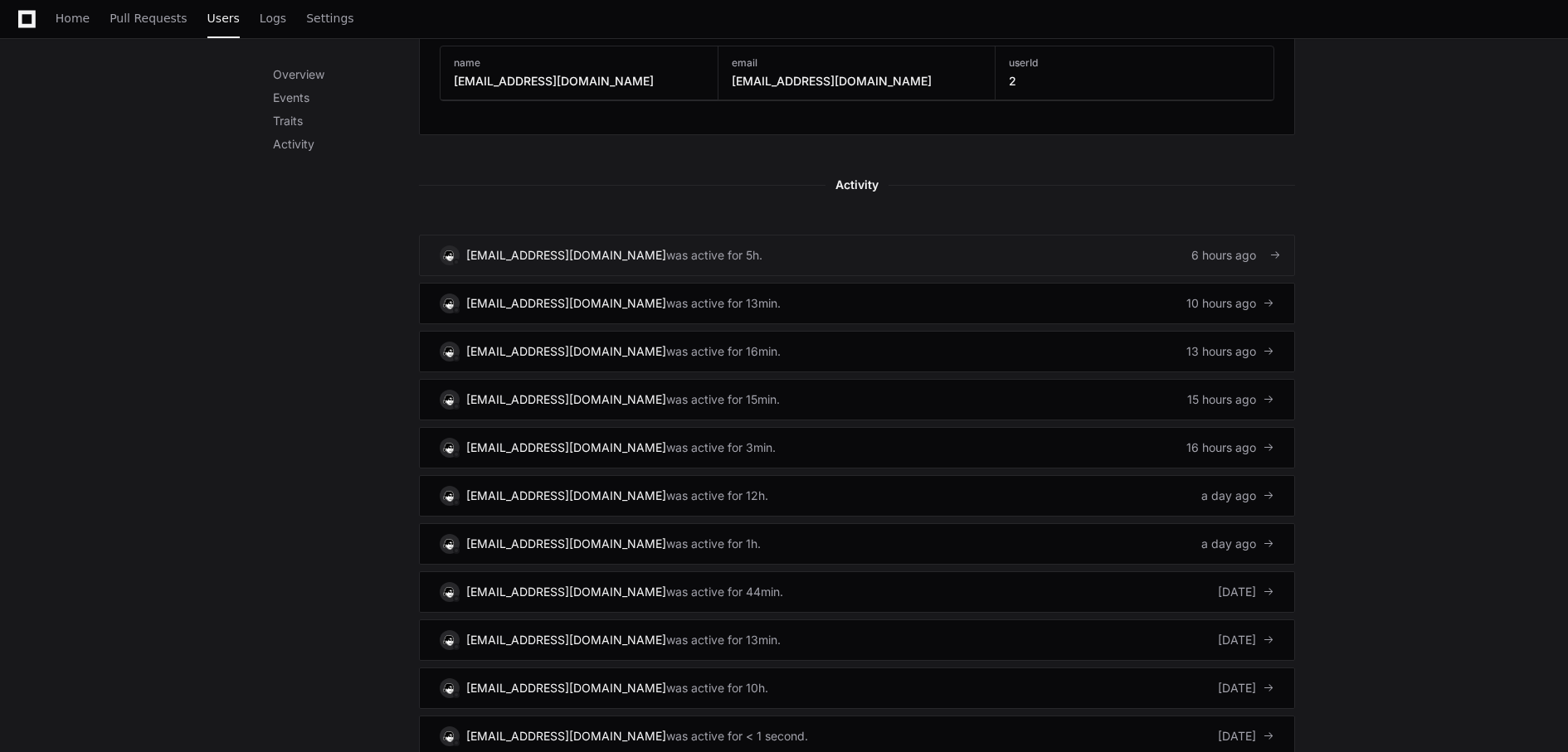
click at [666, 249] on div "was active for 5h." at bounding box center [715, 255] width 96 height 17
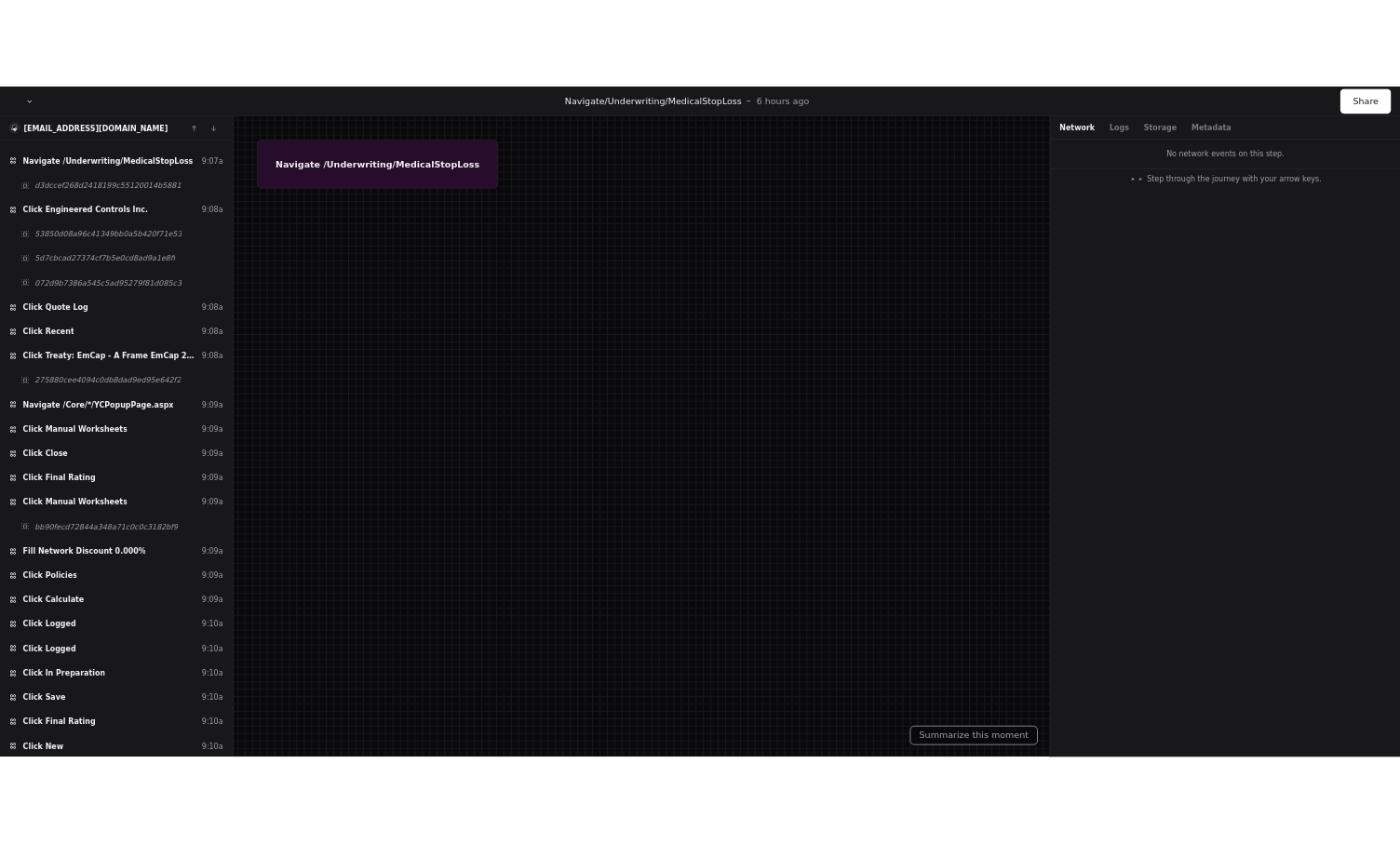
scroll to position [4382, 0]
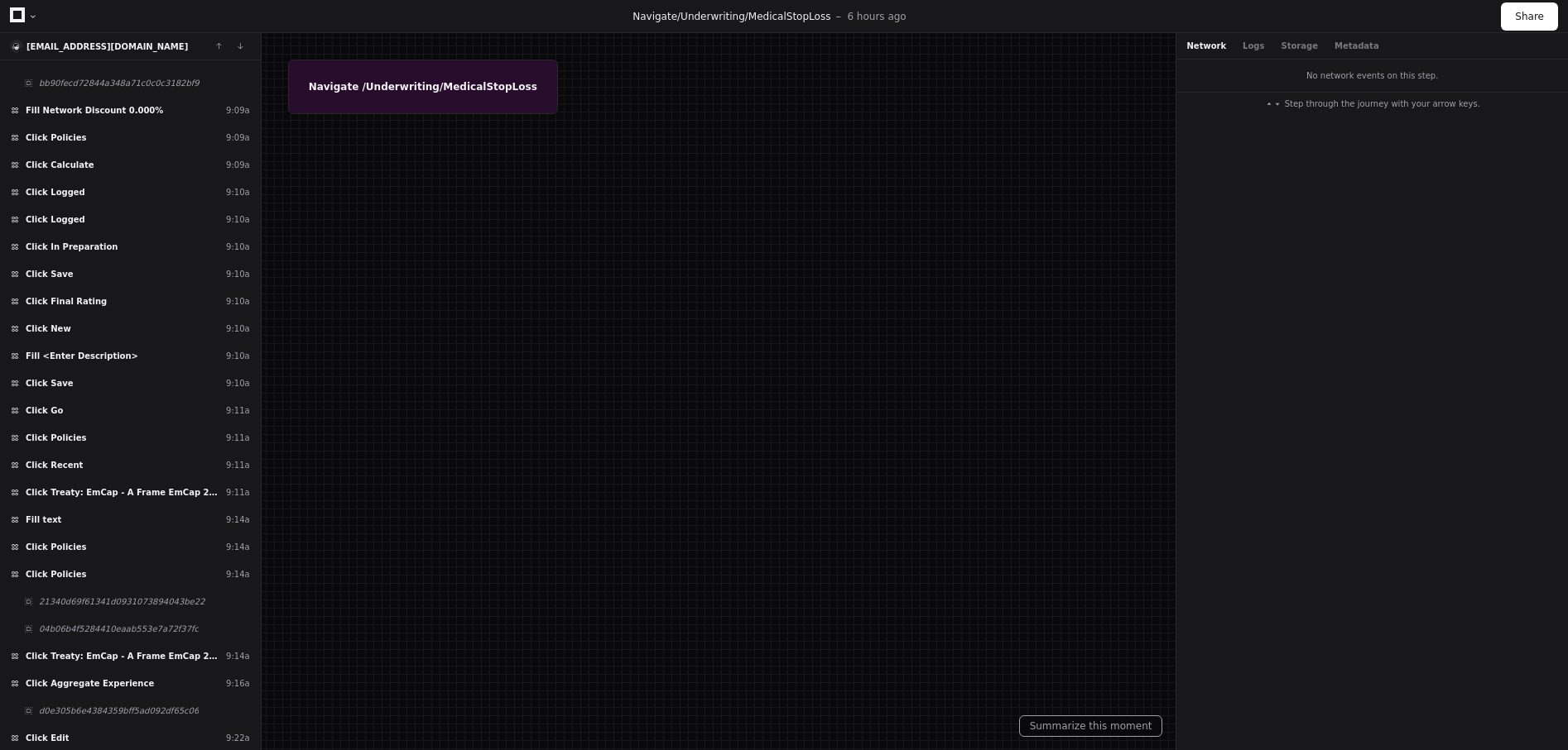
click at [32, 16] on div at bounding box center [33, 17] width 10 height 10
click at [22, 16] on icon at bounding box center [17, 15] width 15 height 15
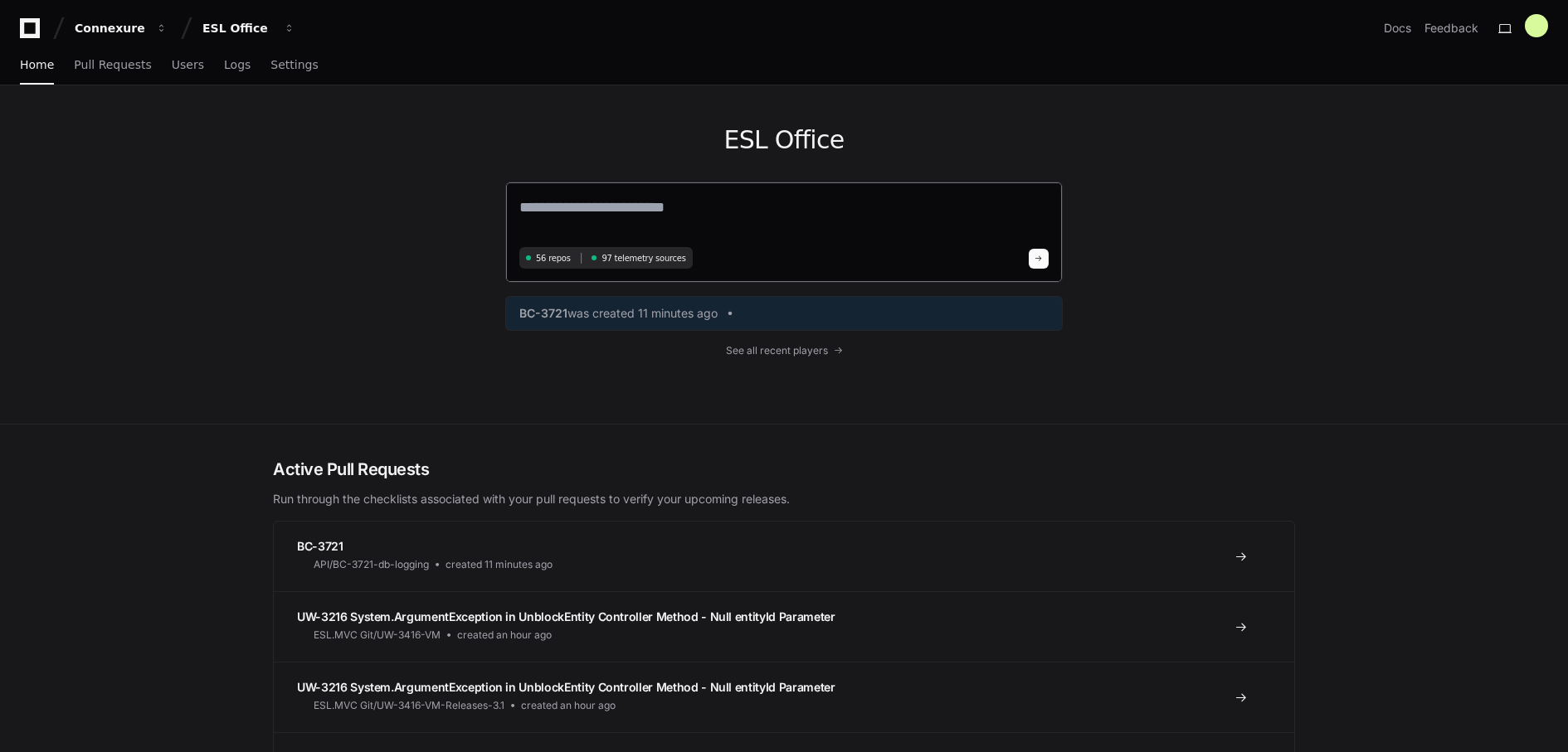
click at [608, 214] on textarea at bounding box center [784, 219] width 529 height 47
type textarea "**********"
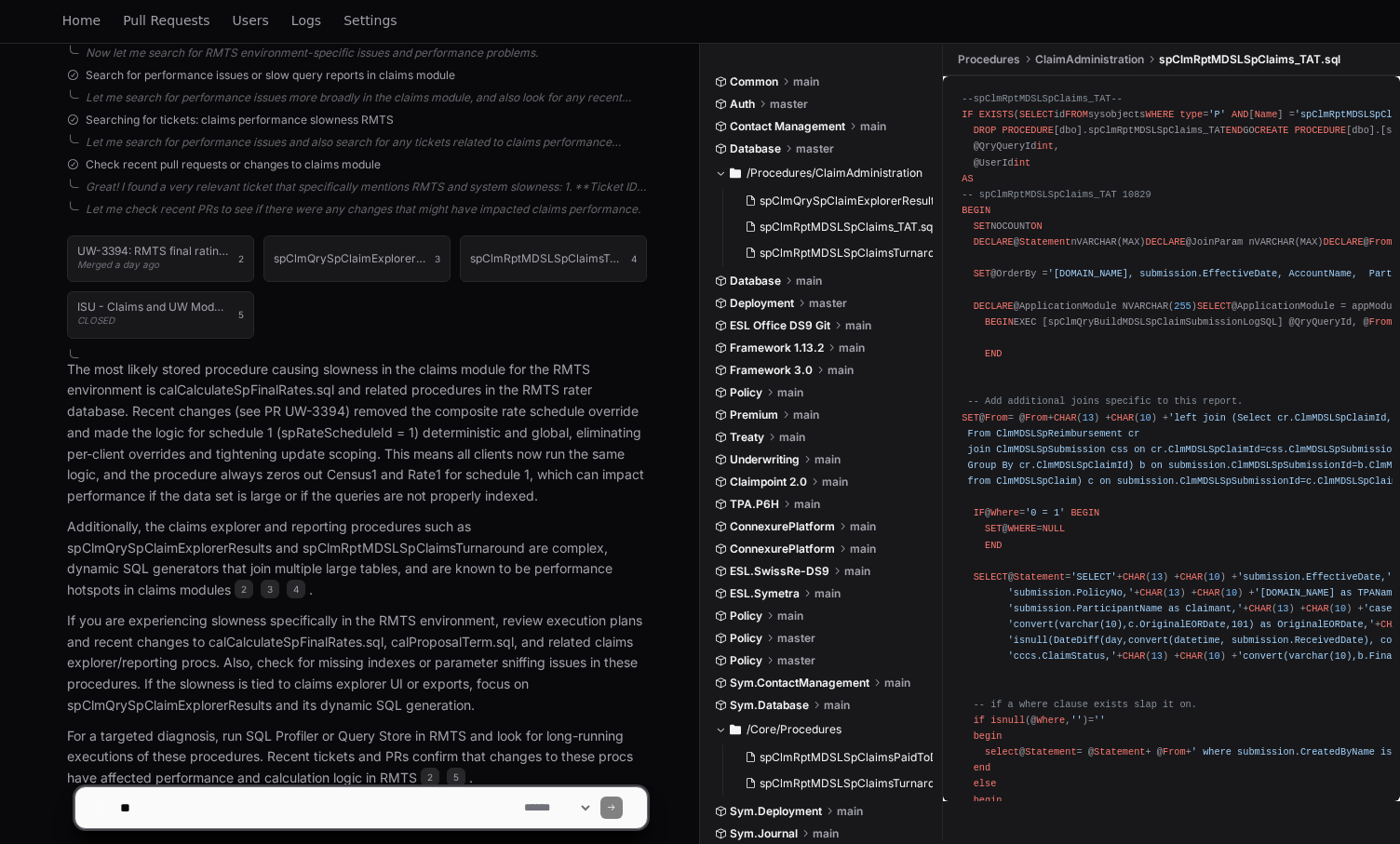
scroll to position [744, 0]
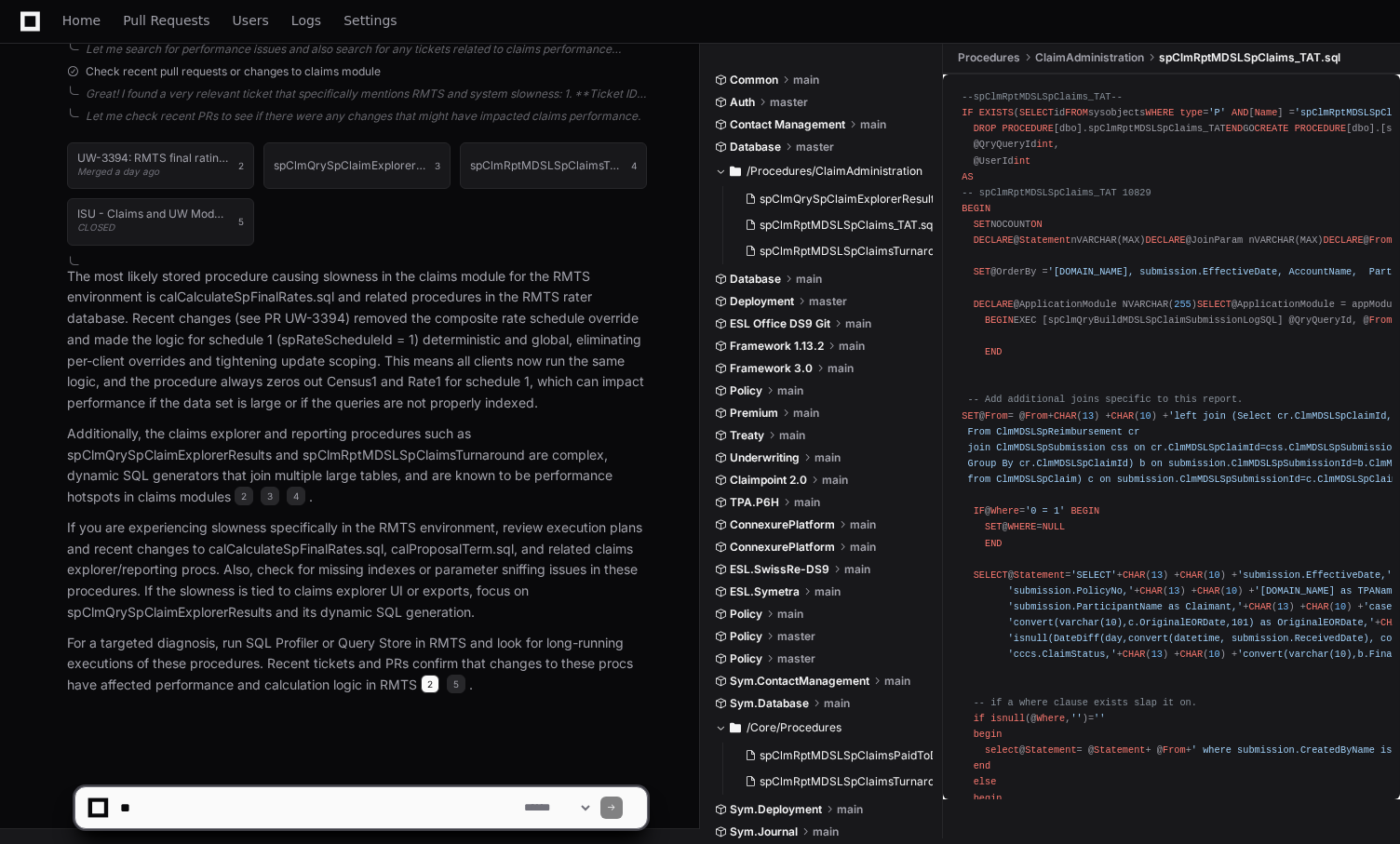
click at [436, 685] on span "2" at bounding box center [430, 685] width 19 height 19
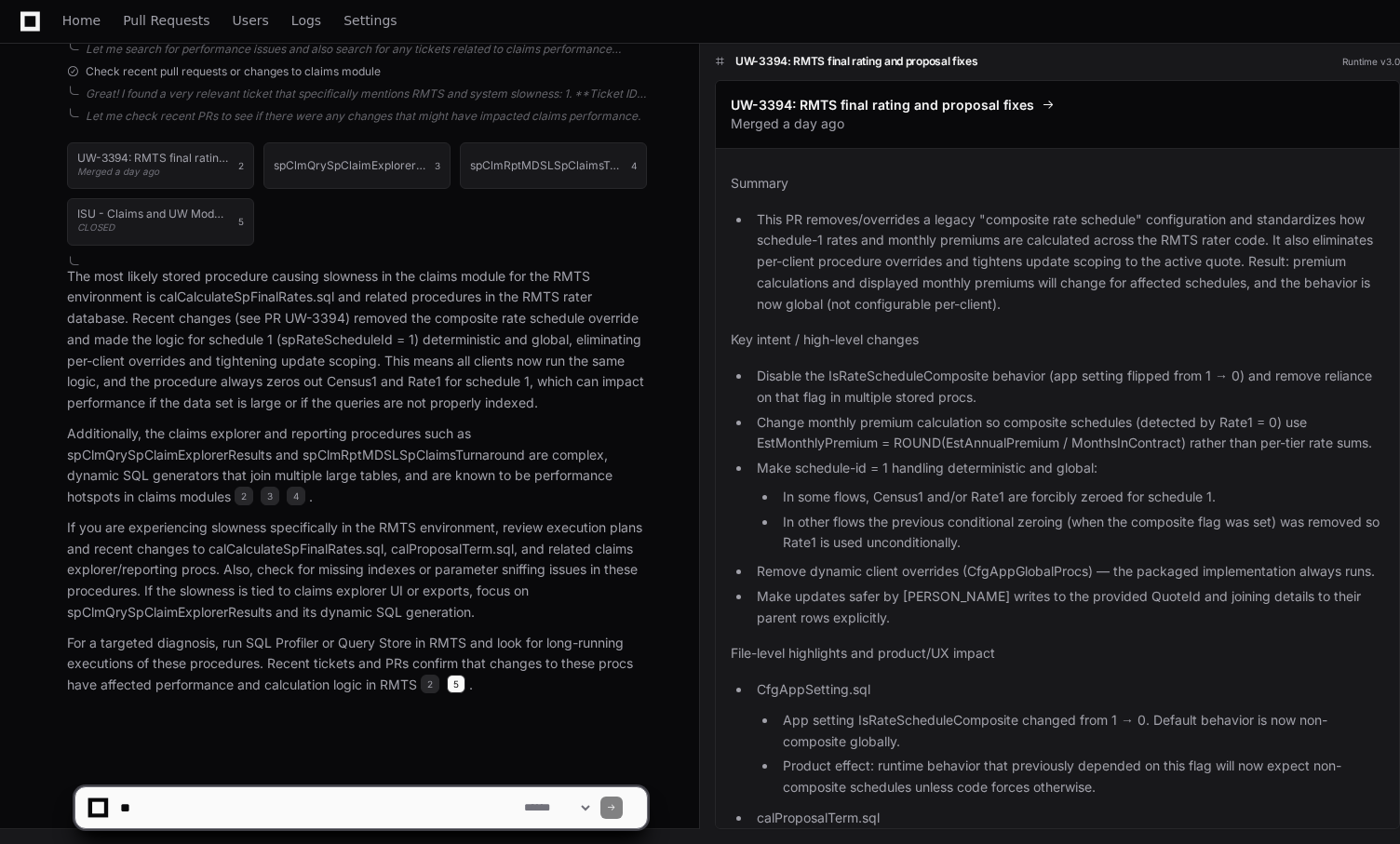
click at [459, 686] on span "5" at bounding box center [456, 685] width 19 height 19
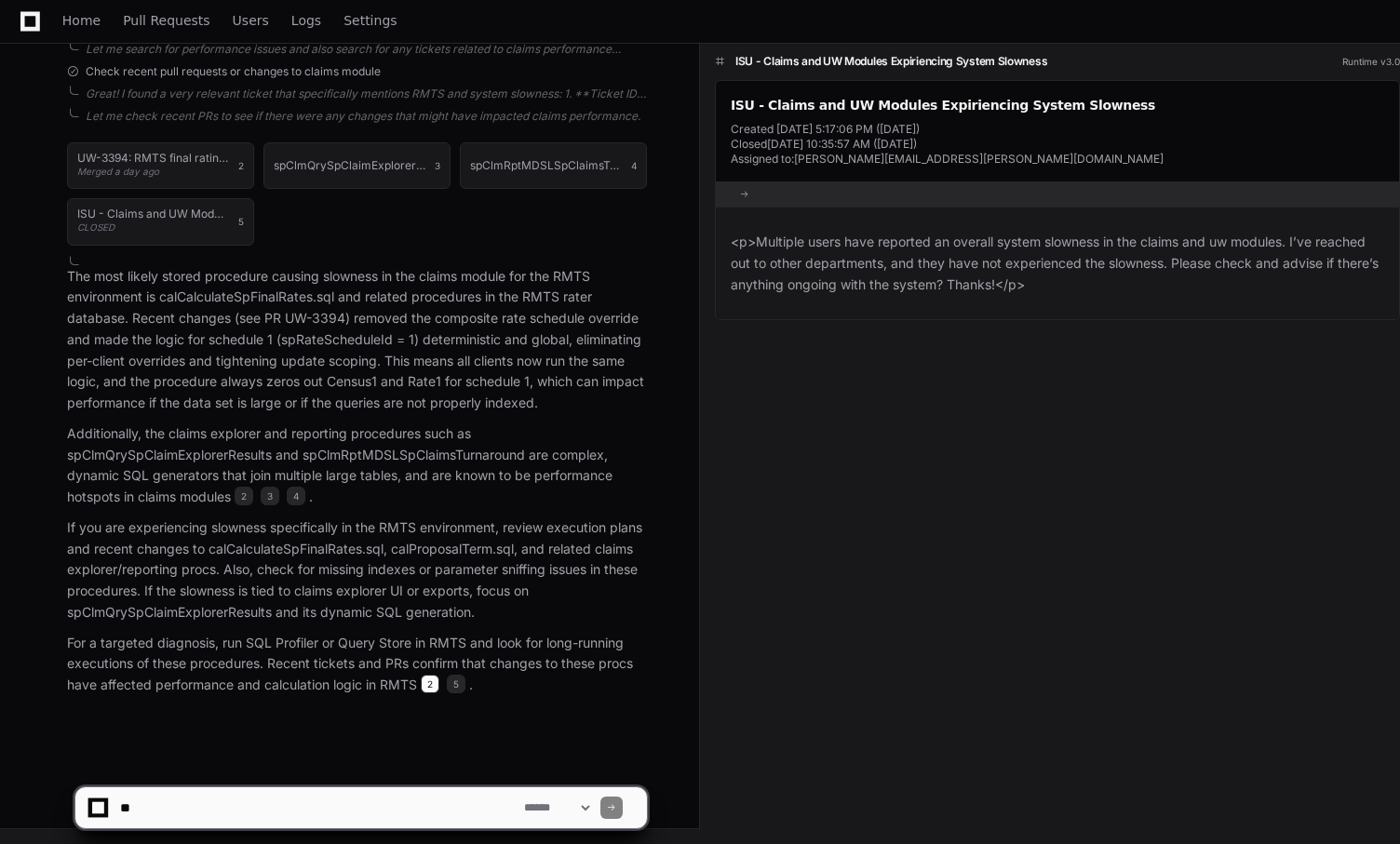
click at [434, 685] on span "2" at bounding box center [430, 685] width 19 height 19
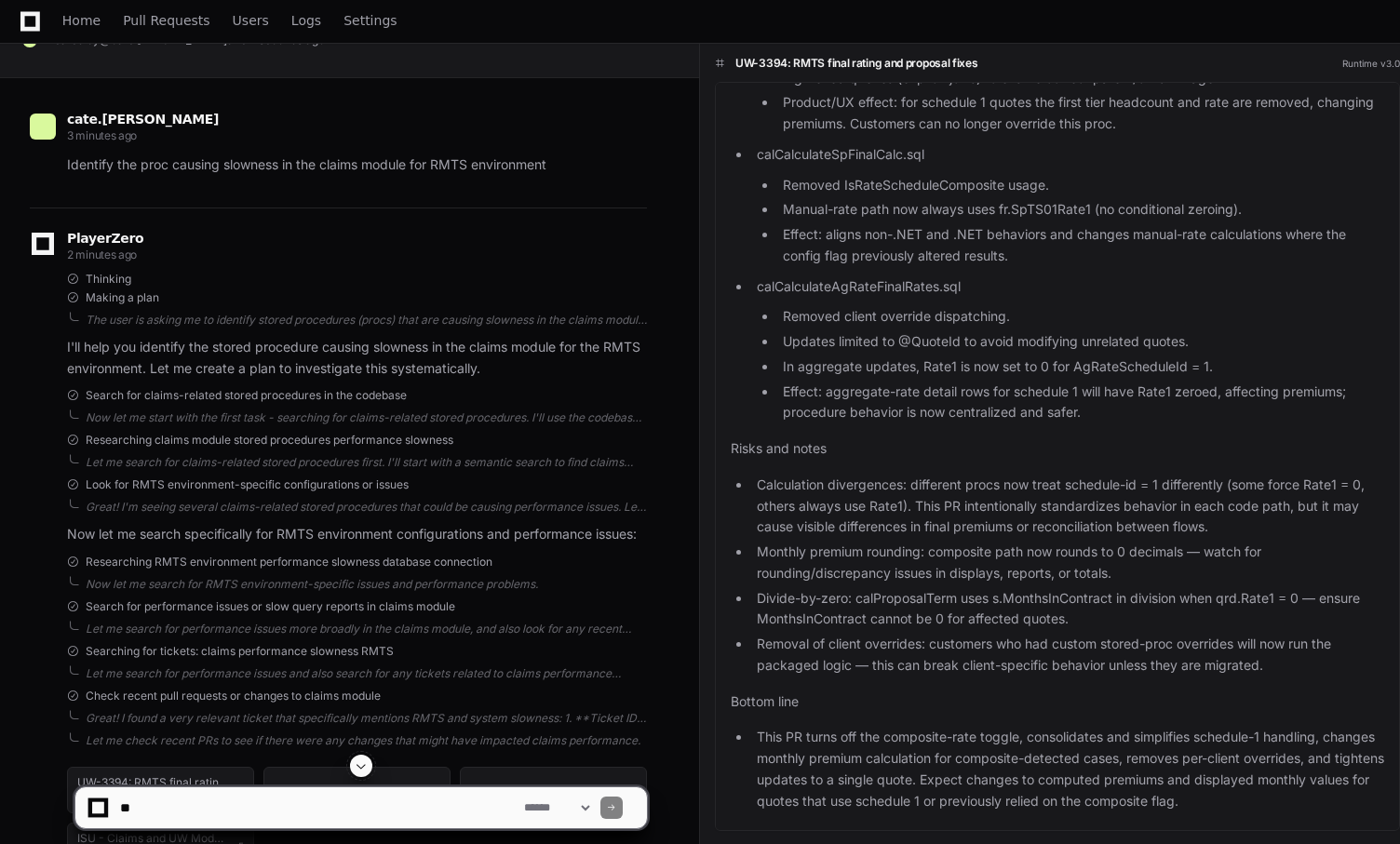
scroll to position [0, 0]
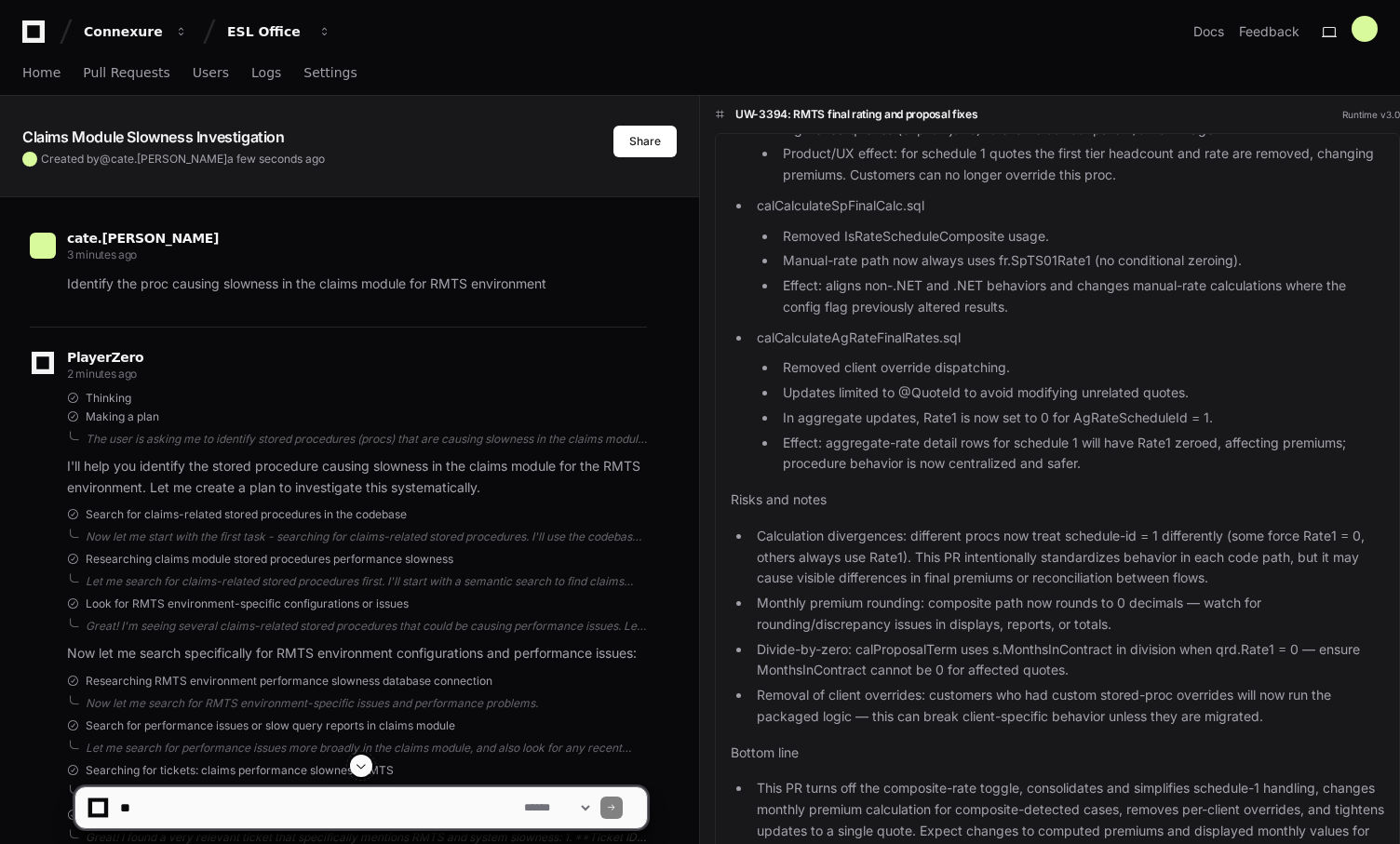
click at [259, 807] on textarea at bounding box center [318, 808] width 404 height 41
type textarea "**********"
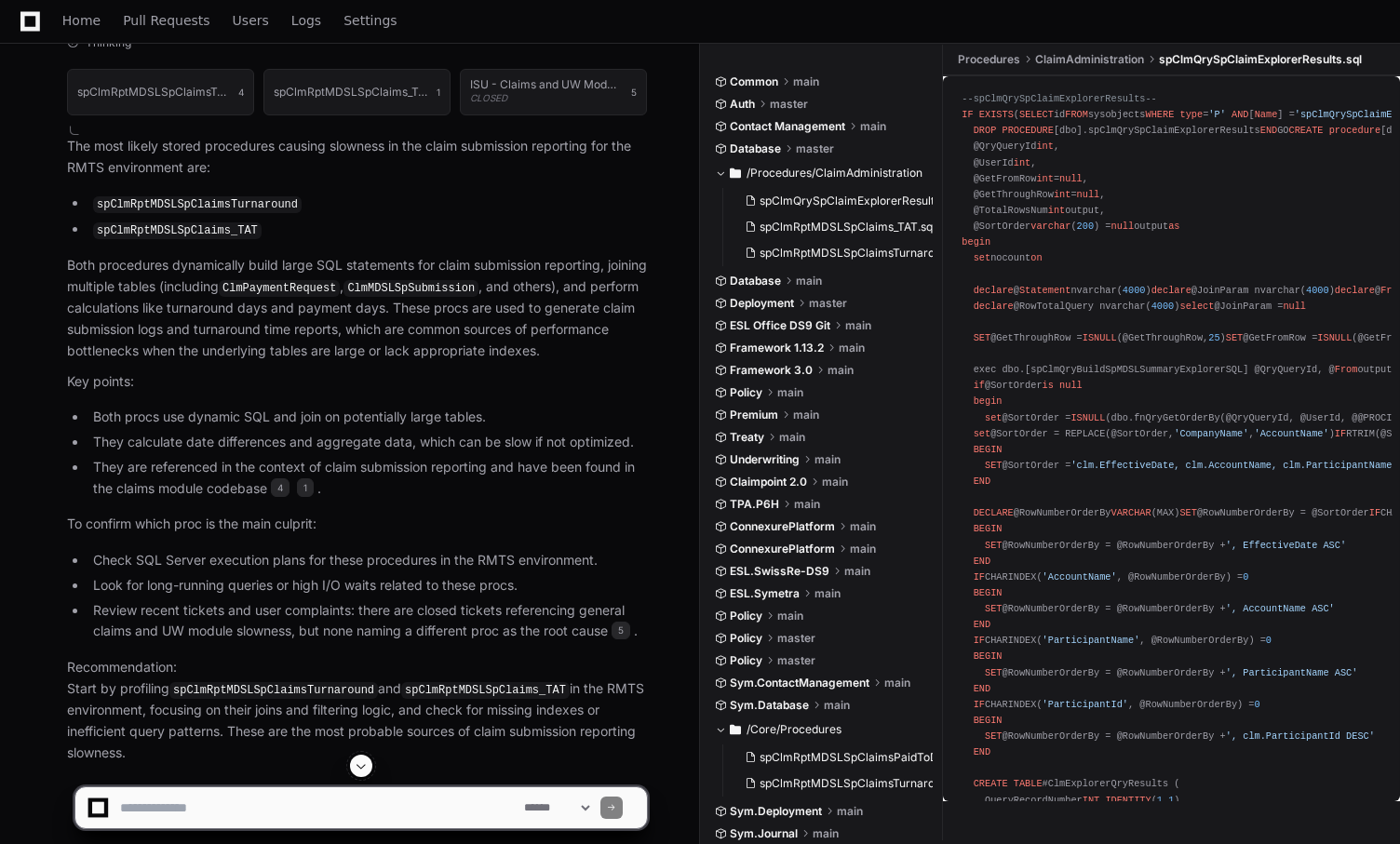
scroll to position [1685, 0]
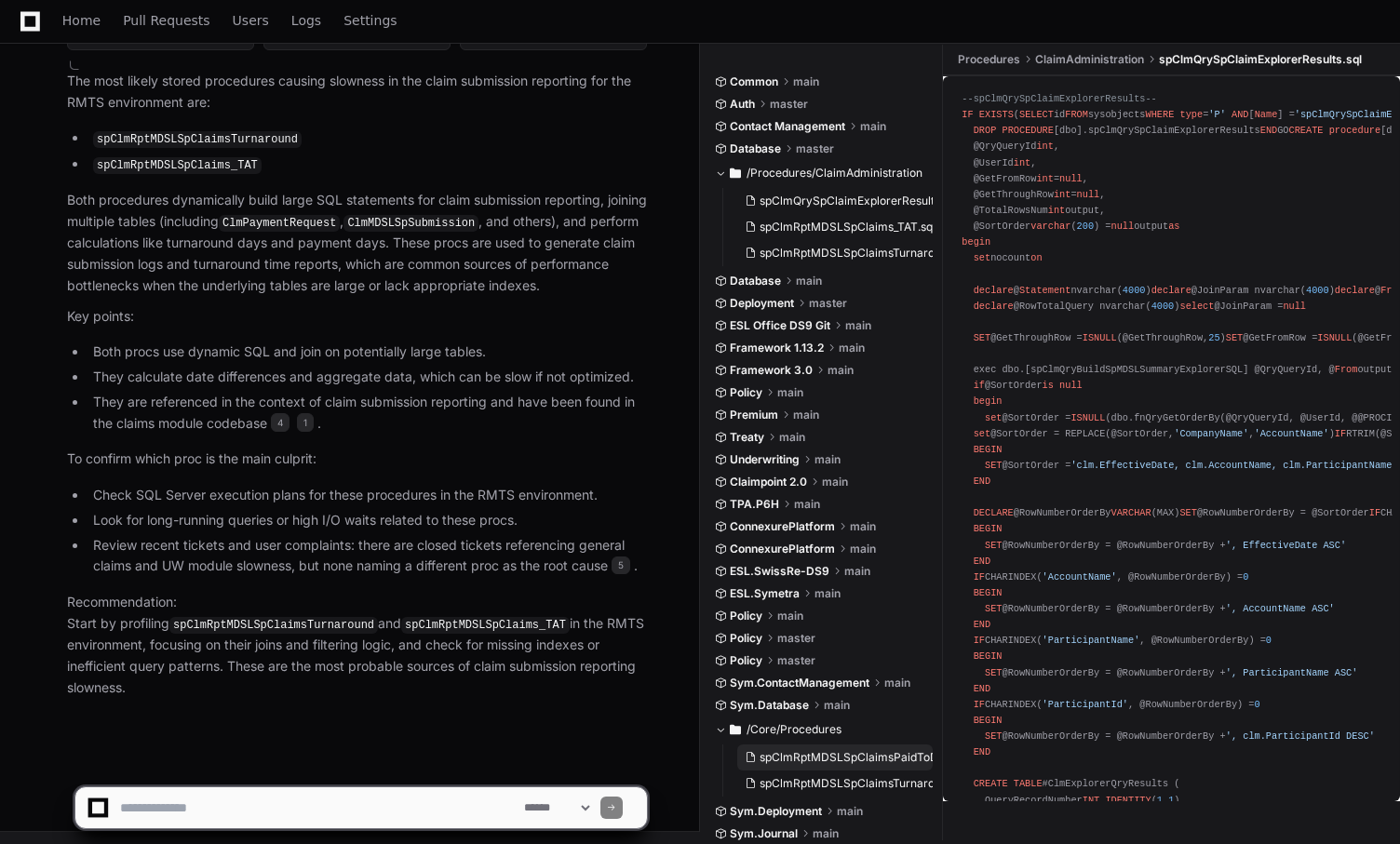
click at [785, 747] on button "spClmRptMDSLSpClaimsPaidToDate.sql" at bounding box center [836, 758] width 196 height 26
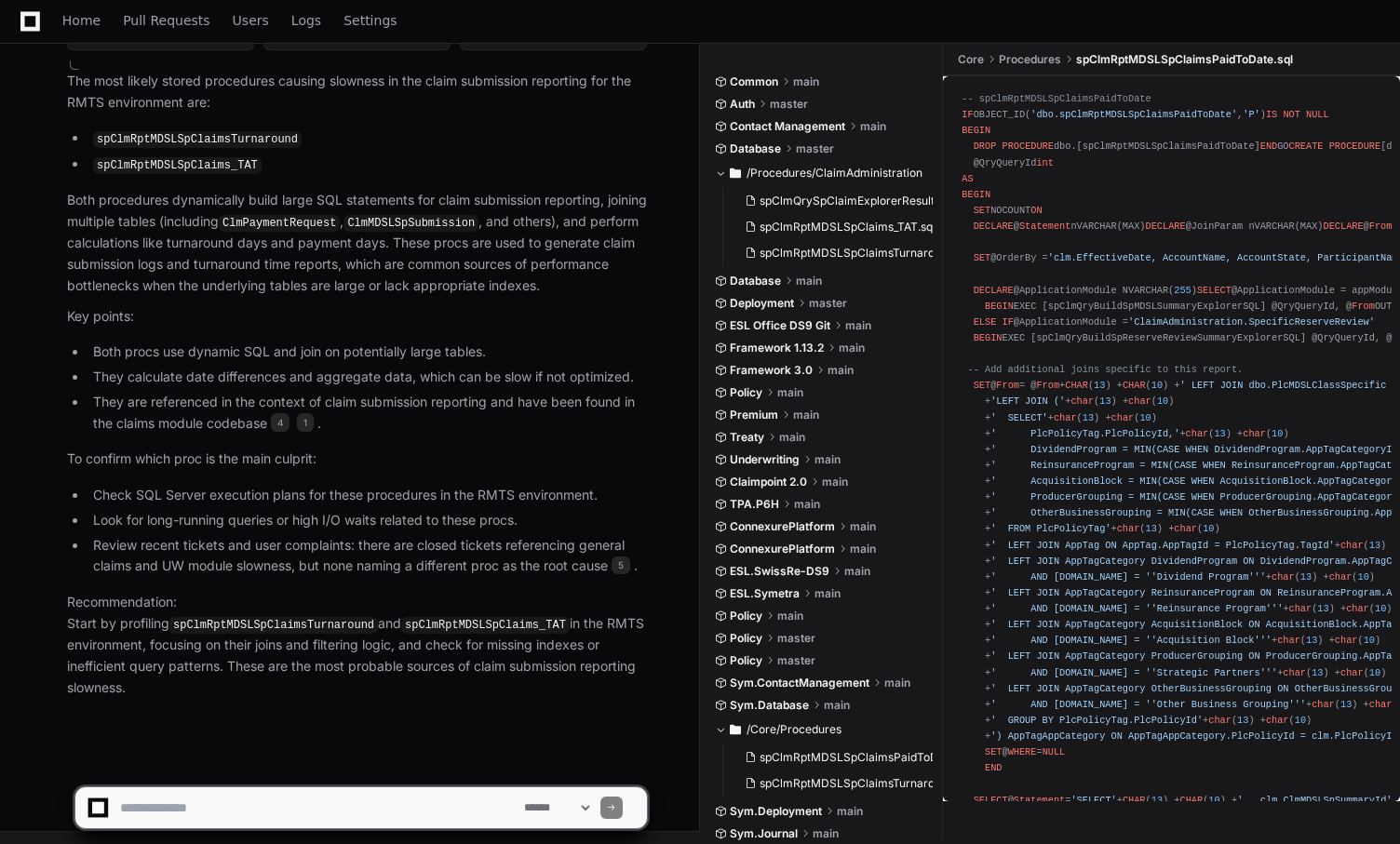
click at [785, 779] on div at bounding box center [869, 800] width 339 height 90
click at [786, 782] on div at bounding box center [869, 800] width 339 height 90
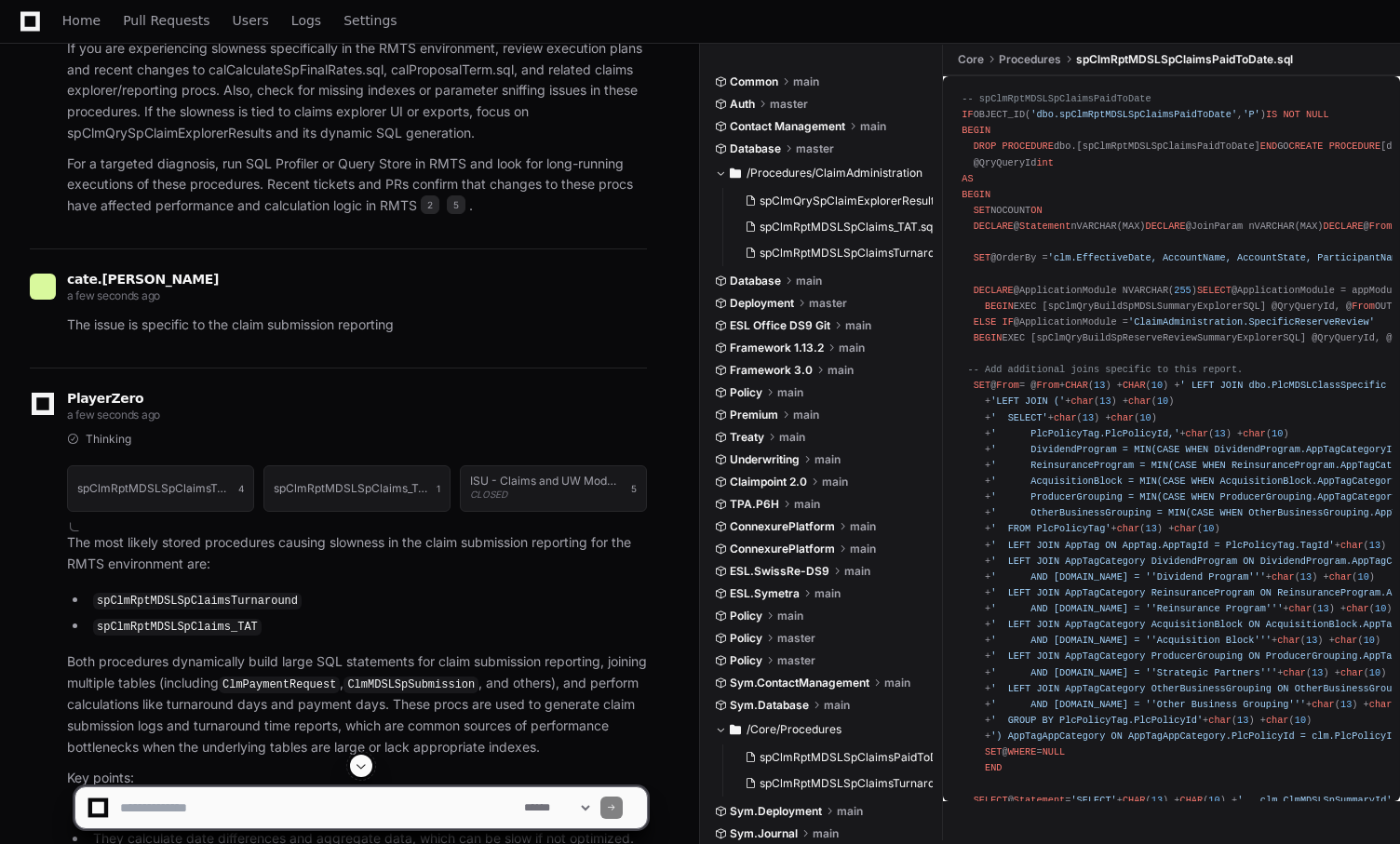
scroll to position [1090, 0]
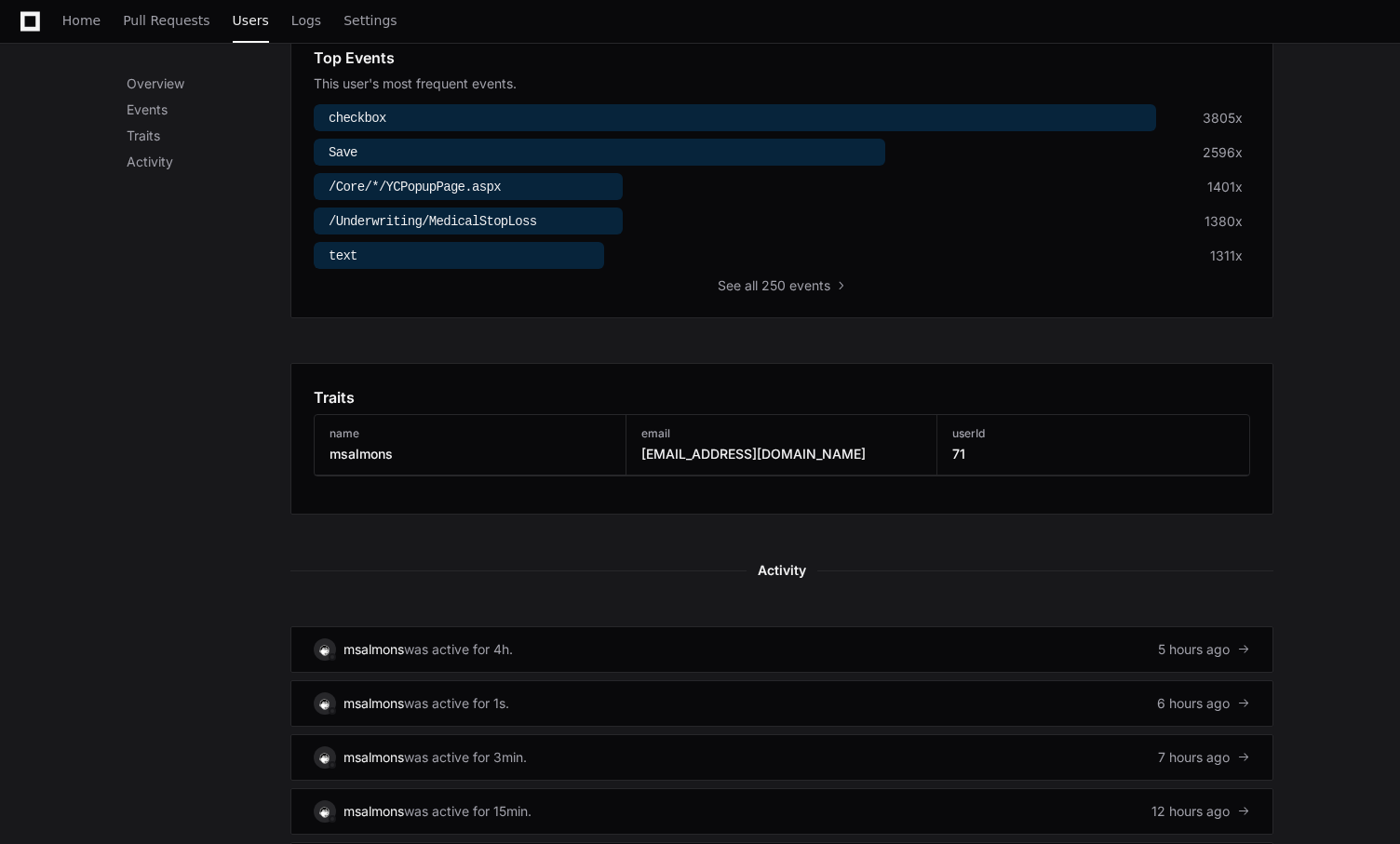
scroll to position [641, 0]
click at [794, 593] on div "Overview The last month in summary. Top Events This user's most frequent events…" at bounding box center [782, 417] width 983 height 1534
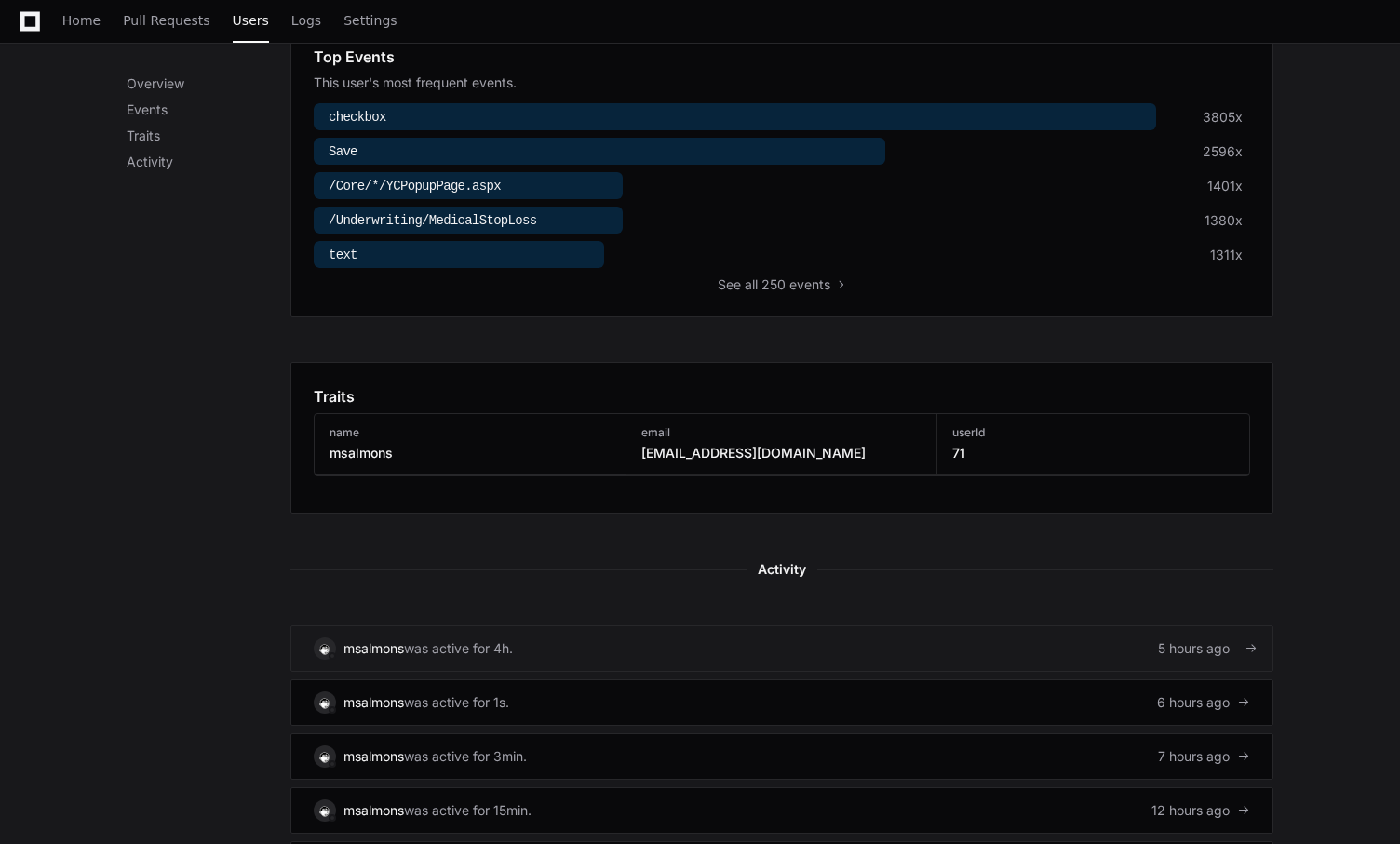
click at [1244, 660] on link "msalmons was active for 4h. 5 hours ago" at bounding box center [782, 649] width 983 height 47
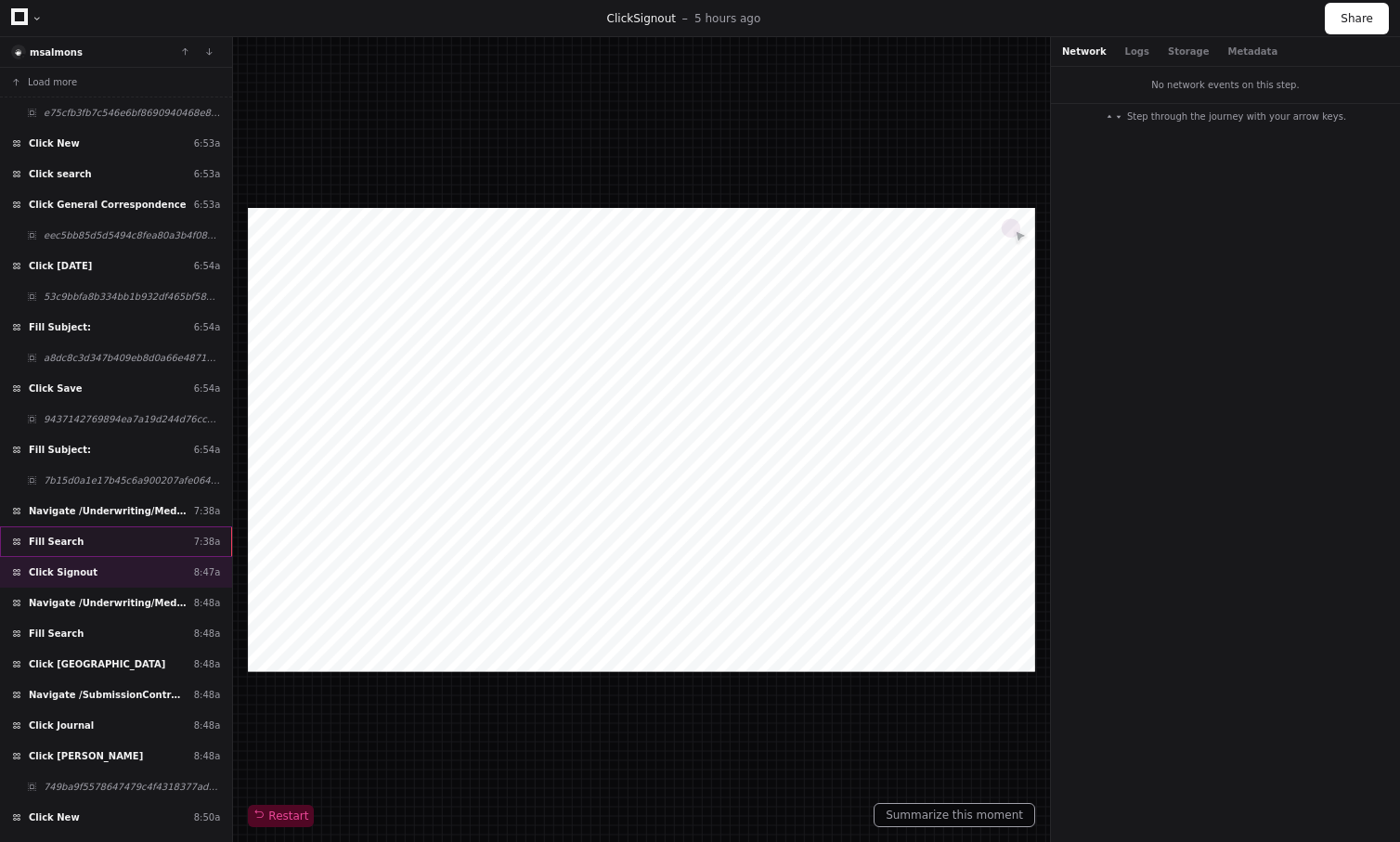
click at [95, 528] on div "Fill Search 7:38a" at bounding box center [116, 541] width 233 height 31
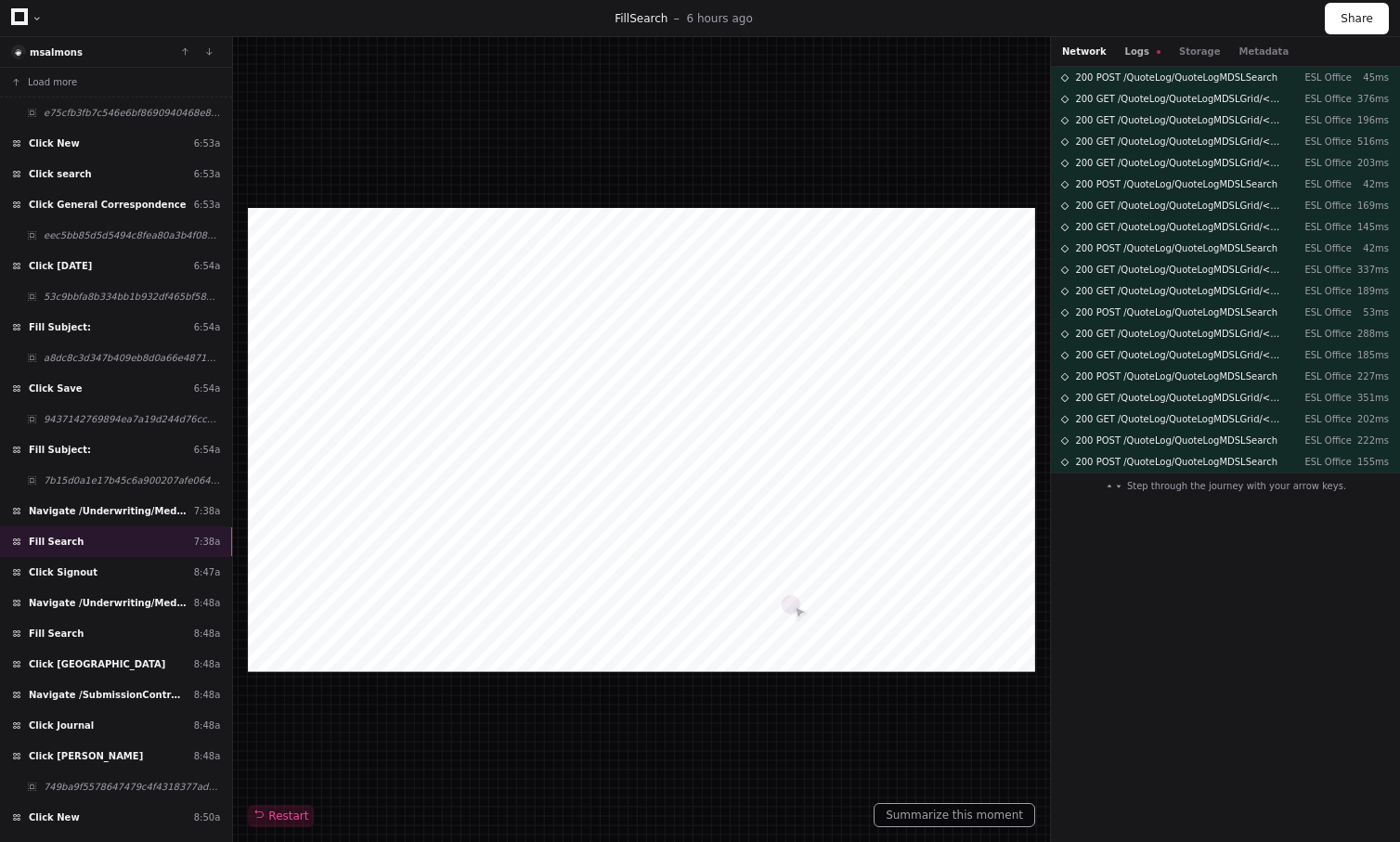
click at [1133, 52] on button "Logs" at bounding box center [1143, 51] width 35 height 14
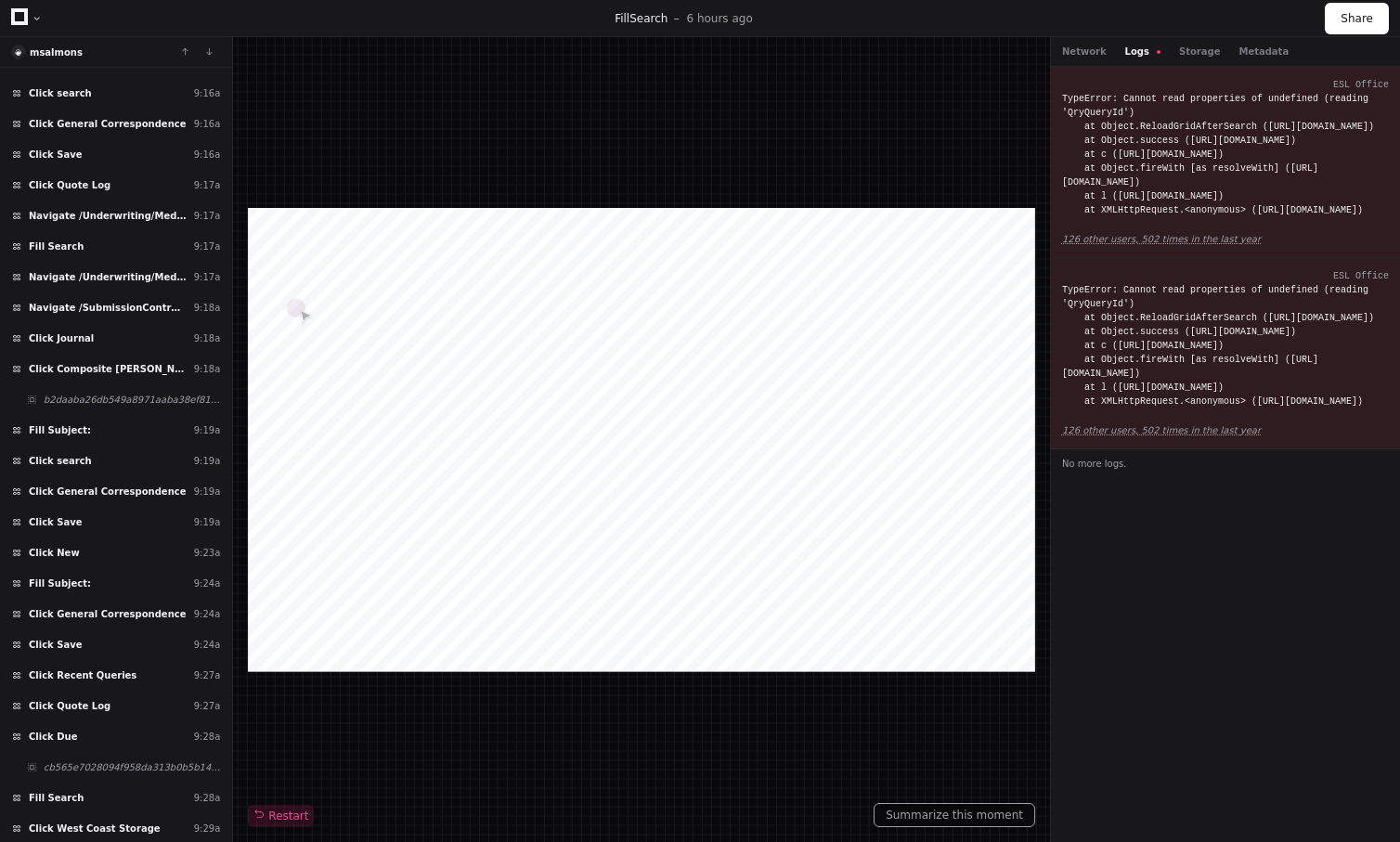
scroll to position [5751, 0]
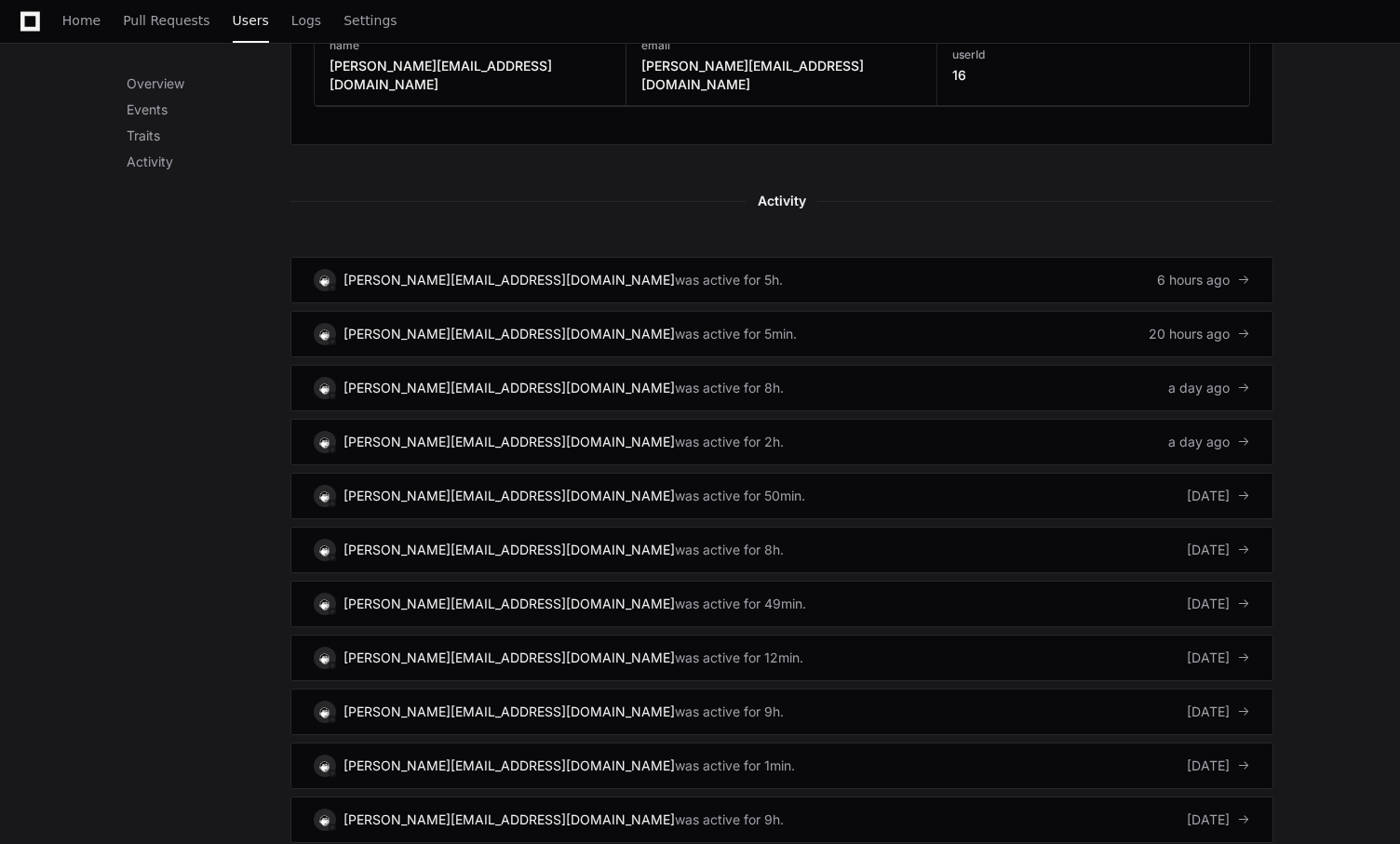
scroll to position [1051, 0]
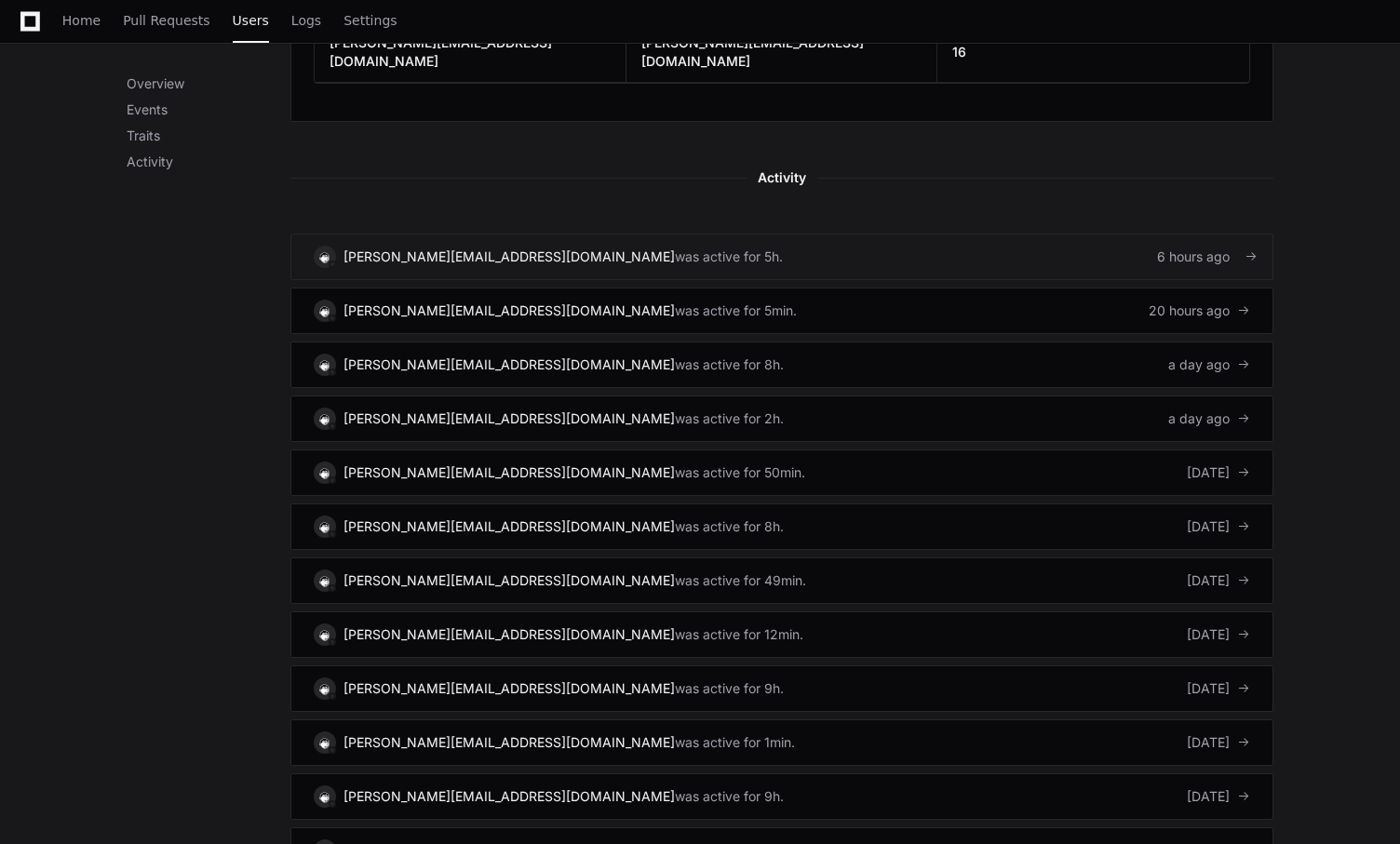
click at [817, 234] on link "elyse.tufts@stoplosspartners.com was active for 5h. 6 hours ago" at bounding box center [782, 257] width 983 height 47
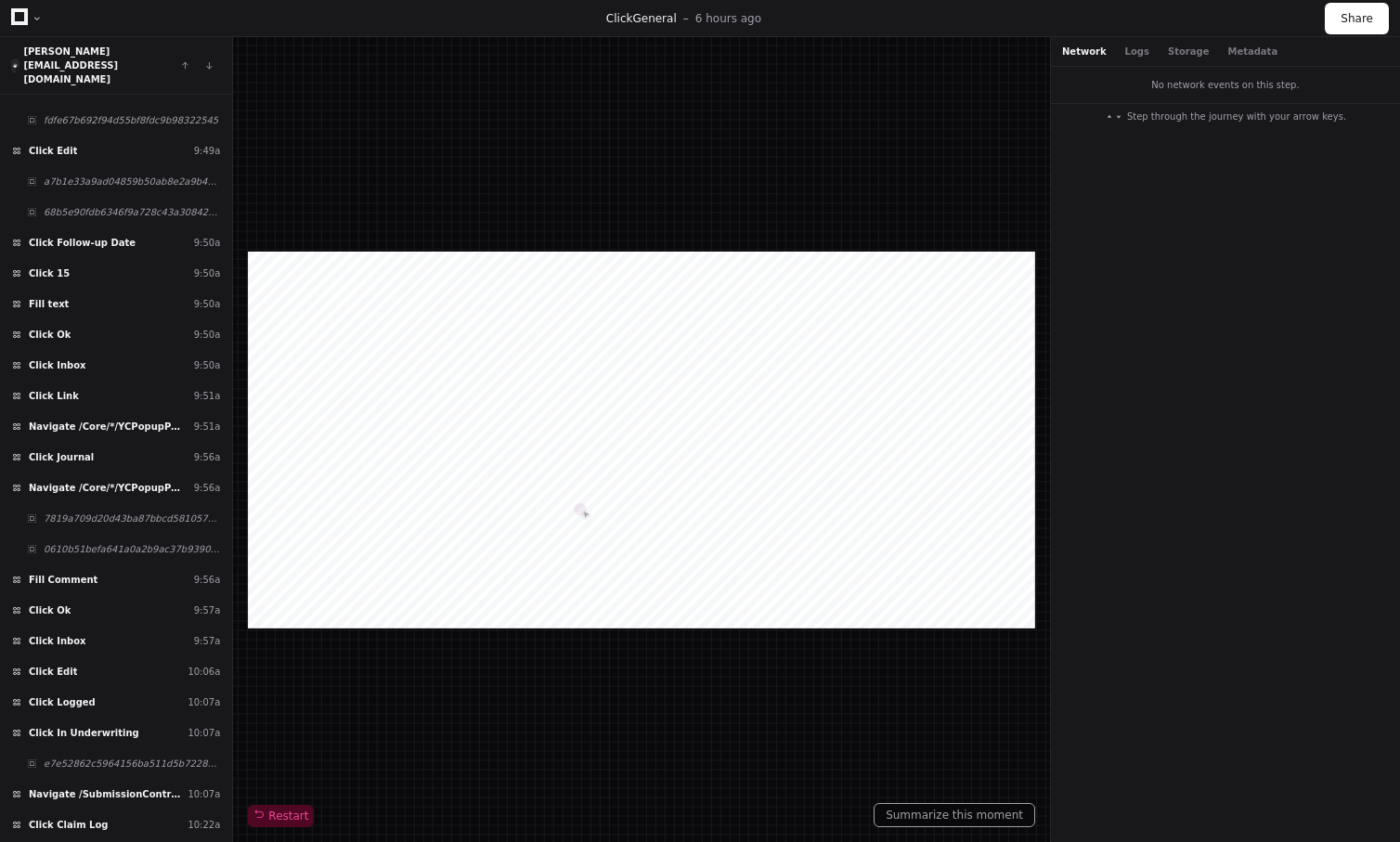
scroll to position [4831, 0]
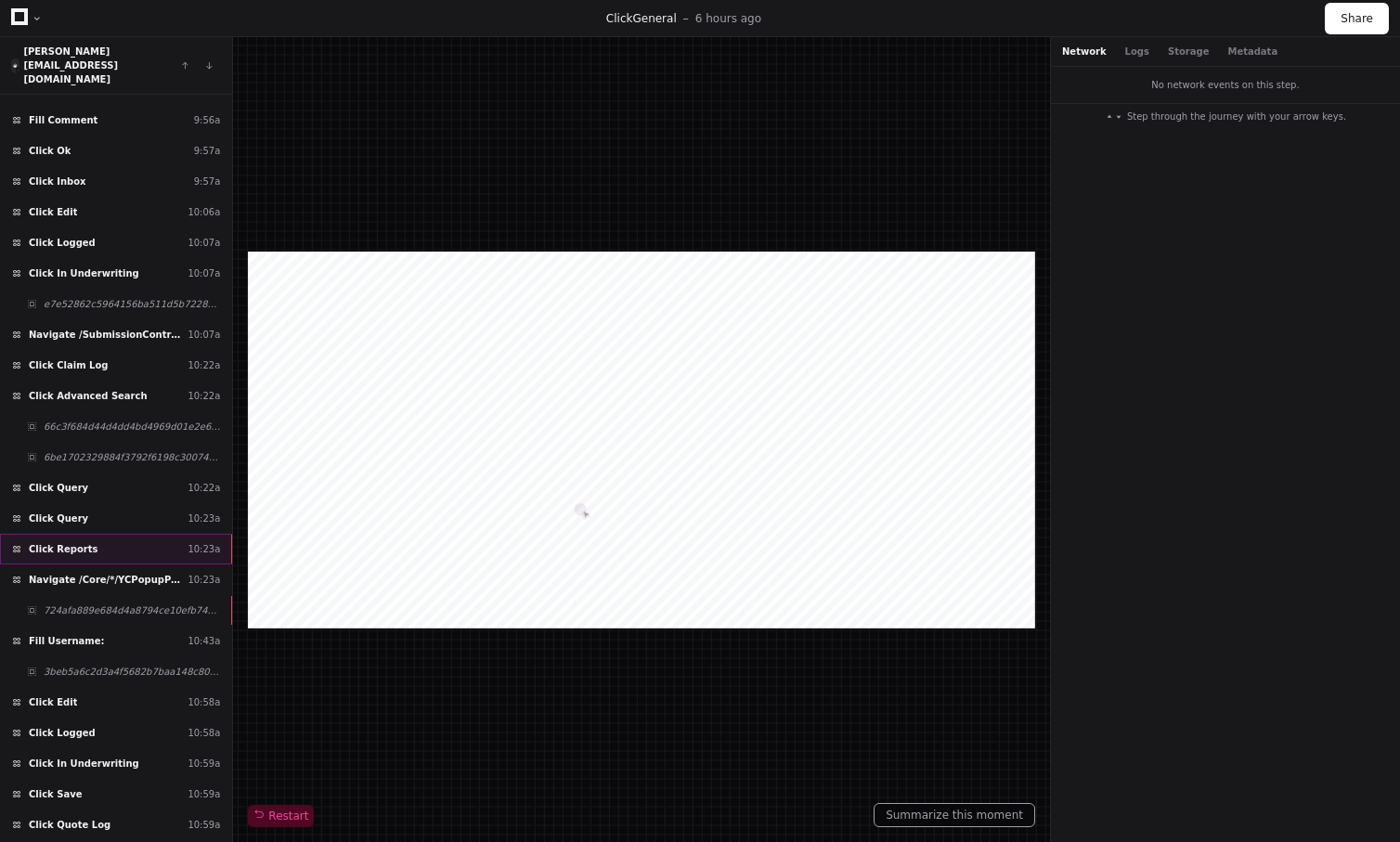
click at [160, 534] on div "Click Reports 10:23a" at bounding box center [116, 549] width 233 height 31
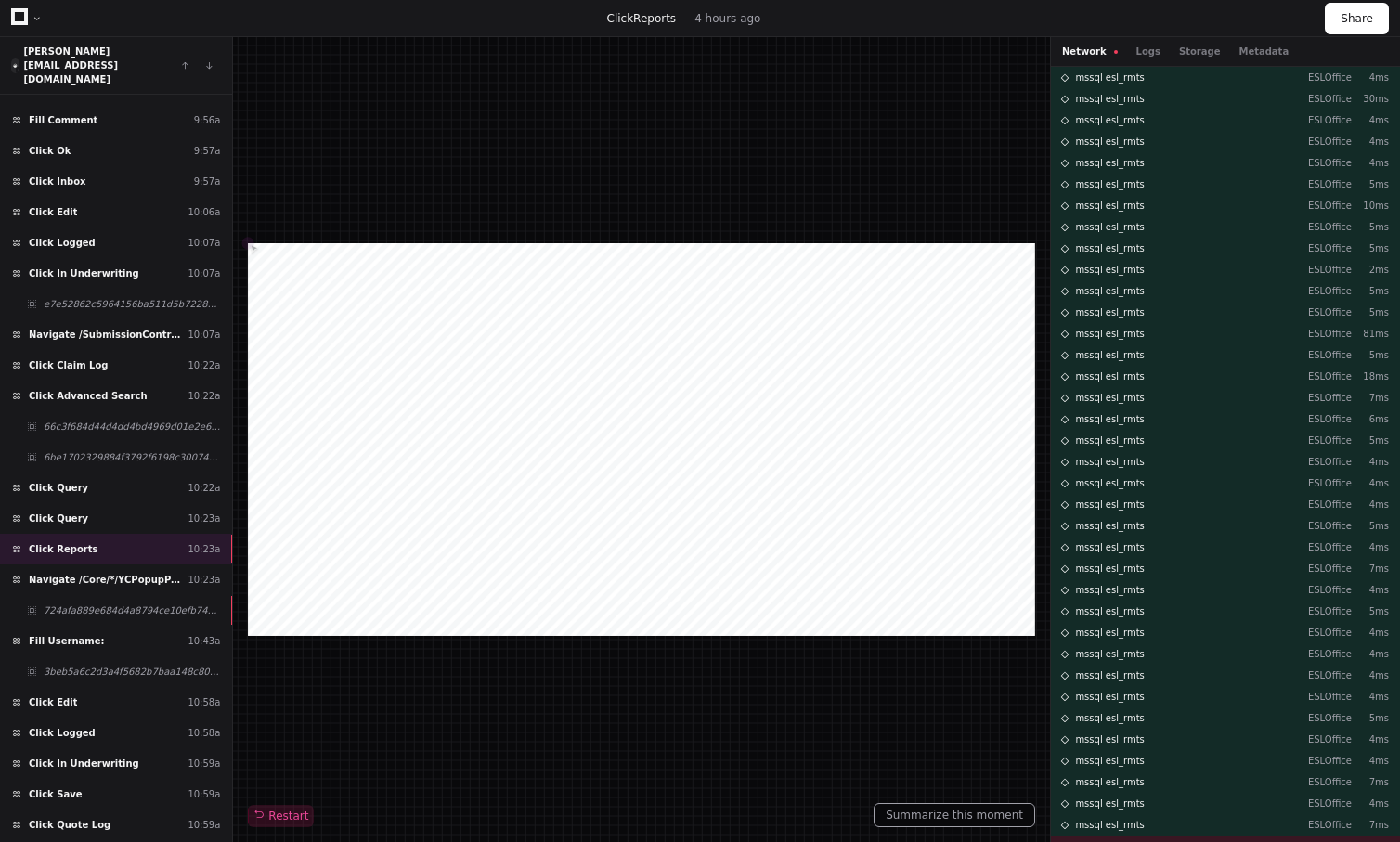
click at [1098, 49] on button "Network" at bounding box center [1090, 51] width 56 height 14
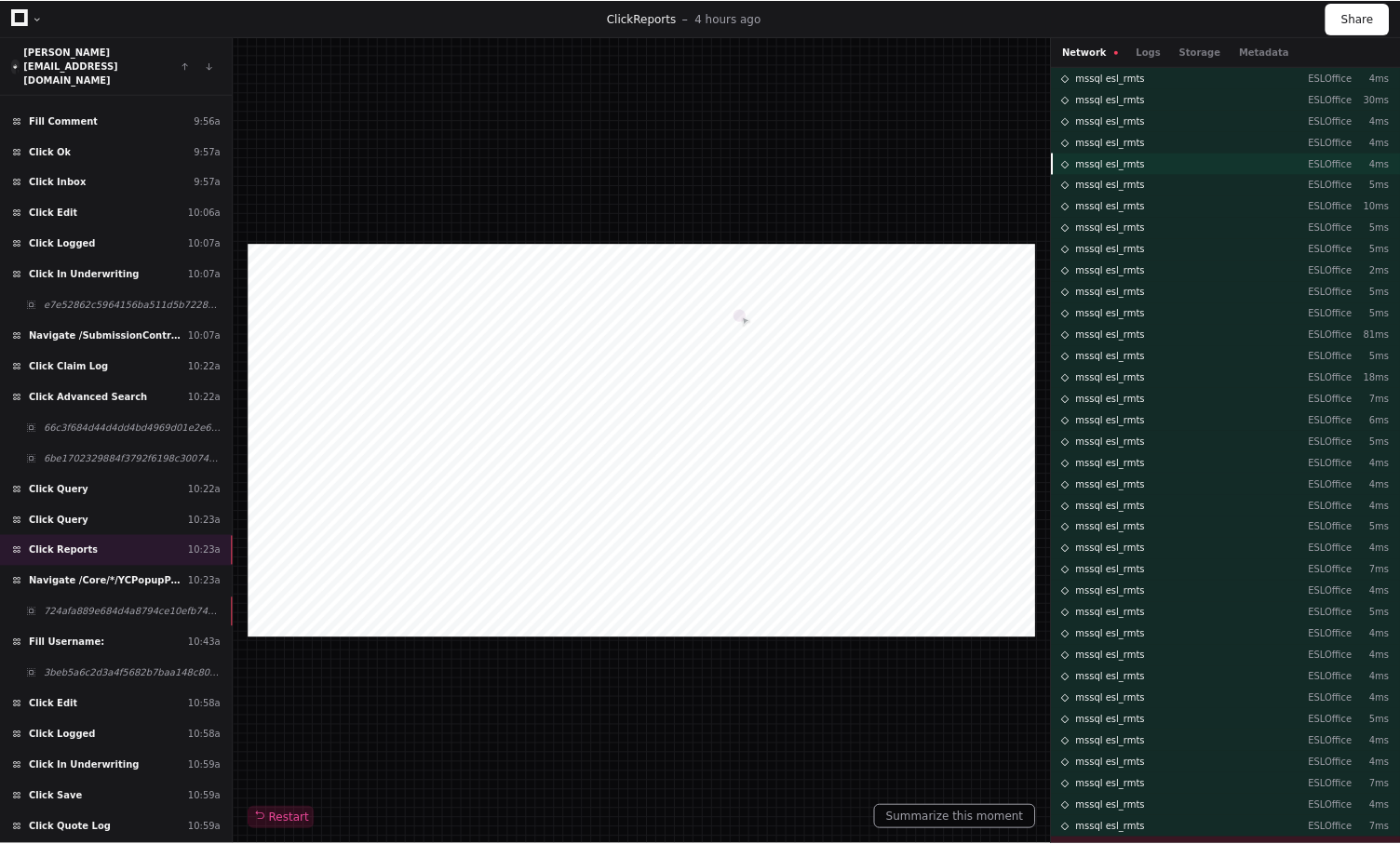
scroll to position [68, 0]
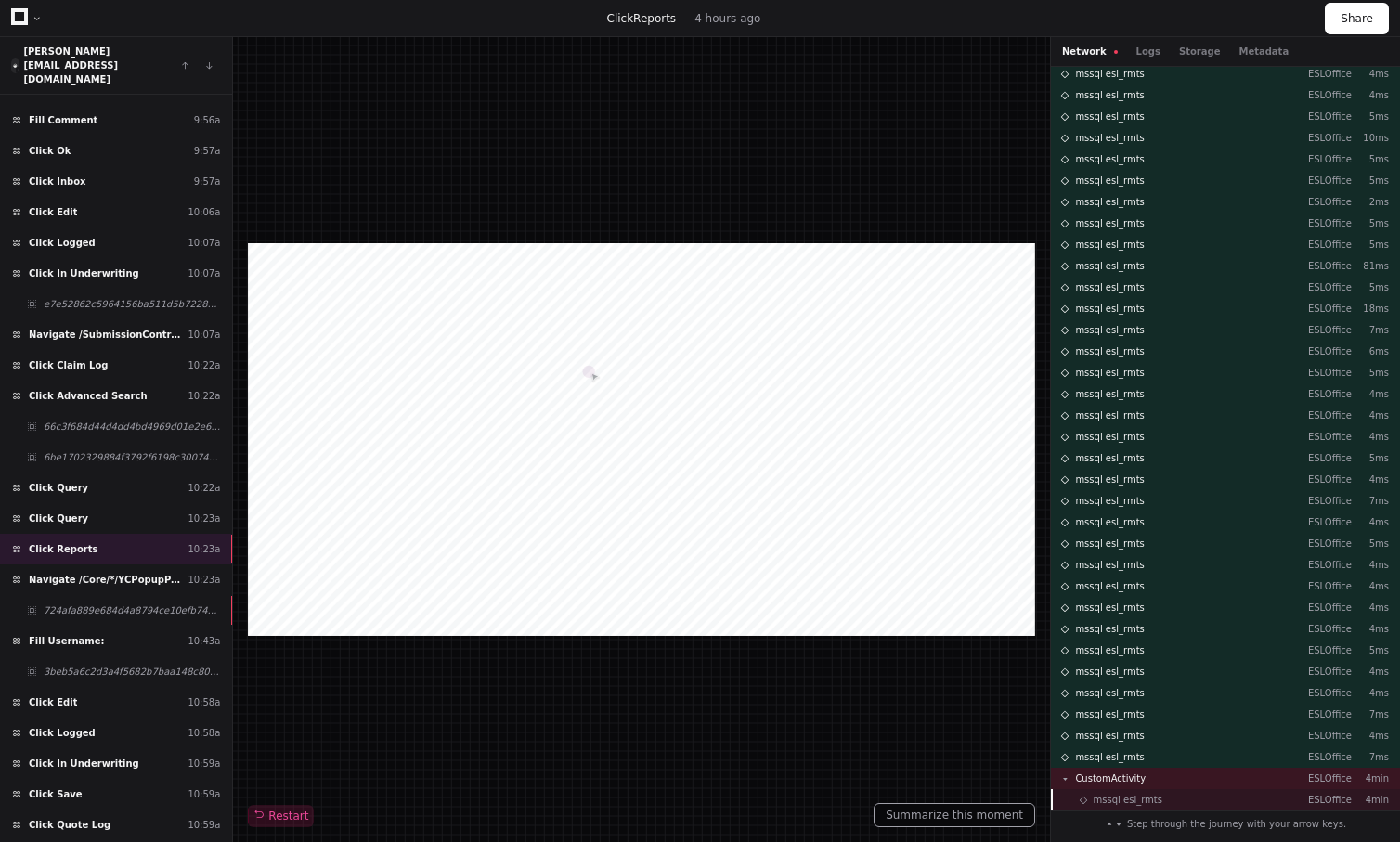
click at [1183, 795] on div "mssql esl_rmts ESLOffice 4min" at bounding box center [1225, 799] width 349 height 21
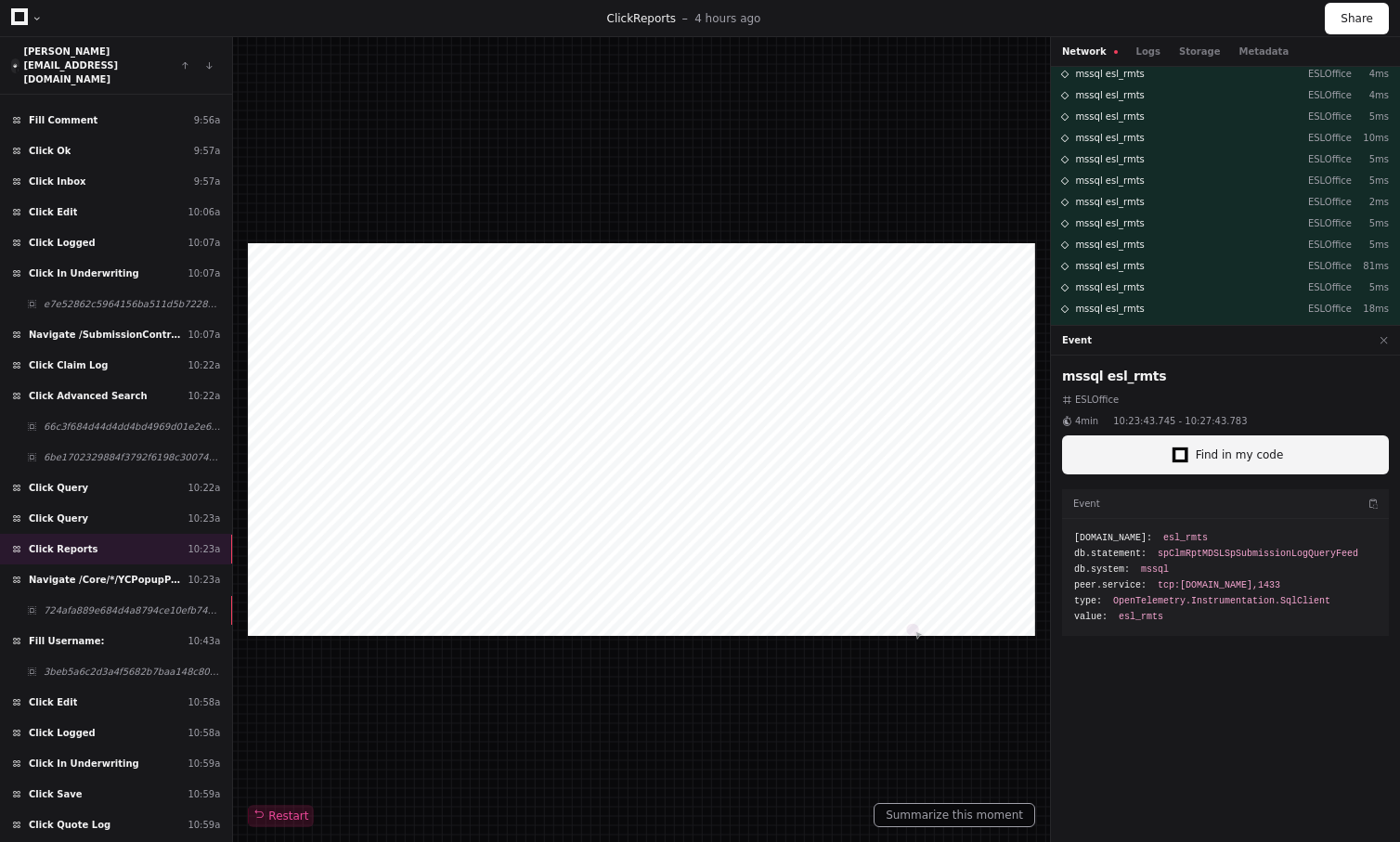
click at [1217, 463] on button "Find in my code" at bounding box center [1225, 455] width 327 height 39
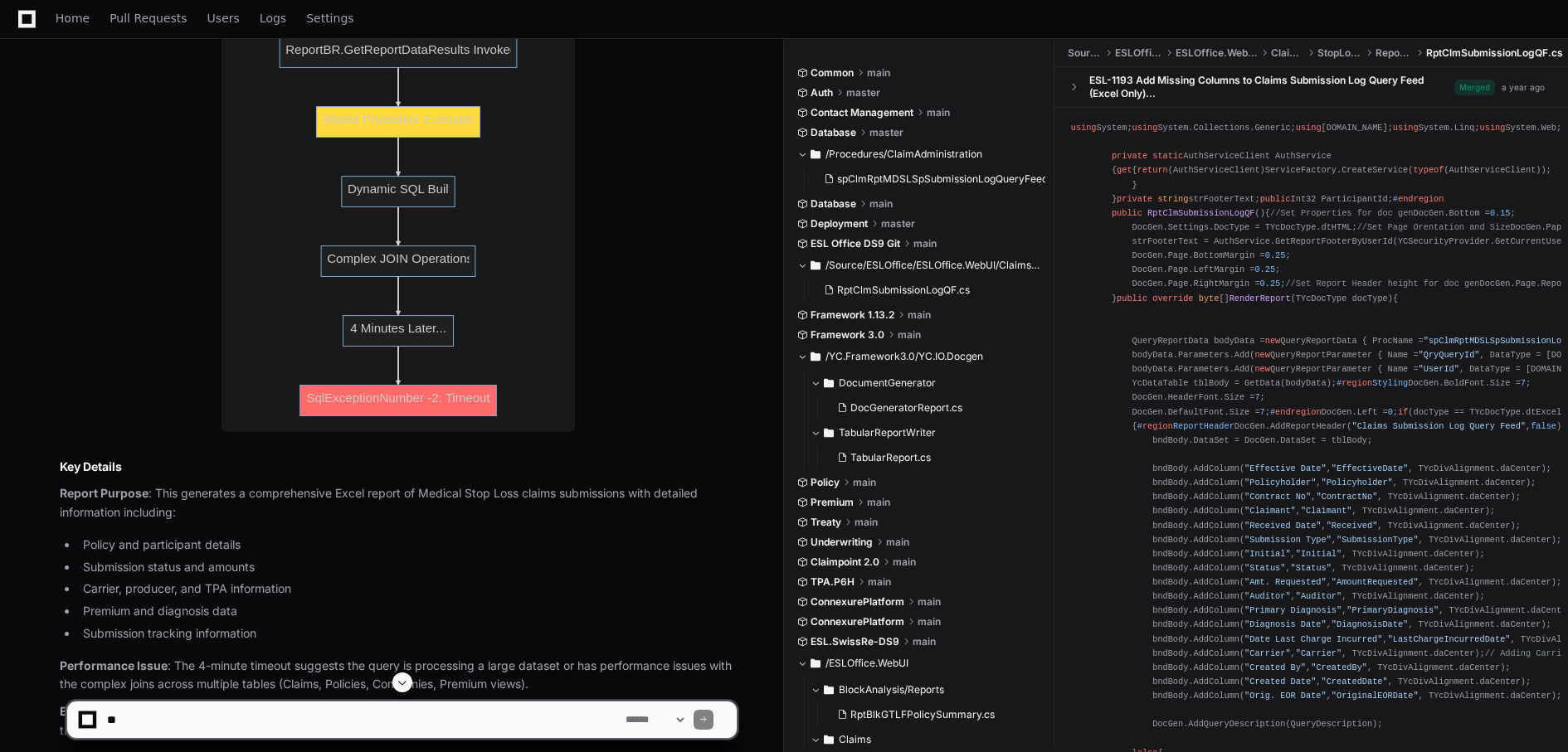
scroll to position [2601, 0]
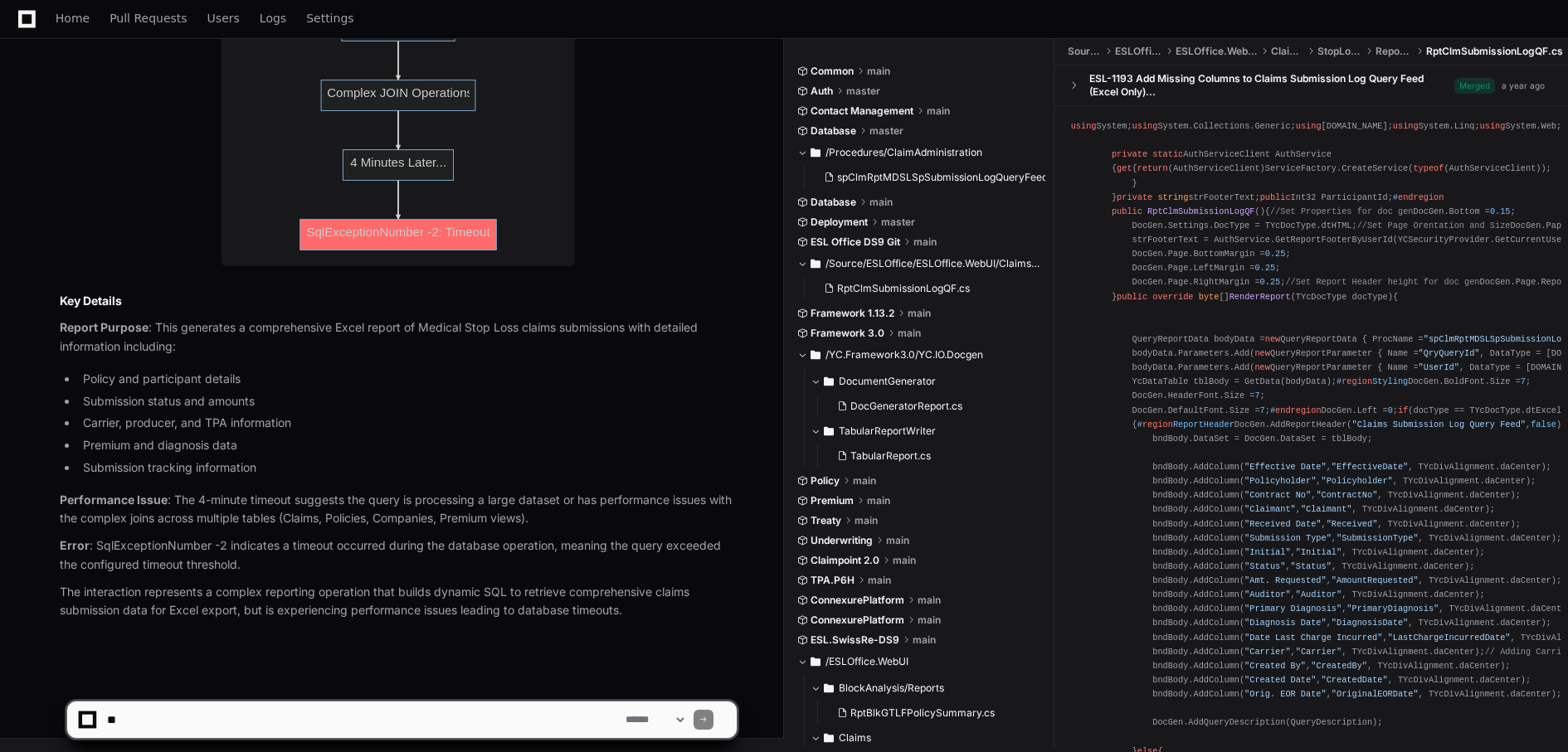
click at [133, 713] on textarea at bounding box center [363, 720] width 519 height 37
type textarea "**********"
click at [687, 720] on select "**********" at bounding box center [655, 720] width 65 height 12
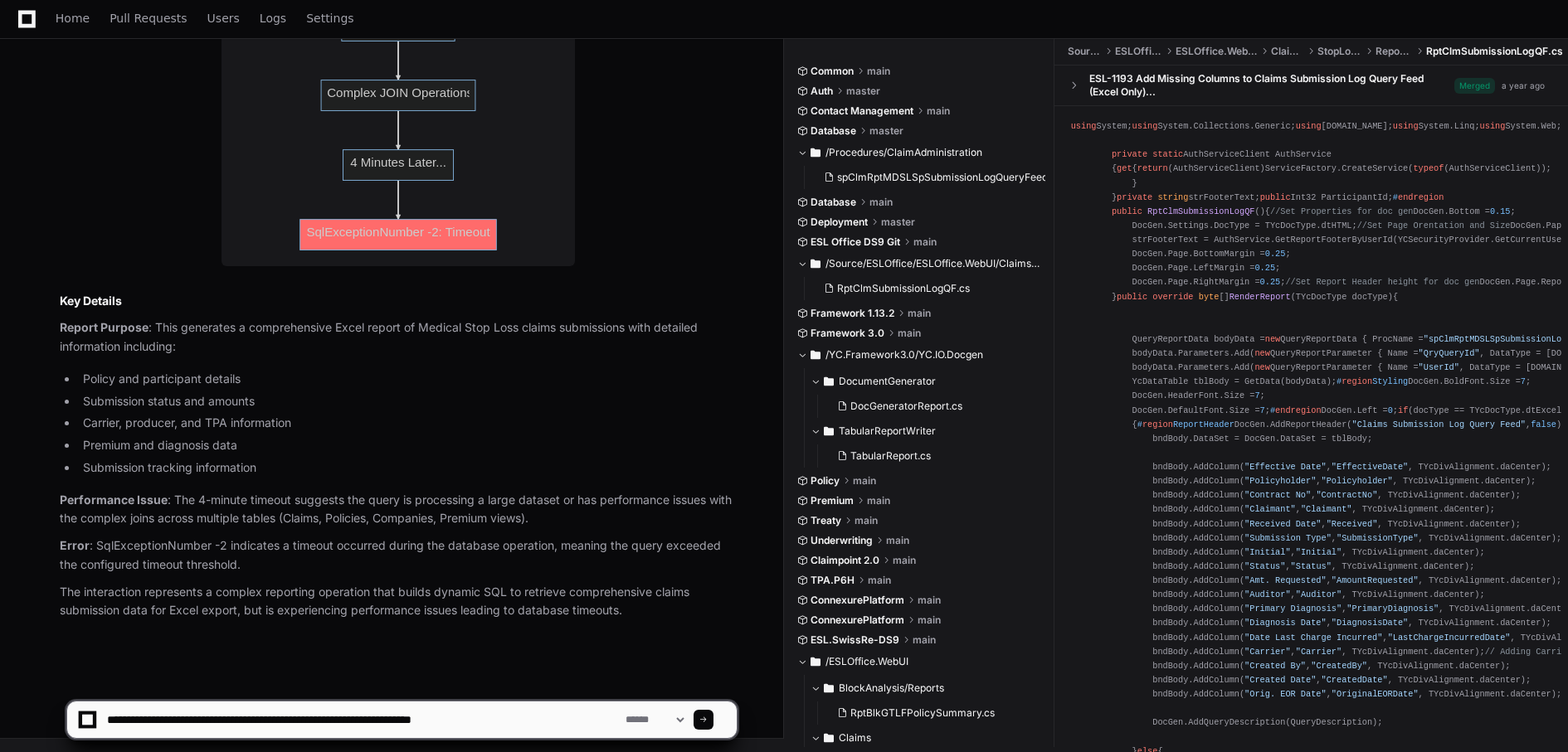
click at [687, 720] on select "**********" at bounding box center [655, 720] width 65 height 12
click at [707, 721] on span at bounding box center [703, 720] width 8 height 8
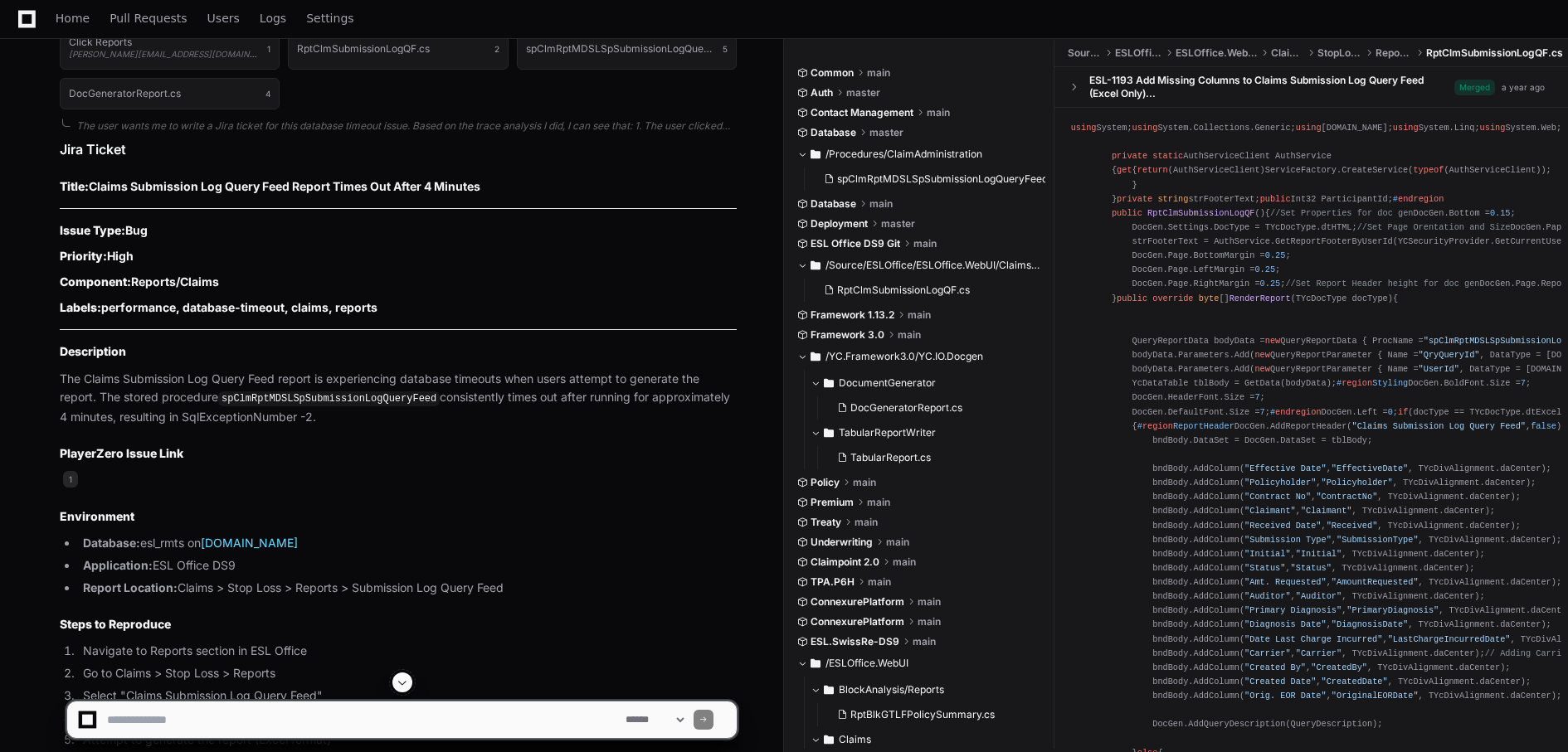
scroll to position [3389, 0]
click at [574, 430] on p "The Claims Submission Log Query Feed report is experiencing database timeouts w…" at bounding box center [398, 401] width 677 height 57
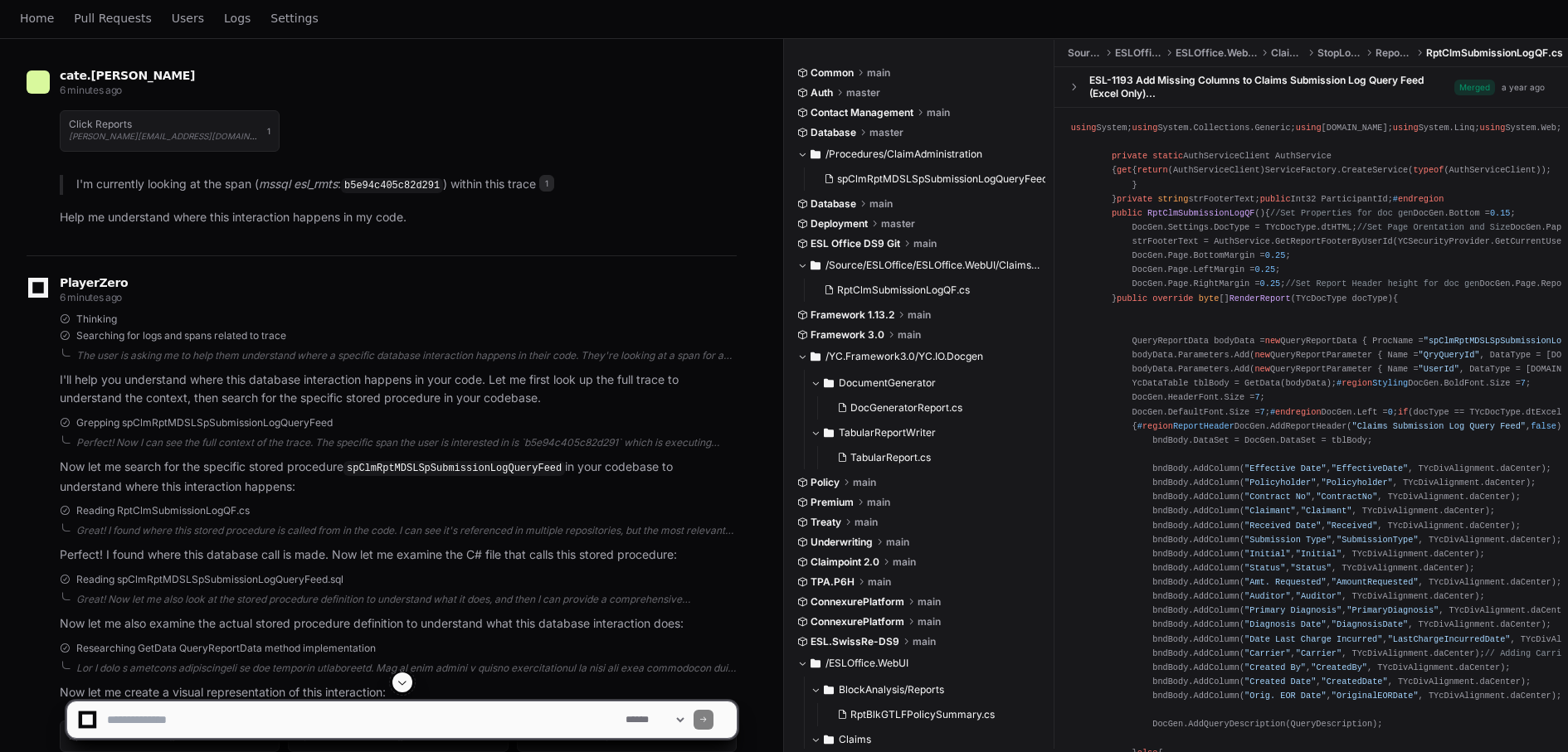
scroll to position [0, 0]
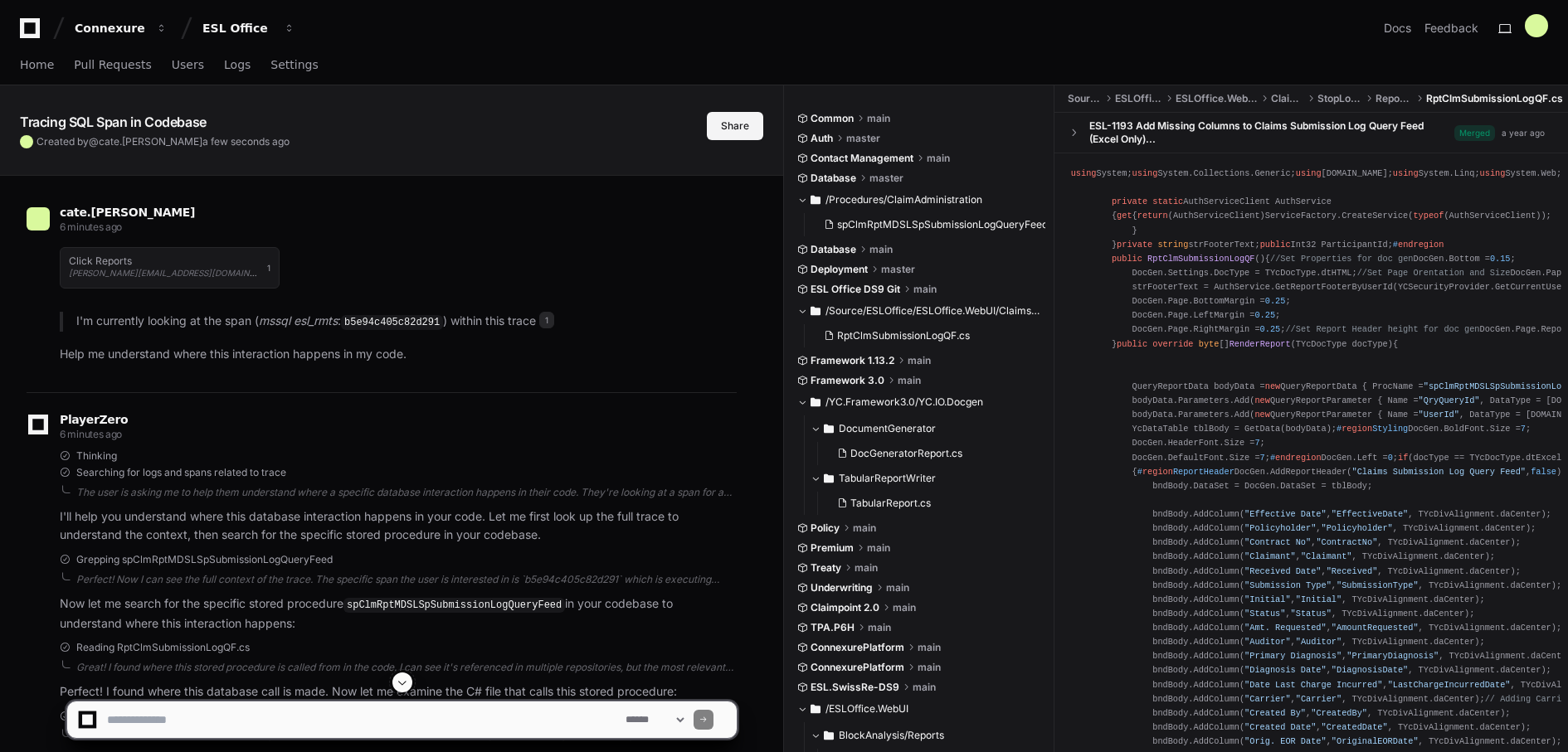
click at [739, 124] on button "Share" at bounding box center [735, 126] width 57 height 28
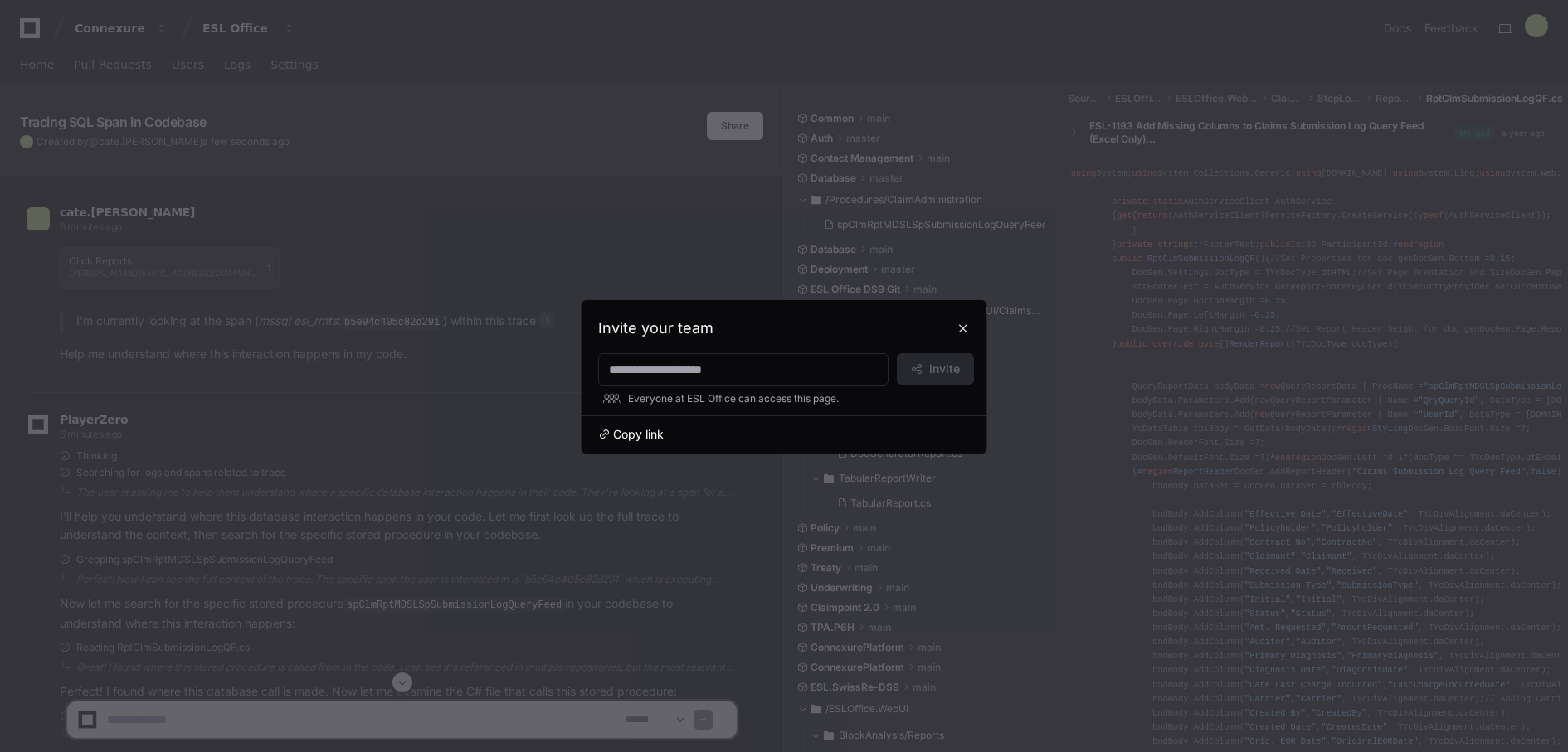
click at [628, 430] on span "Copy link" at bounding box center [638, 435] width 51 height 17
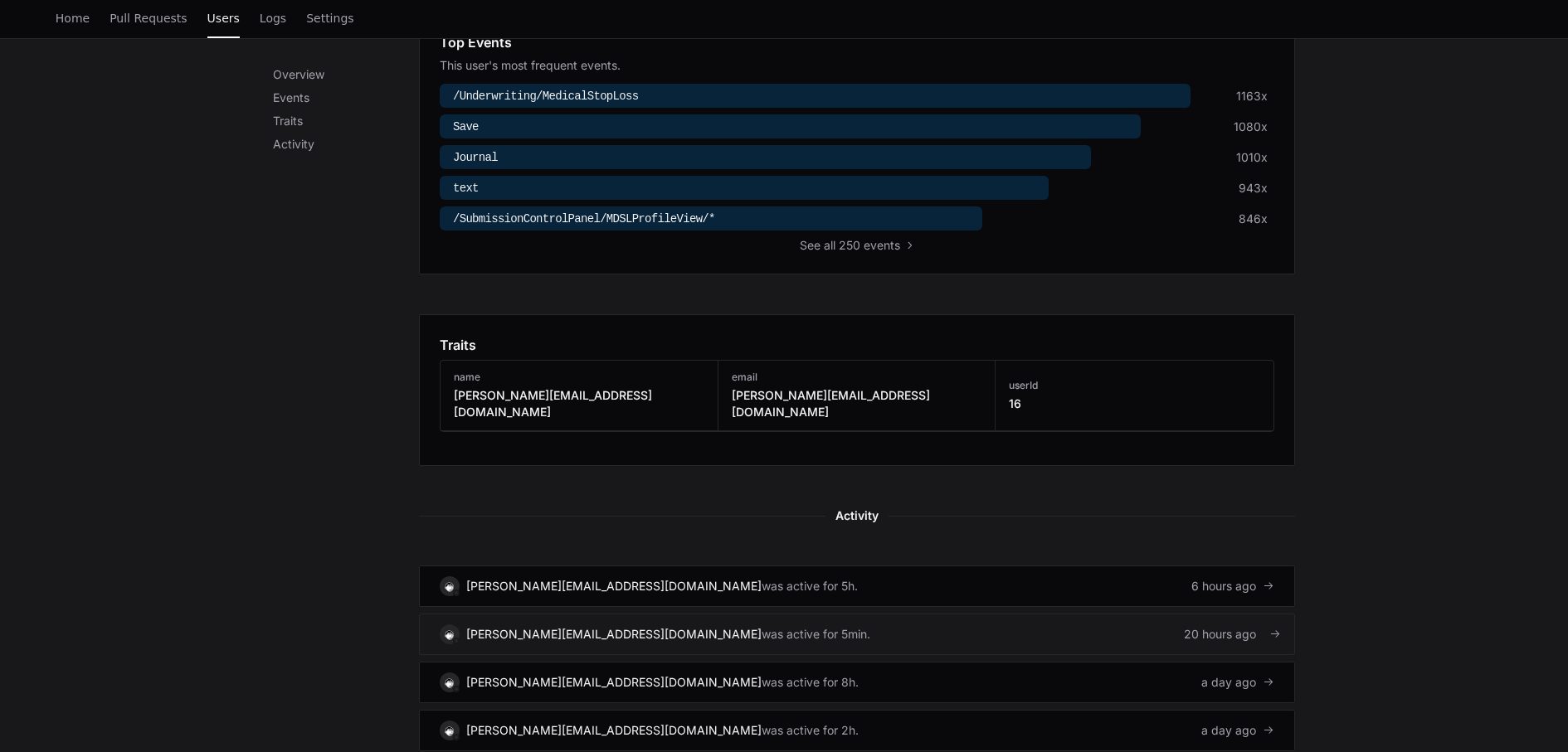
scroll to position [582, 0]
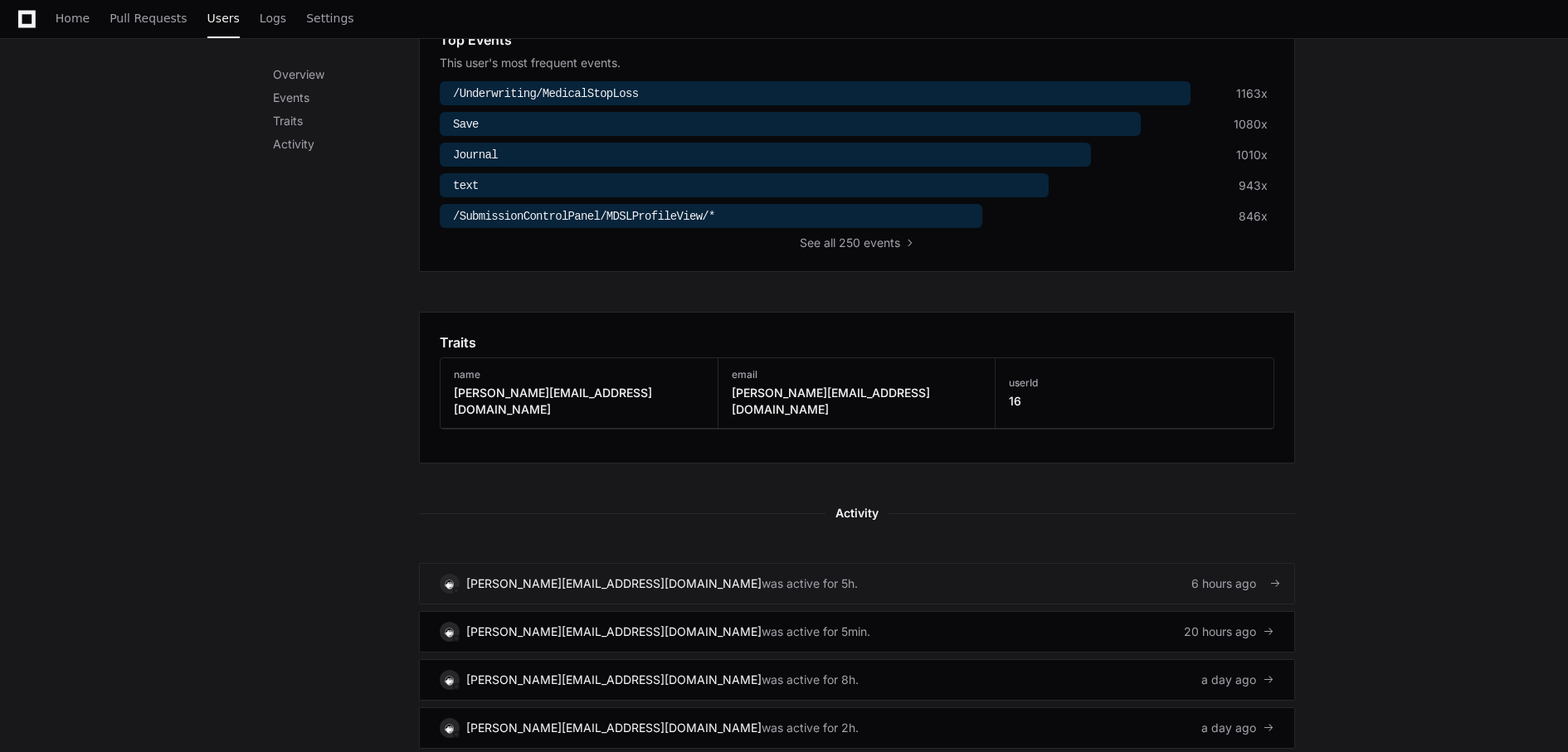
click at [615, 576] on div "[PERSON_NAME][EMAIL_ADDRESS][DOMAIN_NAME]" at bounding box center [613, 584] width 295 height 17
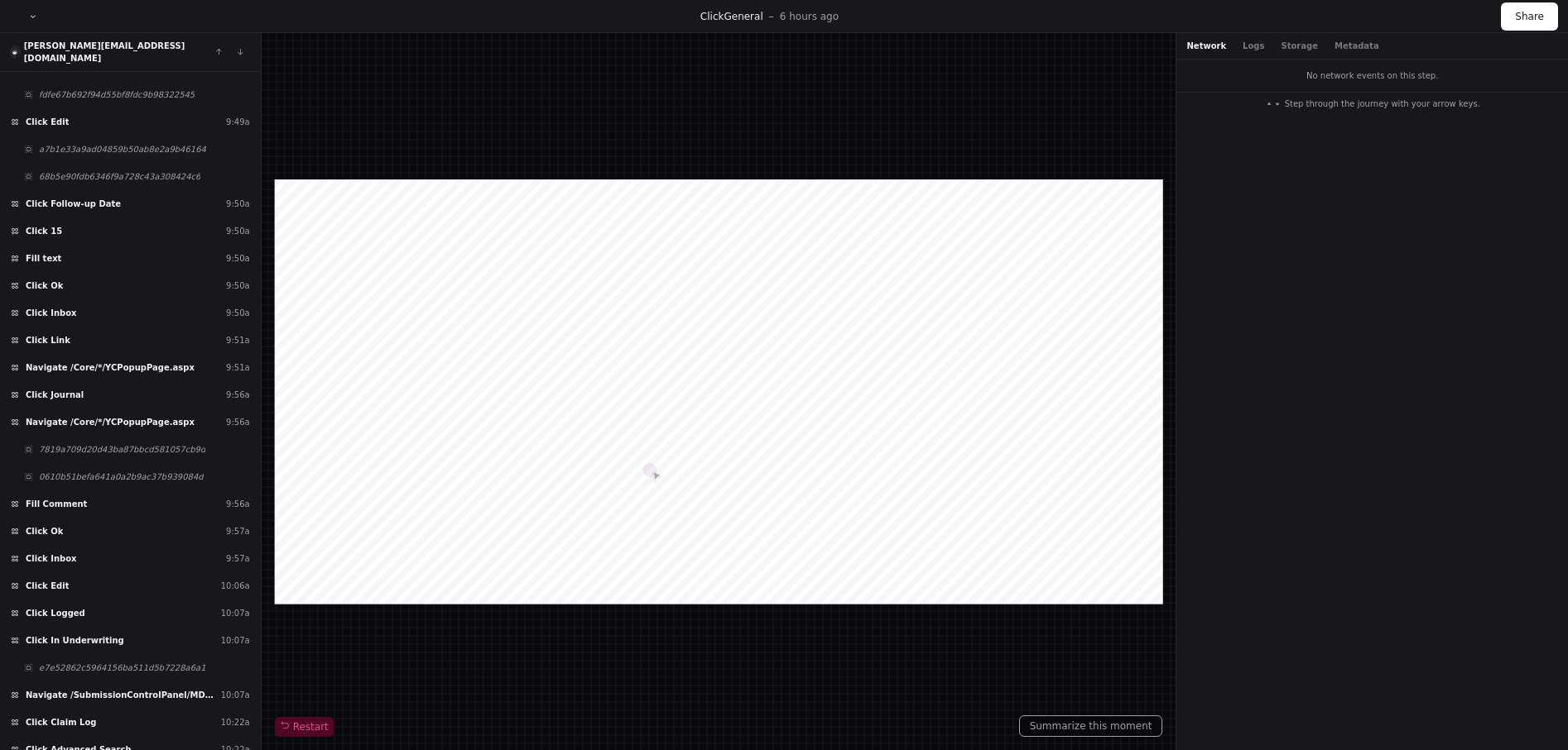
scroll to position [4304, 0]
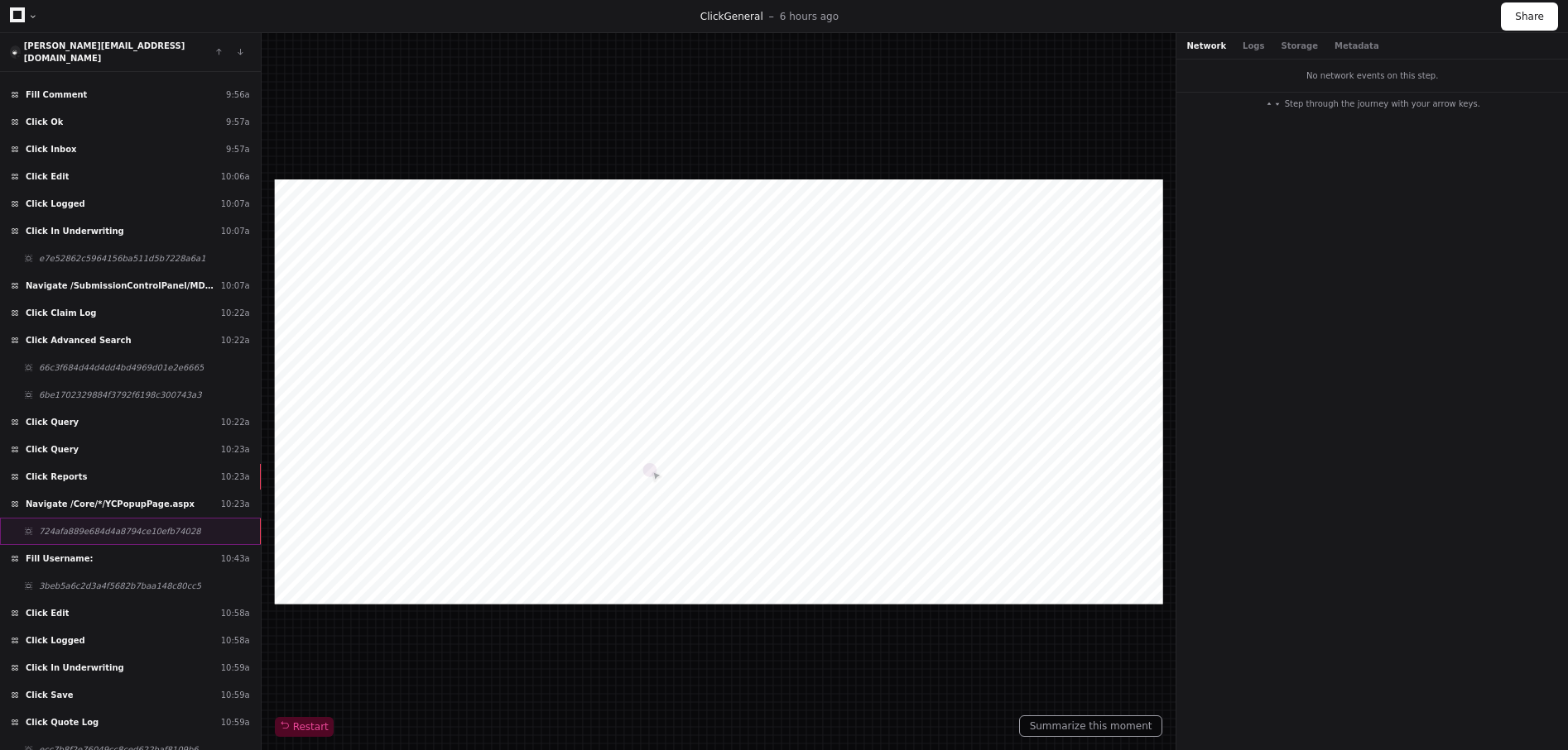
click at [160, 525] on span "724afa889e684d4a8794ce10efb74028" at bounding box center [120, 531] width 163 height 12
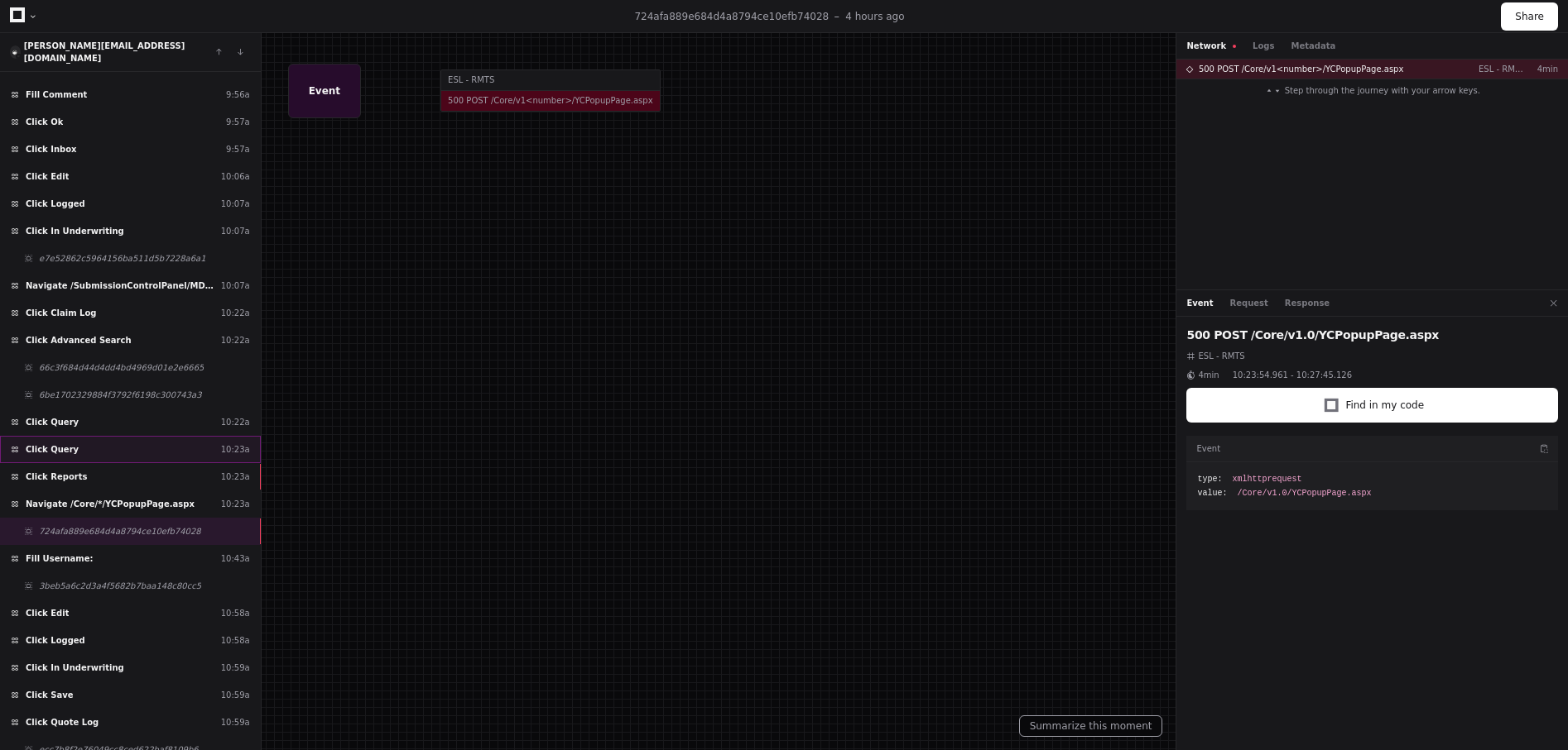
click at [158, 447] on div "Click Query 10:23a" at bounding box center [130, 449] width 260 height 27
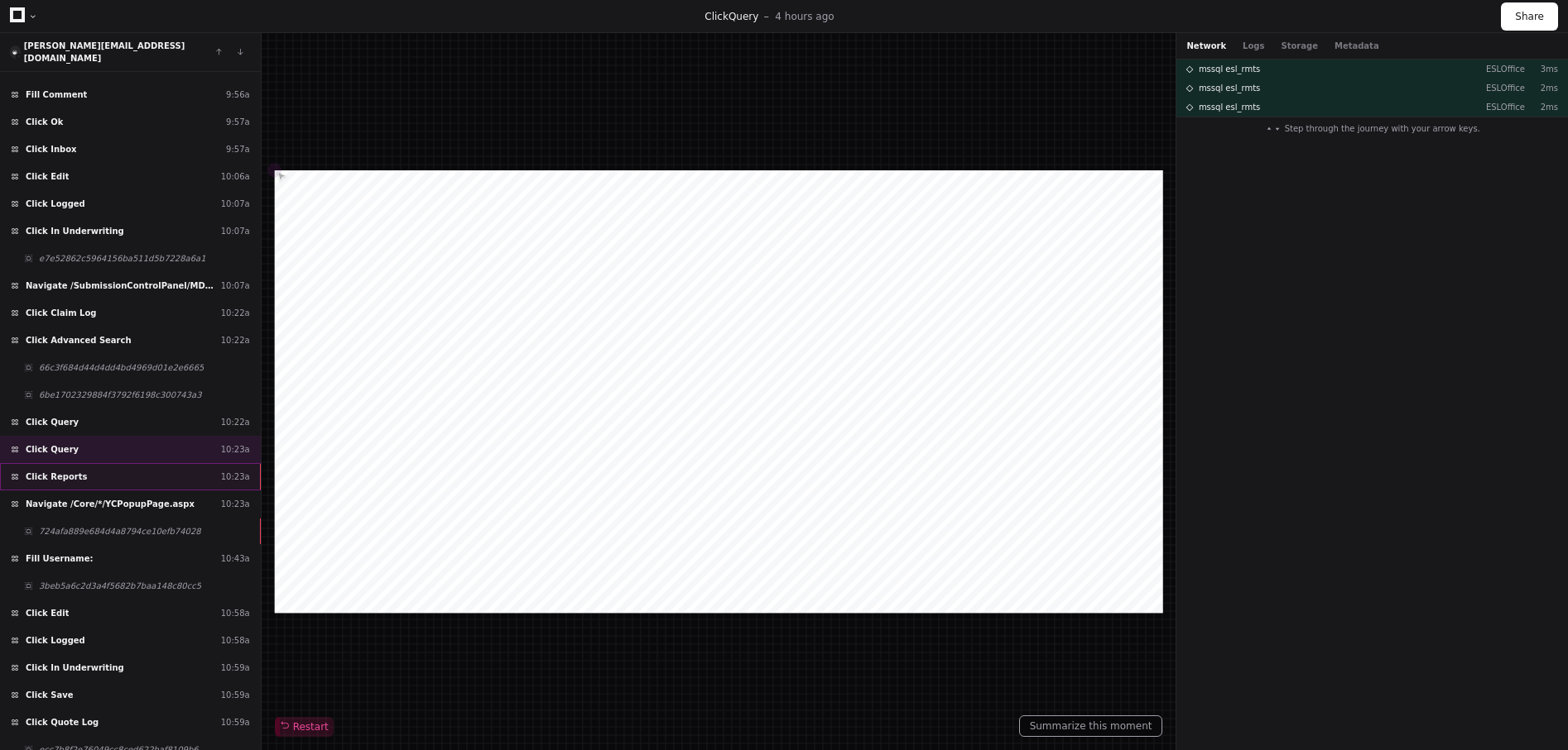
click at [152, 468] on div "Click Reports 10:23a" at bounding box center [130, 477] width 260 height 27
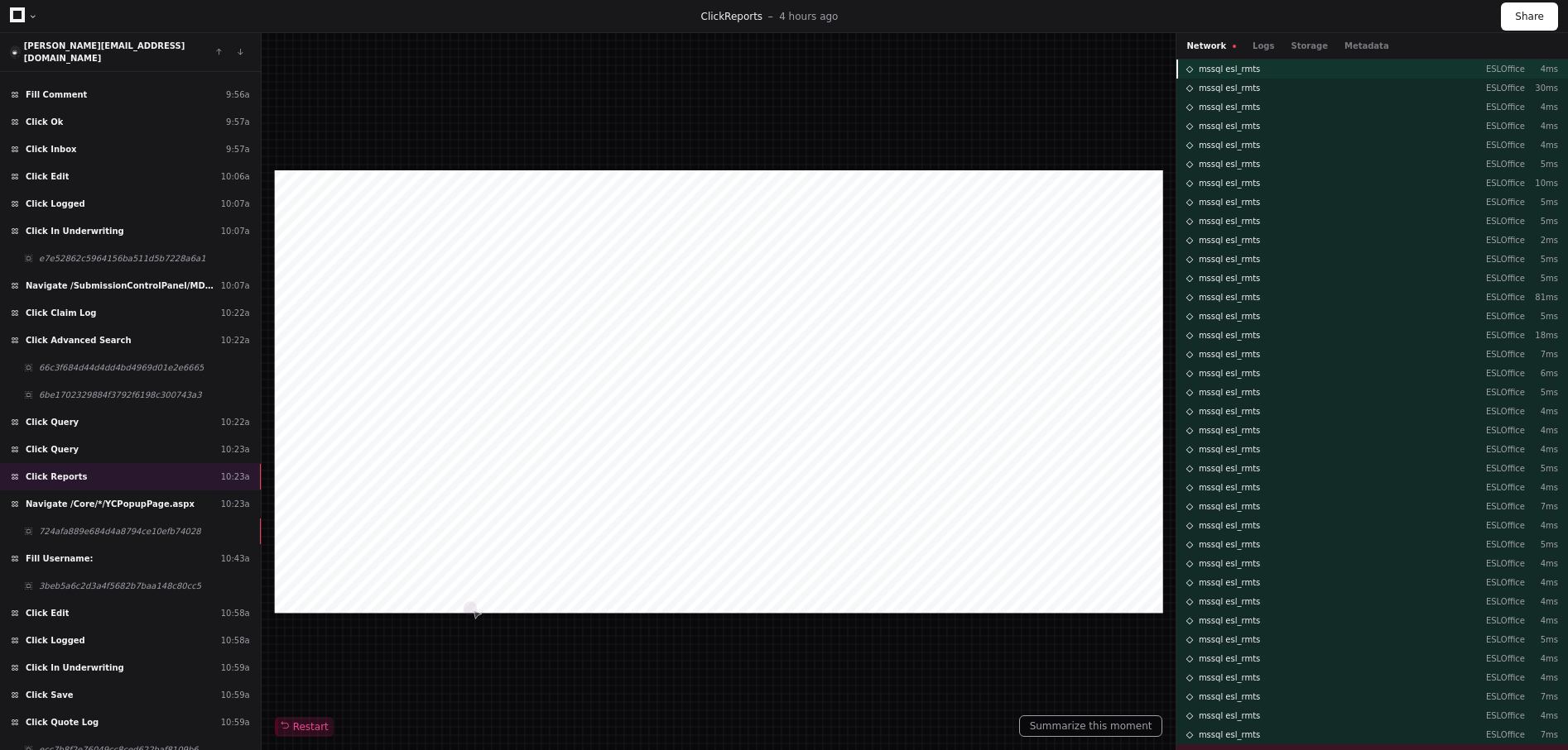
click at [1271, 73] on div "mssql esl_rmts ESLOffice 4ms" at bounding box center [1371, 69] width 391 height 19
click at [1337, 58] on div "Network Logs Storage Metadata" at bounding box center [1371, 46] width 391 height 27
click at [1347, 45] on button "Metadata" at bounding box center [1367, 46] width 45 height 12
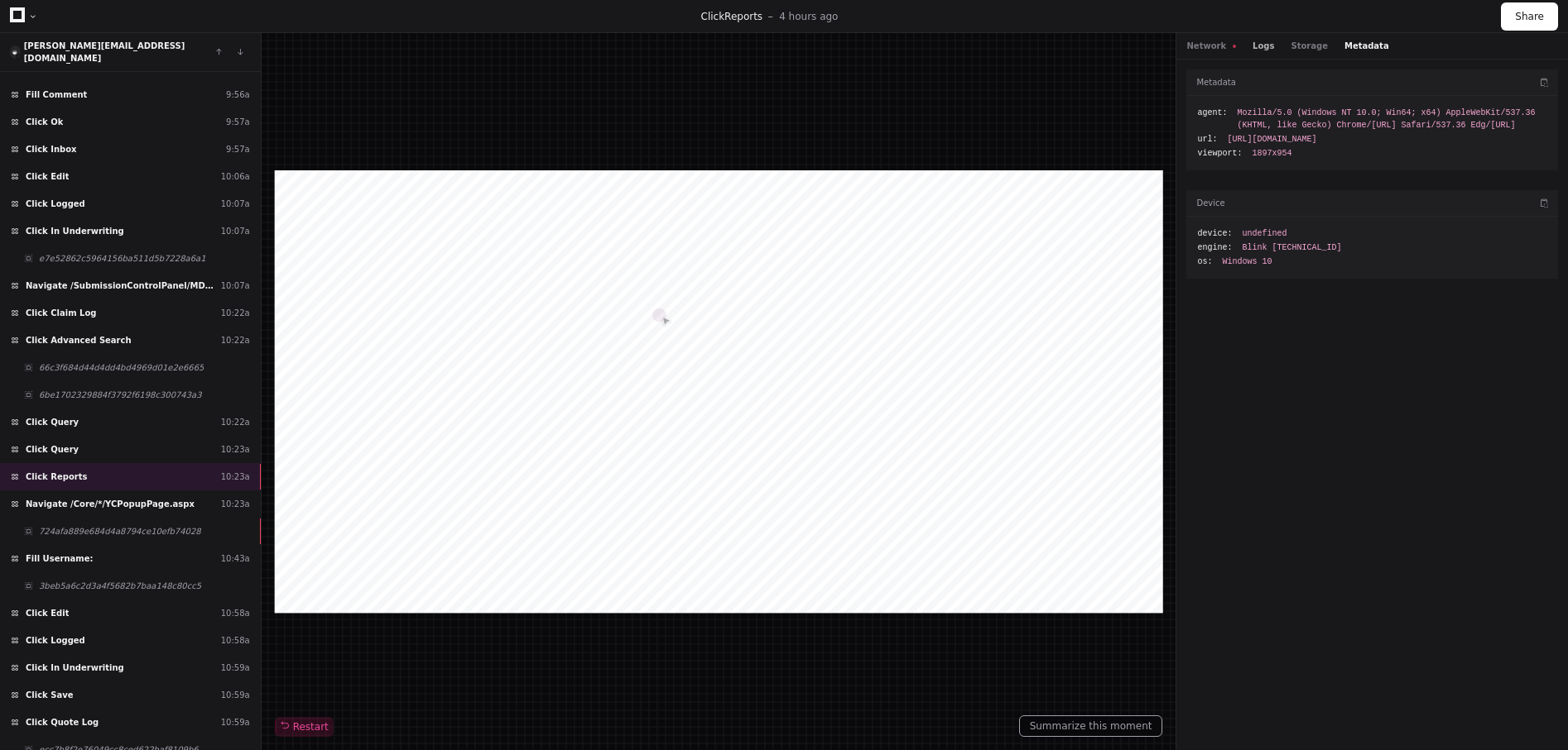
click at [1258, 46] on button "Logs" at bounding box center [1263, 46] width 22 height 12
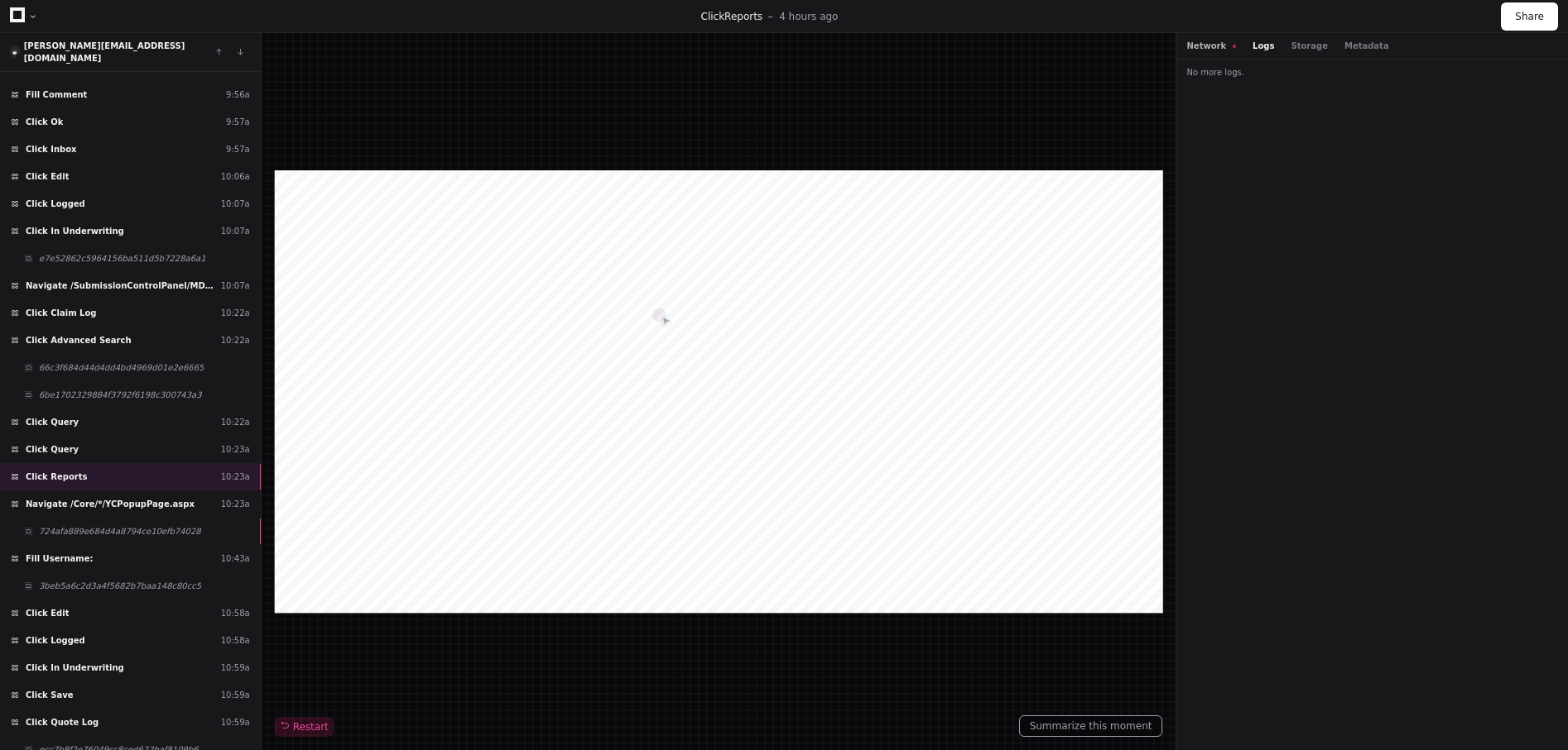
click at [1203, 49] on button "Network" at bounding box center [1211, 46] width 50 height 12
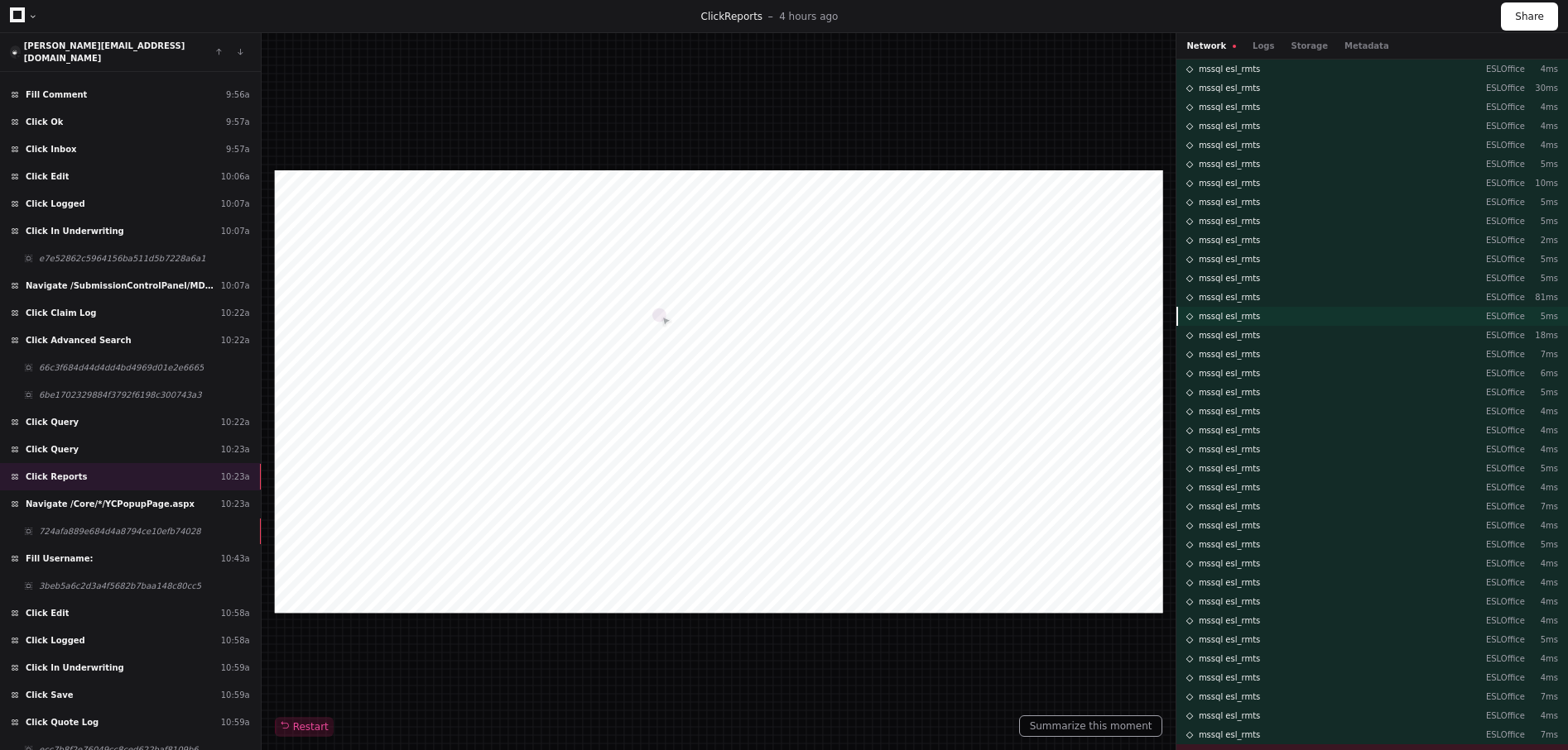
scroll to position [60, 0]
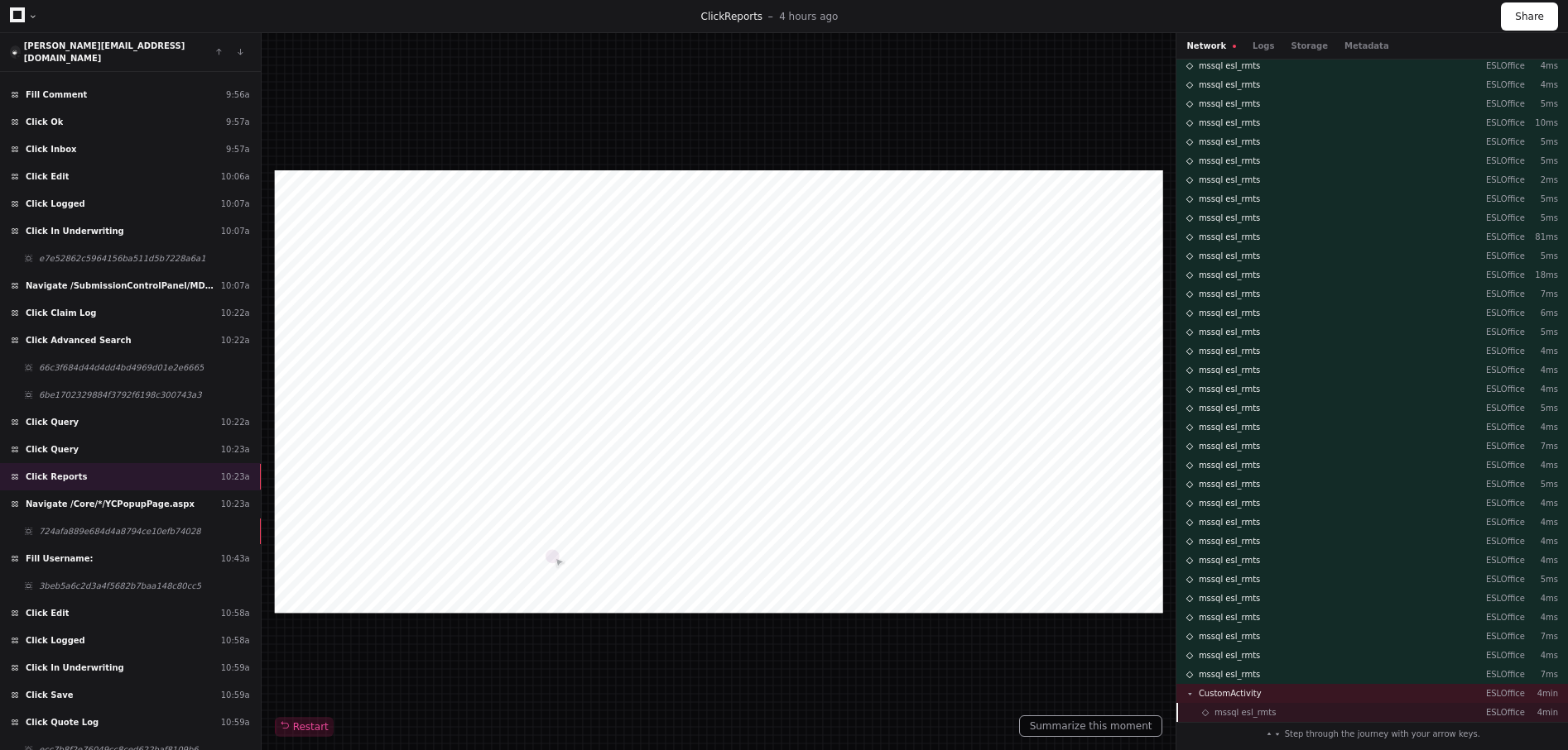
click at [1279, 710] on div "mssql esl_rmts ESLOffice 4min" at bounding box center [1371, 712] width 391 height 19
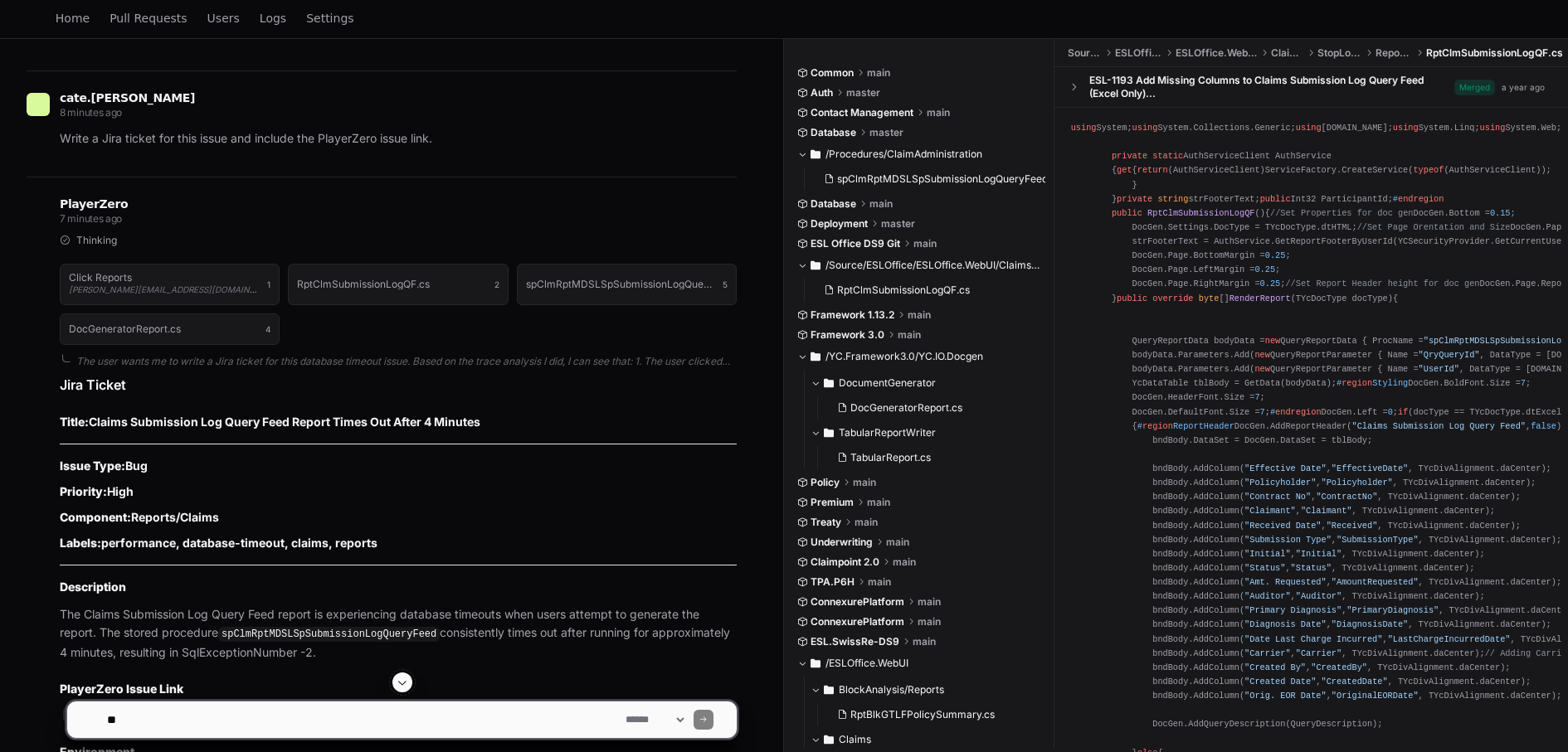
scroll to position [3186, 0]
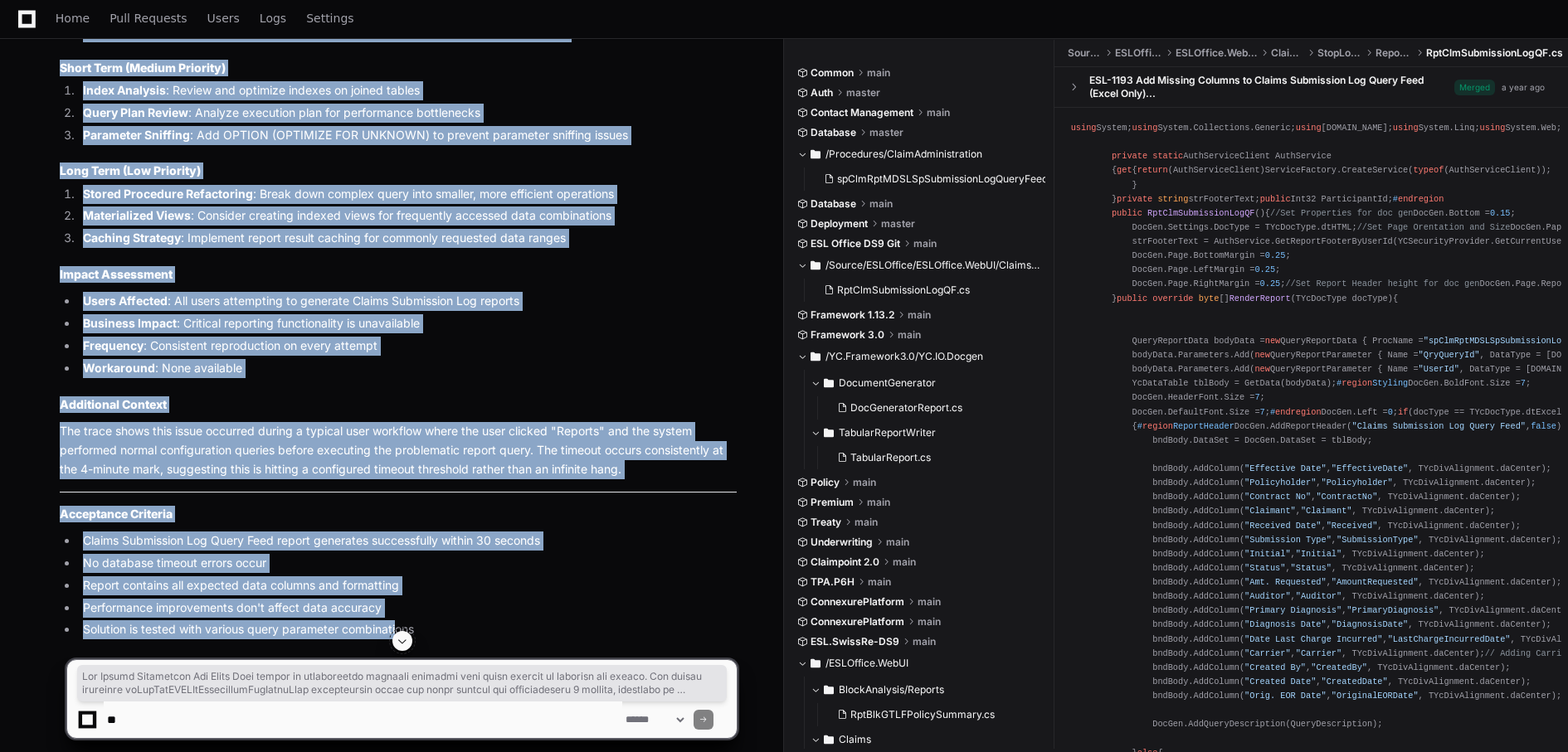
scroll to position [5163, 0]
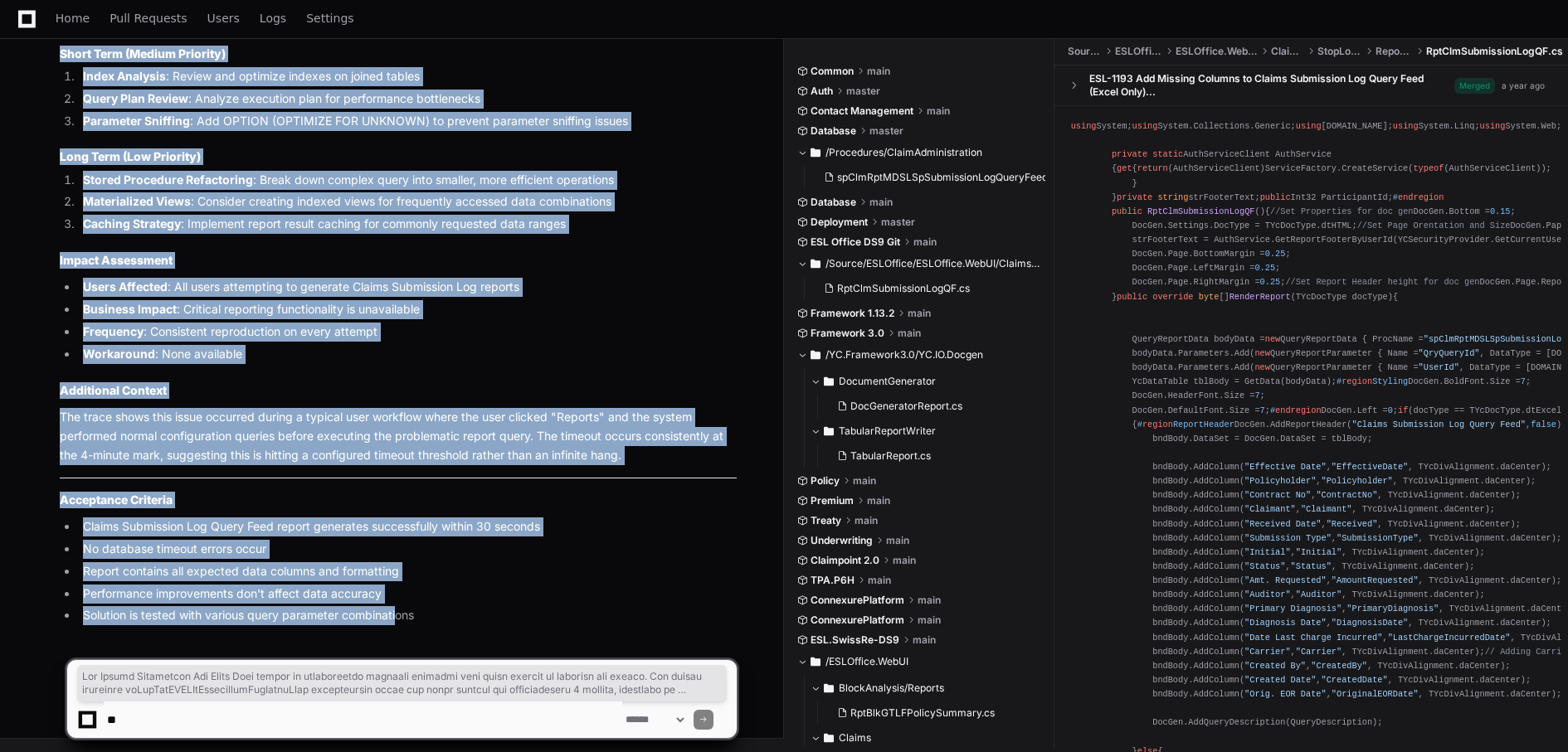
drag, startPoint x: 57, startPoint y: 599, endPoint x: 554, endPoint y: 613, distance: 497.2
copy article "The Claims Submission Log Query Feed report is experiencing database timeouts w…"
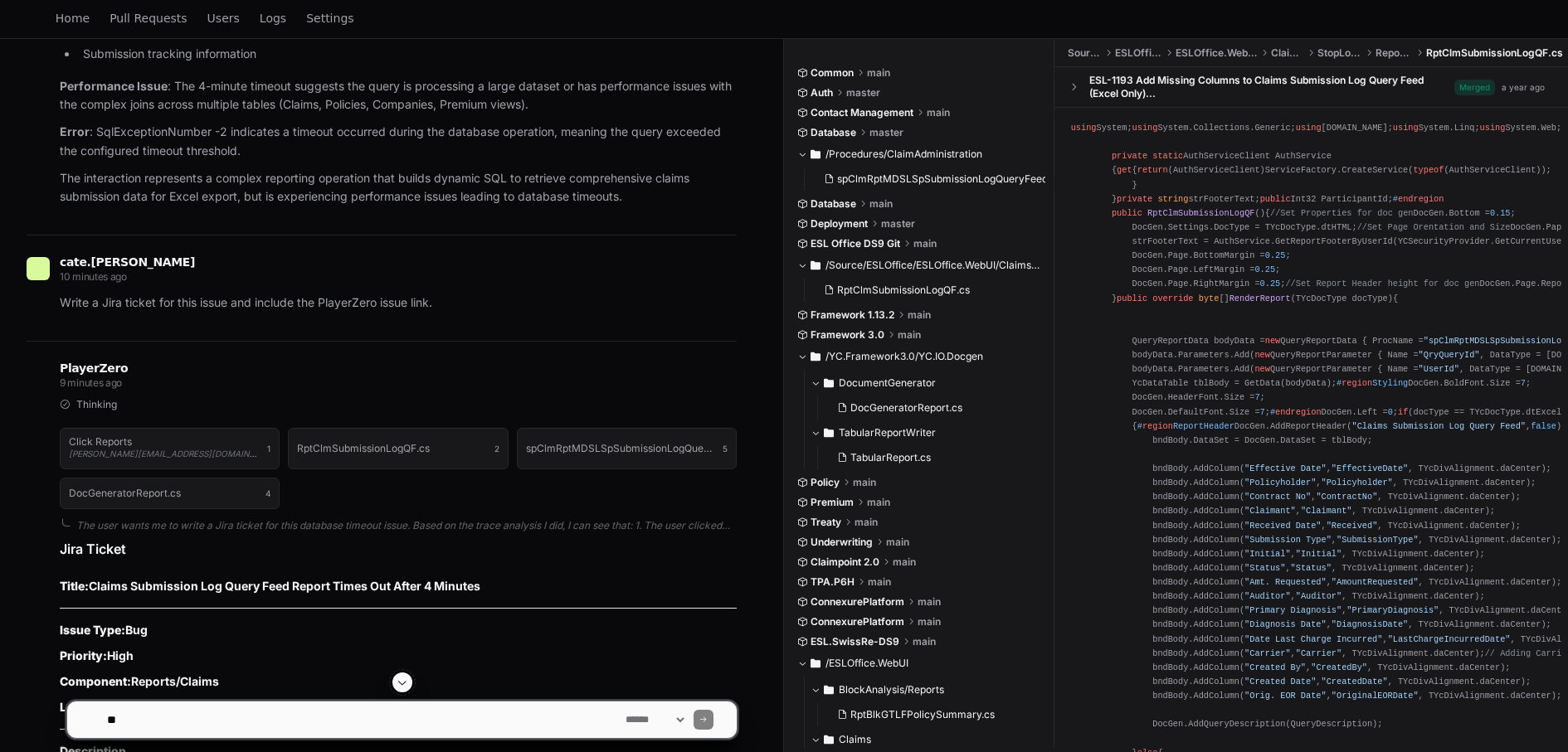
scroll to position [3143, 0]
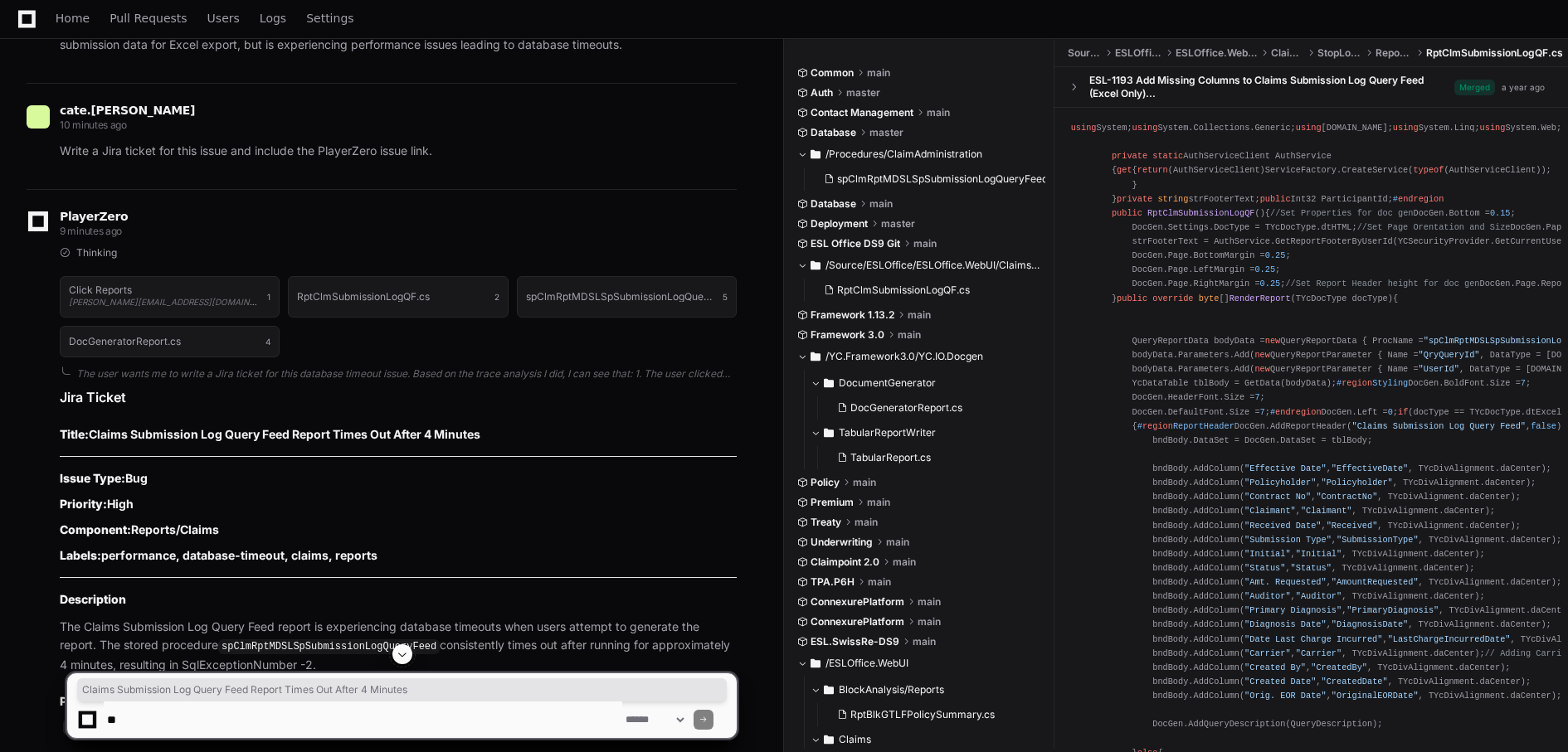
drag, startPoint x: 92, startPoint y: 457, endPoint x: 487, endPoint y: 455, distance: 395.0
click at [487, 443] on h2 "Title: Claims Submission Log Query Feed Report Times Out After 4 Minutes" at bounding box center [398, 435] width 677 height 17
copy h2 "Claims Submission Log Query Feed Report Times Out After 4 Minutes"
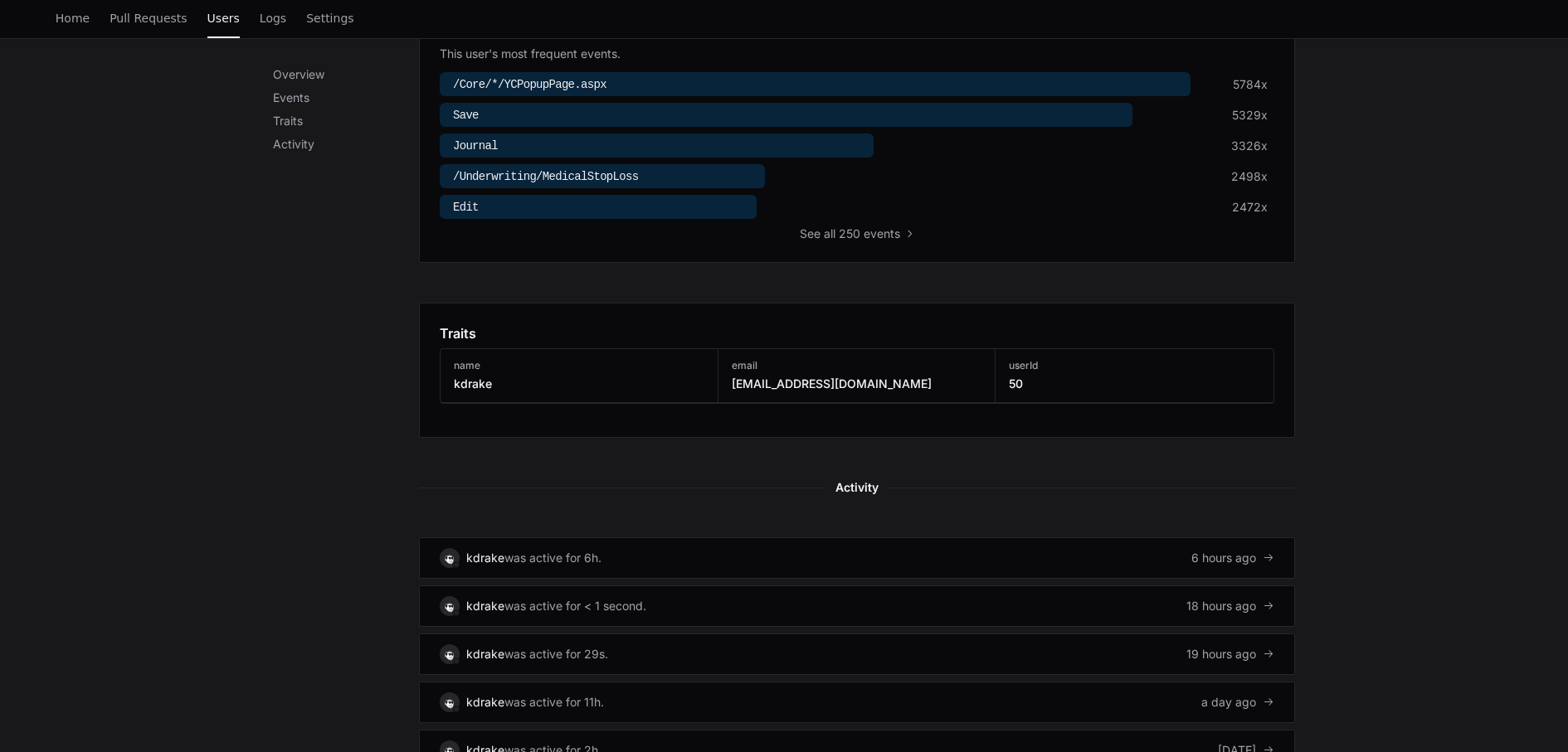
scroll to position [660, 0]
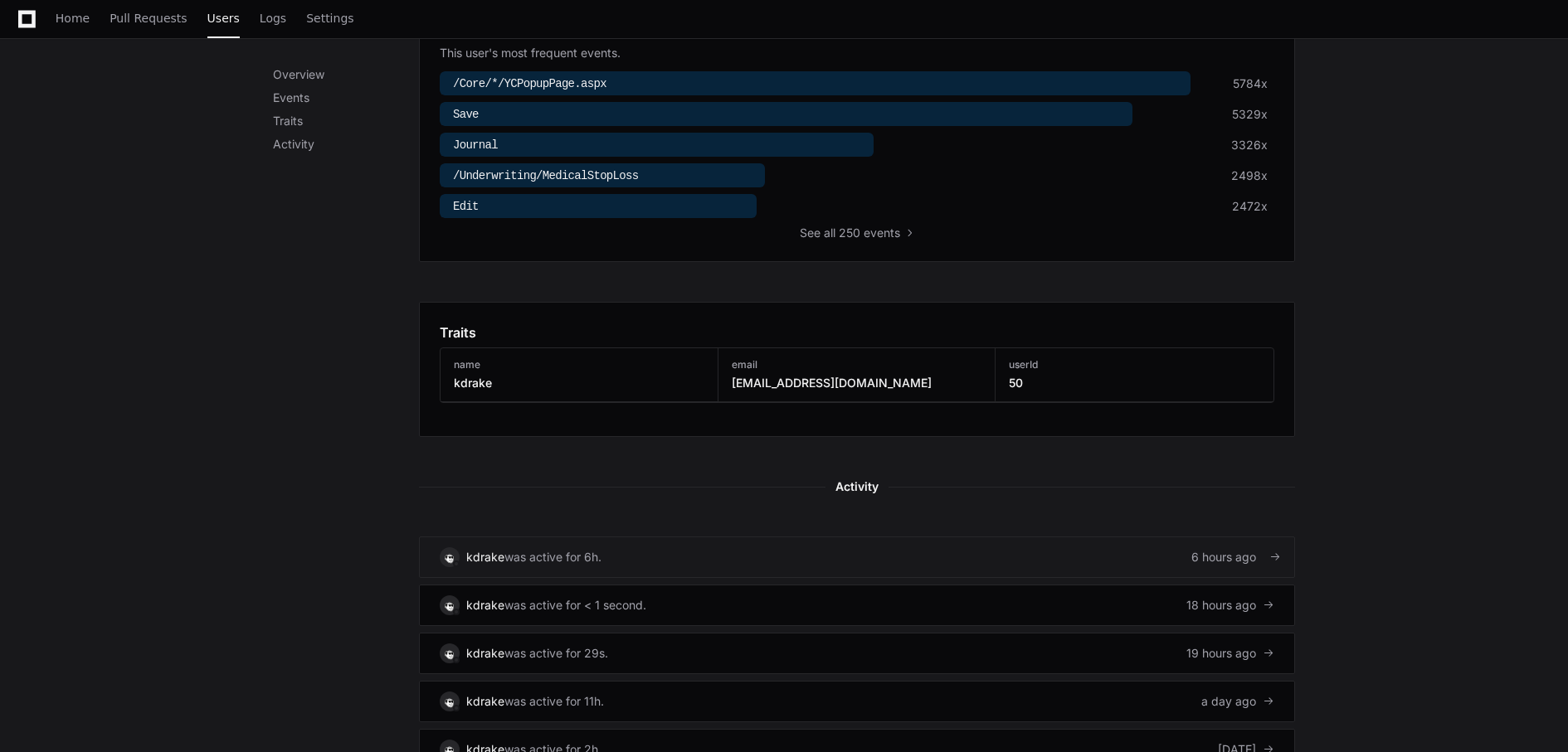
click at [642, 553] on link "kdrake was active for 6h. 6 hours ago" at bounding box center [857, 558] width 876 height 42
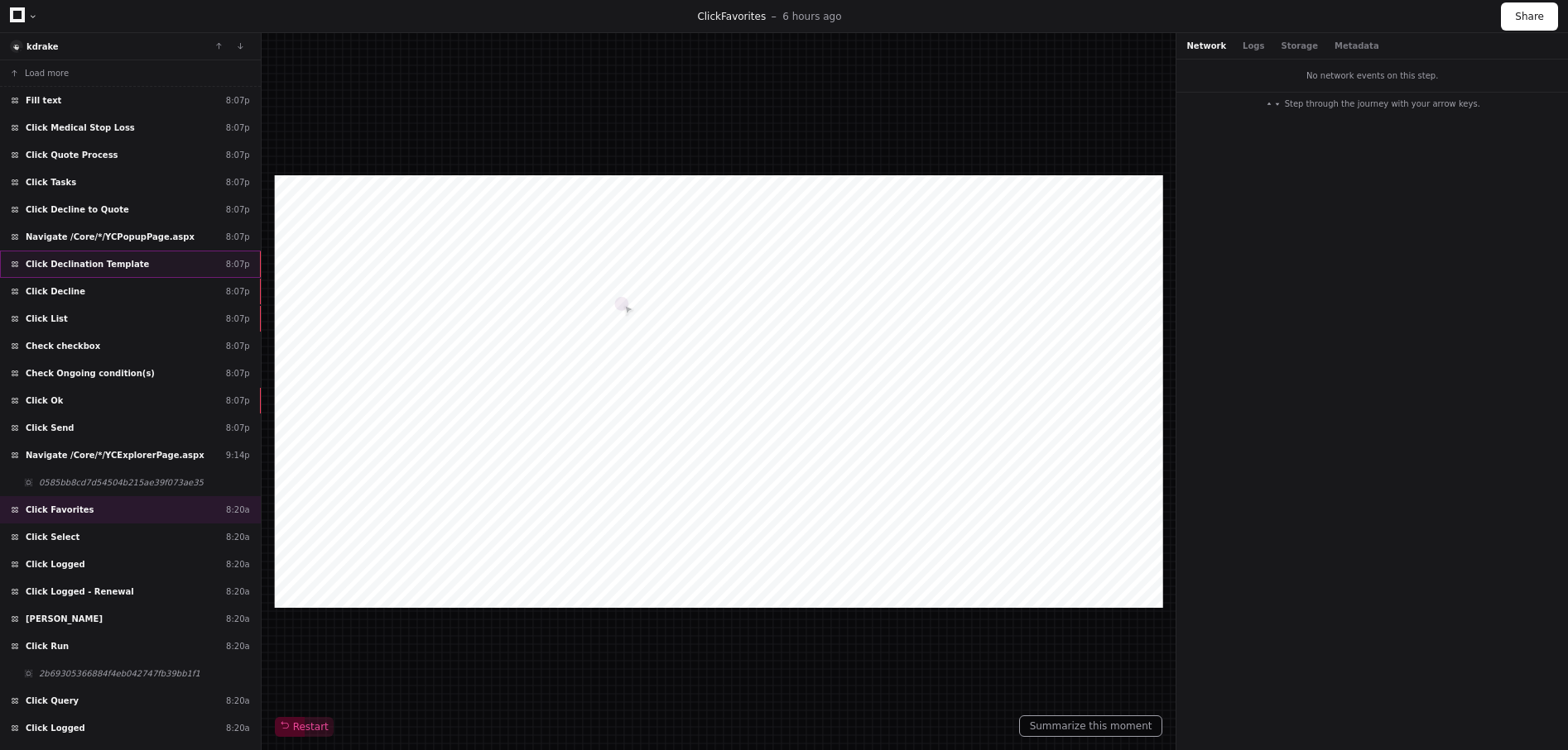
click at [153, 261] on div "Click Declination Template 8:07p" at bounding box center [130, 264] width 260 height 27
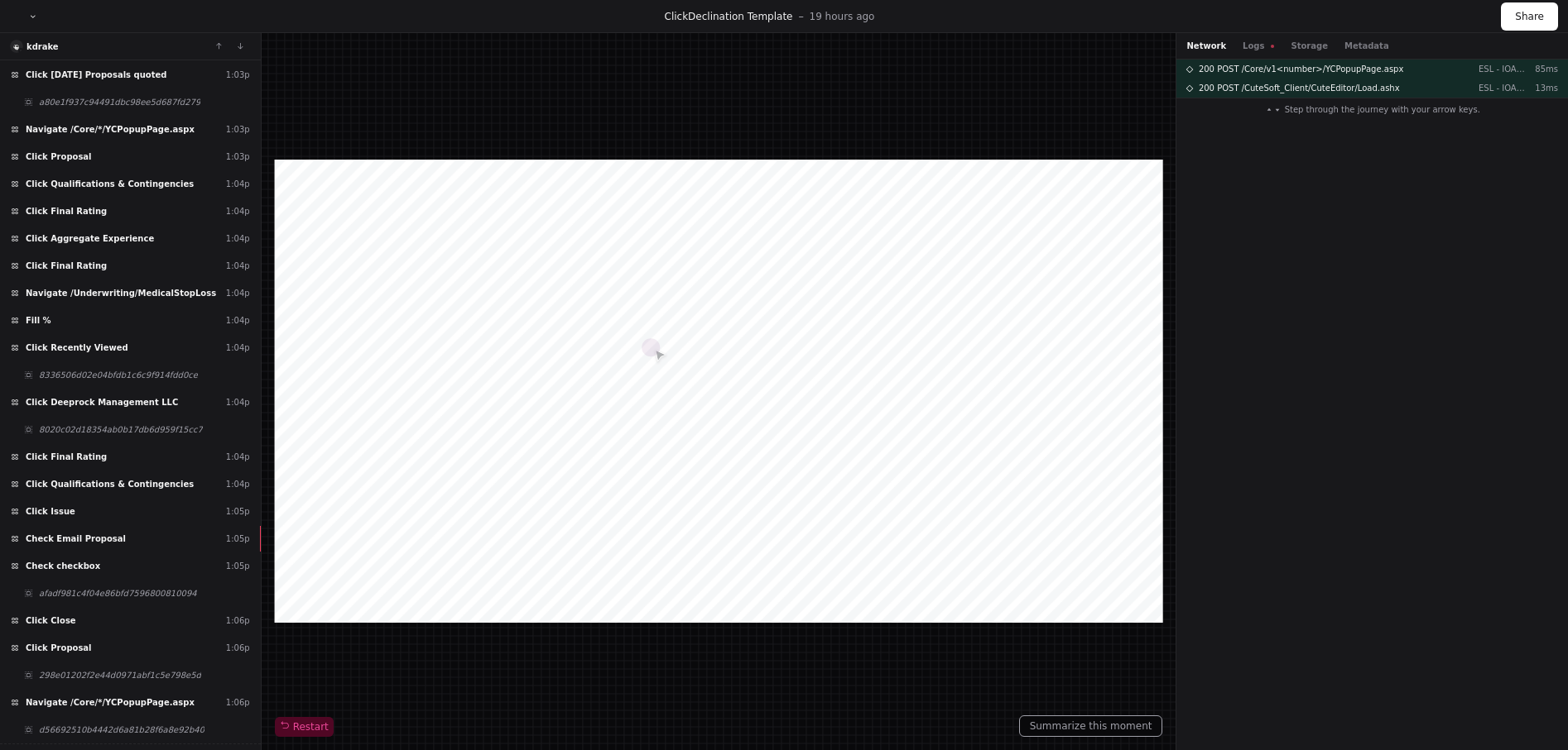
scroll to position [19864, 0]
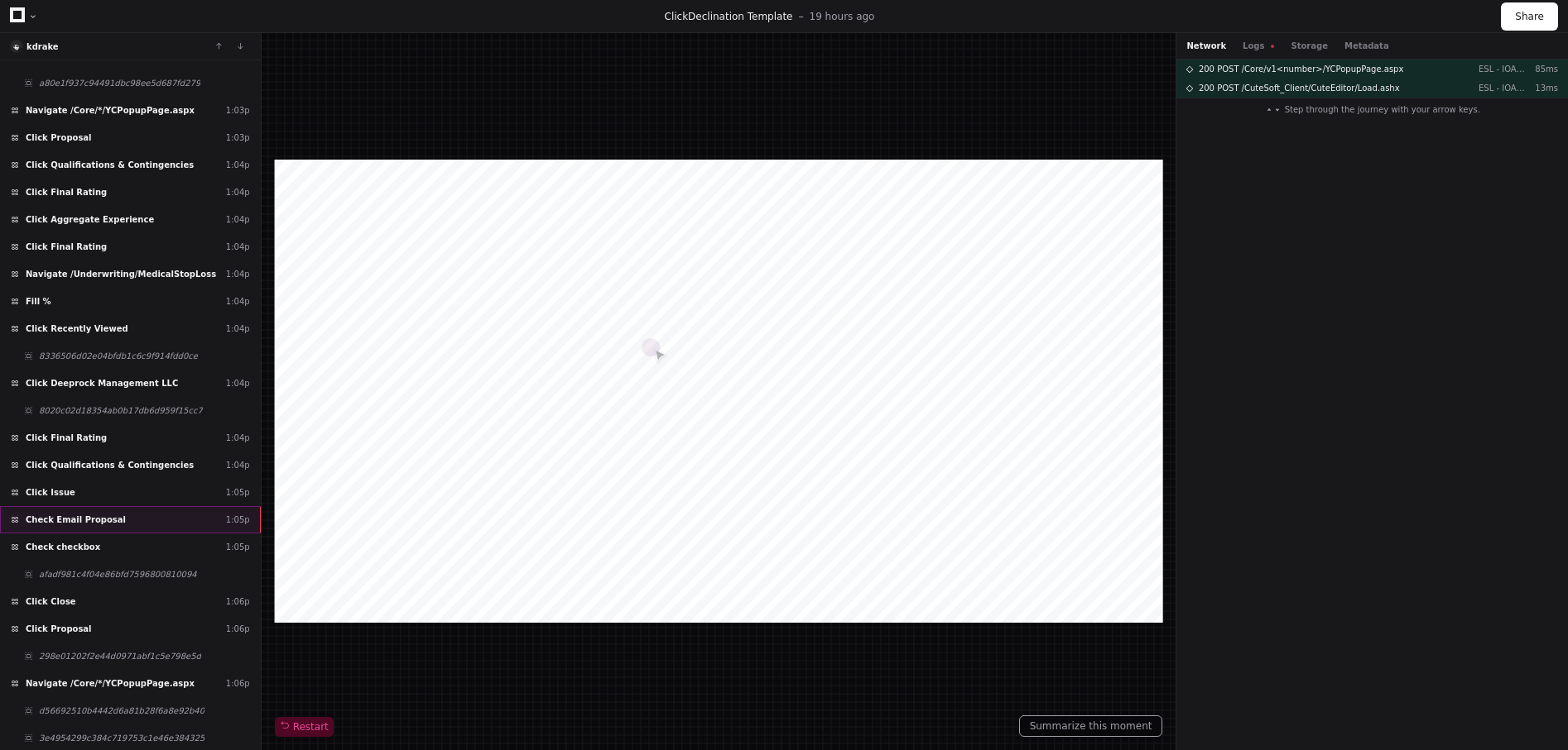
click at [91, 507] on div "Check Email Proposal 1:05p" at bounding box center [130, 520] width 260 height 27
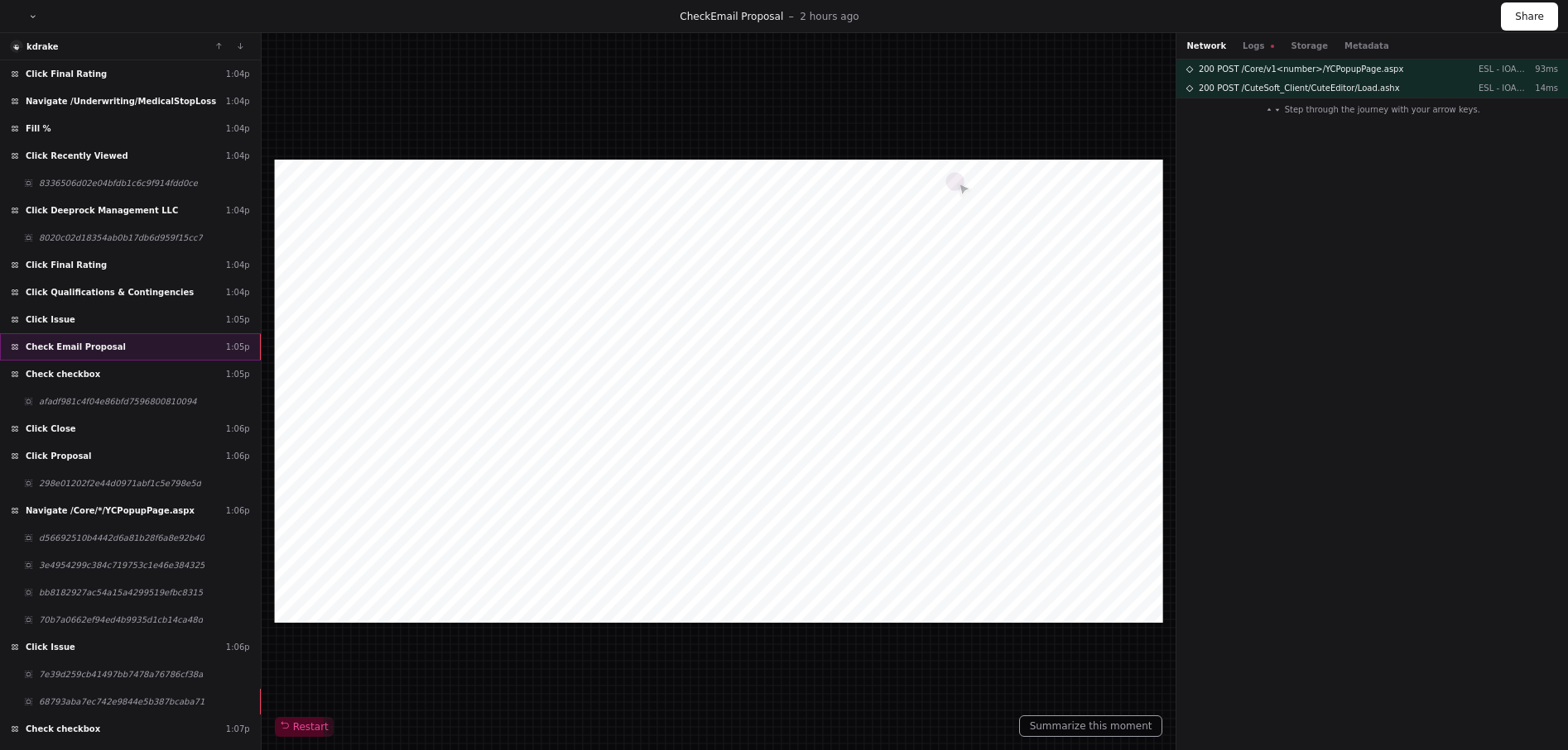
scroll to position [20041, 0]
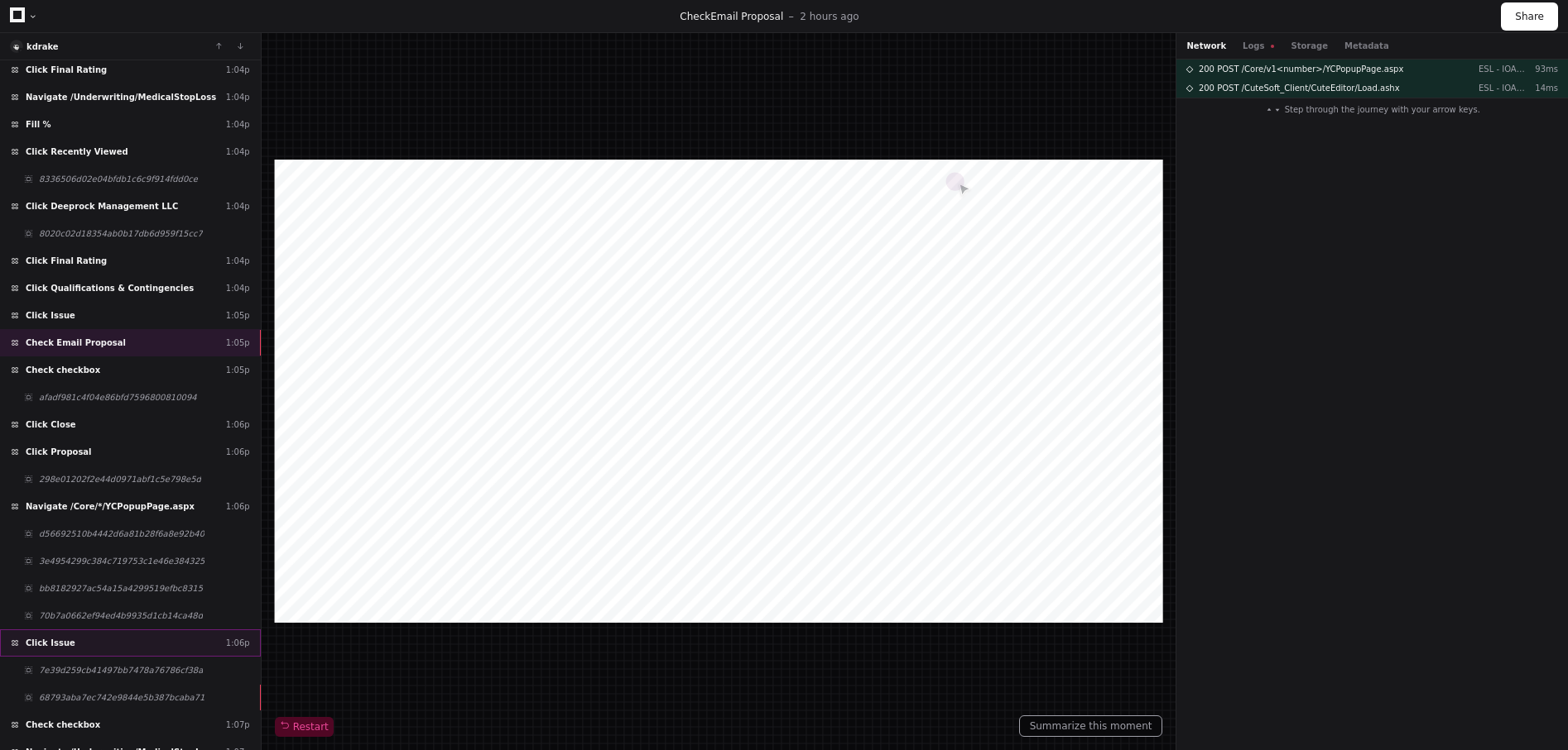
click at [99, 649] on div "Click Issue 1:06p" at bounding box center [130, 643] width 260 height 27
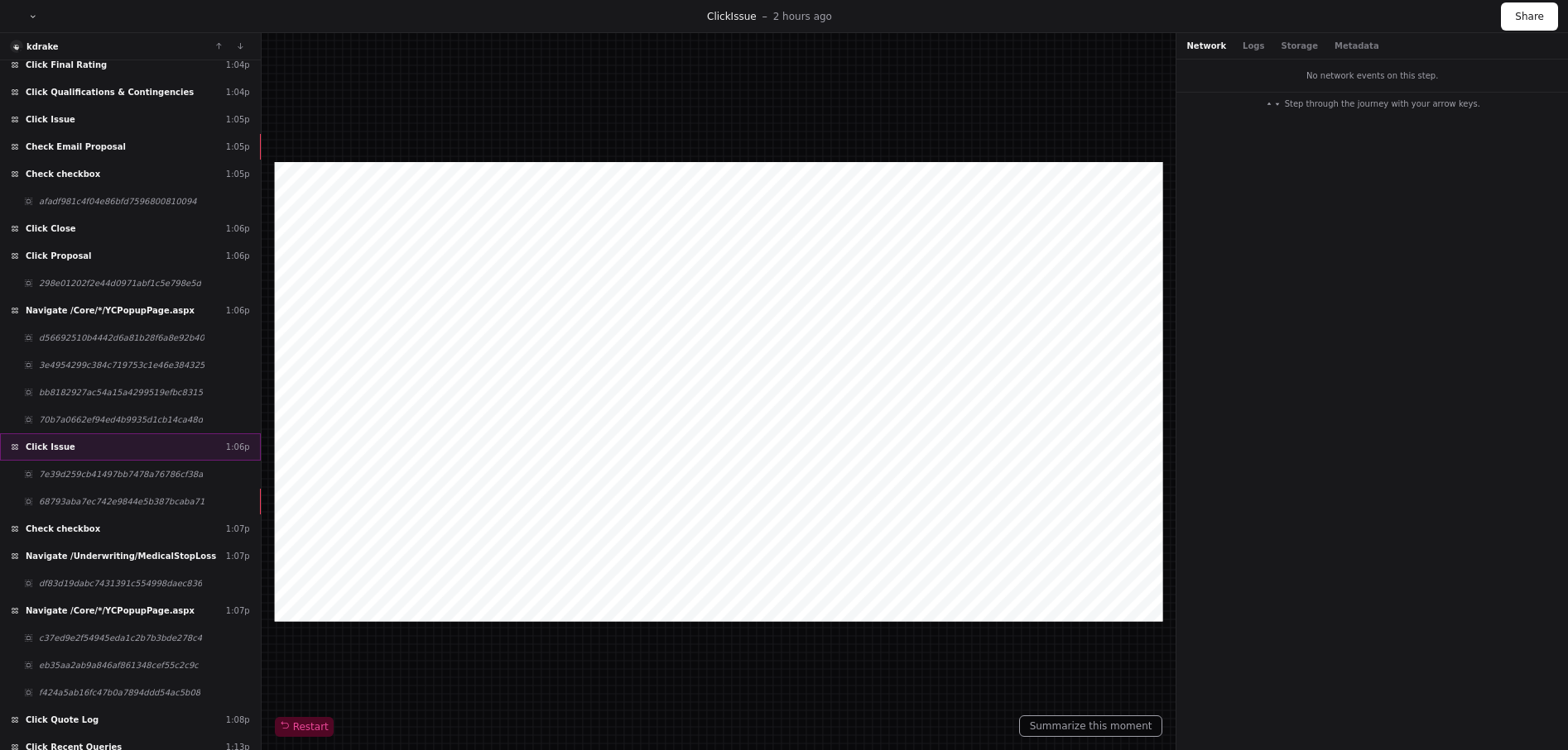
scroll to position [20238, 0]
click at [122, 497] on span "68793aba7ec742e9844e5b387bcaba71" at bounding box center [122, 500] width 166 height 12
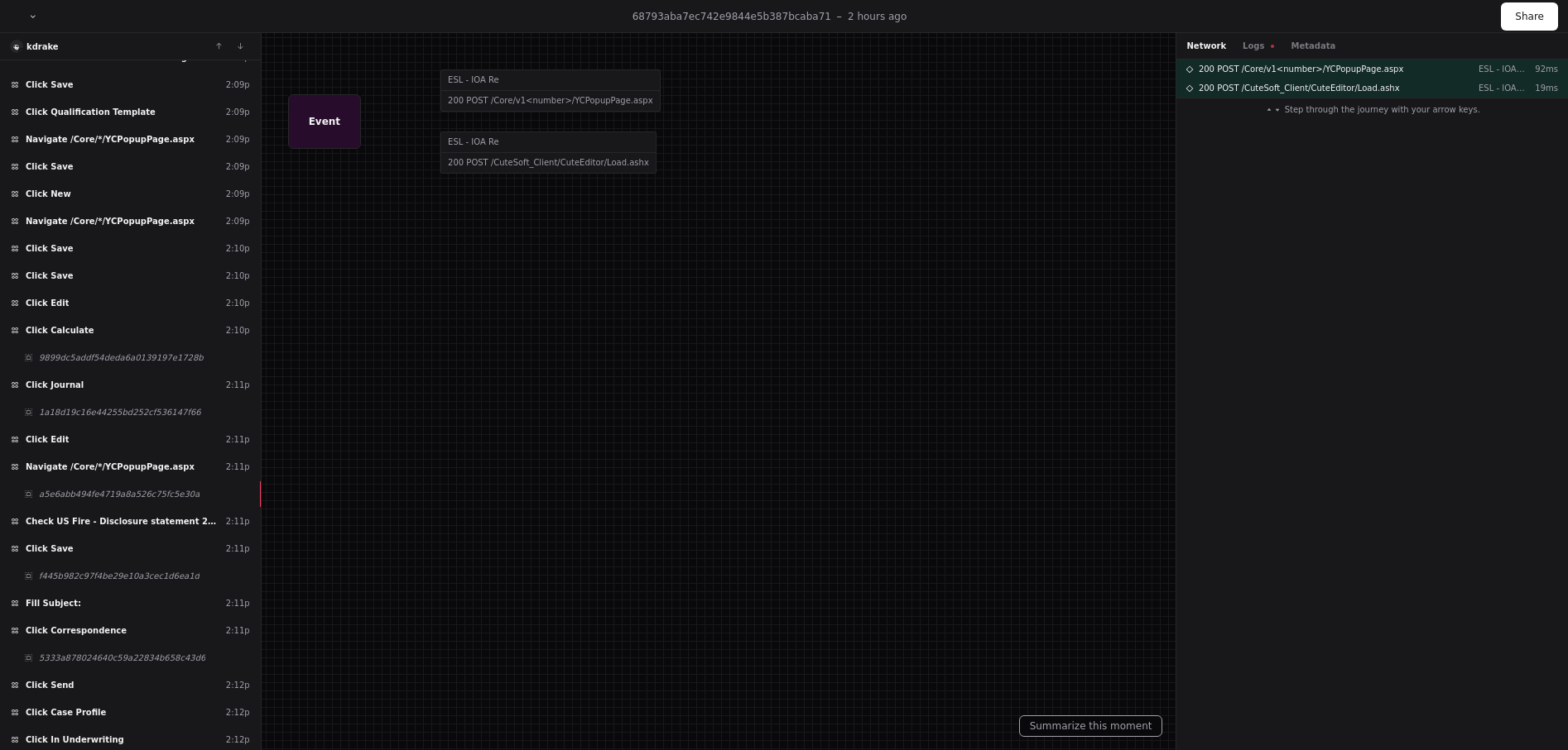
scroll to position [29282, 0]
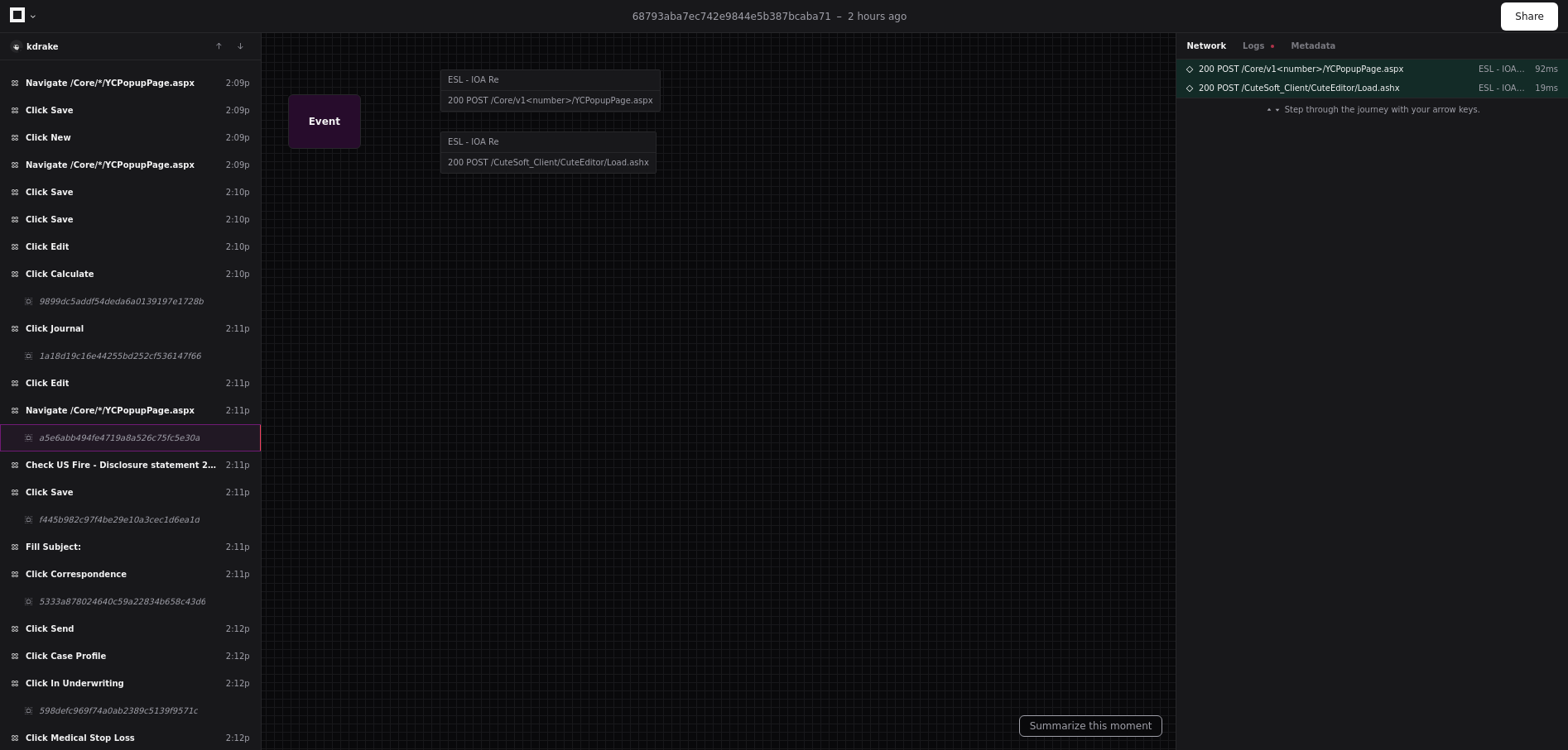
click at [116, 441] on span "a5e6abb494fe4719a8a526c75fc5e30a" at bounding box center [119, 438] width 161 height 12
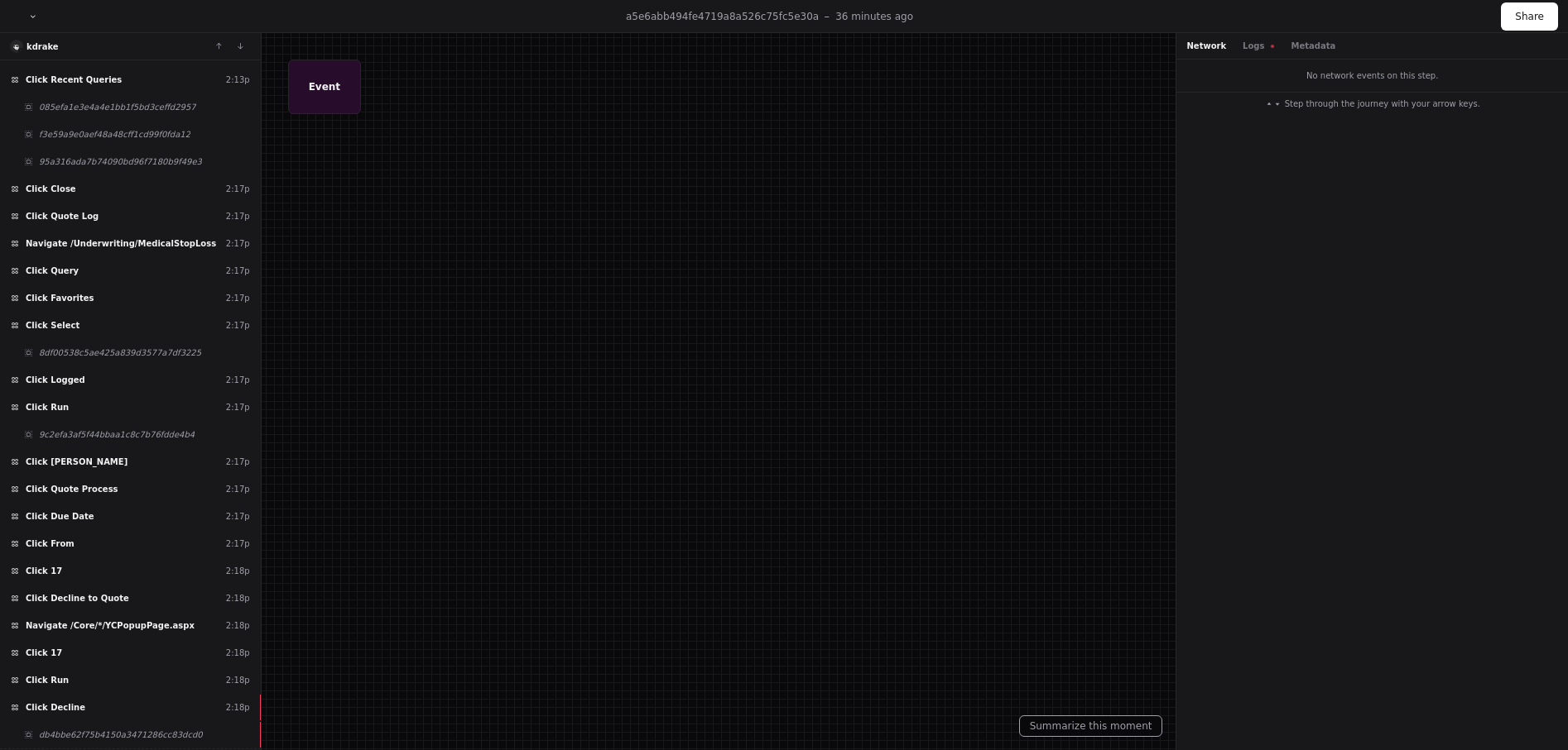
scroll to position [30101, 0]
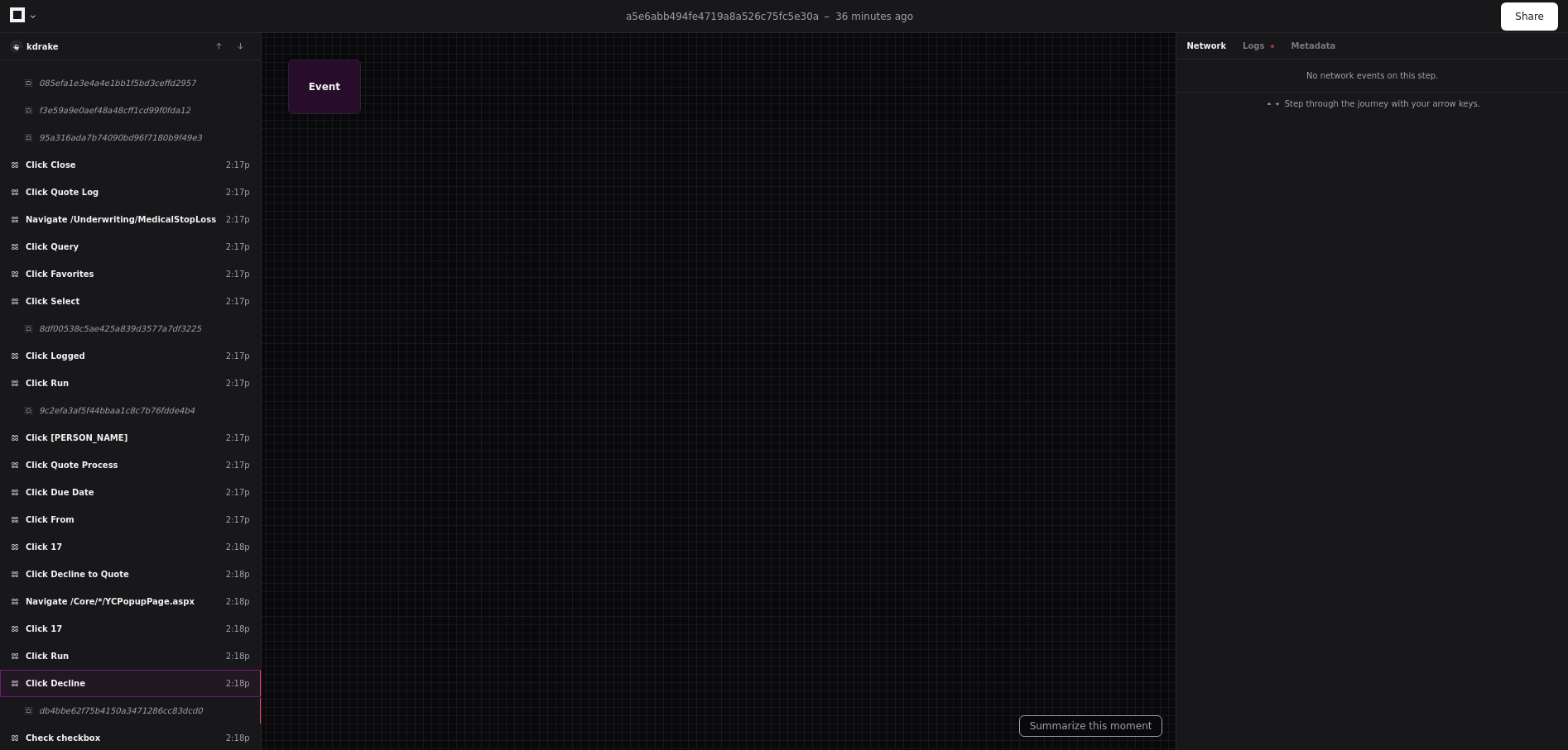
click at [100, 680] on div "Click Decline 2:18p" at bounding box center [130, 684] width 260 height 27
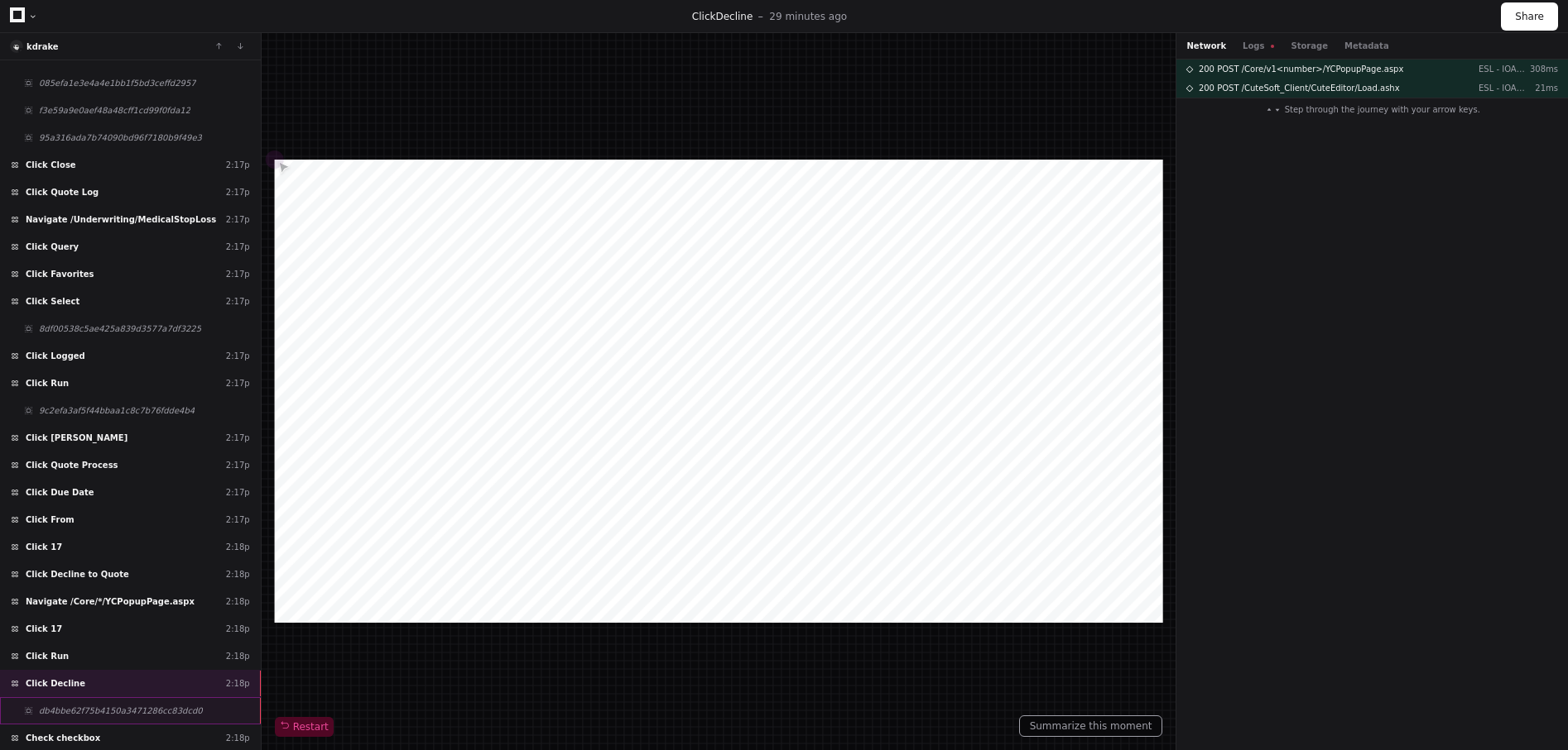
click at [95, 709] on span "db4bbe62f75b4150a3471286cc83dcd0" at bounding box center [121, 710] width 164 height 12
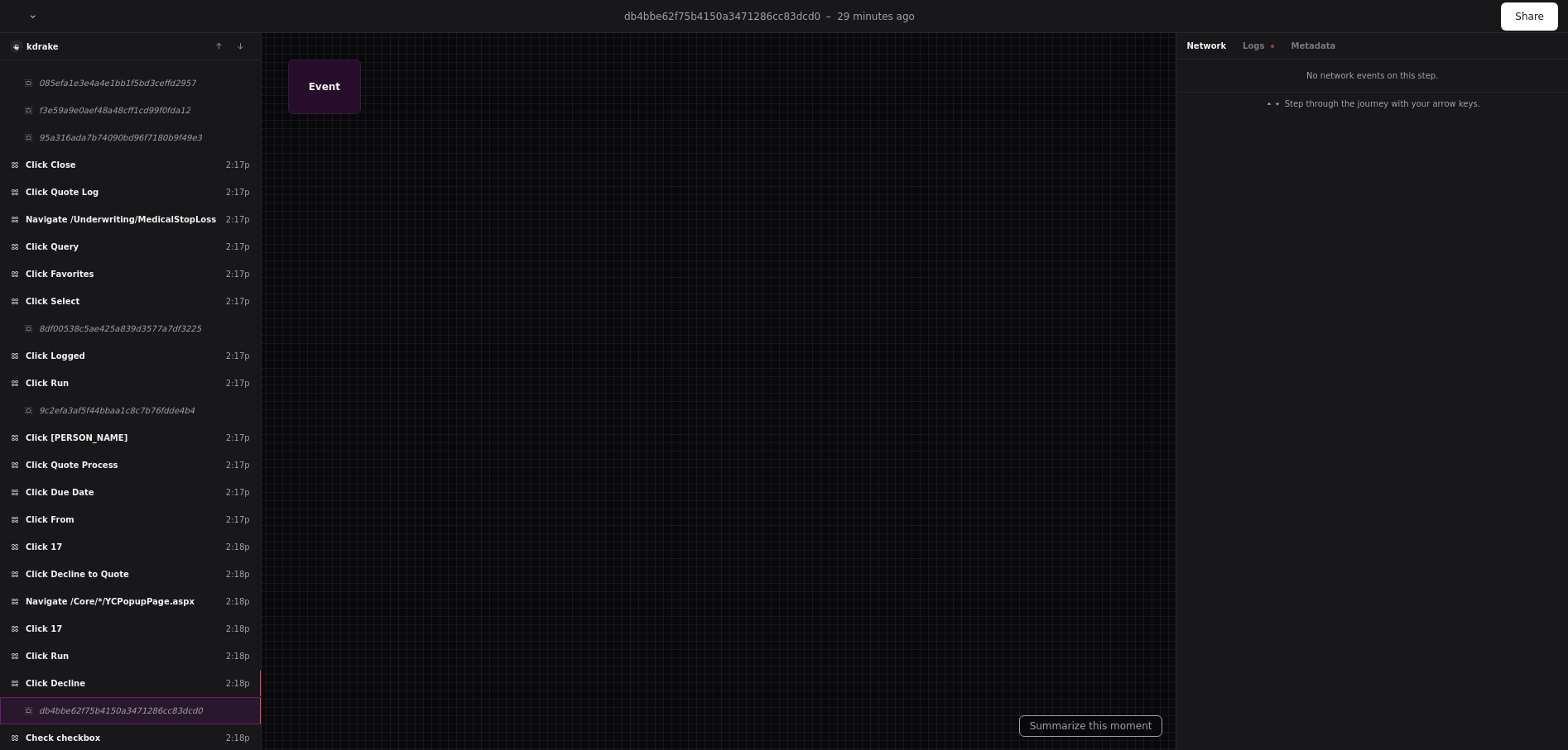
scroll to position [30510, 0]
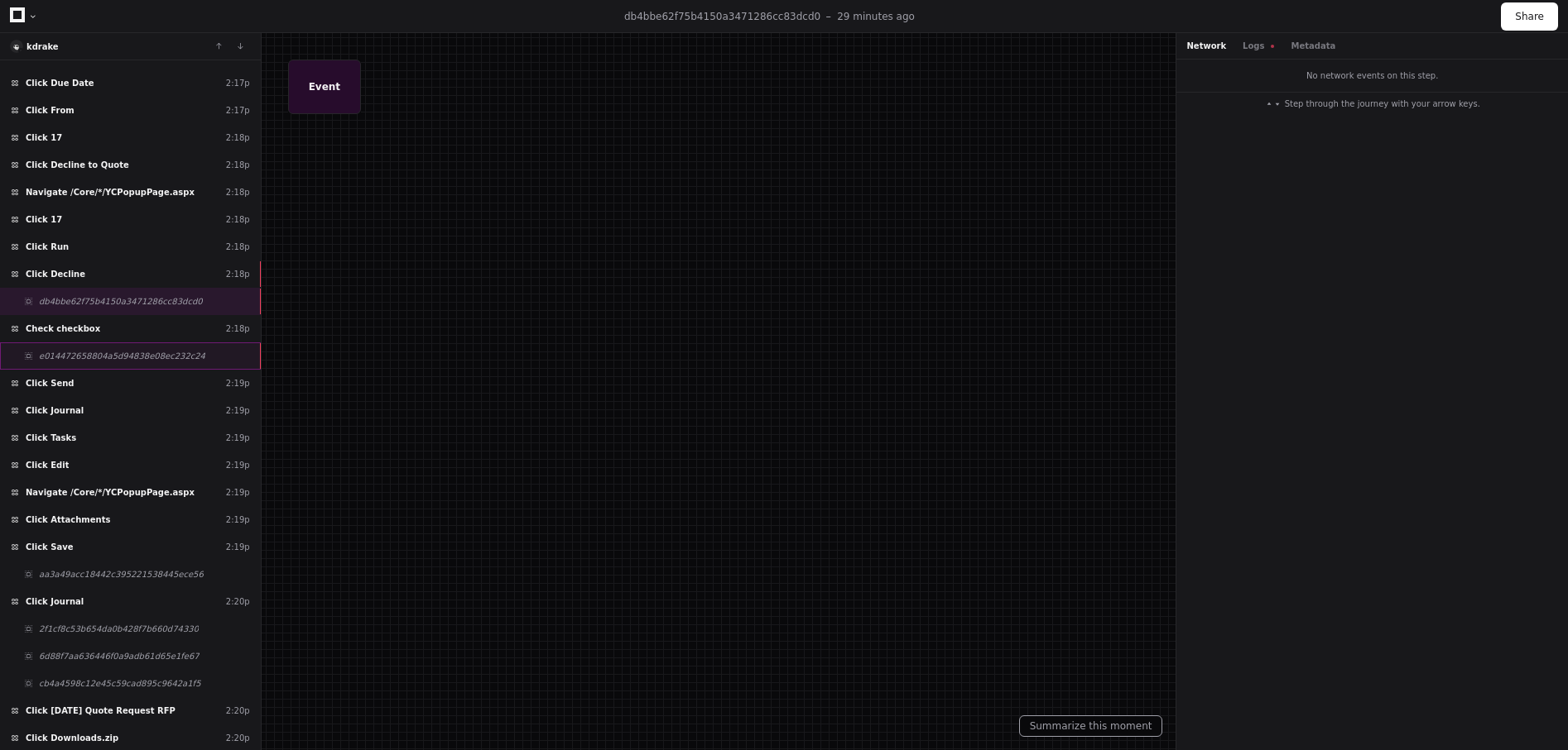
click at [138, 360] on span "e014472658804a5d94838e08ec232c24" at bounding box center [122, 356] width 167 height 12
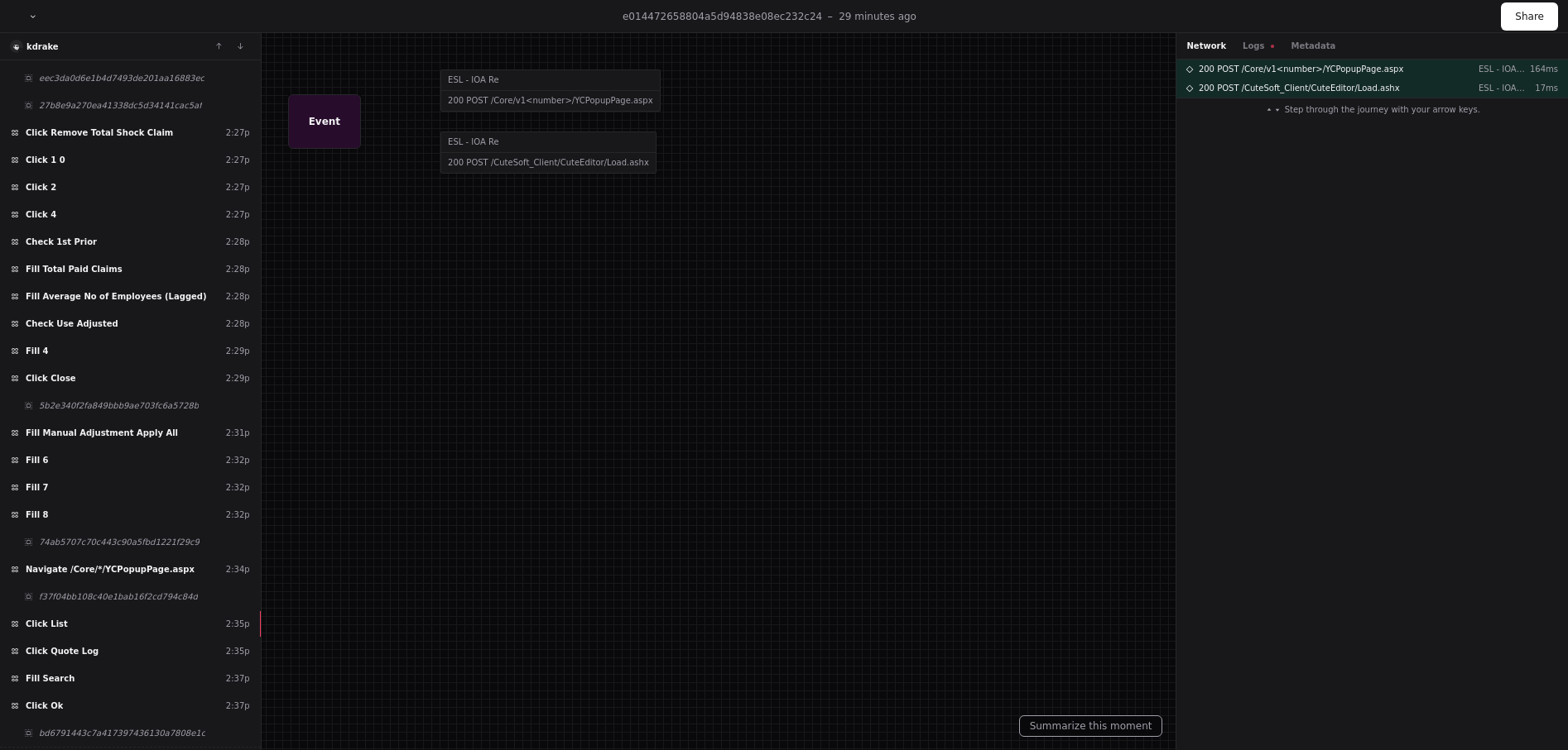
scroll to position [32940, 0]
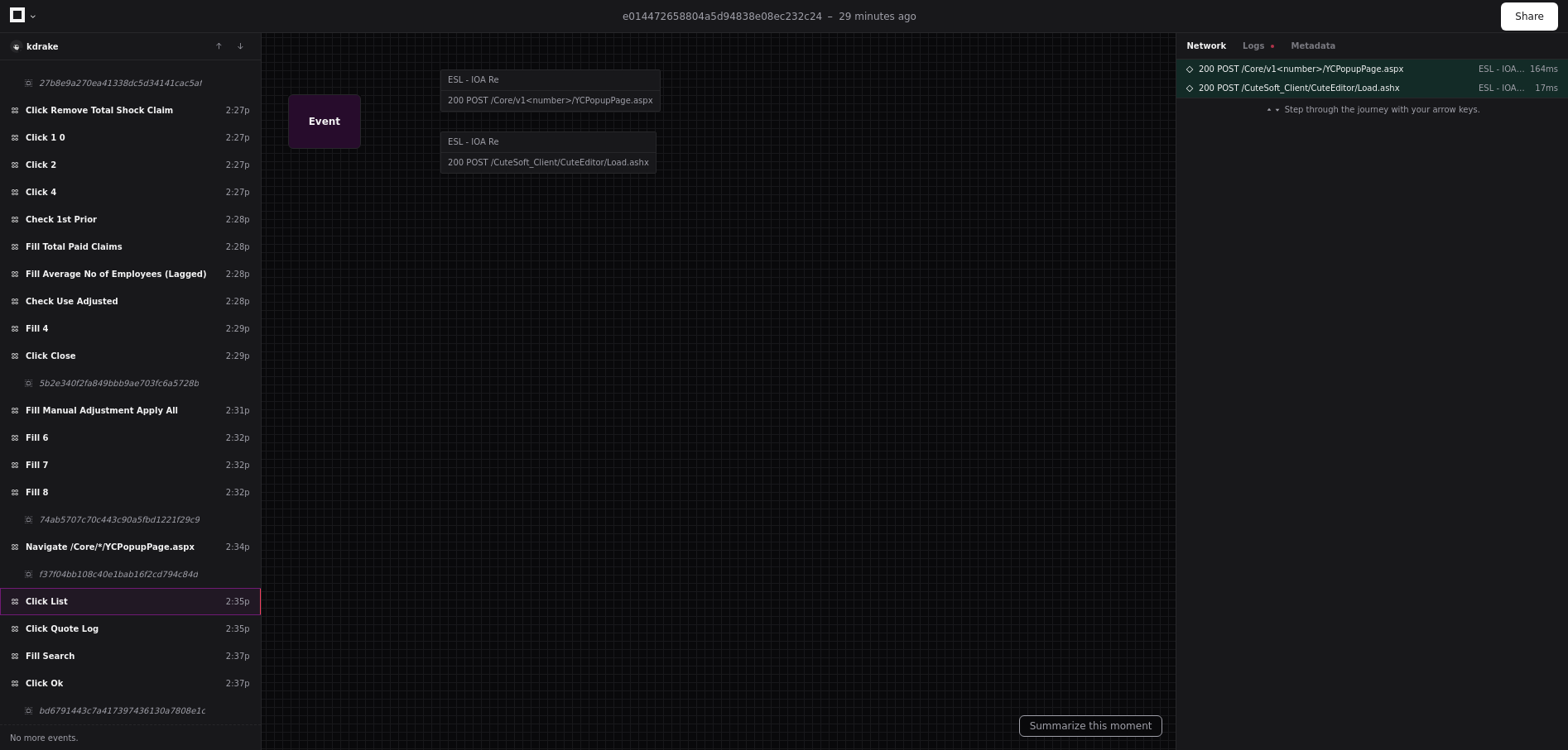
click at [101, 589] on div "Click List 2:35p" at bounding box center [130, 602] width 260 height 27
